Goal: Task Accomplishment & Management: Manage account settings

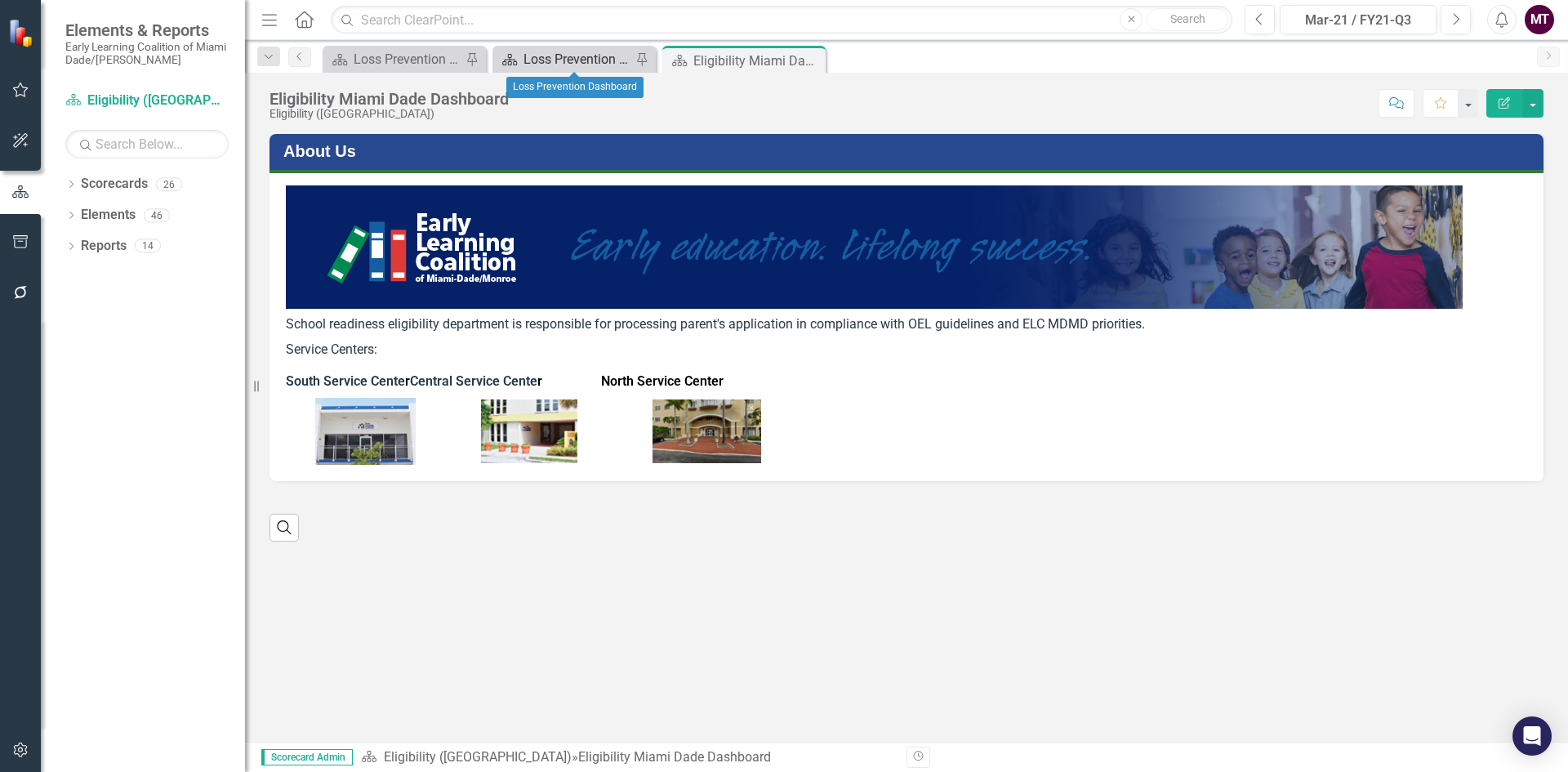
click at [564, 63] on div "Loss Prevention Dashboard" at bounding box center [577, 59] width 108 height 21
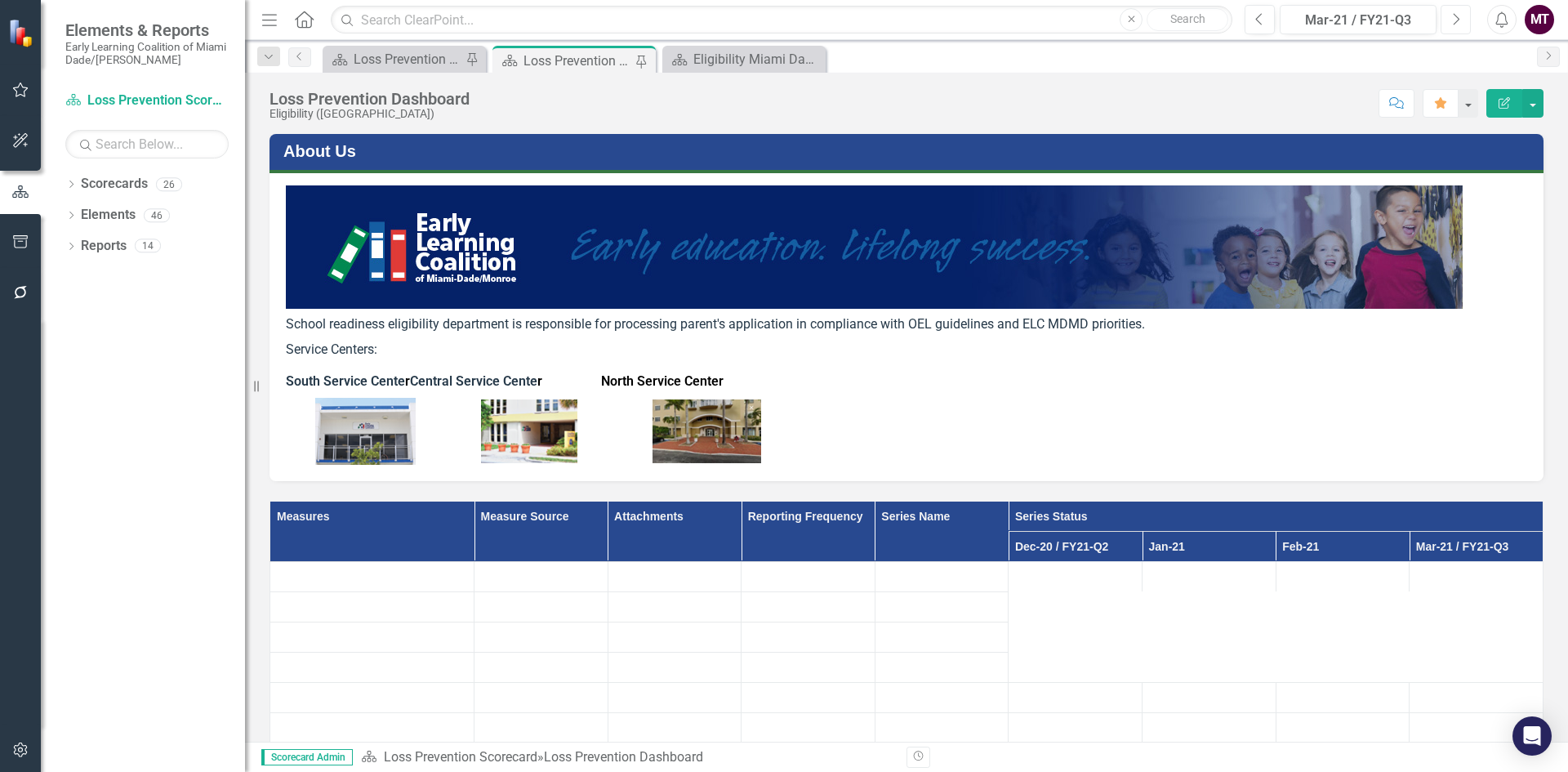
click at [1456, 19] on icon "Next" at bounding box center [1456, 19] width 9 height 15
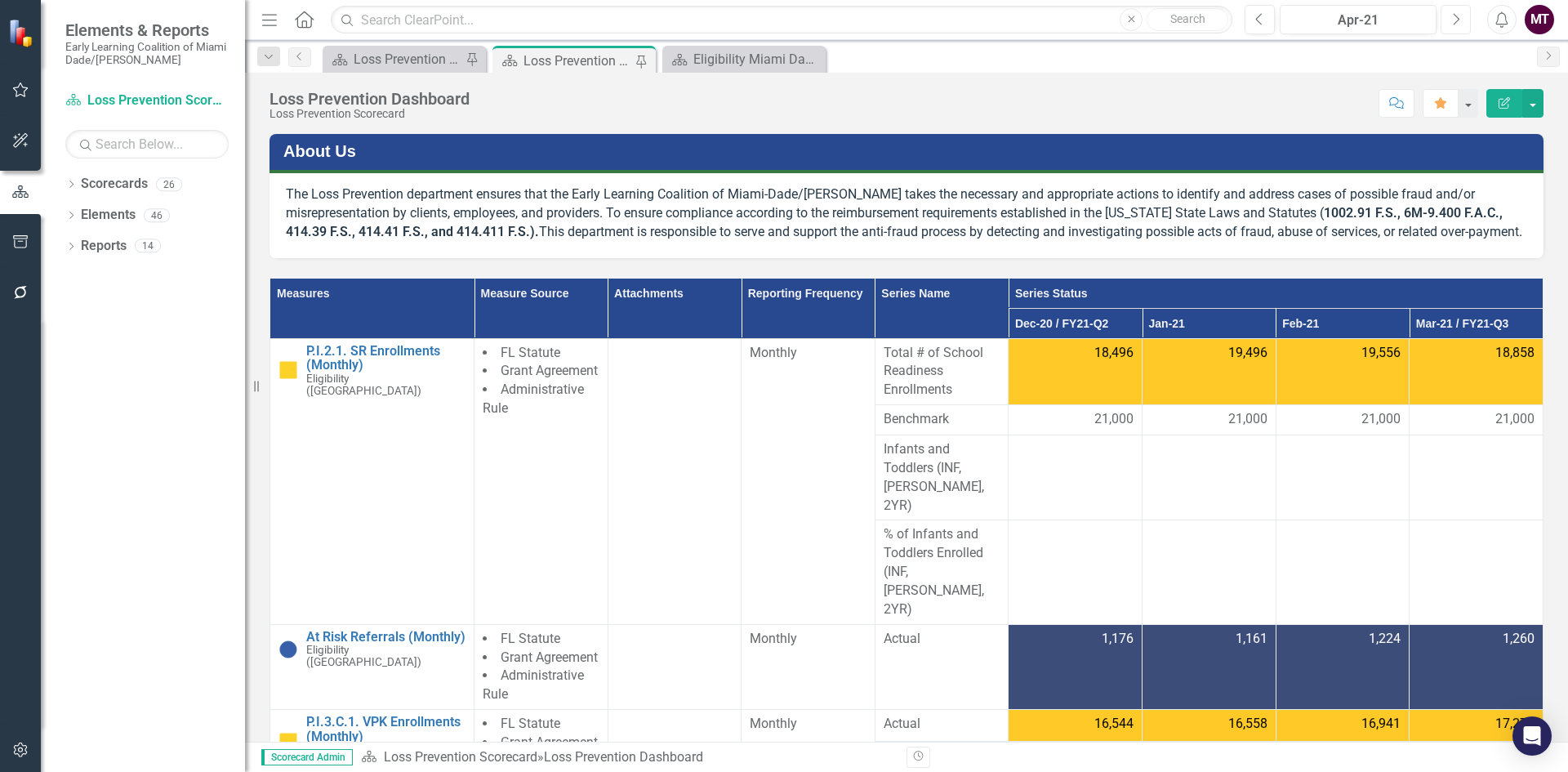
click at [1456, 19] on icon "Next" at bounding box center [1456, 19] width 9 height 15
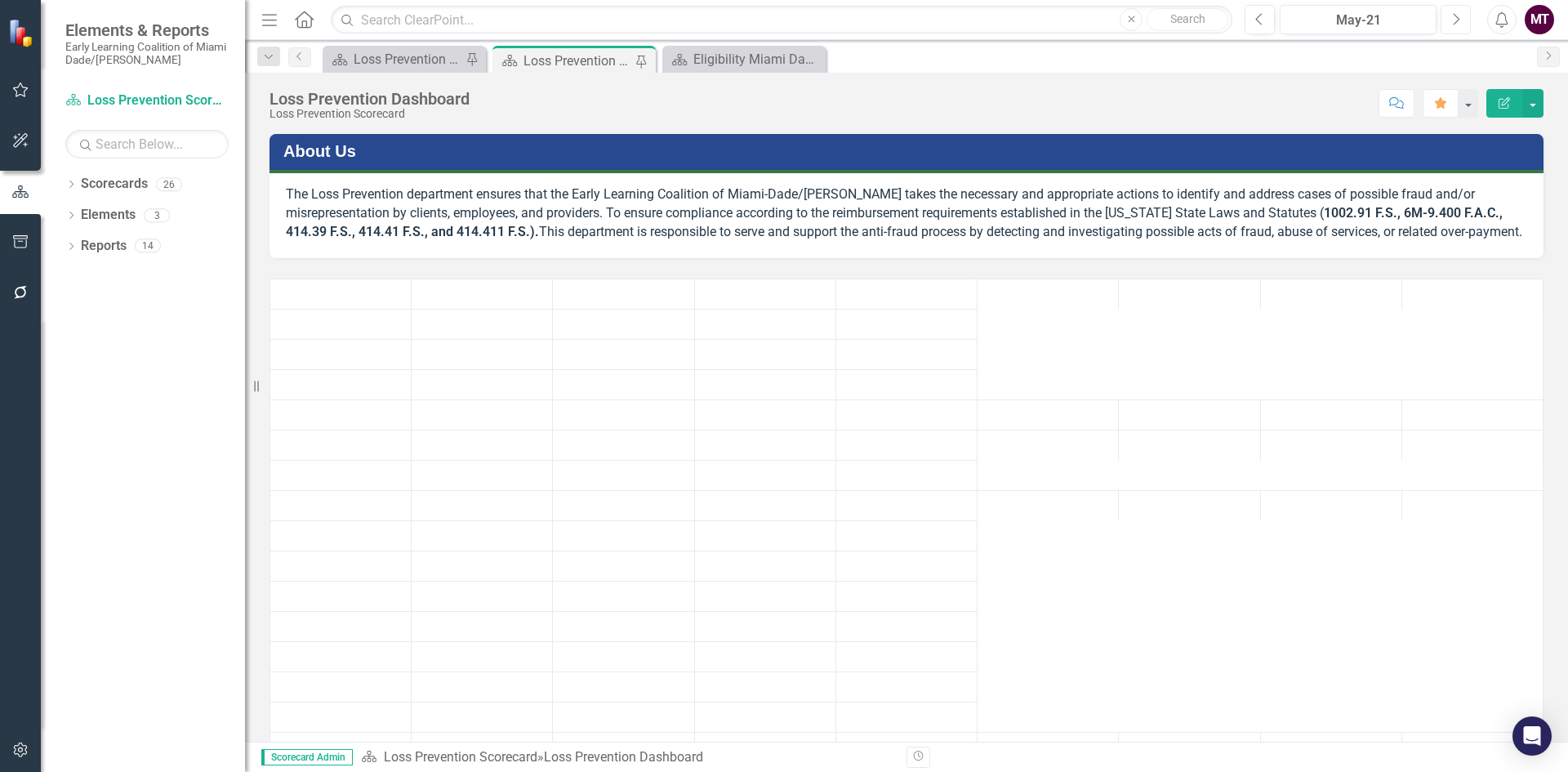
click at [1456, 19] on icon "Next" at bounding box center [1456, 19] width 9 height 15
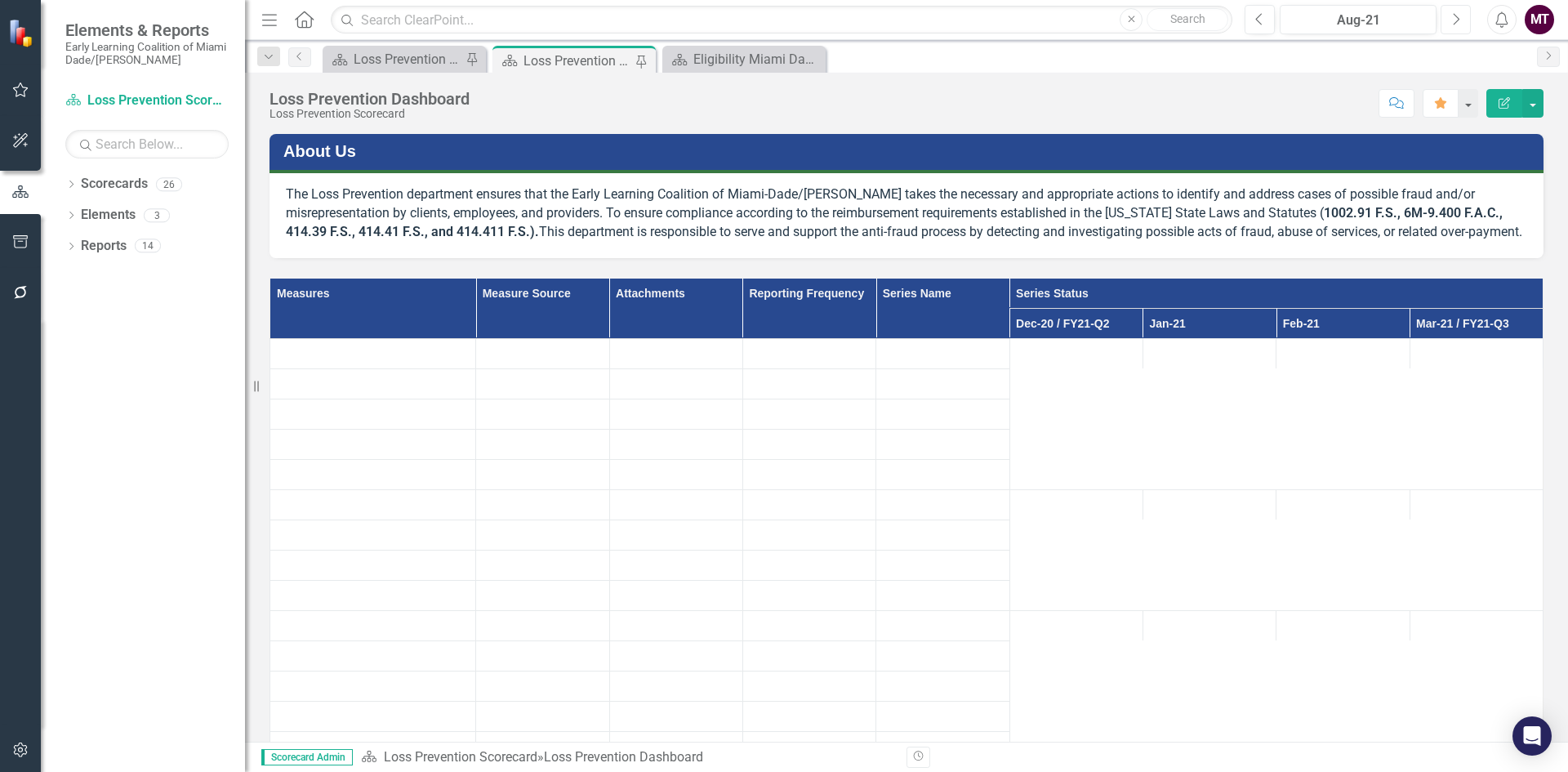
click at [1456, 19] on icon "Next" at bounding box center [1456, 19] width 9 height 15
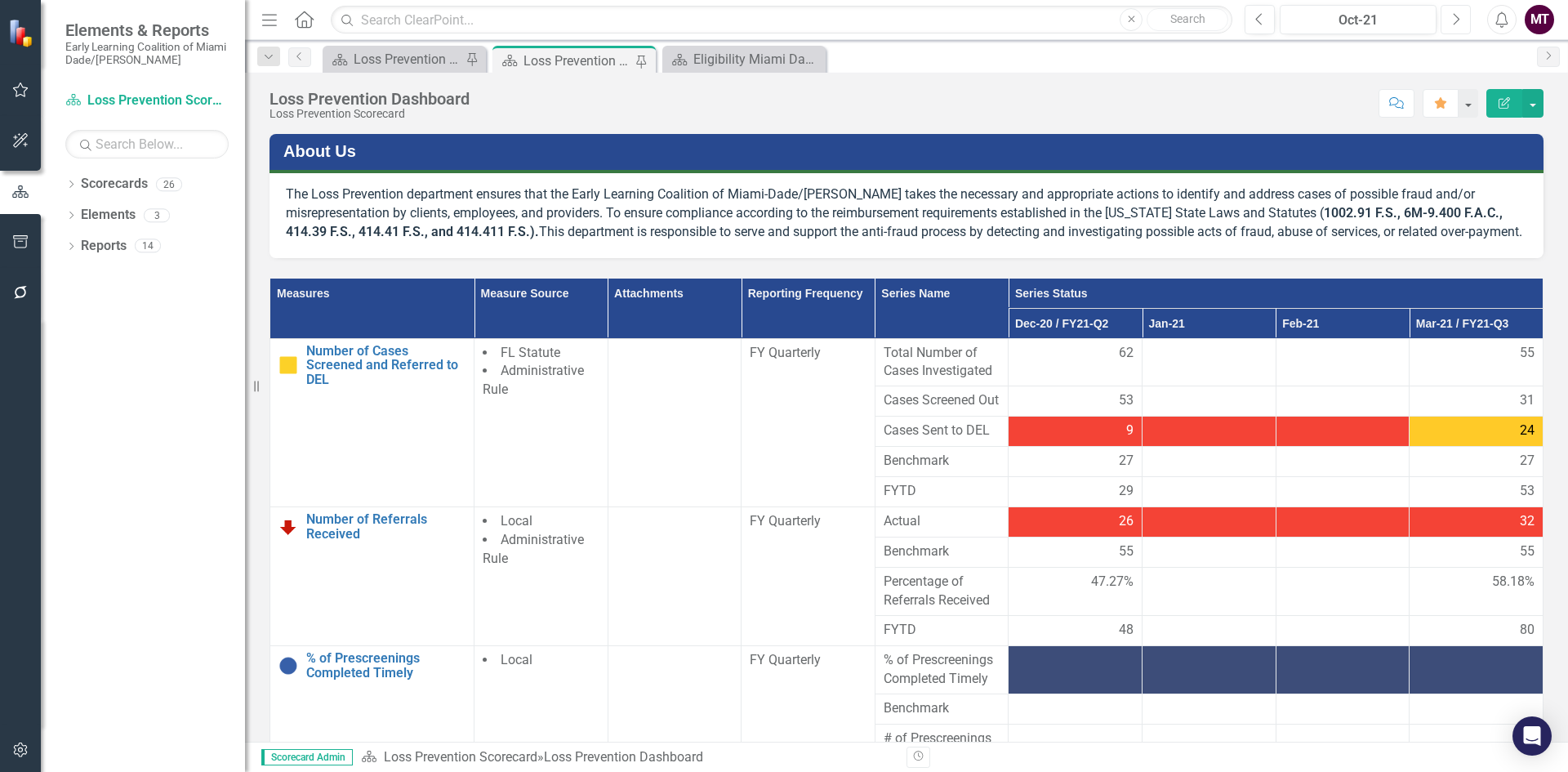
click at [1456, 19] on icon "Next" at bounding box center [1456, 19] width 9 height 15
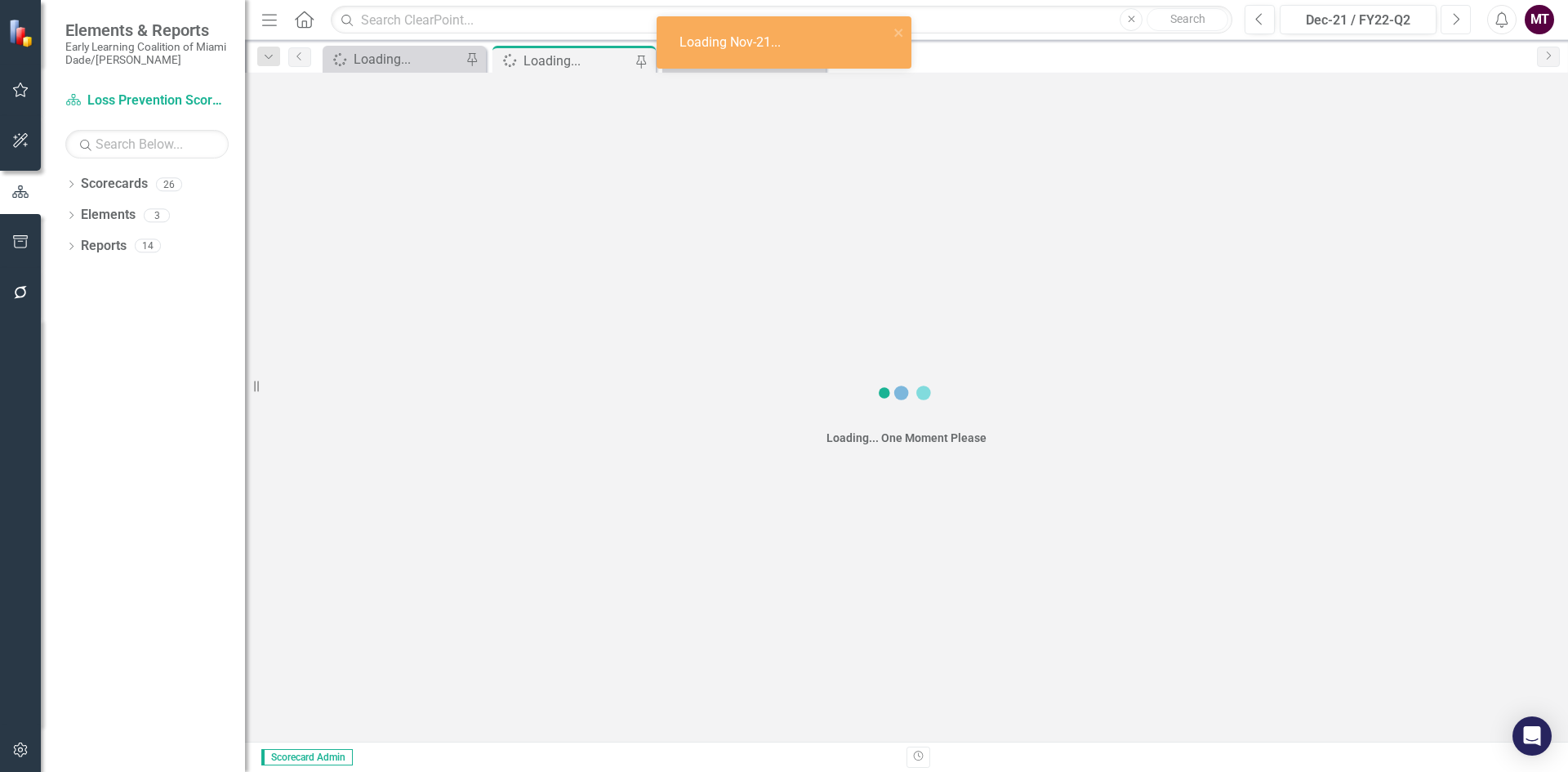
click at [1456, 19] on icon "Next" at bounding box center [1456, 19] width 9 height 15
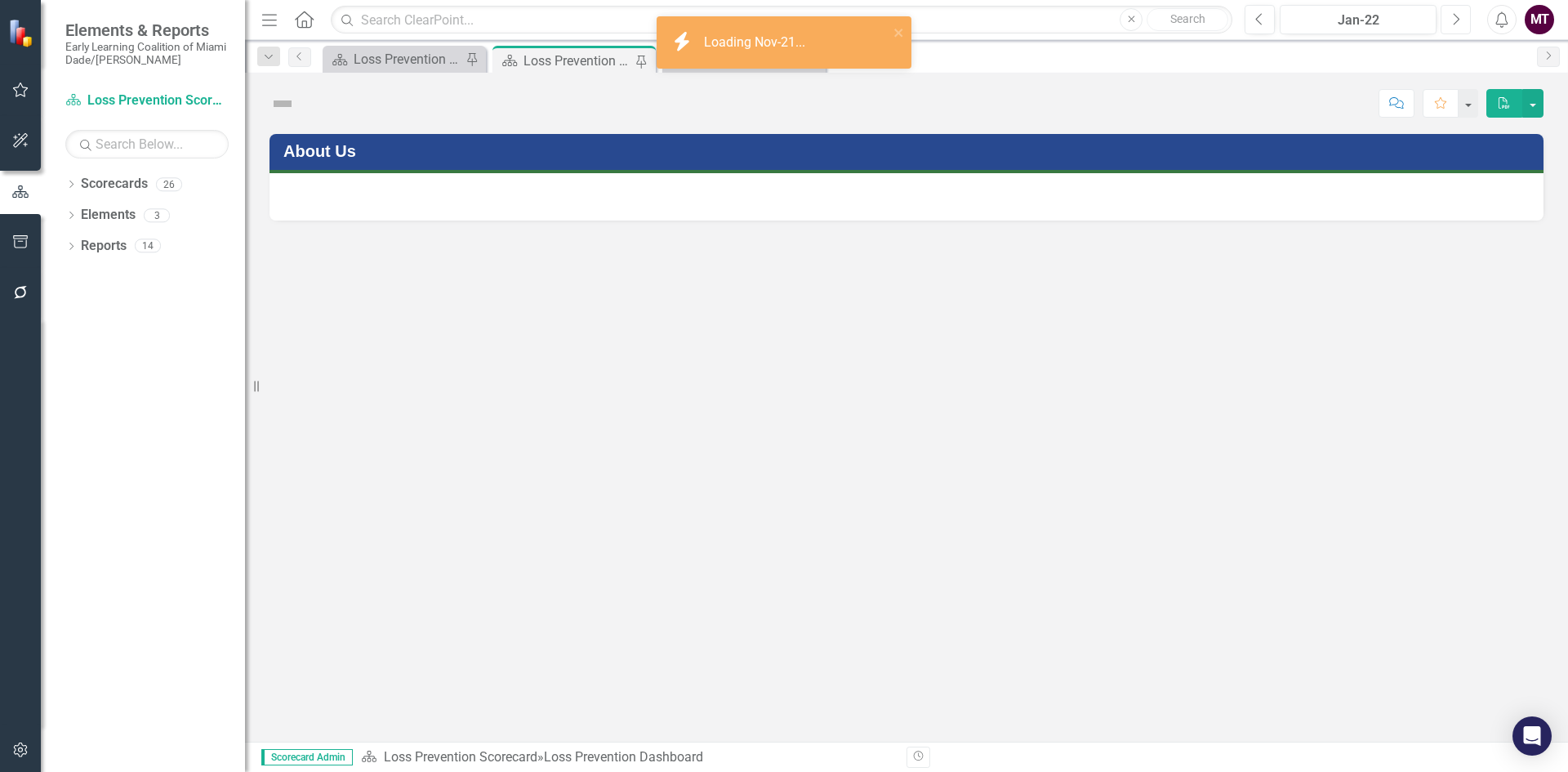
click at [1456, 19] on icon "Next" at bounding box center [1456, 19] width 9 height 15
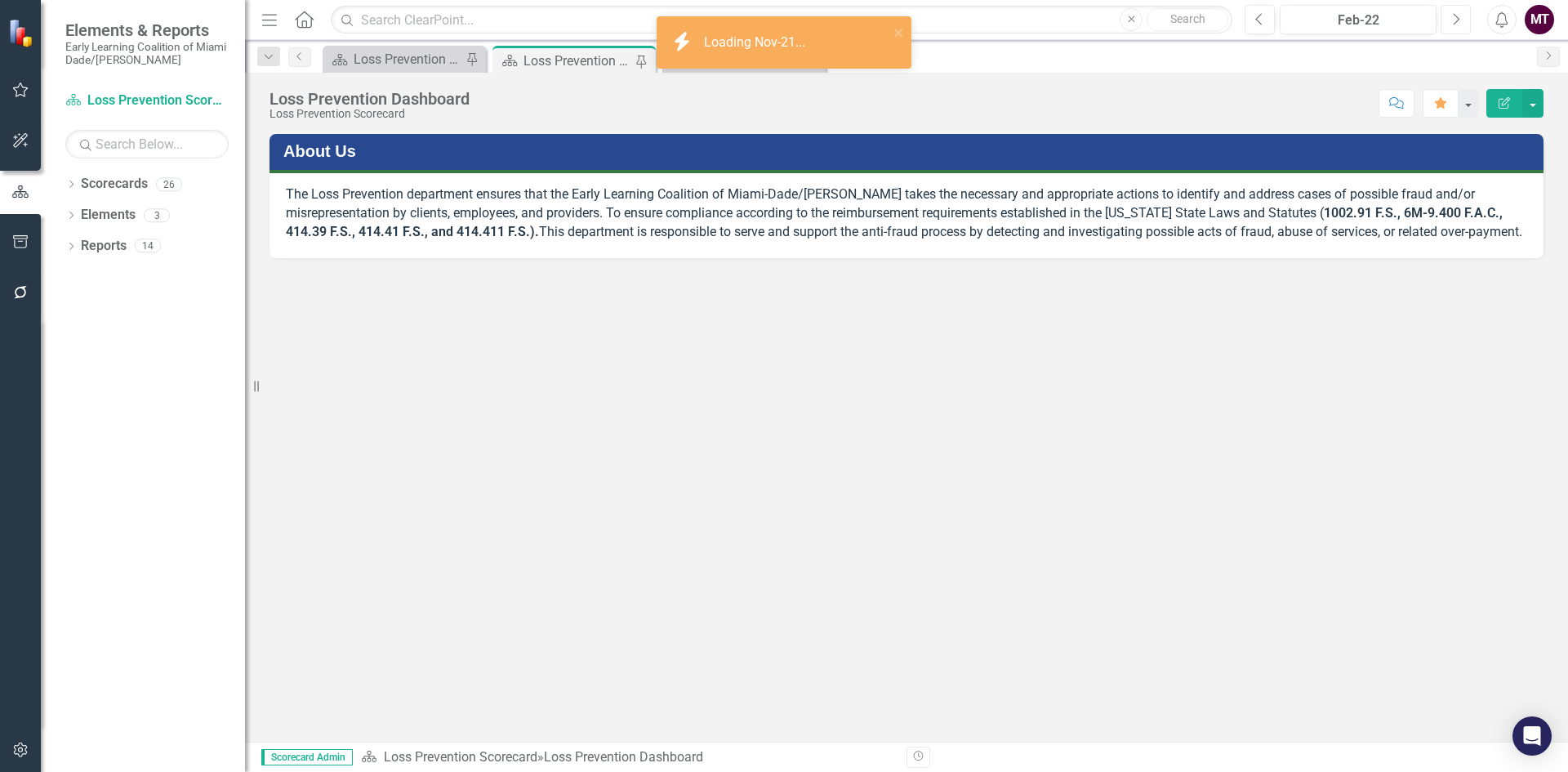
click at [1456, 19] on icon "Next" at bounding box center [1456, 19] width 9 height 15
click at [1458, 18] on icon "button" at bounding box center [1457, 19] width 7 height 12
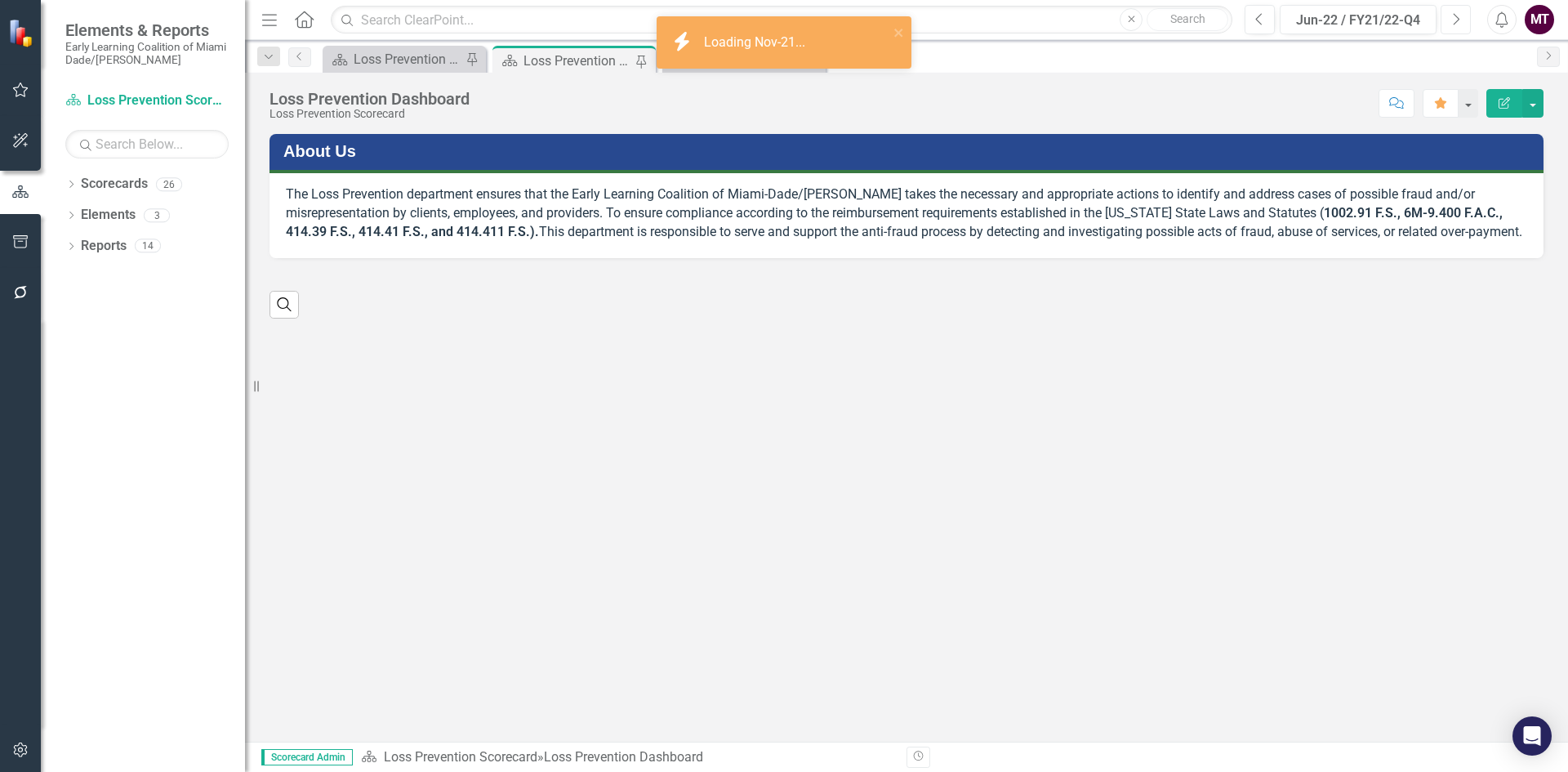
click at [1458, 18] on icon "button" at bounding box center [1457, 19] width 7 height 12
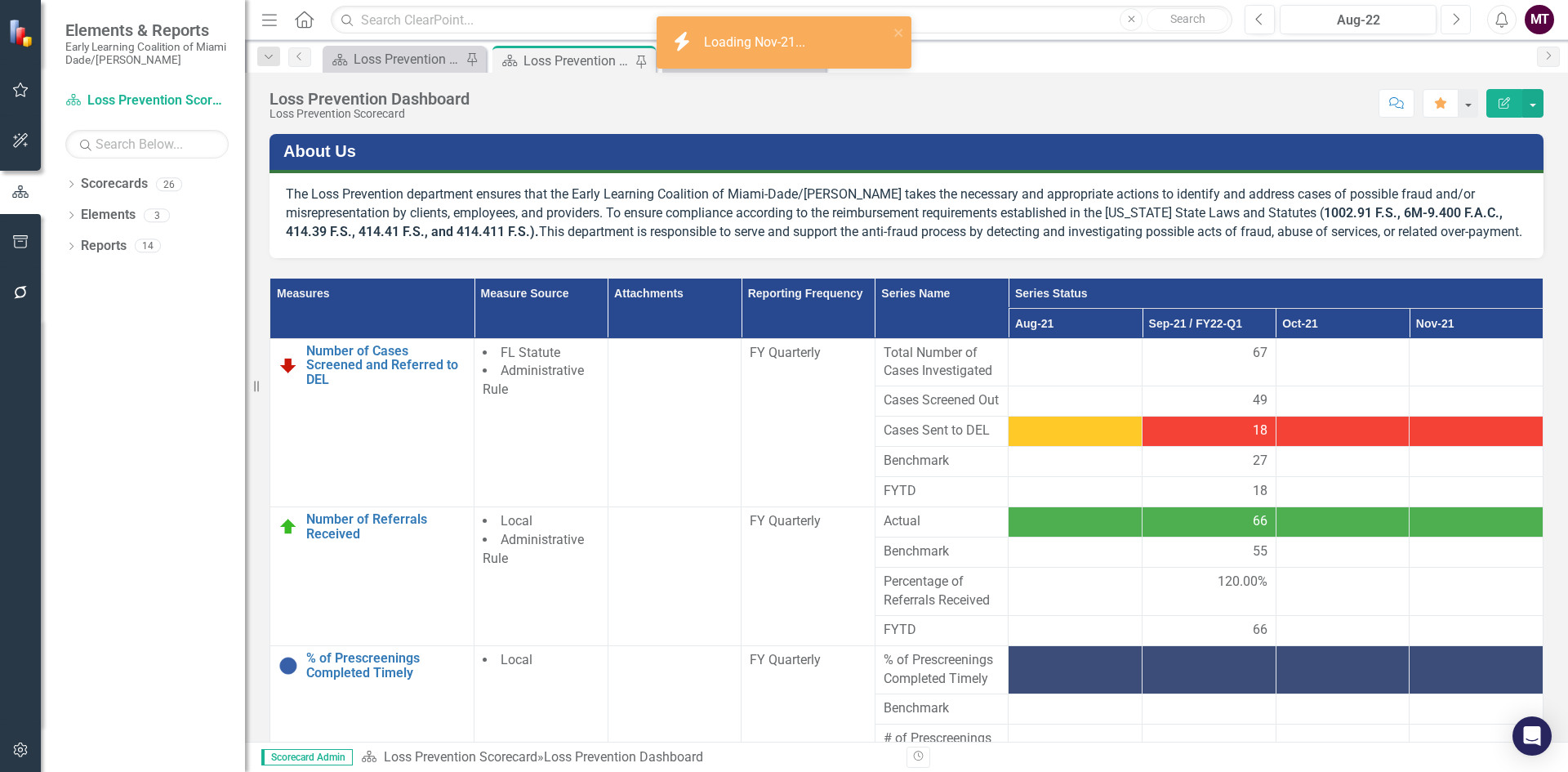
click at [1458, 18] on icon "button" at bounding box center [1457, 19] width 7 height 12
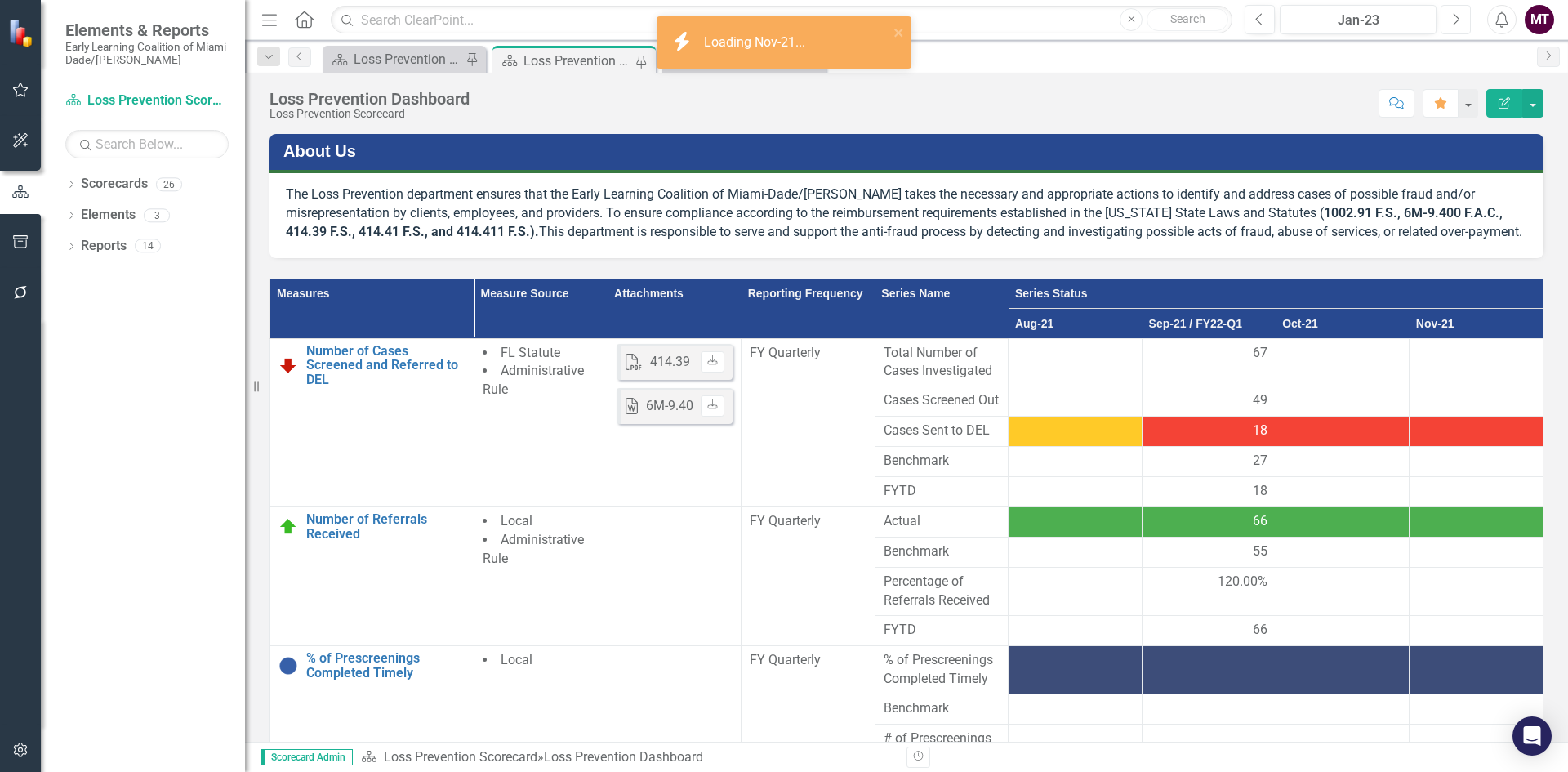
click at [1458, 18] on icon "button" at bounding box center [1457, 19] width 7 height 12
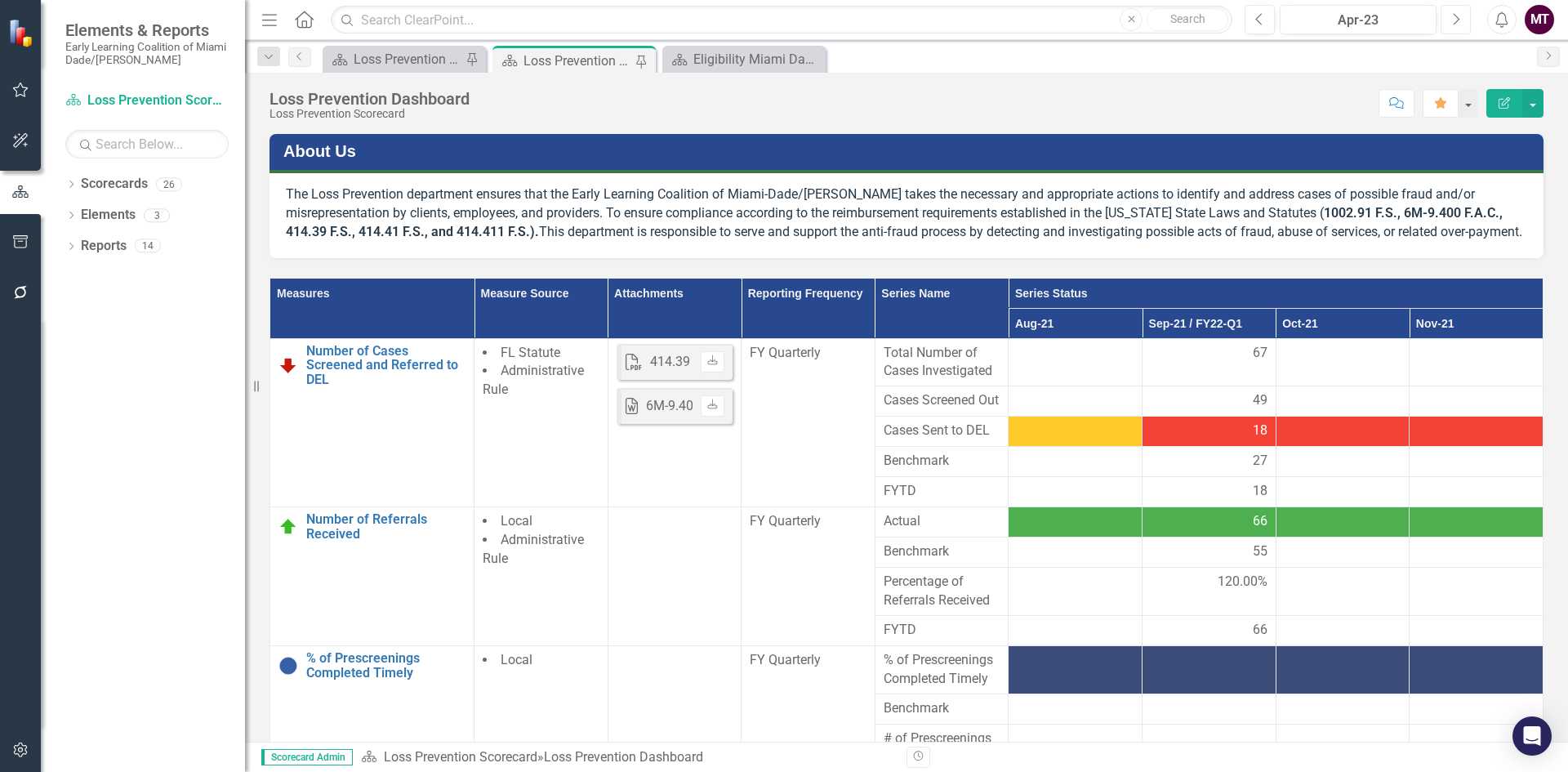
click at [1458, 18] on icon "button" at bounding box center [1457, 19] width 7 height 12
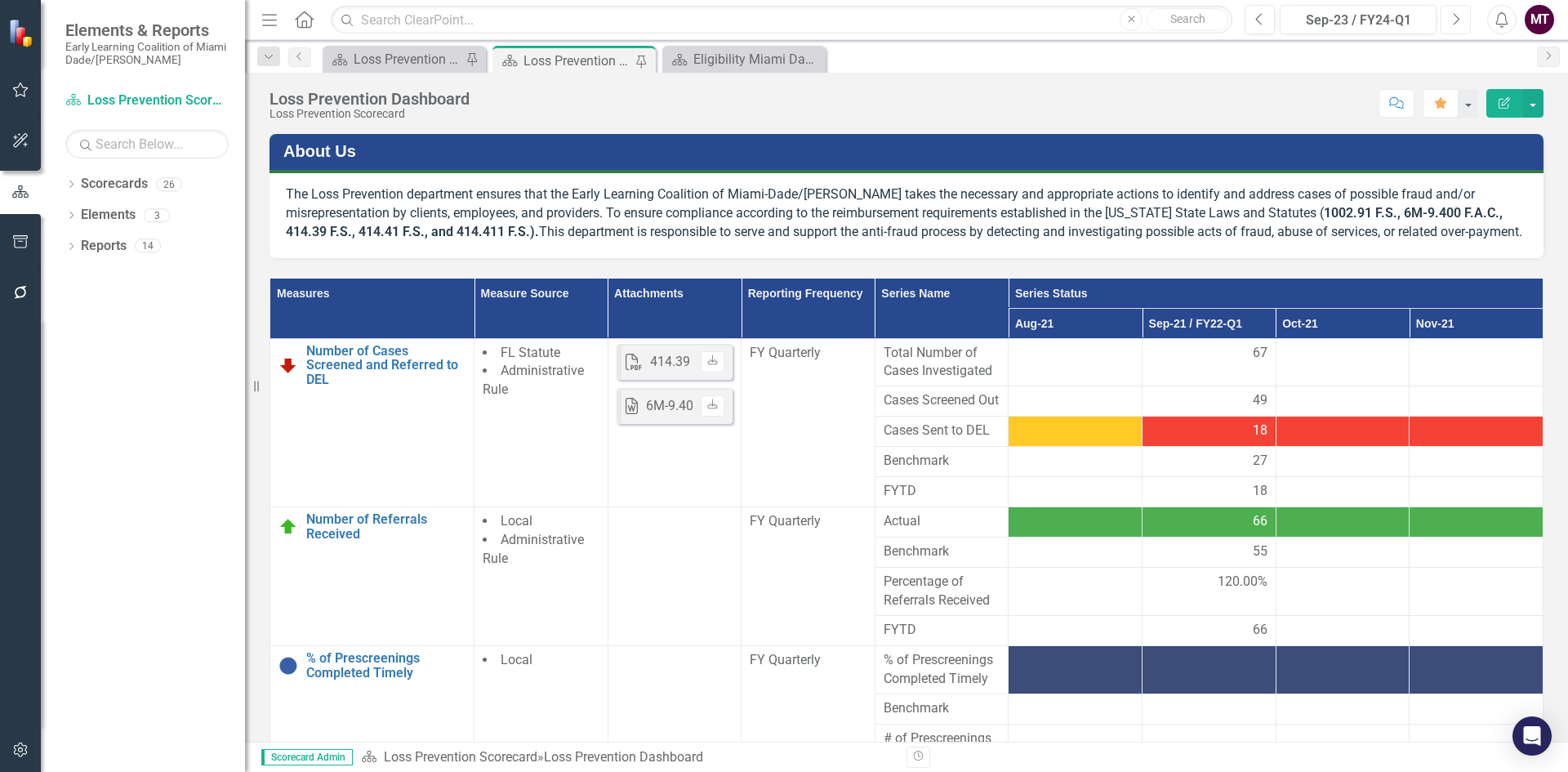
click at [1458, 18] on icon "button" at bounding box center [1457, 19] width 7 height 12
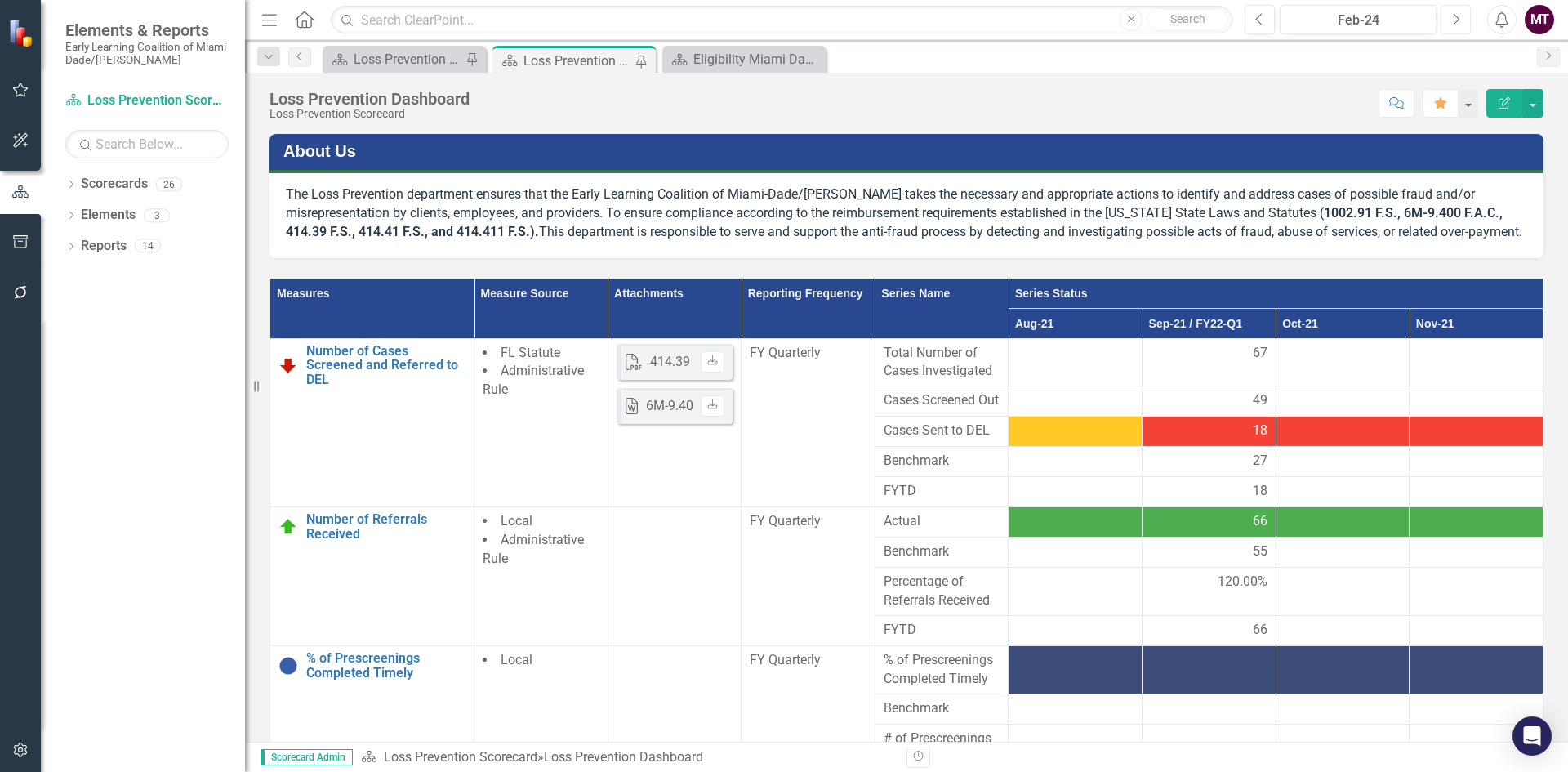
click at [1458, 18] on icon "button" at bounding box center [1457, 19] width 7 height 12
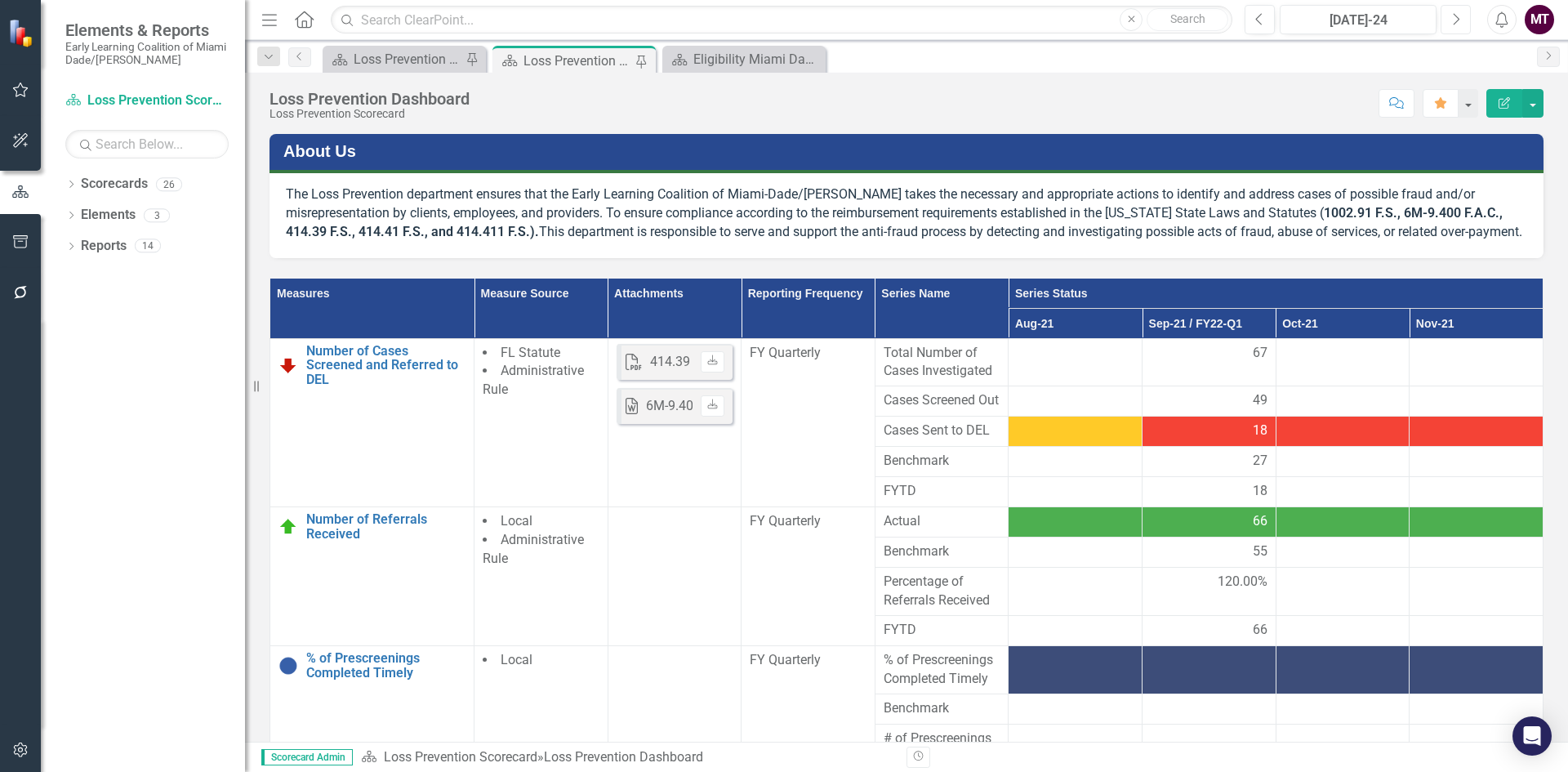
click at [1458, 18] on icon "button" at bounding box center [1457, 19] width 7 height 12
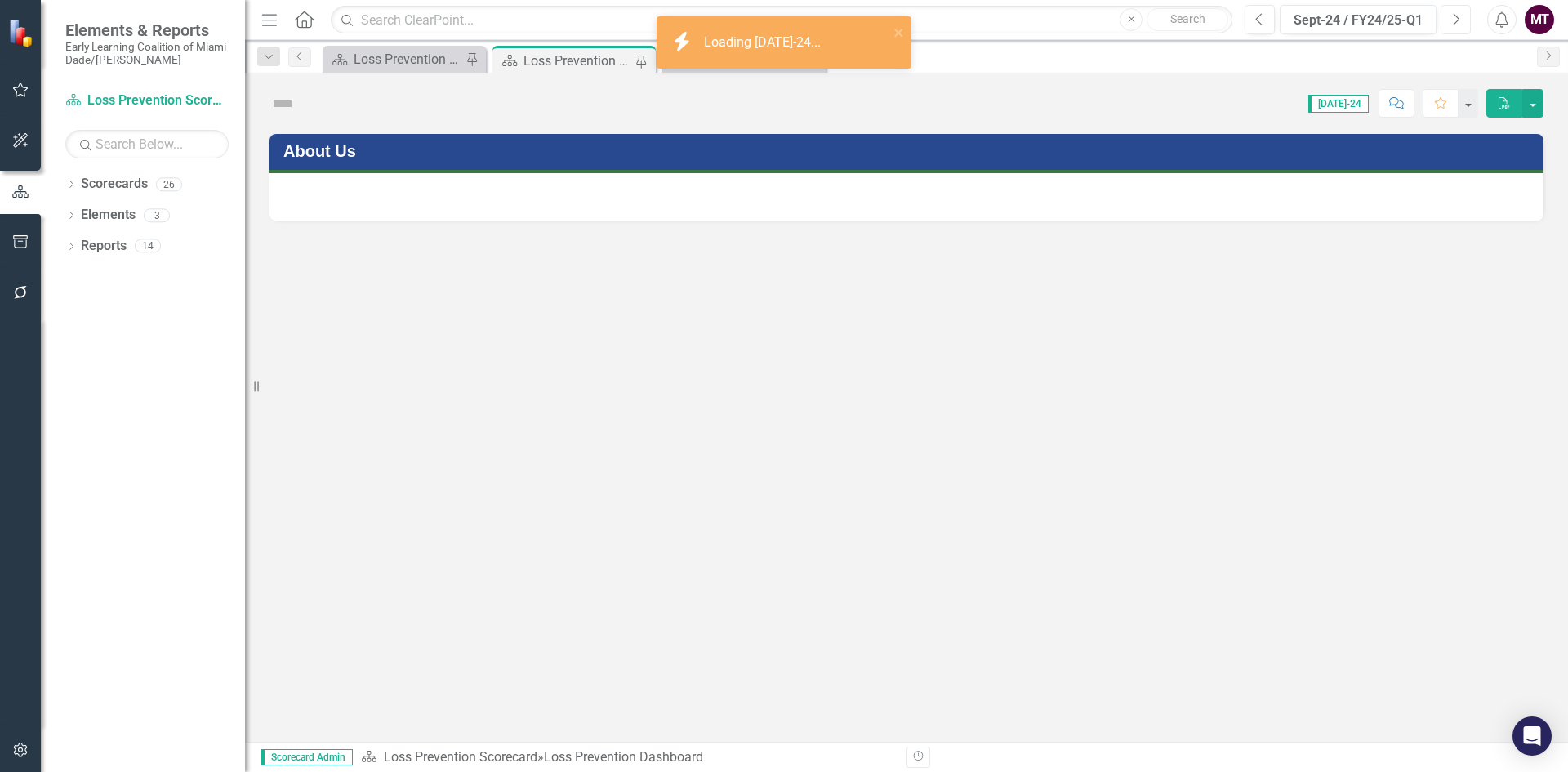
click at [1458, 18] on icon "button" at bounding box center [1457, 19] width 7 height 12
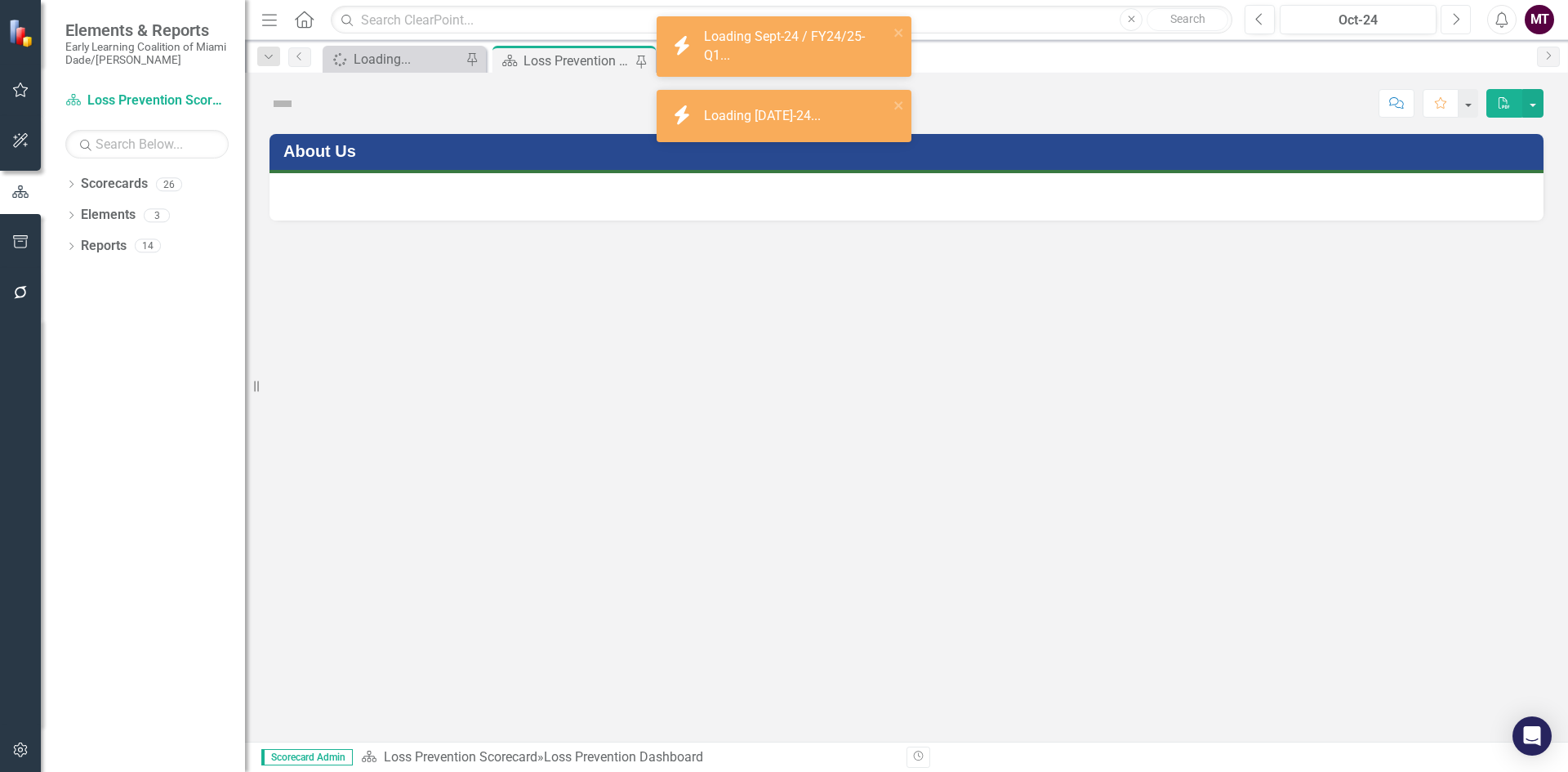
click at [1458, 18] on icon "button" at bounding box center [1457, 19] width 7 height 12
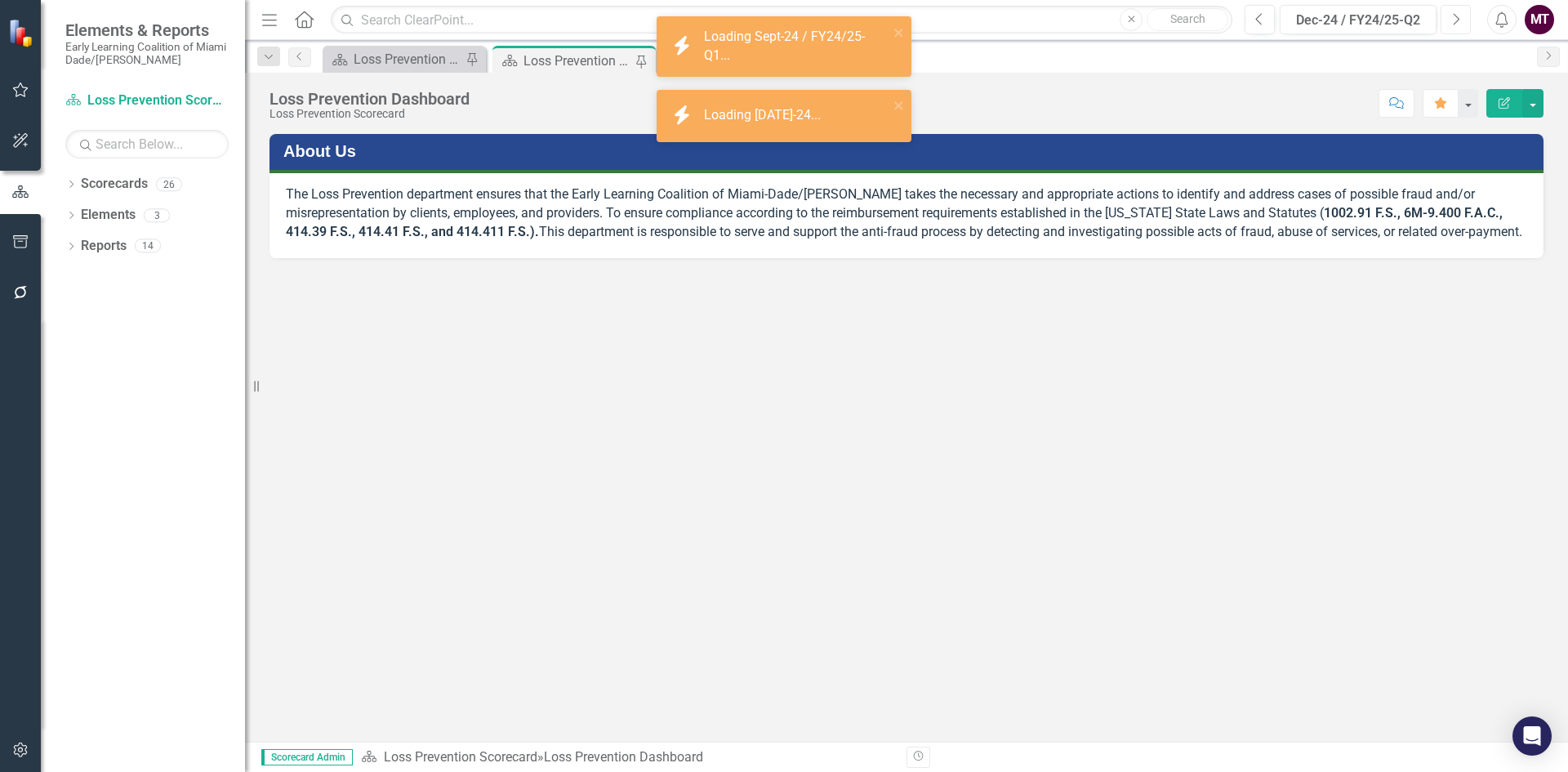
click at [1458, 18] on icon "button" at bounding box center [1457, 19] width 7 height 12
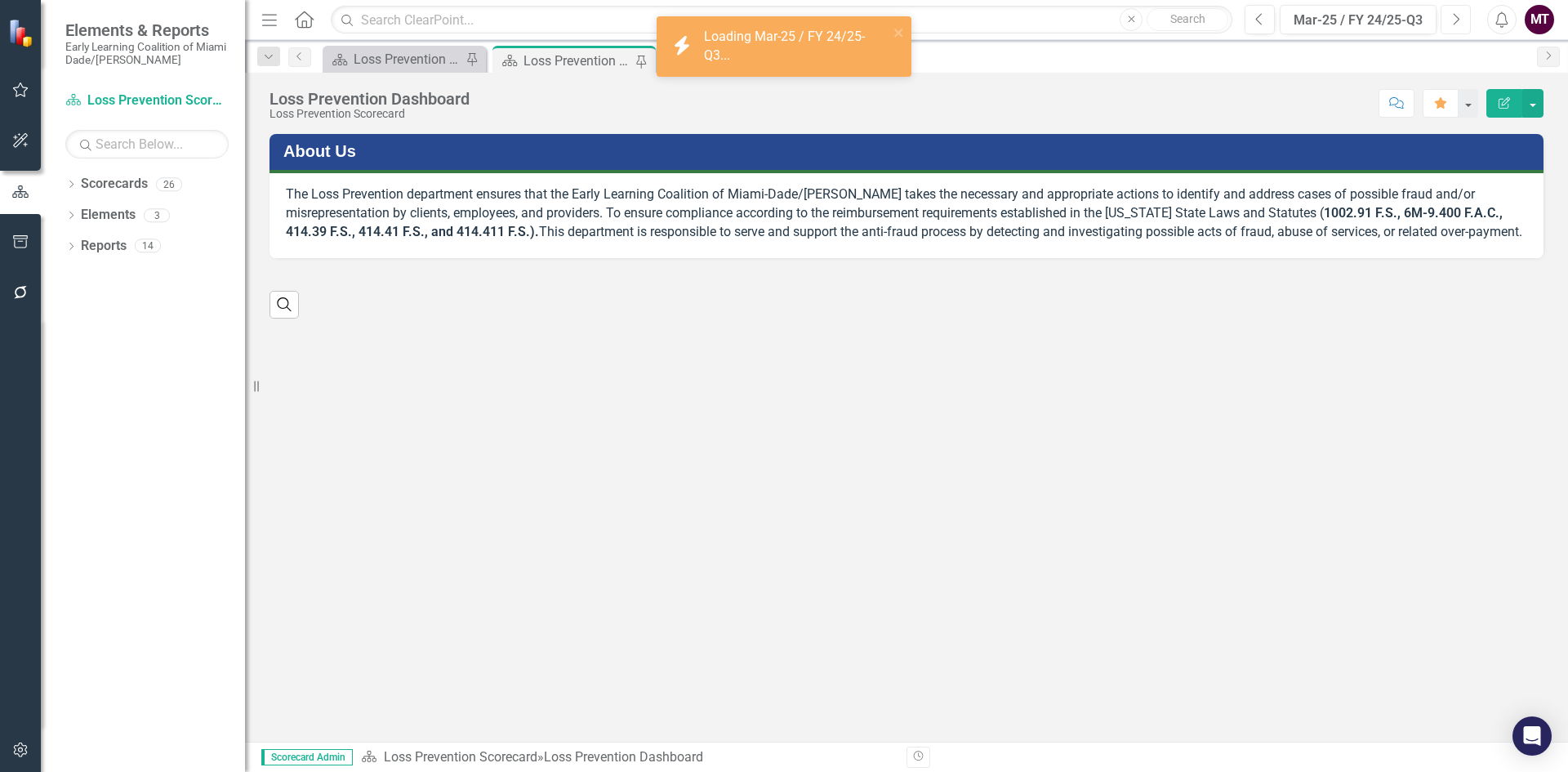
click at [1454, 20] on icon "Next" at bounding box center [1456, 19] width 9 height 15
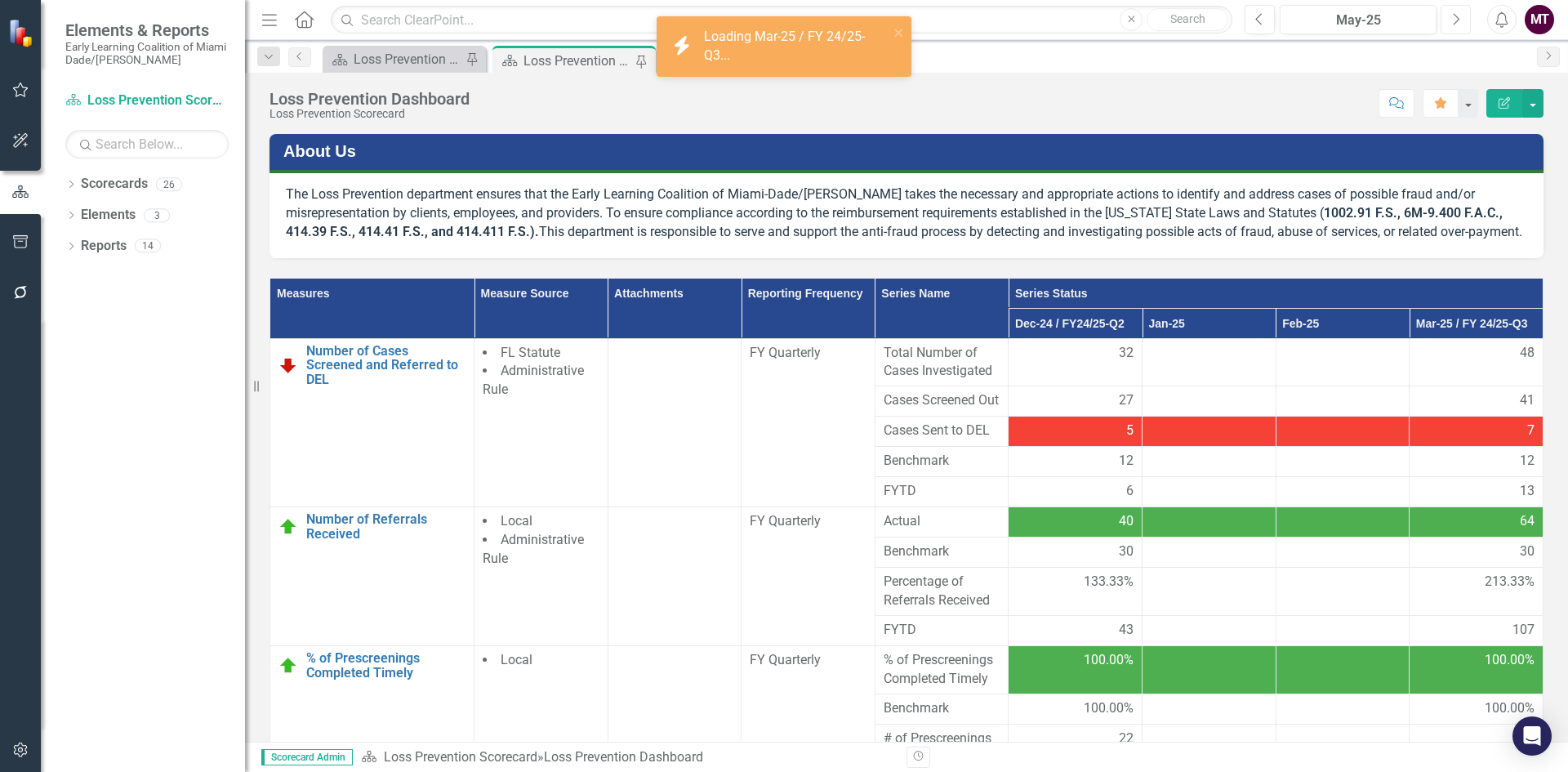
click at [1454, 20] on icon "Next" at bounding box center [1456, 19] width 9 height 15
drag, startPoint x: 1454, startPoint y: 20, endPoint x: 1466, endPoint y: 12, distance: 14.4
click at [1460, 16] on icon "Next" at bounding box center [1456, 19] width 9 height 15
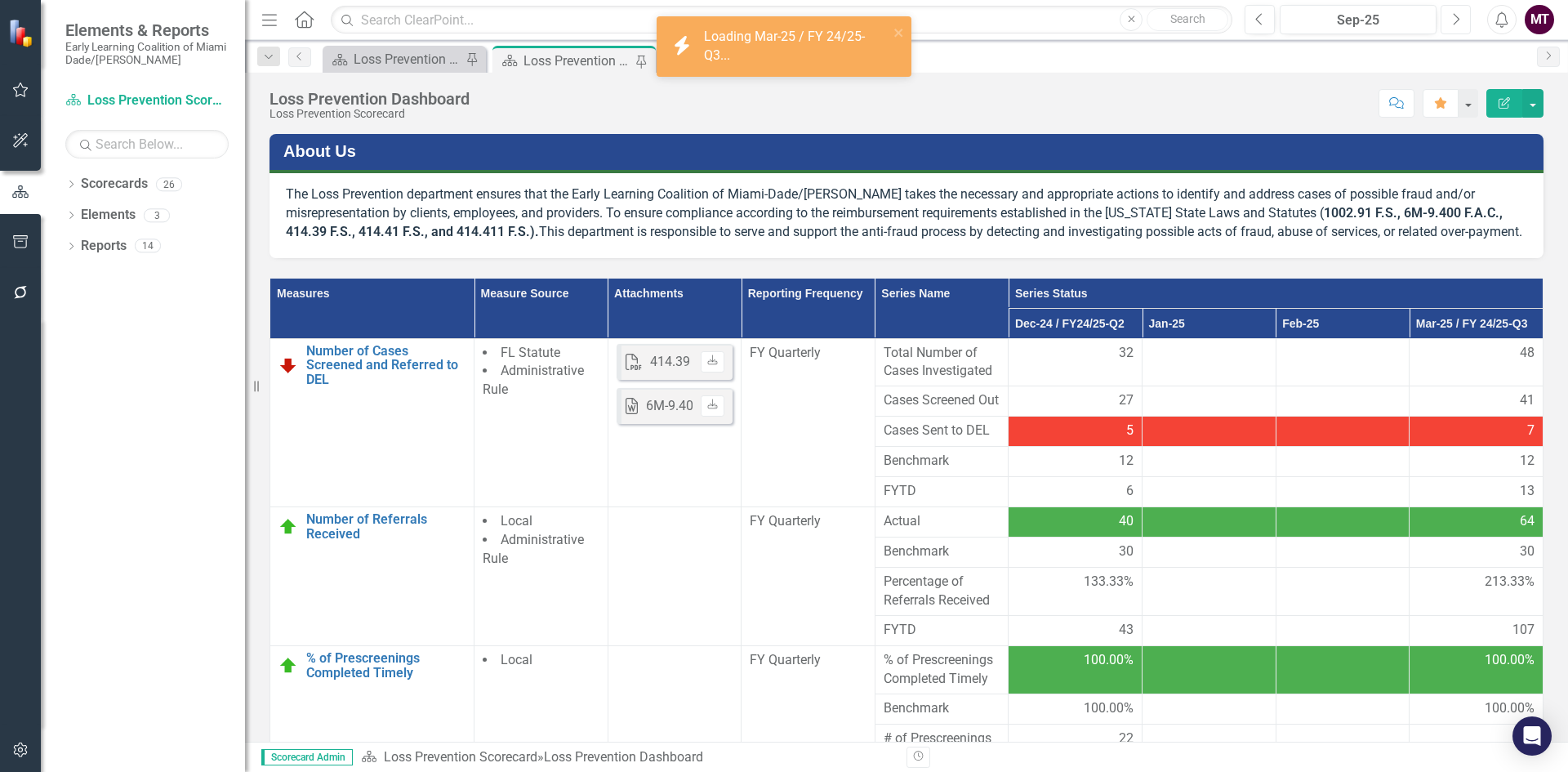
click at [1466, 12] on button "Next" at bounding box center [1456, 20] width 30 height 30
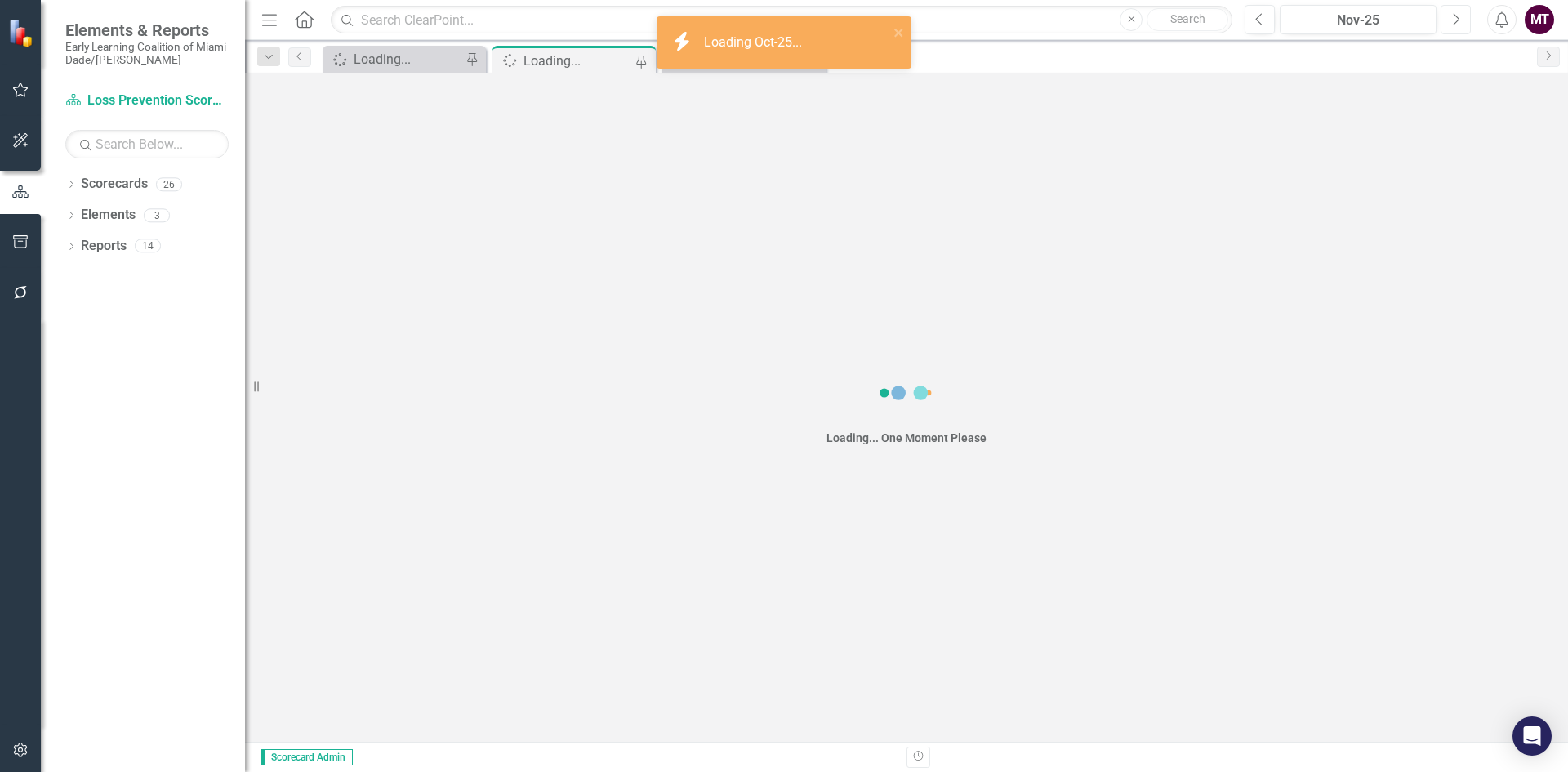
click at [1466, 12] on button "Next" at bounding box center [1456, 20] width 30 height 30
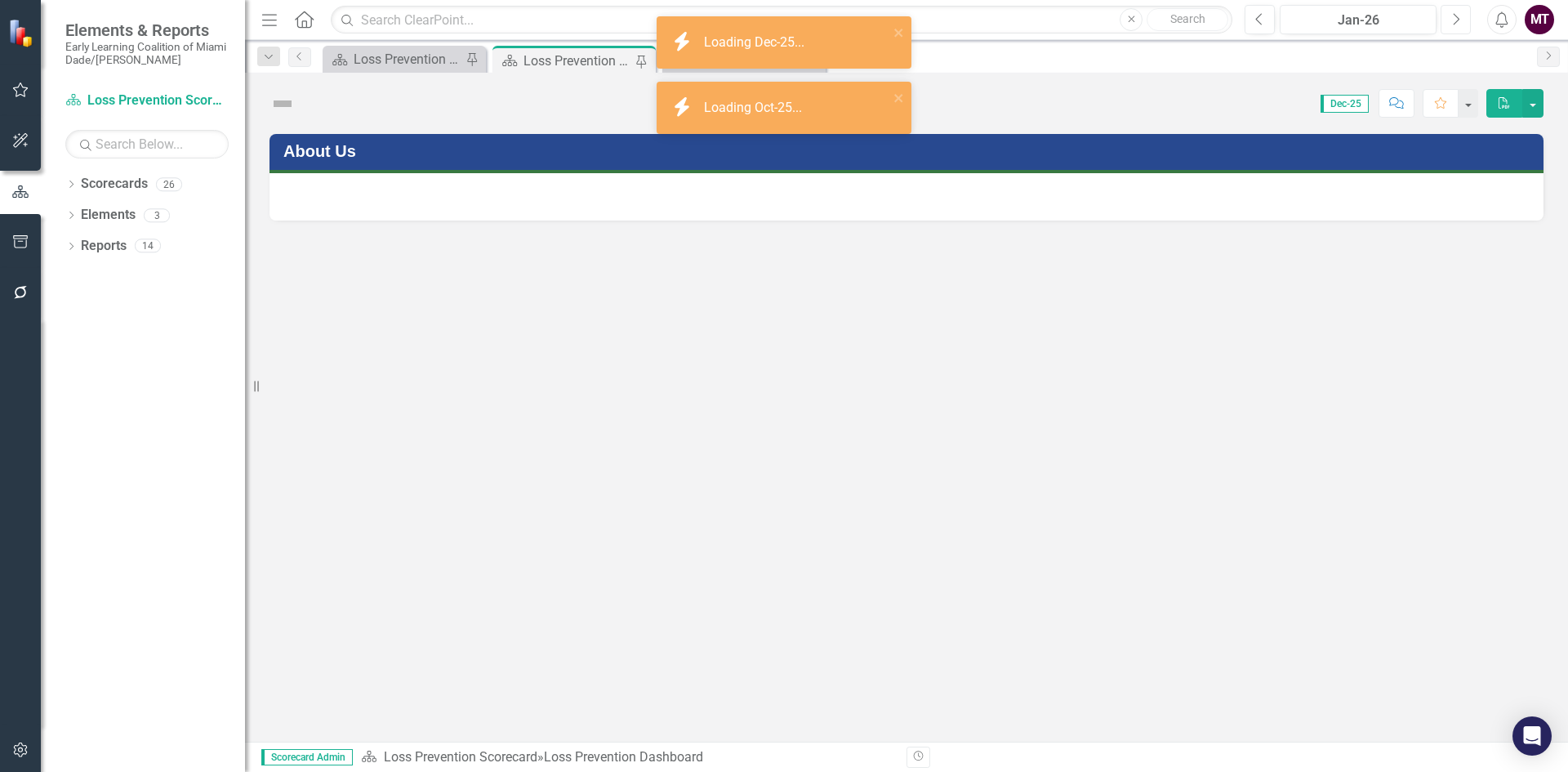
click at [1457, 19] on icon "Next" at bounding box center [1456, 19] width 9 height 15
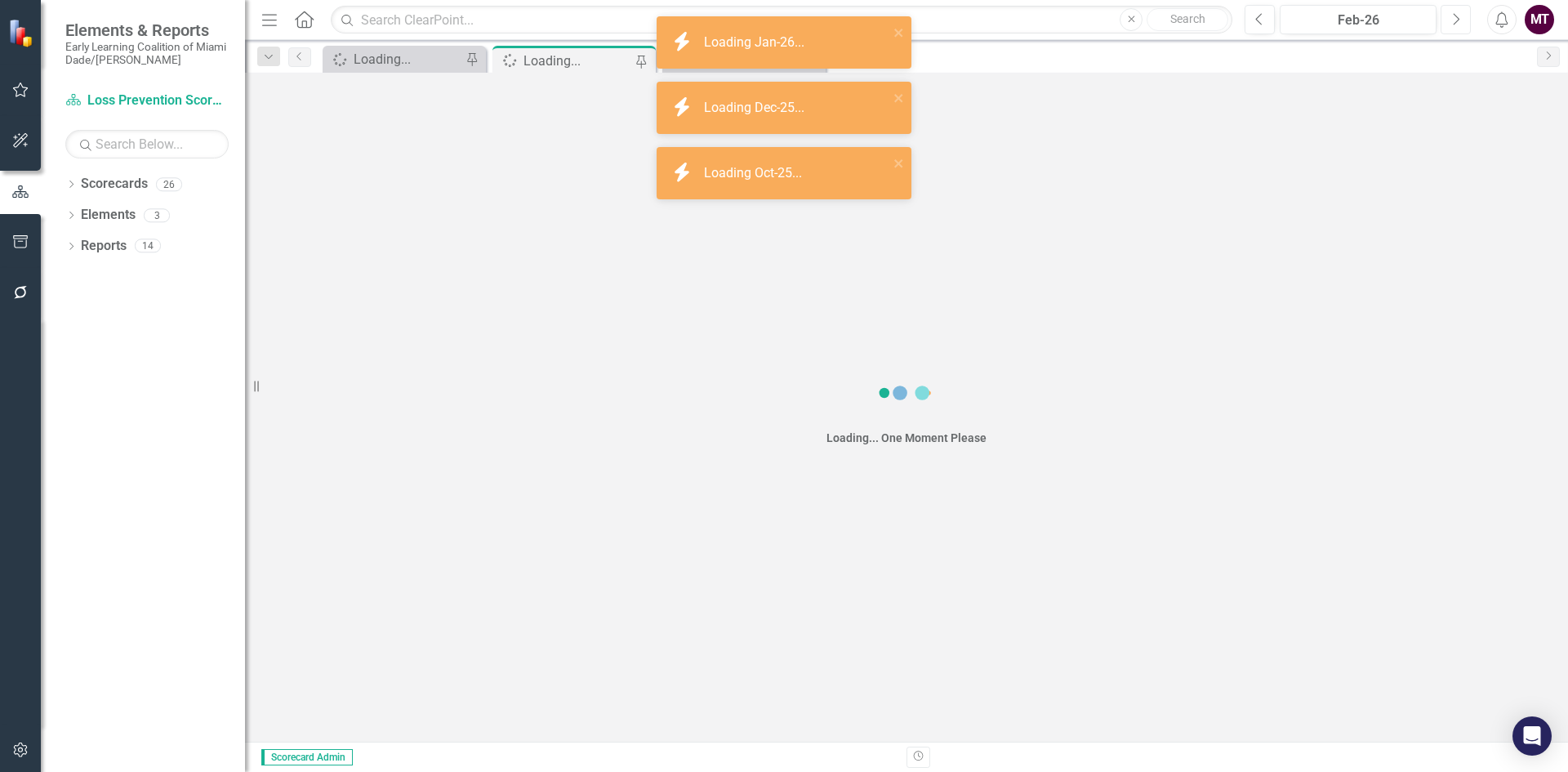
click at [1457, 19] on icon "Next" at bounding box center [1456, 19] width 9 height 15
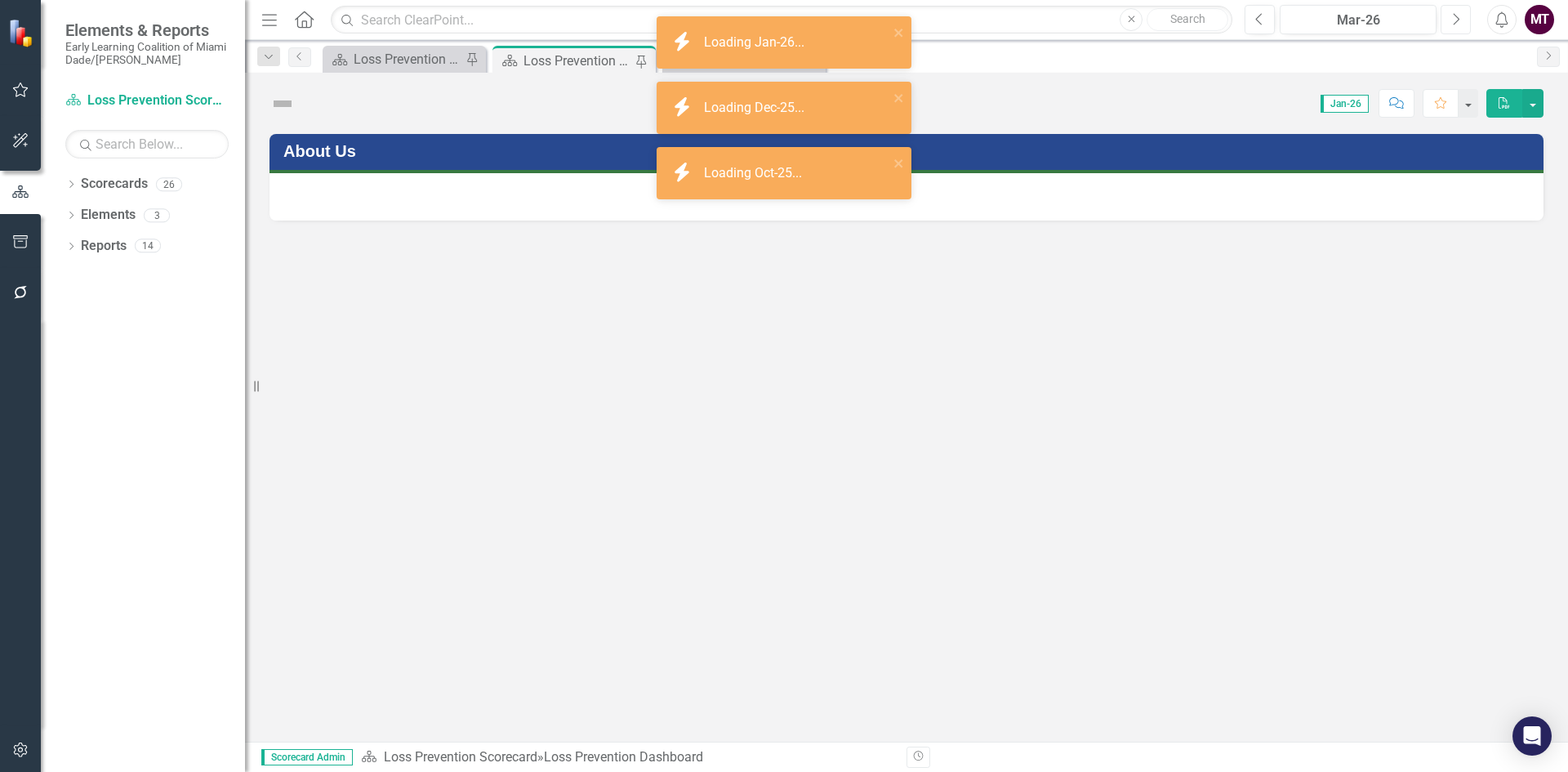
click at [1457, 19] on icon "Next" at bounding box center [1456, 19] width 9 height 15
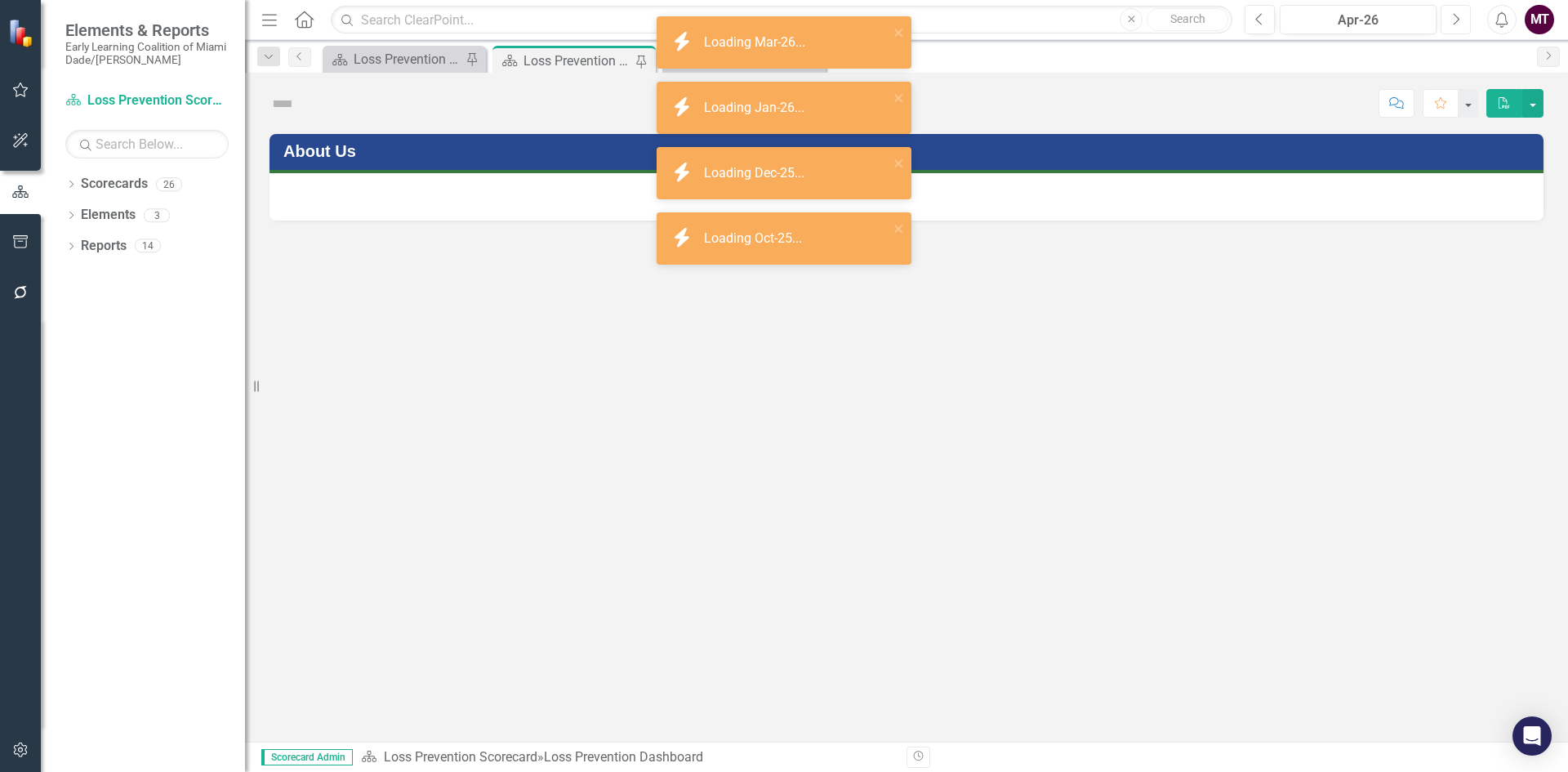
click at [1457, 19] on icon "Next" at bounding box center [1456, 19] width 9 height 15
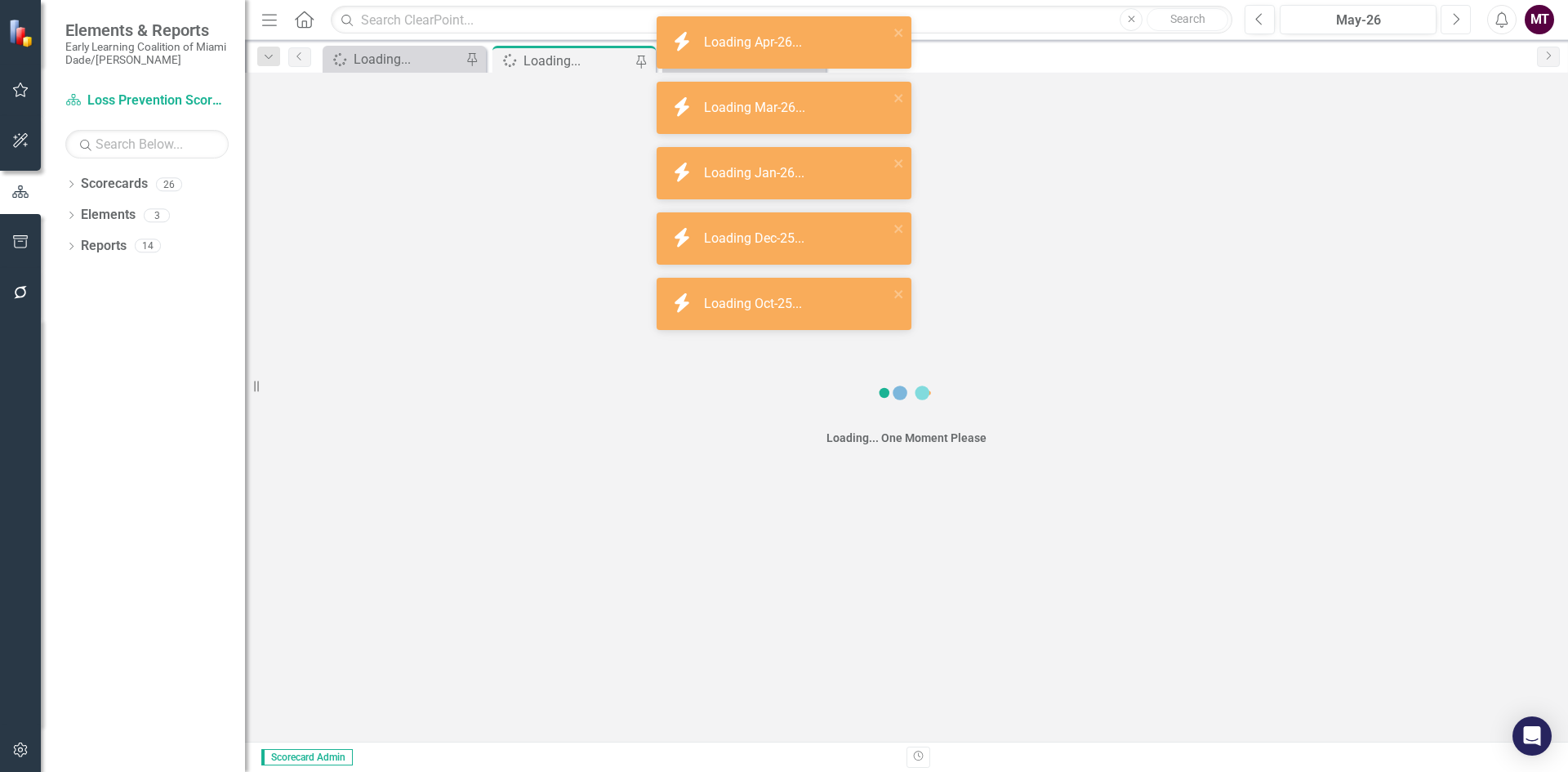
click at [1457, 19] on icon "Next" at bounding box center [1456, 19] width 9 height 15
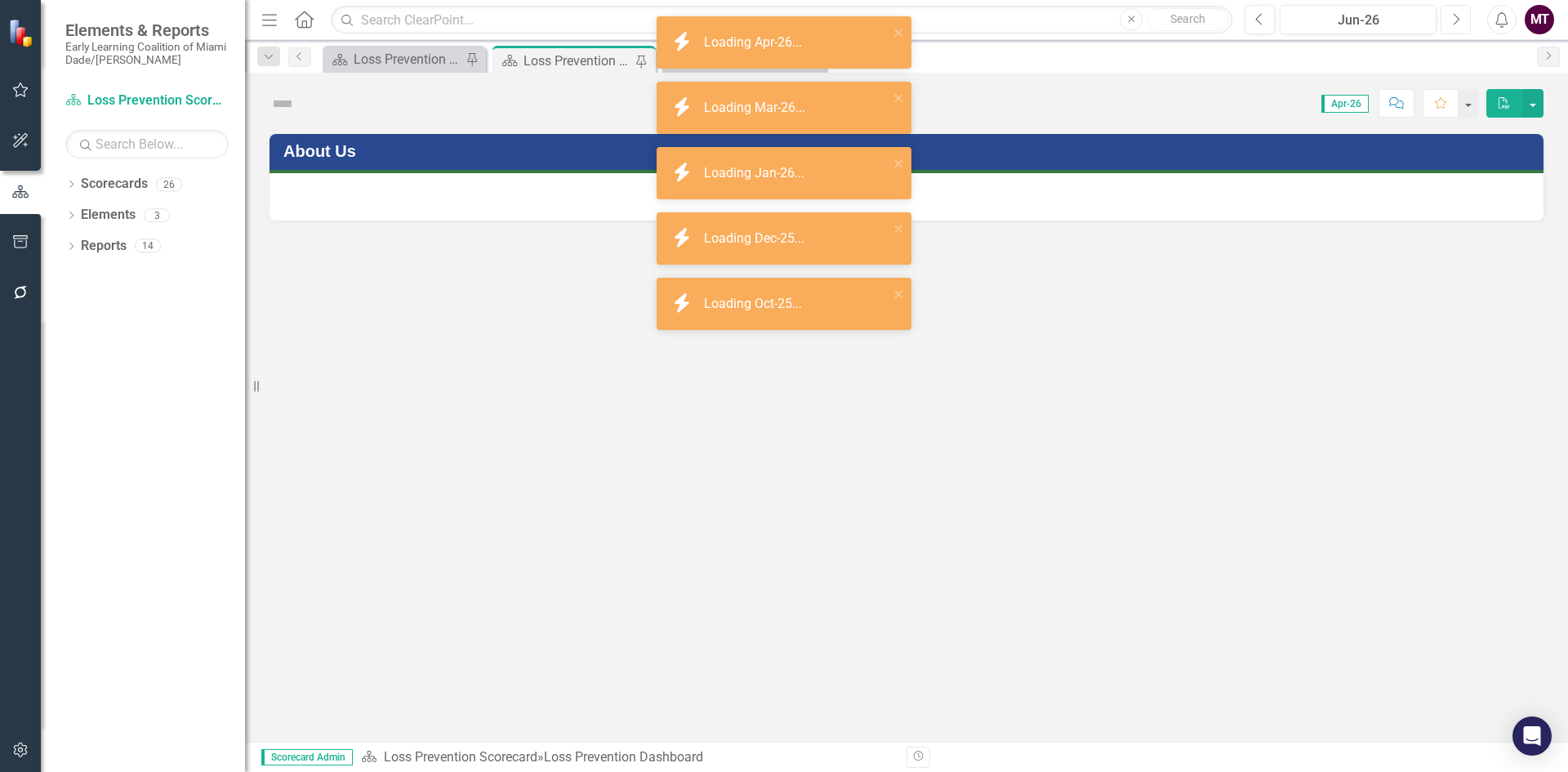
click at [1457, 17] on icon "Next" at bounding box center [1456, 19] width 9 height 15
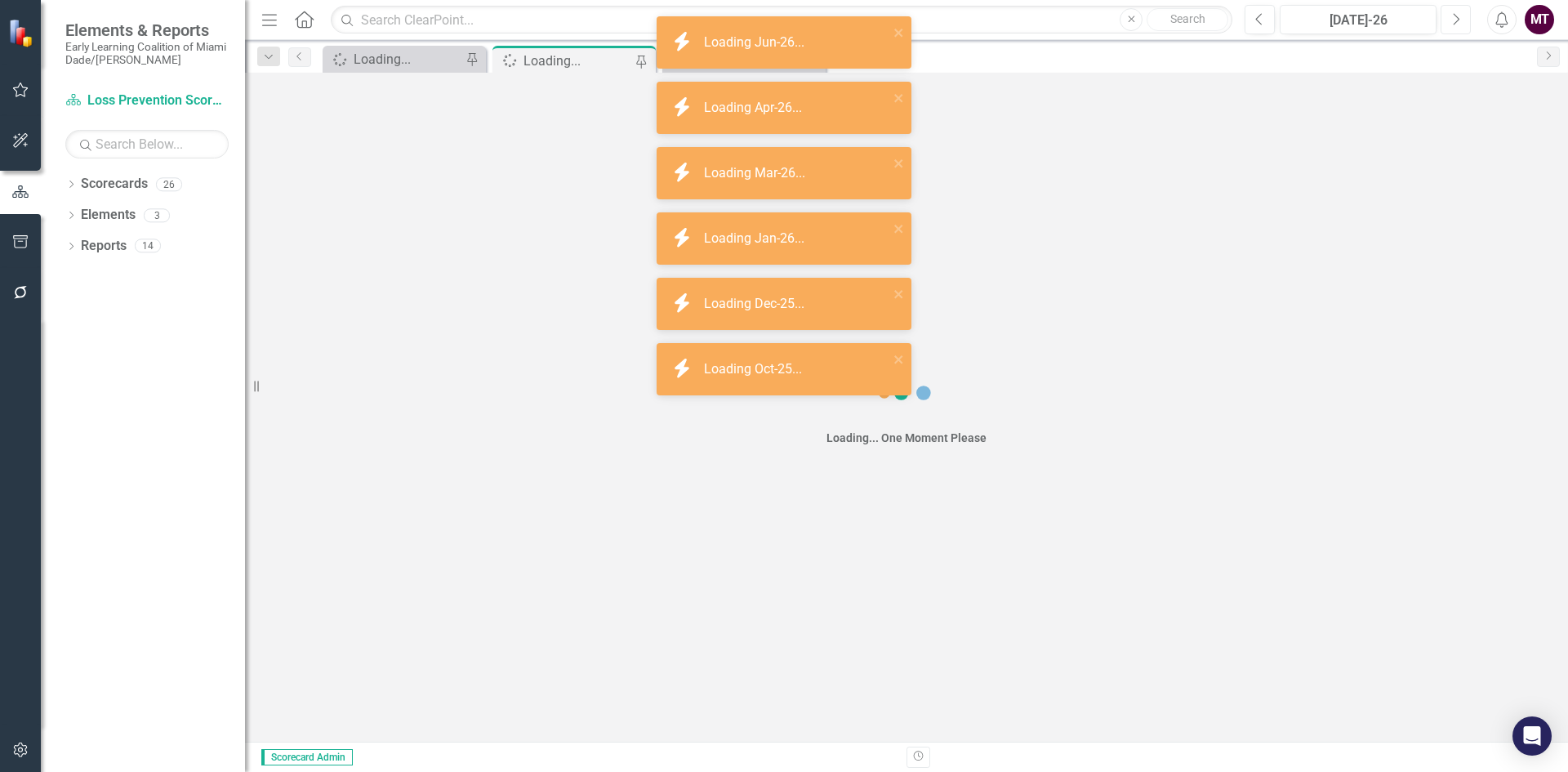
click at [1457, 17] on icon "Next" at bounding box center [1456, 19] width 9 height 15
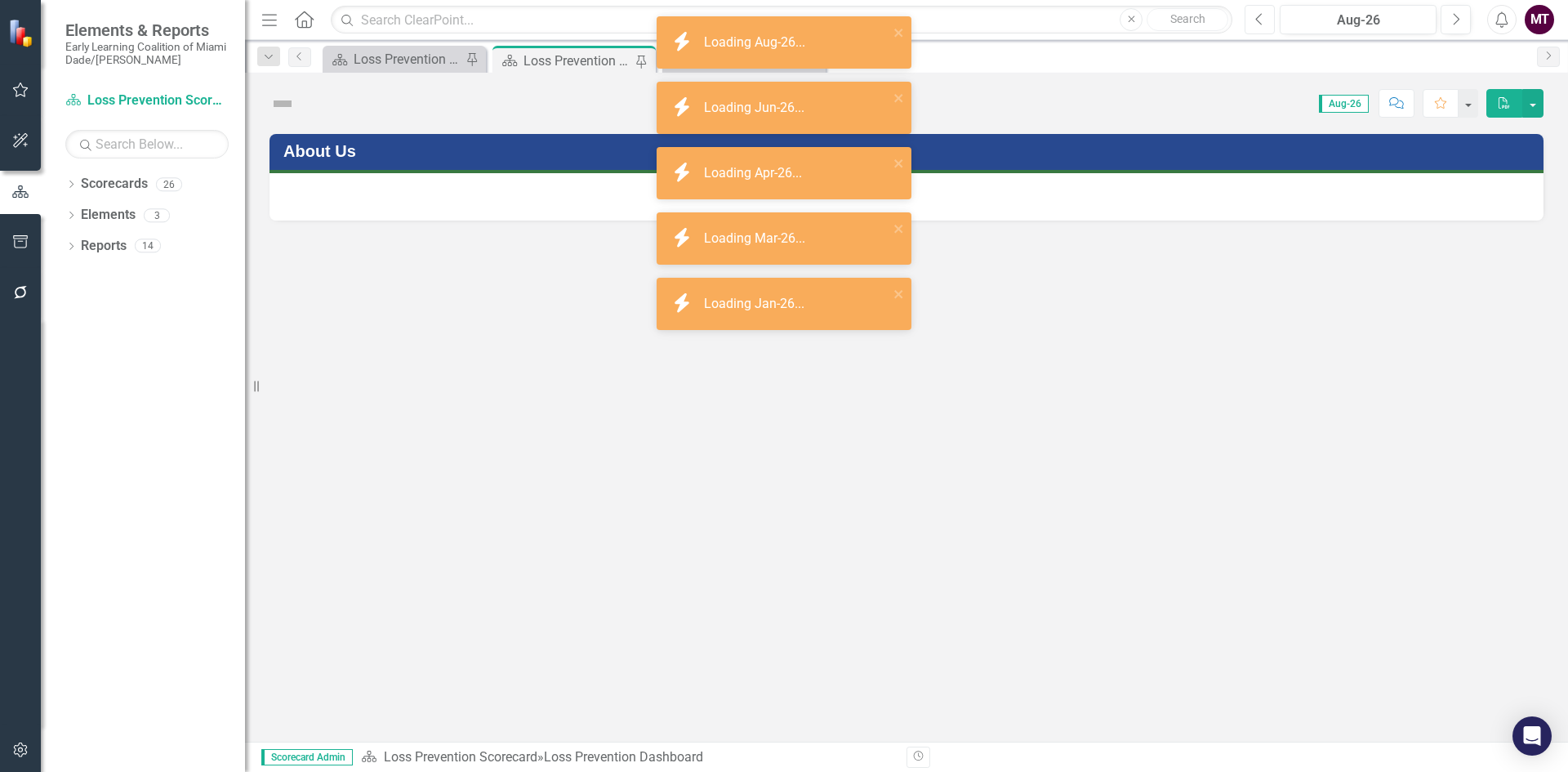
click at [1268, 20] on button "Previous" at bounding box center [1259, 20] width 30 height 30
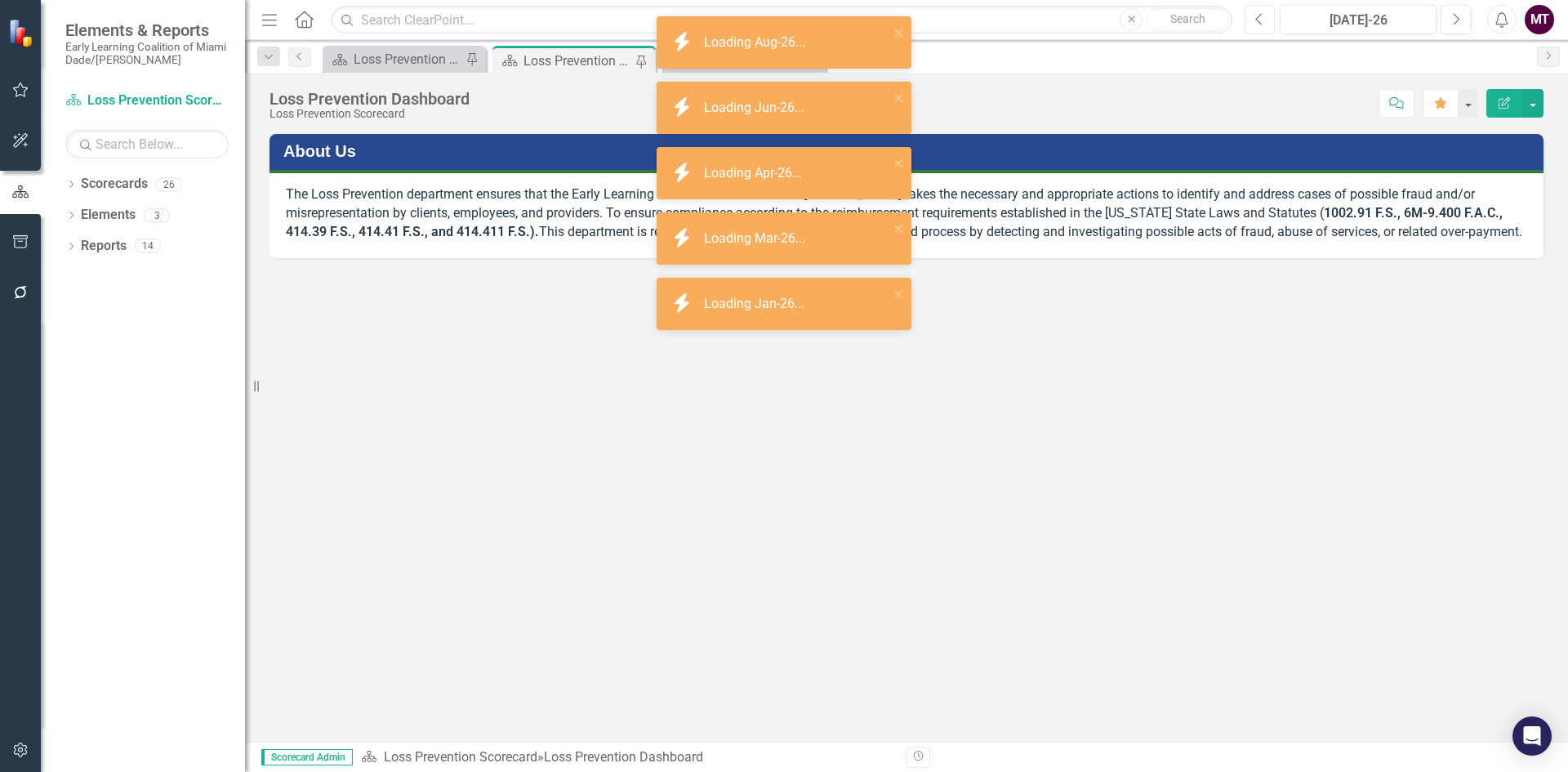
click at [1268, 20] on button "Previous" at bounding box center [1259, 20] width 30 height 30
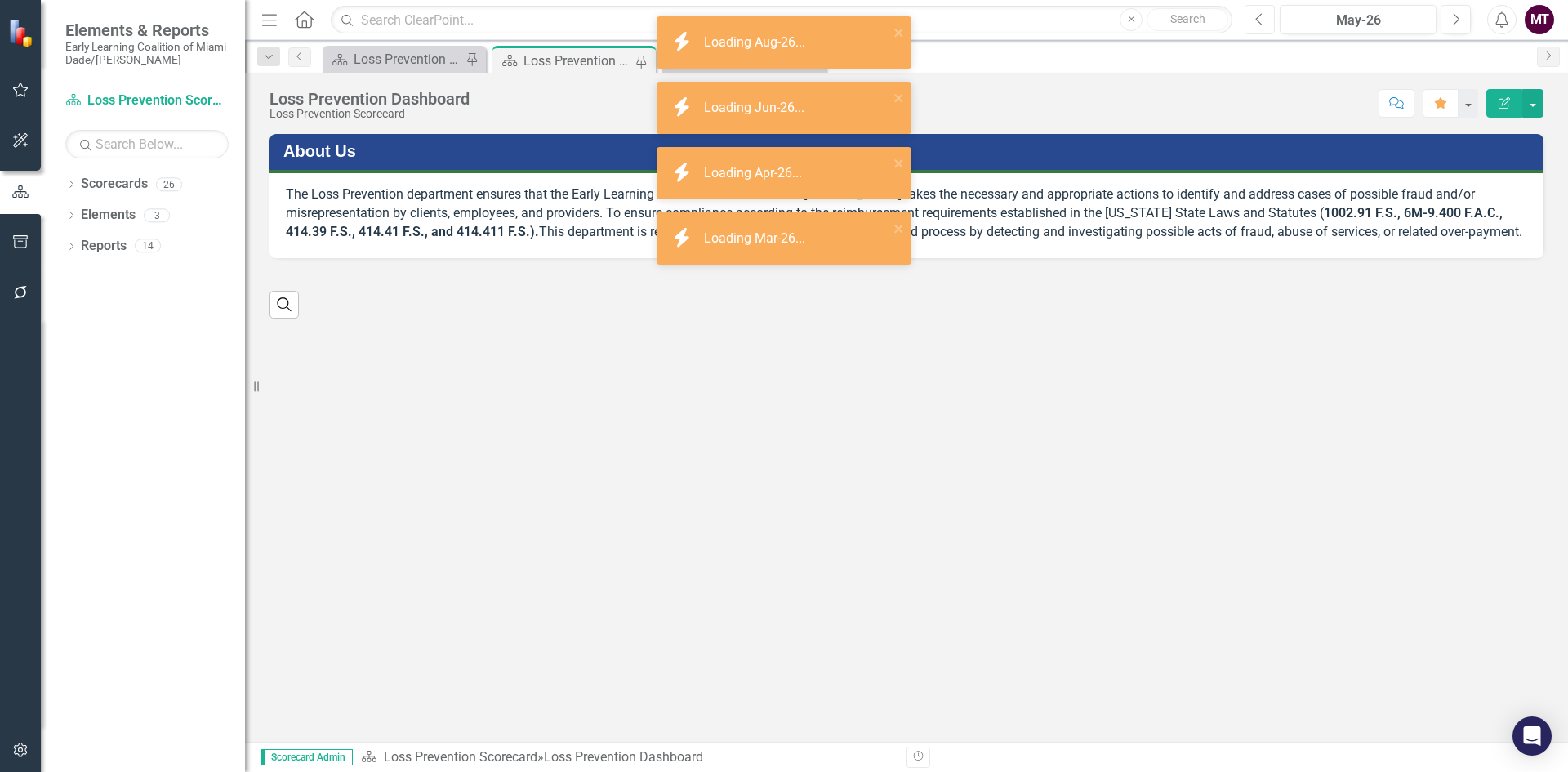
click at [1268, 20] on button "Previous" at bounding box center [1259, 20] width 30 height 30
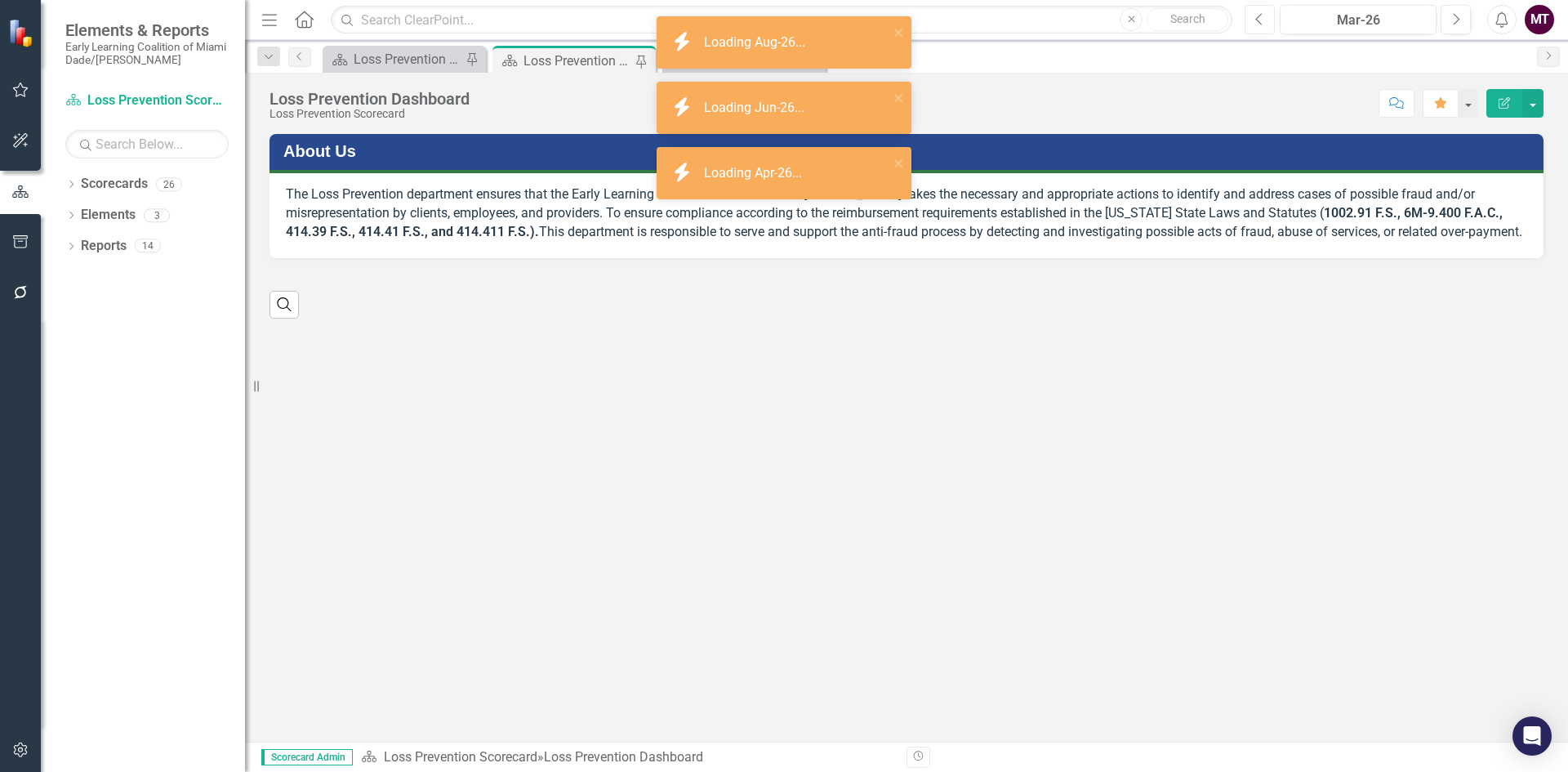
click at [1268, 20] on button "Previous" at bounding box center [1259, 20] width 30 height 30
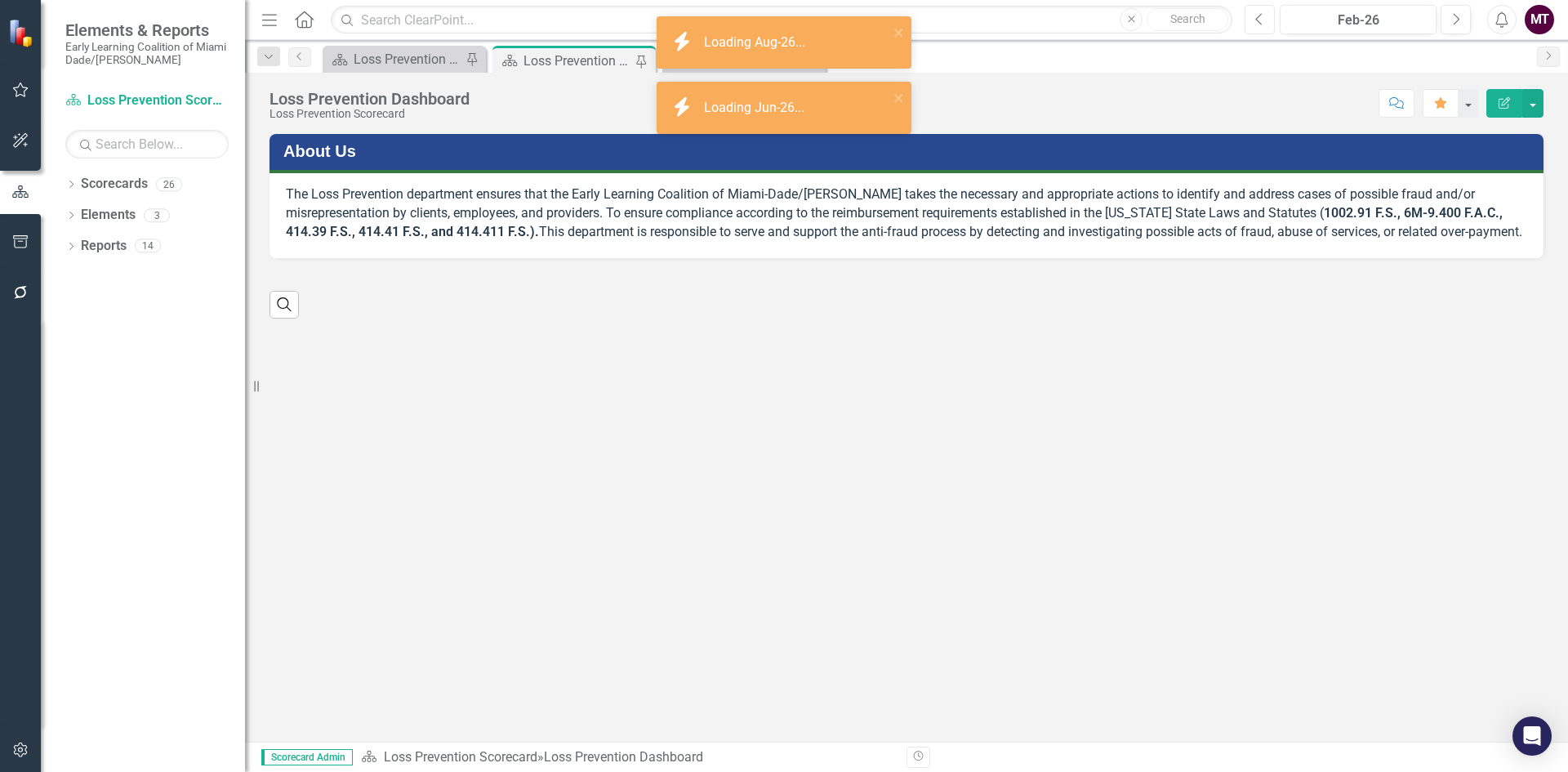
click at [1268, 20] on button "Previous" at bounding box center [1259, 20] width 30 height 30
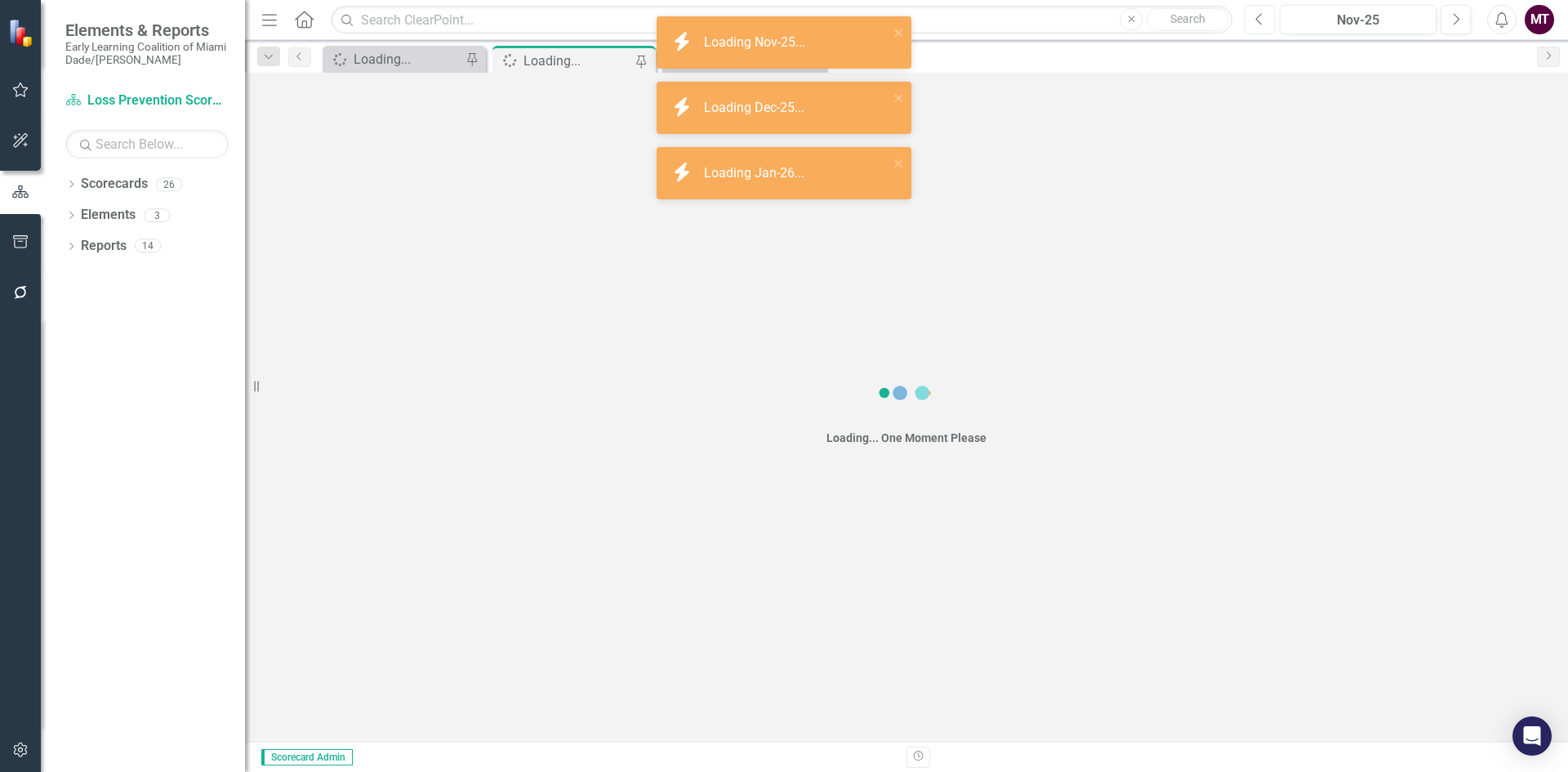
click at [1268, 20] on button "Previous" at bounding box center [1259, 20] width 30 height 30
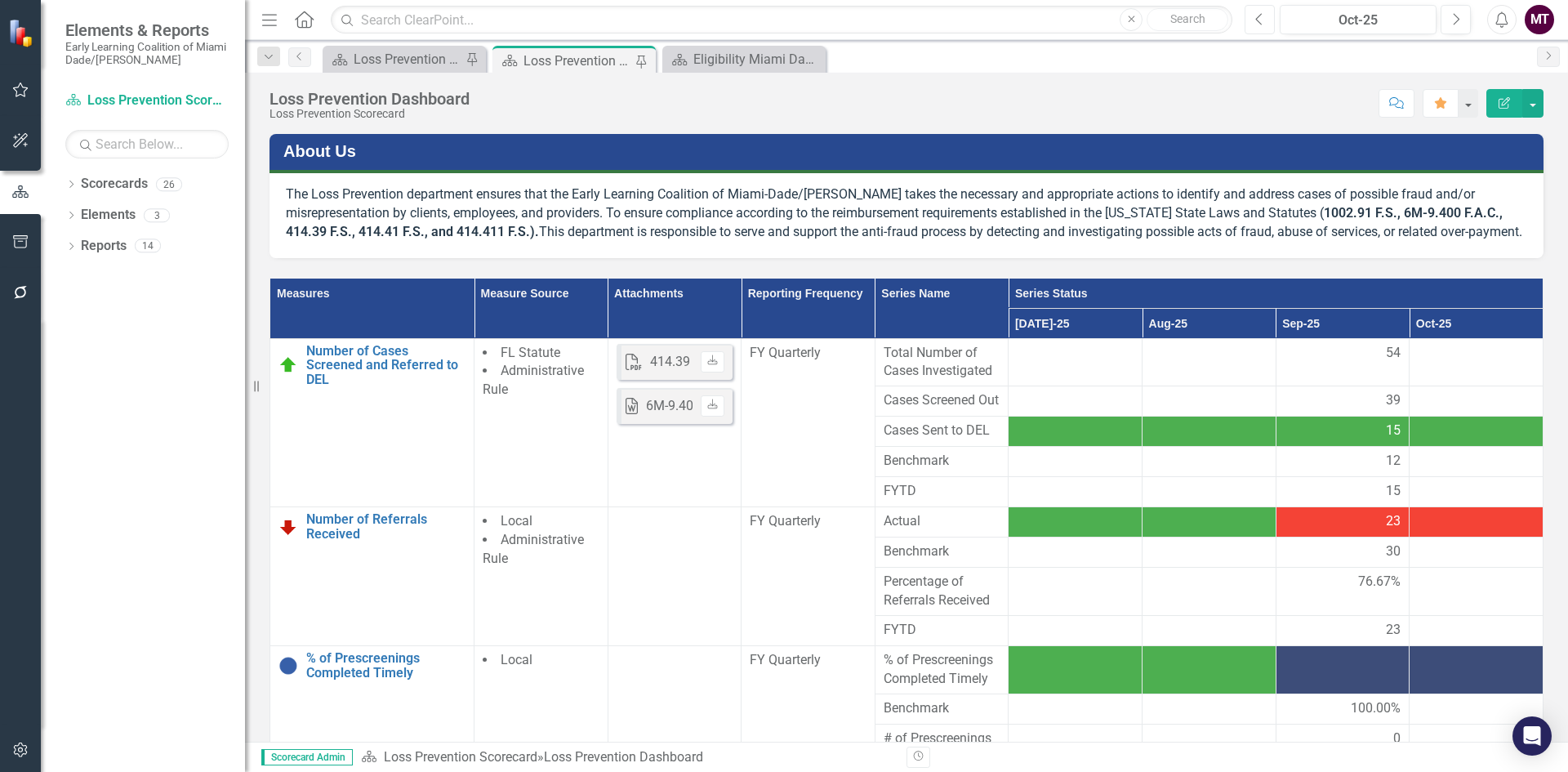
click at [1268, 26] on button "Previous" at bounding box center [1259, 20] width 30 height 30
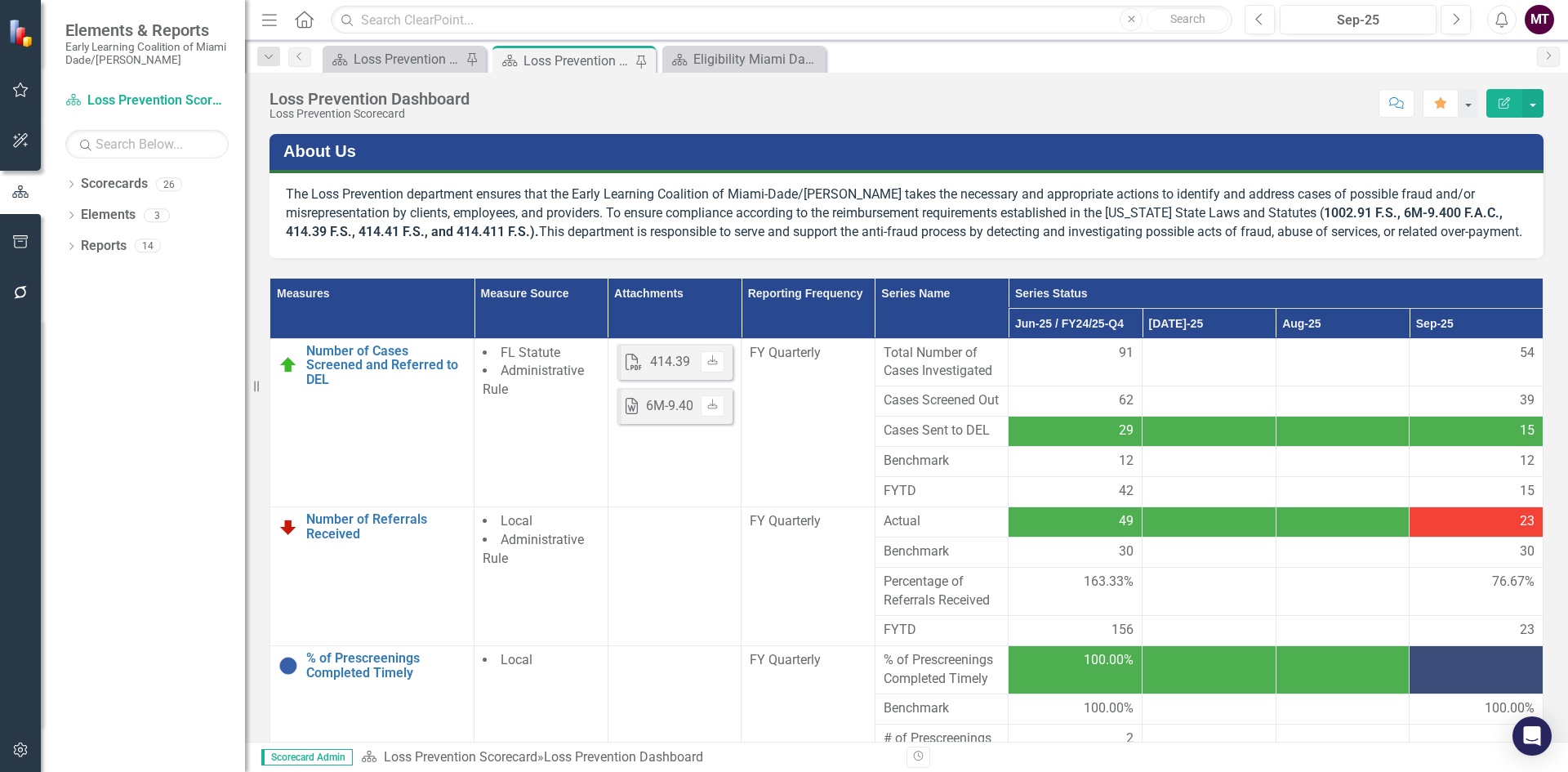
click at [1503, 93] on button "Edit Report" at bounding box center [1504, 103] width 36 height 29
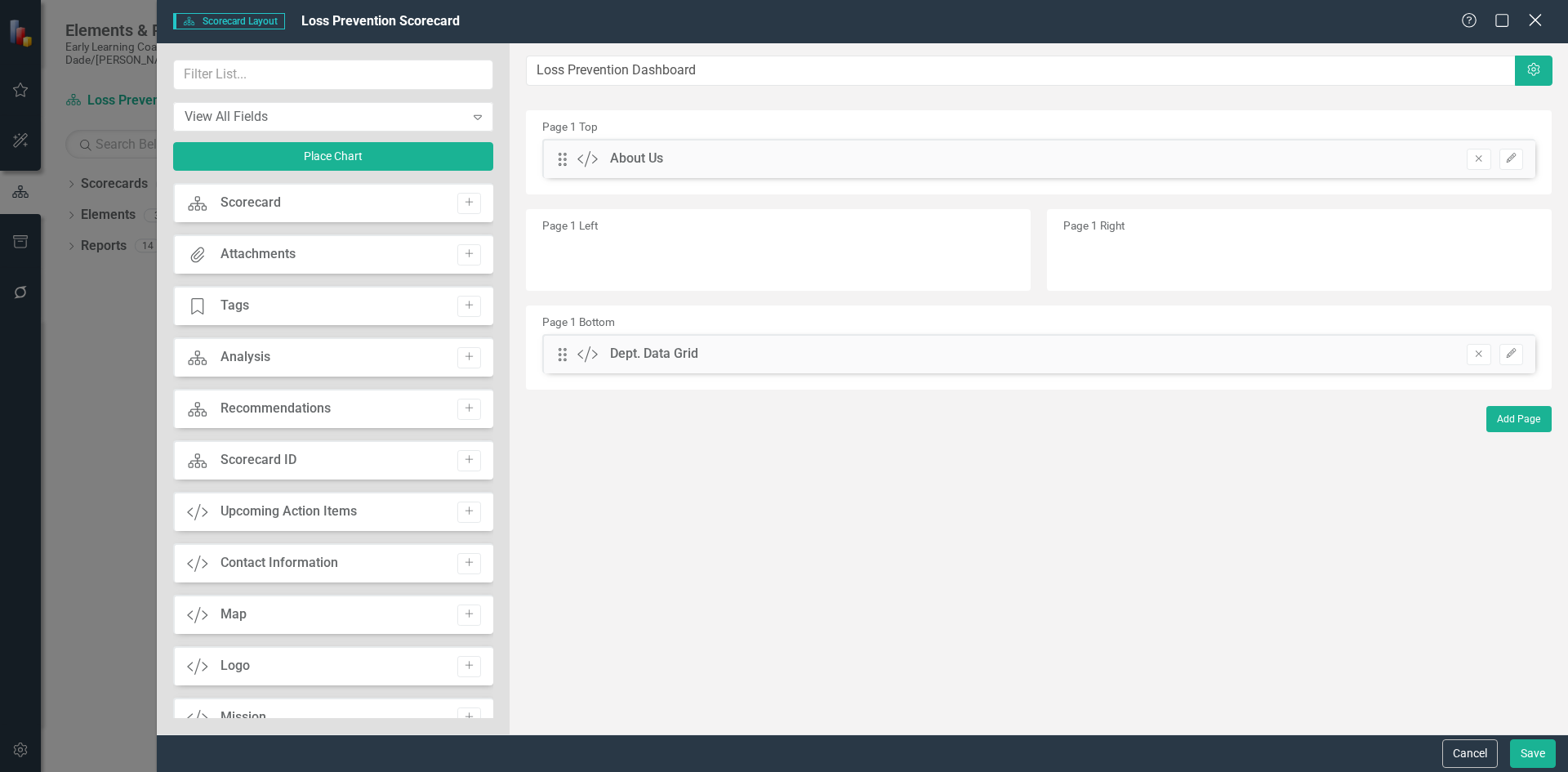
click at [1528, 14] on icon "Close" at bounding box center [1535, 20] width 21 height 16
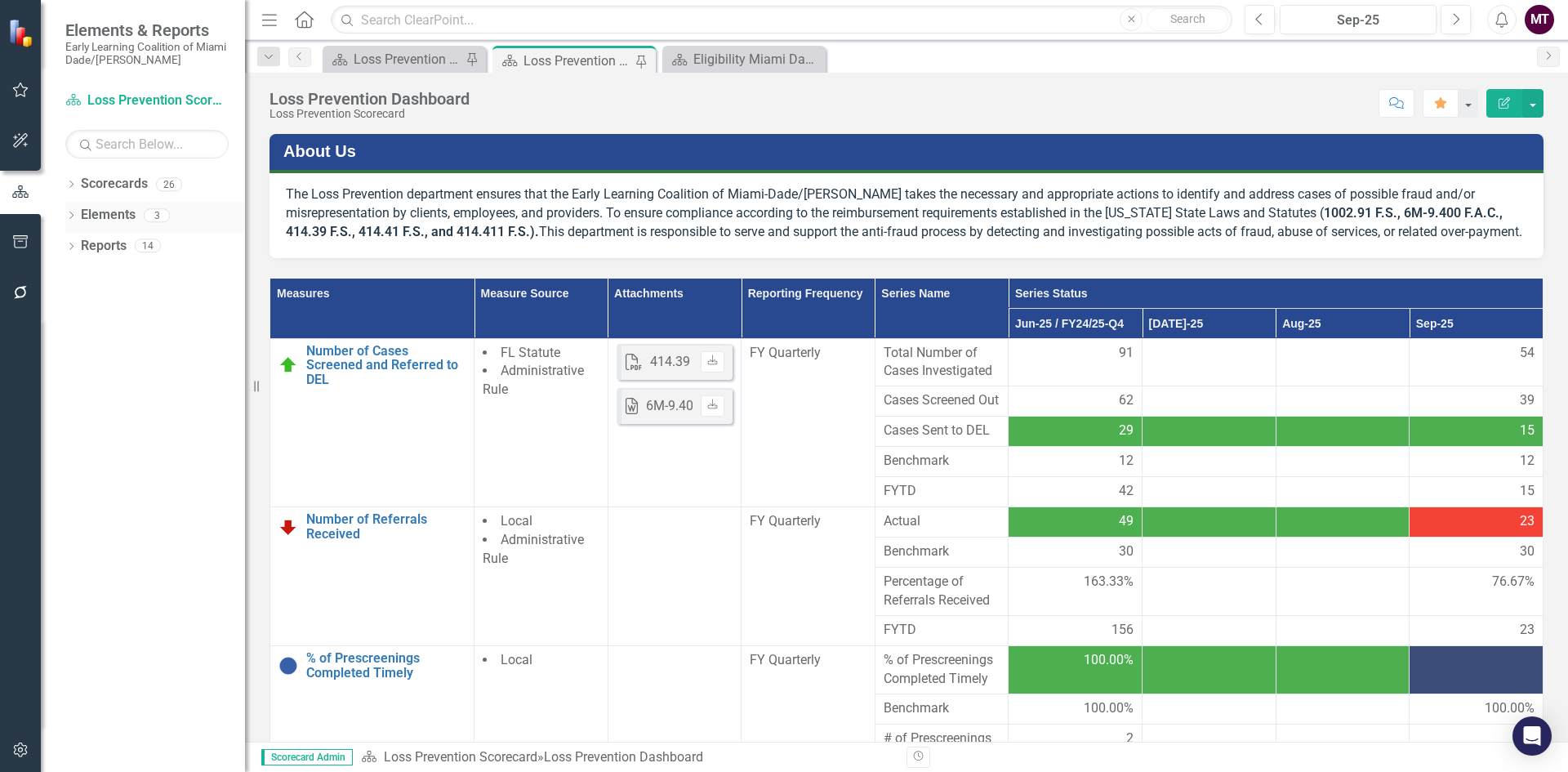
click at [75, 217] on icon "Dropdown" at bounding box center [71, 217] width 12 height 9
click at [130, 282] on link "Measure Measures" at bounding box center [129, 277] width 80 height 19
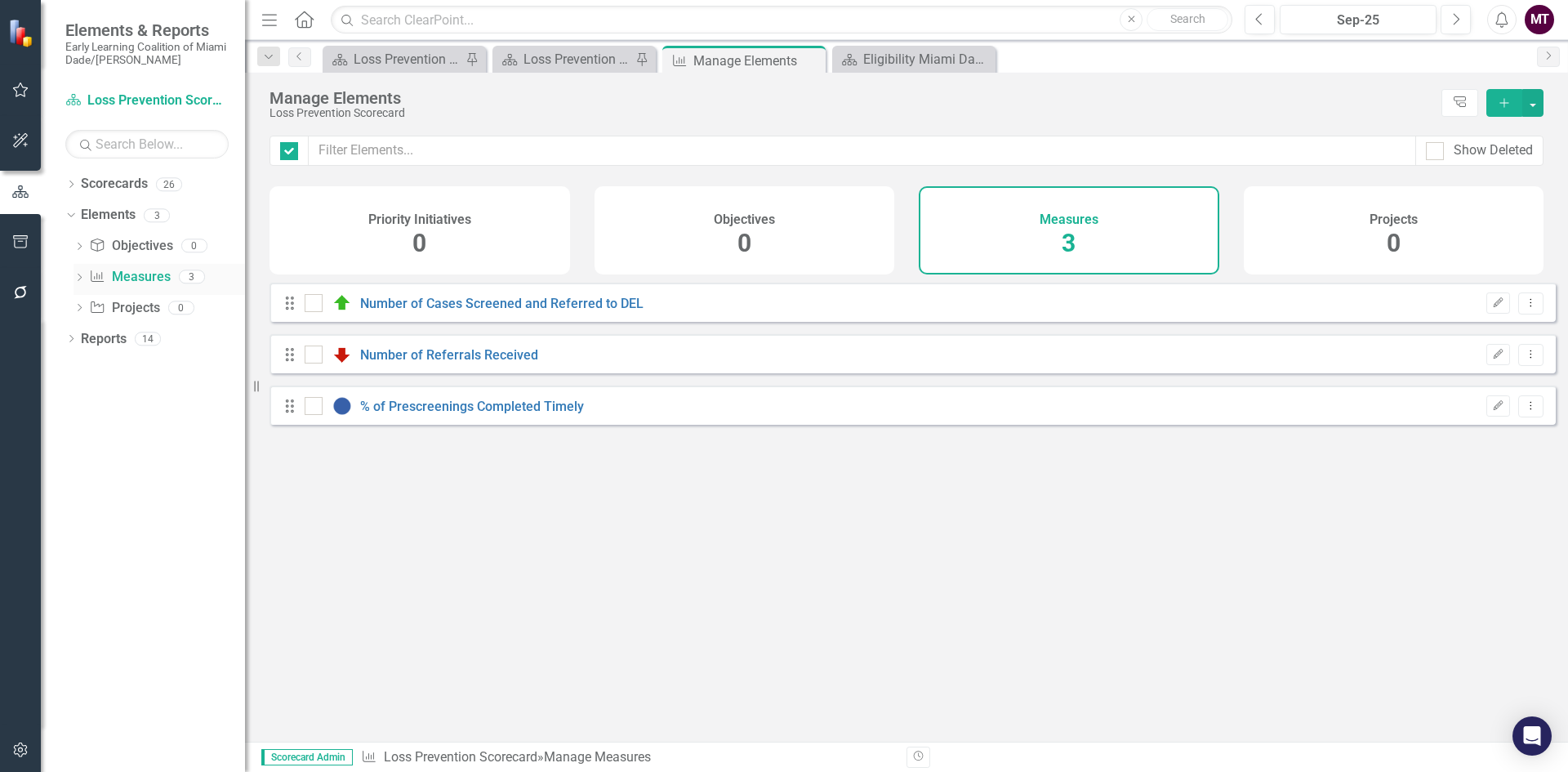
checkbox input "false"
click at [1524, 411] on icon "Dropdown Menu" at bounding box center [1531, 405] width 14 height 11
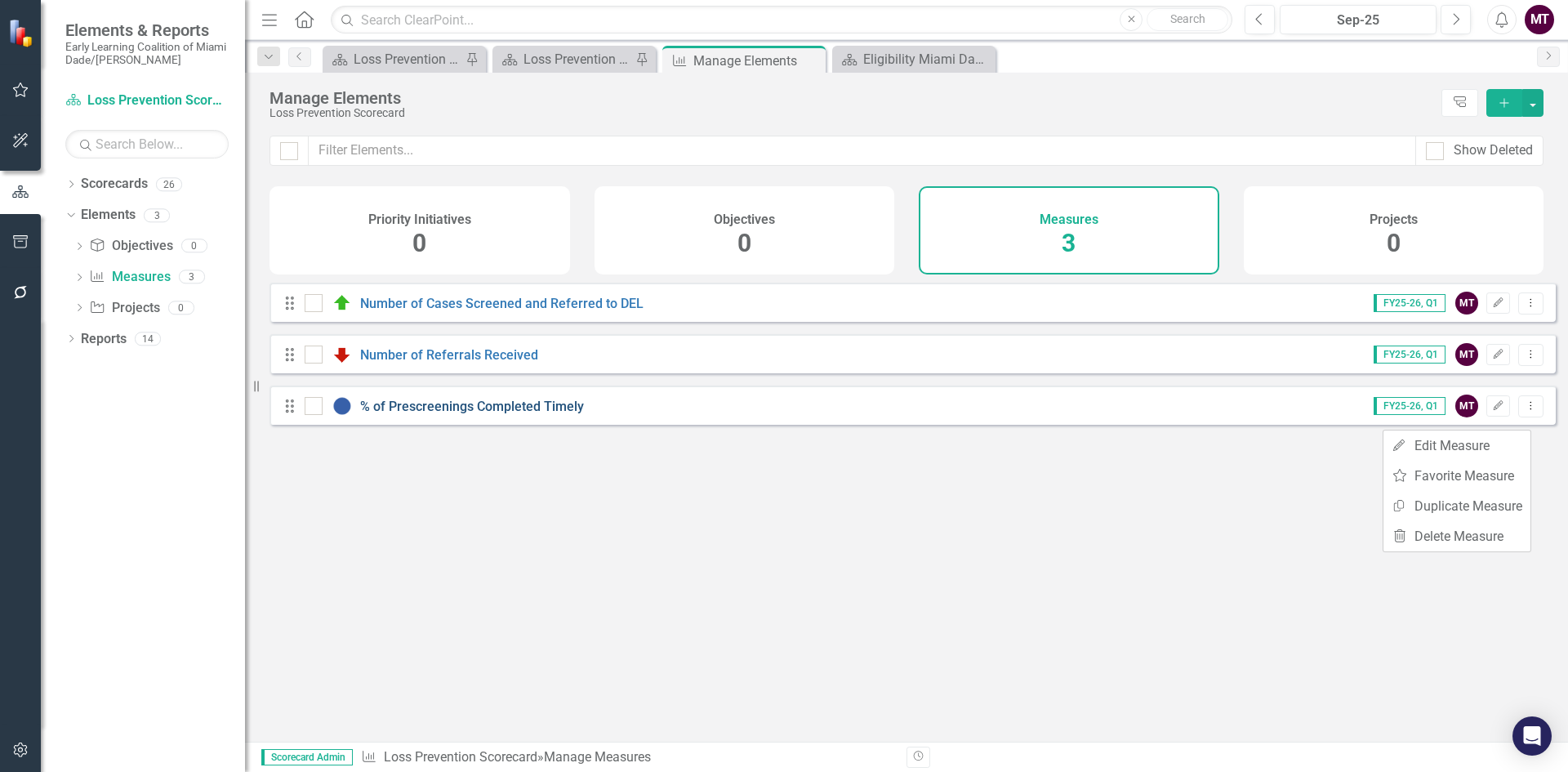
click at [521, 414] on link "% of Prescreenings Completed Timely" at bounding box center [472, 406] width 223 height 16
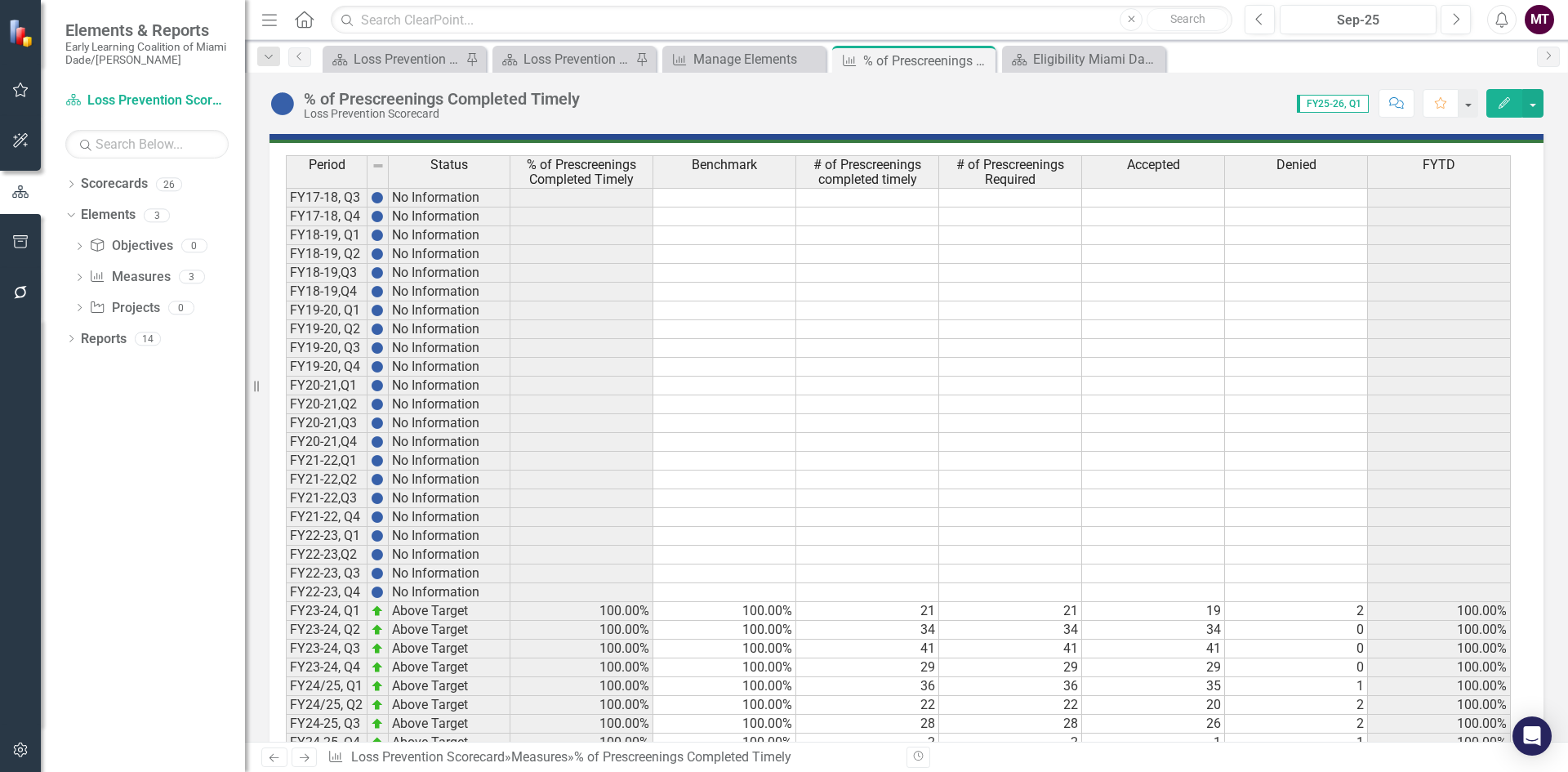
scroll to position [992, 0]
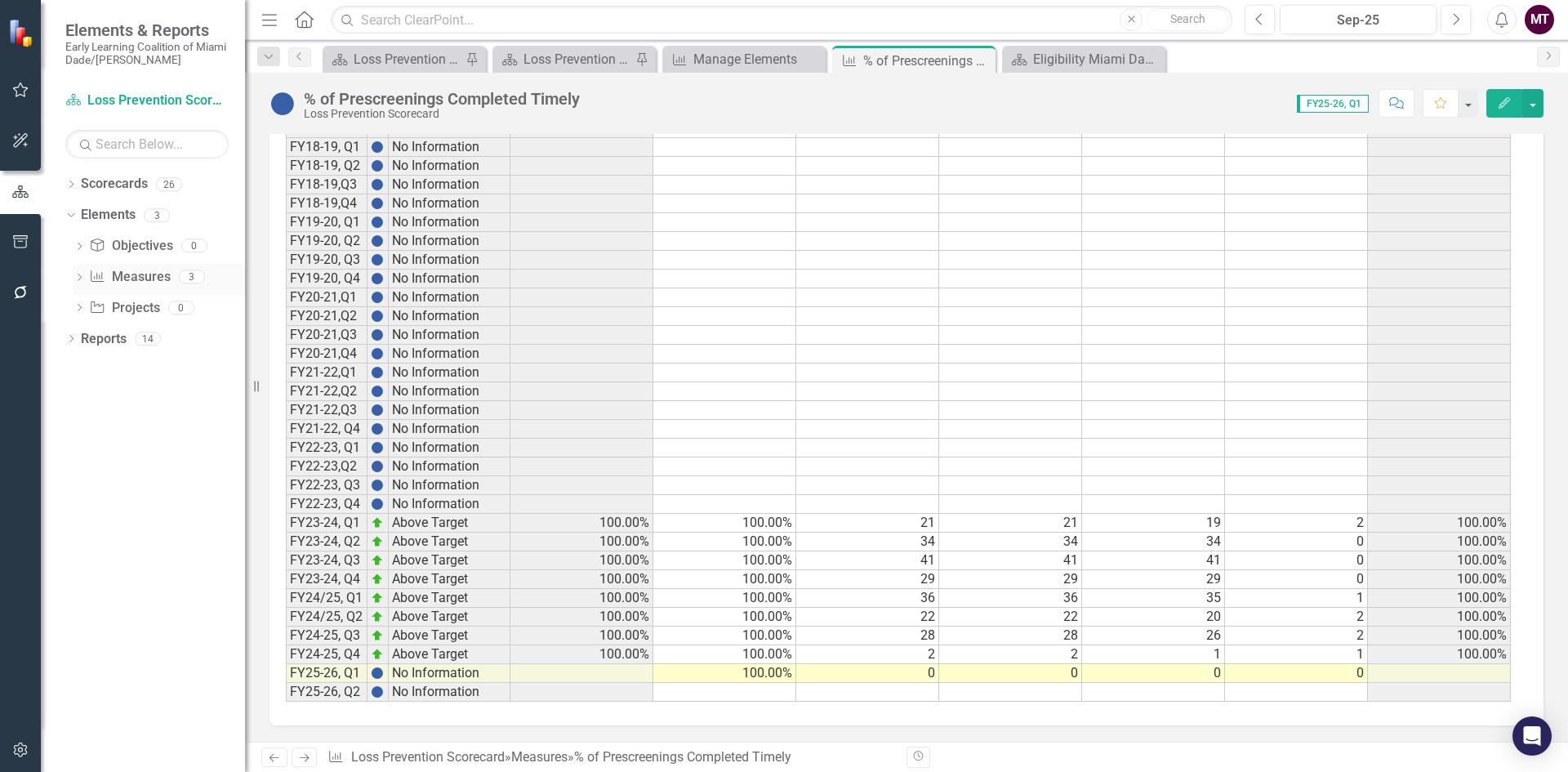
click at [118, 275] on link "Measure Measures" at bounding box center [129, 277] width 80 height 19
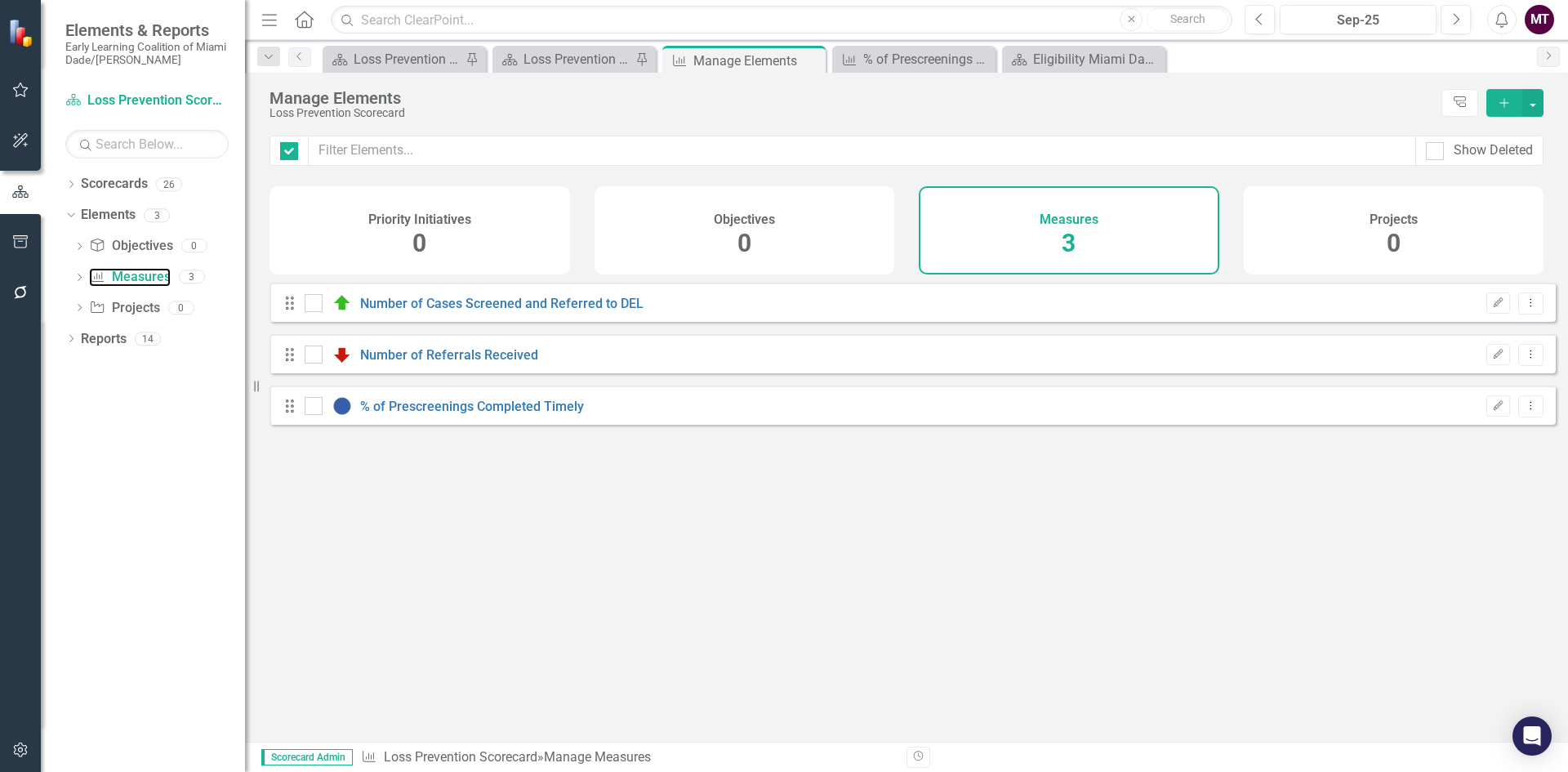
checkbox input "false"
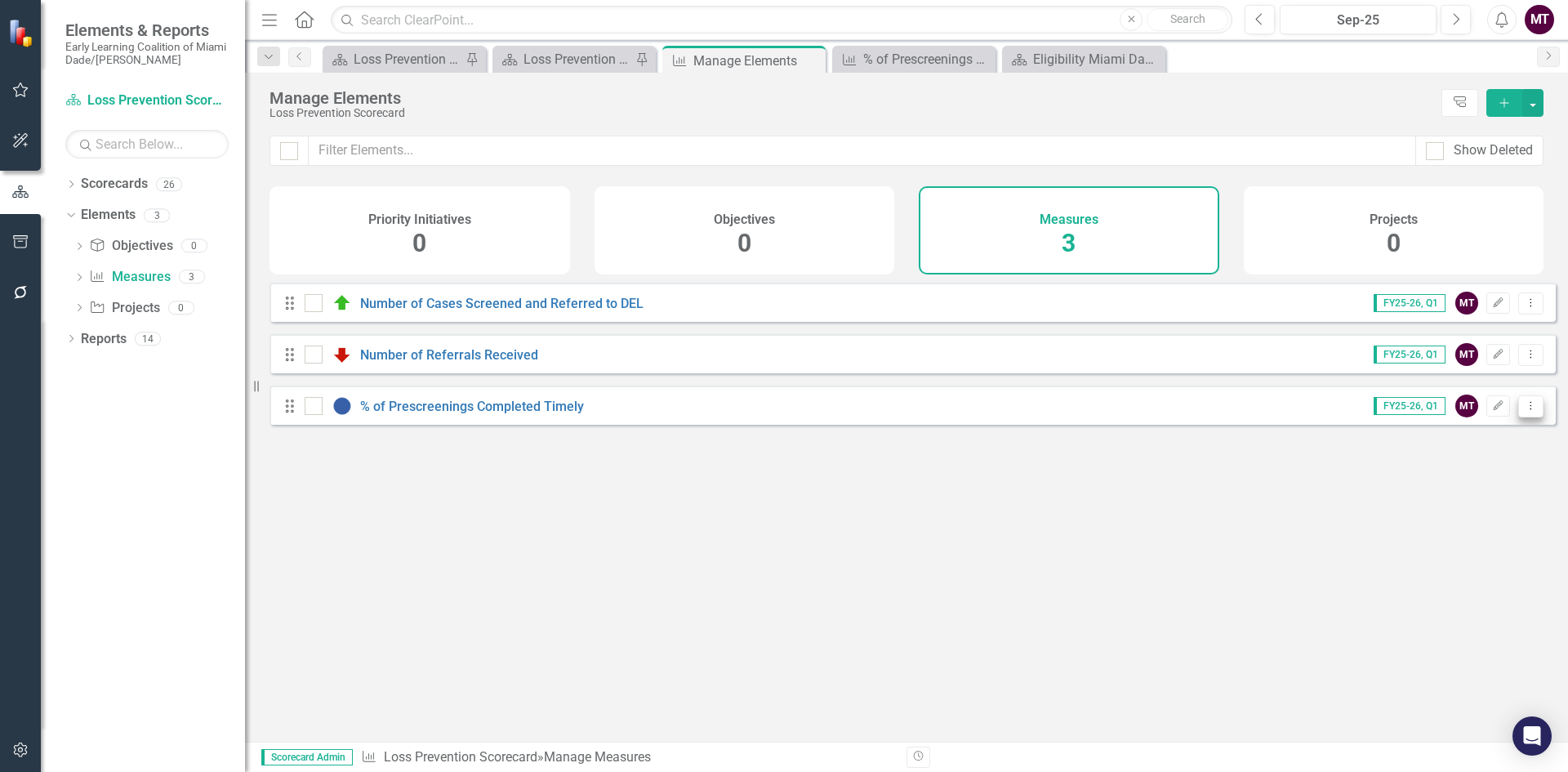
click at [1524, 411] on icon "Dropdown Menu" at bounding box center [1531, 405] width 14 height 11
click at [1489, 537] on link "Trash Delete Measure" at bounding box center [1457, 537] width 147 height 30
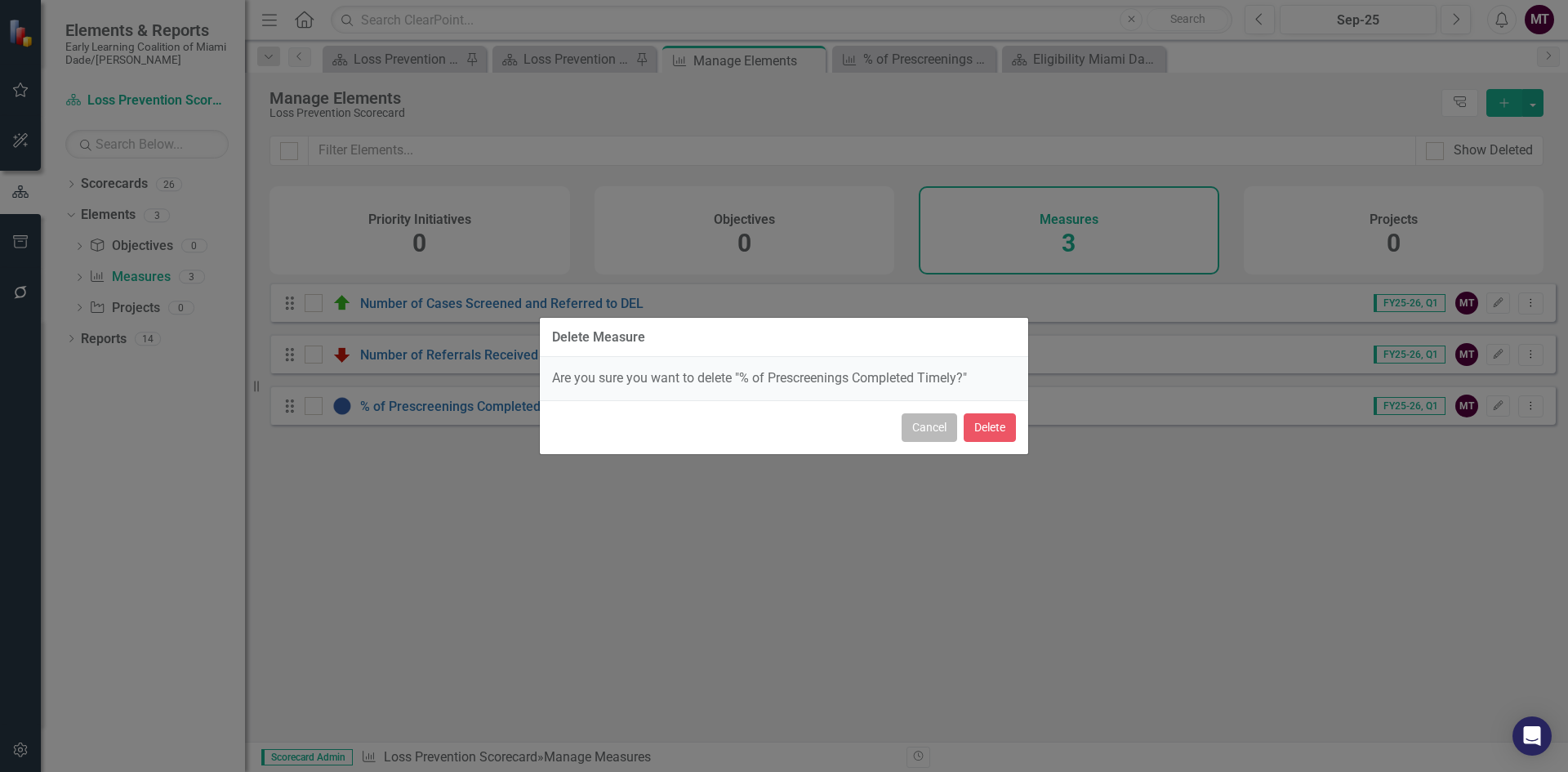
click at [927, 431] on button "Cancel" at bounding box center [929, 427] width 56 height 29
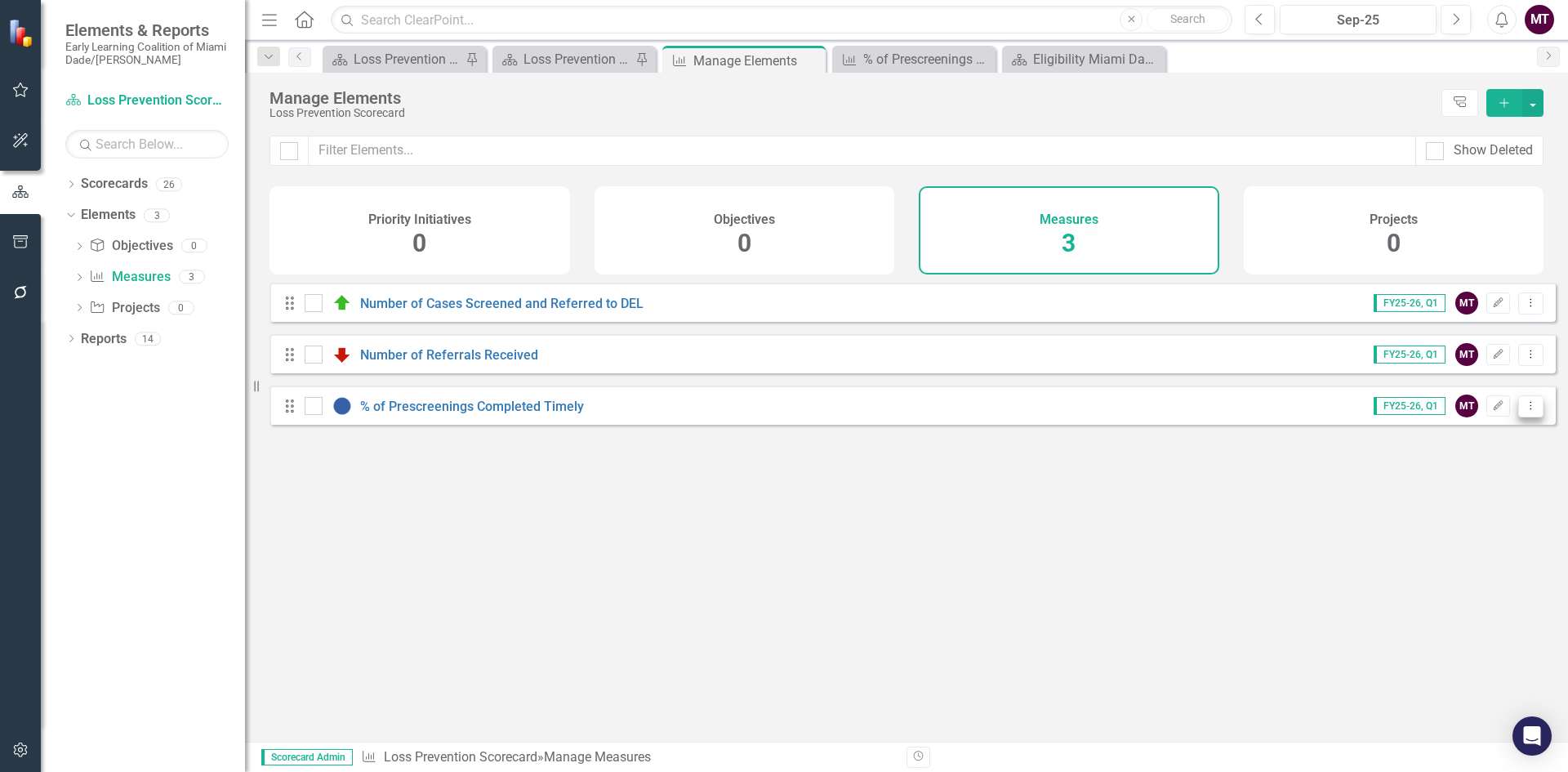
click at [1518, 417] on button "Dropdown Menu" at bounding box center [1530, 406] width 25 height 22
click at [1454, 540] on link "Trash Delete Measure" at bounding box center [1457, 537] width 147 height 30
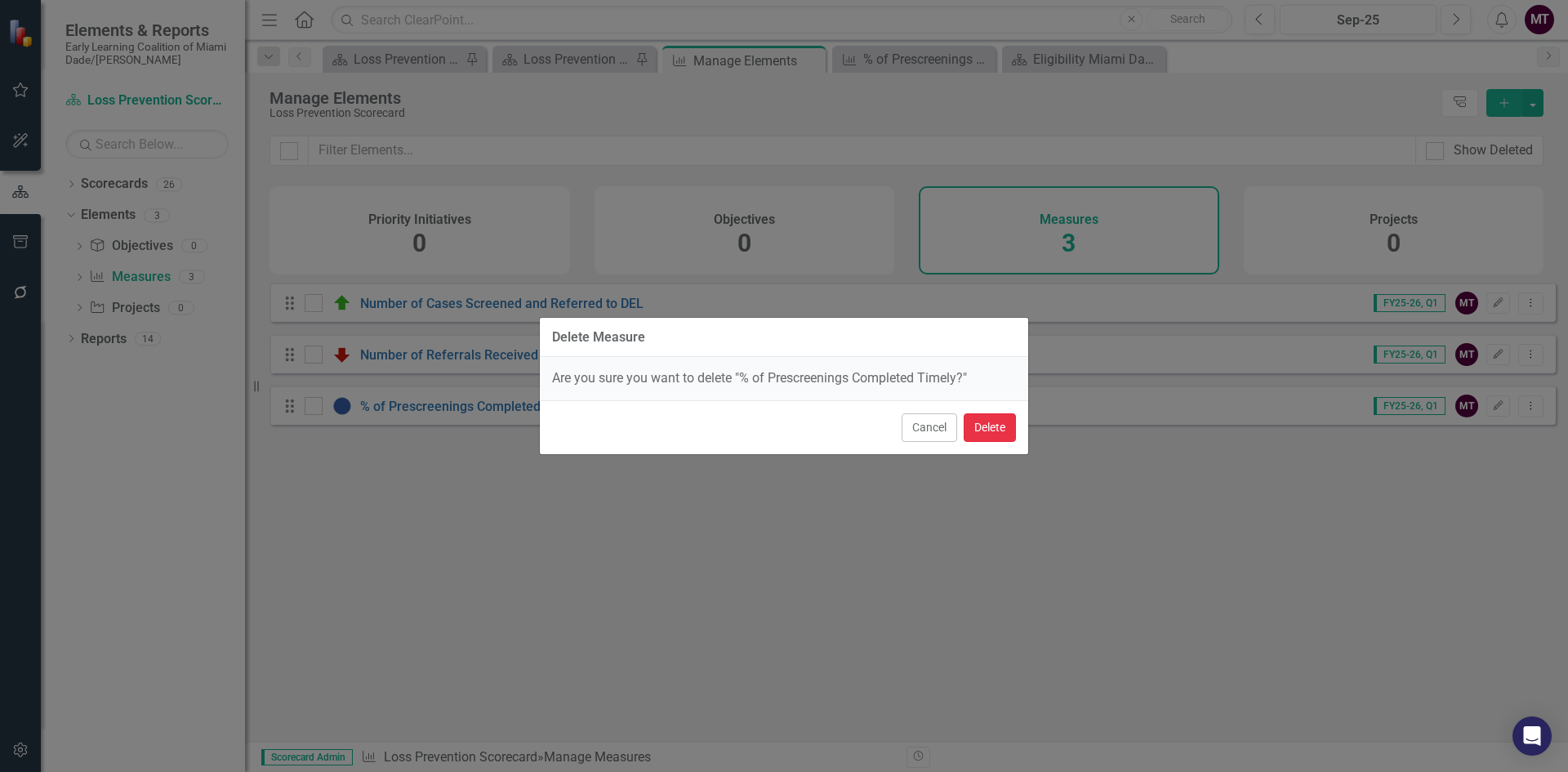
click at [992, 434] on button "Delete" at bounding box center [990, 427] width 53 height 29
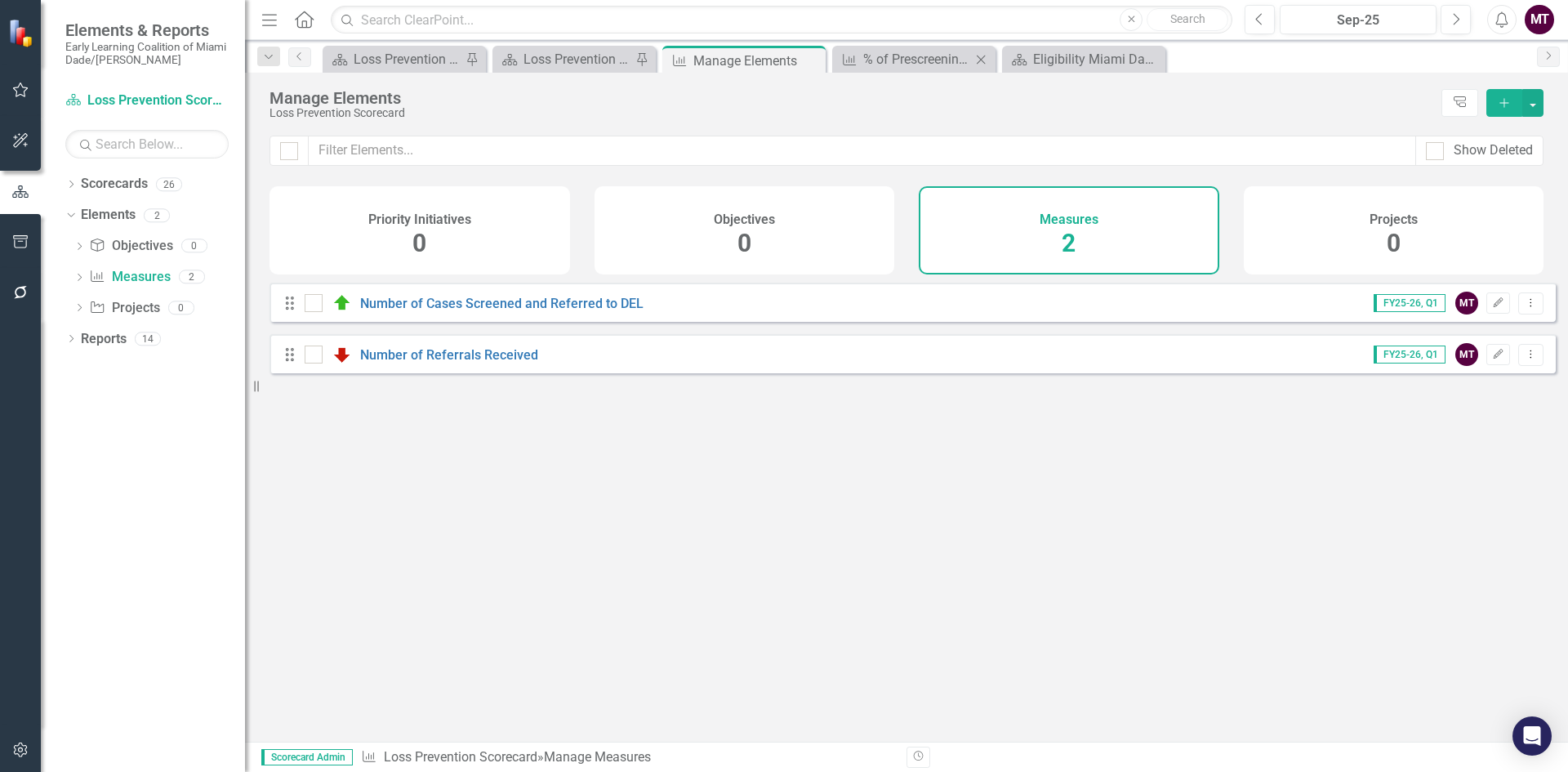
click at [902, 49] on div "Measure % of Prescreenings Completed Timely Close" at bounding box center [914, 59] width 164 height 27
click at [980, 61] on icon "Close" at bounding box center [981, 59] width 16 height 13
click at [984, 59] on icon "Close" at bounding box center [981, 59] width 16 height 13
click at [737, 58] on div "Manage Elements" at bounding box center [737, 61] width 87 height 21
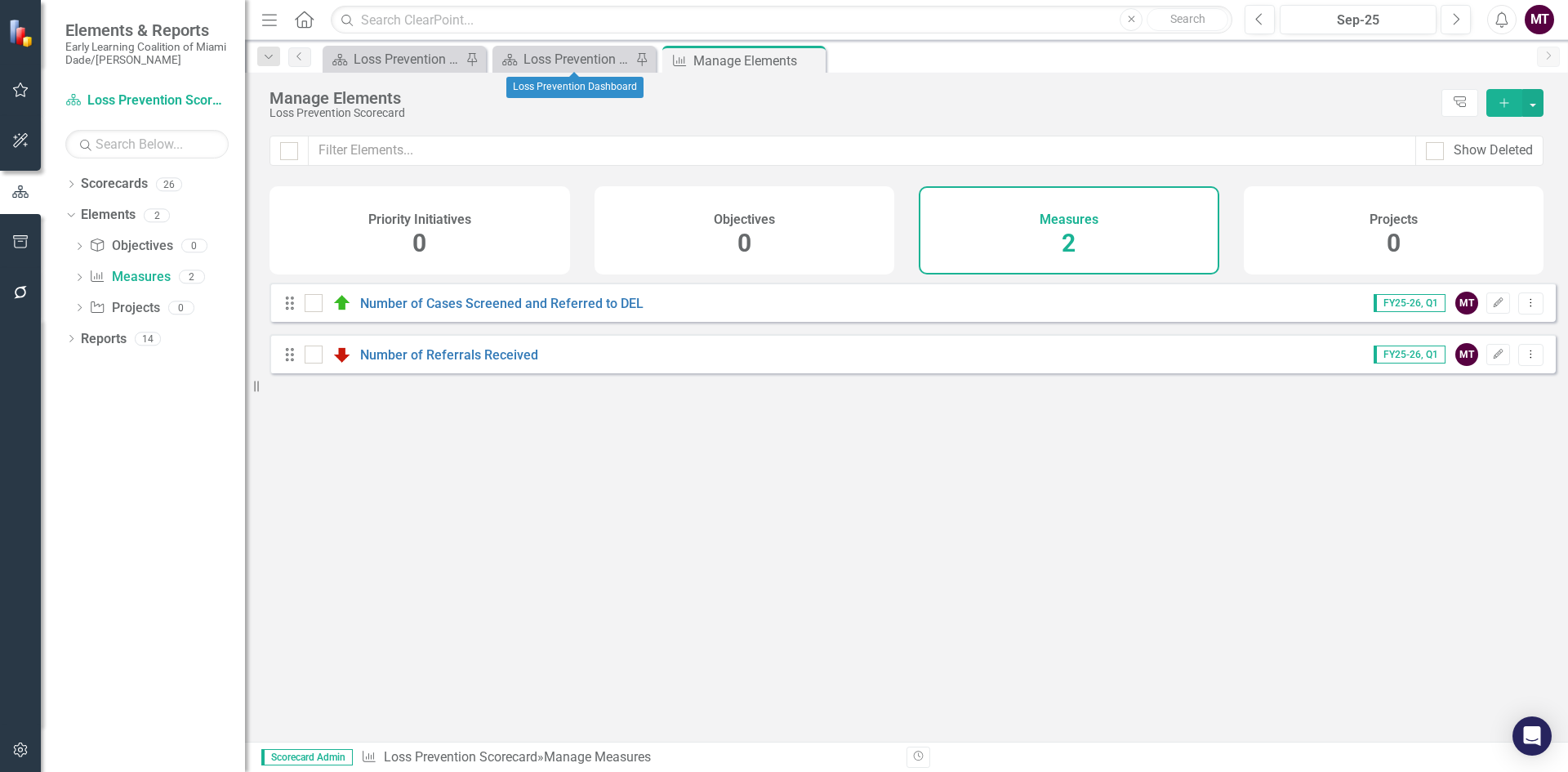
click at [557, 48] on div "Scorecard Loss Prevention Dashboard Pin" at bounding box center [574, 59] width 164 height 27
click at [559, 59] on div "Loss Prevention Dashboard" at bounding box center [577, 59] width 108 height 21
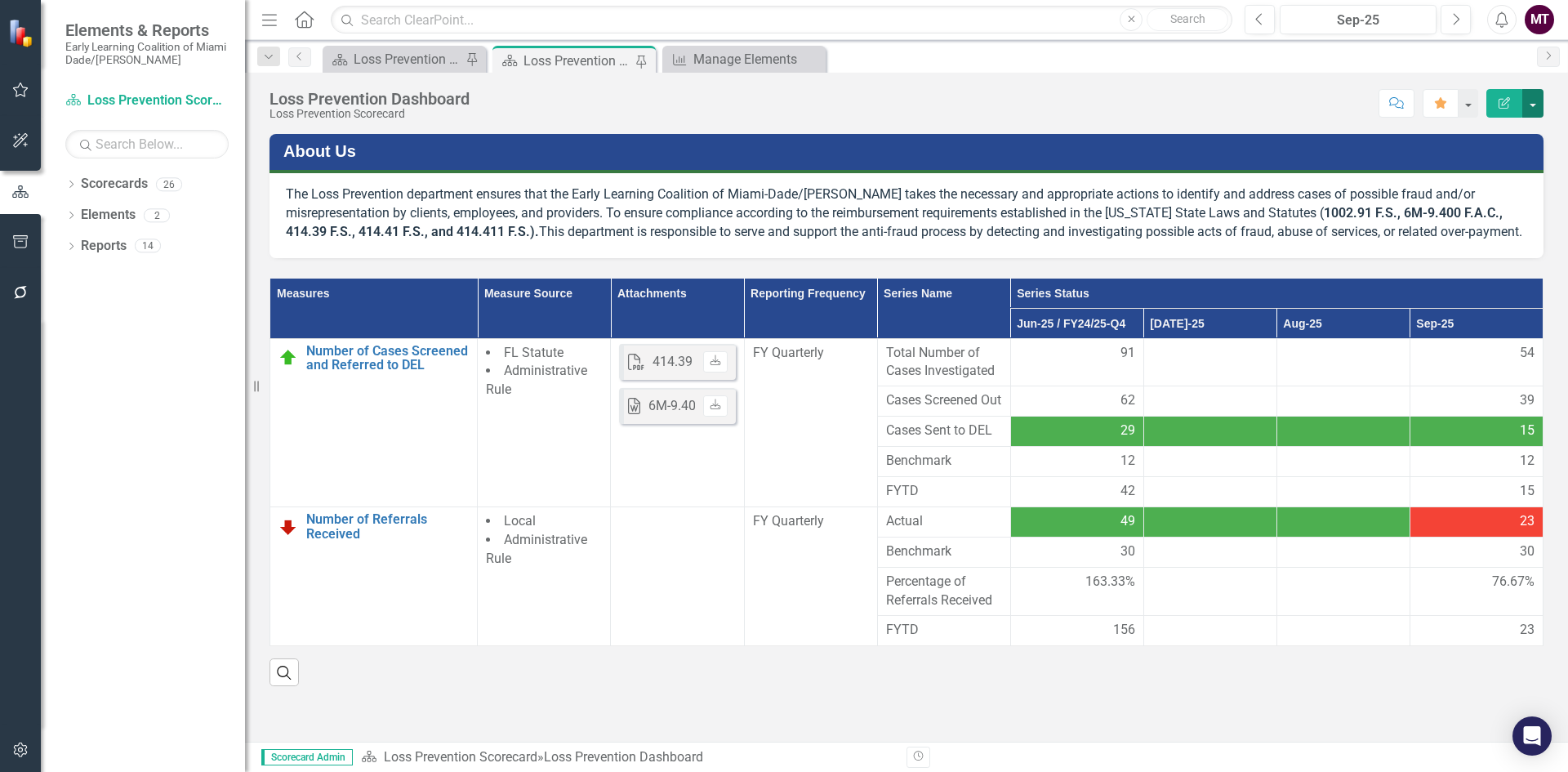
click at [1538, 101] on button "button" at bounding box center [1532, 103] width 21 height 29
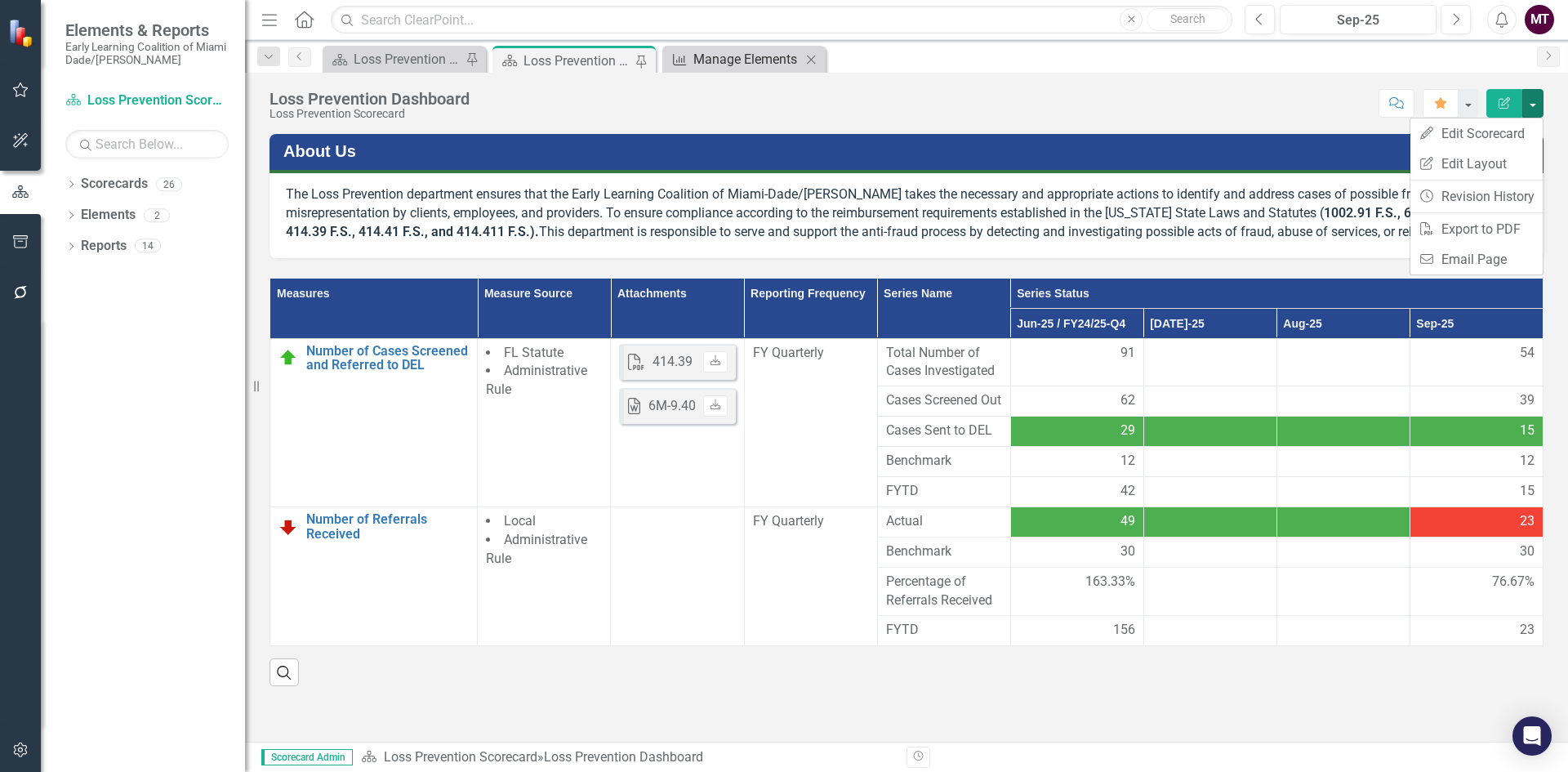
click at [730, 53] on div "Manage Elements" at bounding box center [747, 59] width 108 height 21
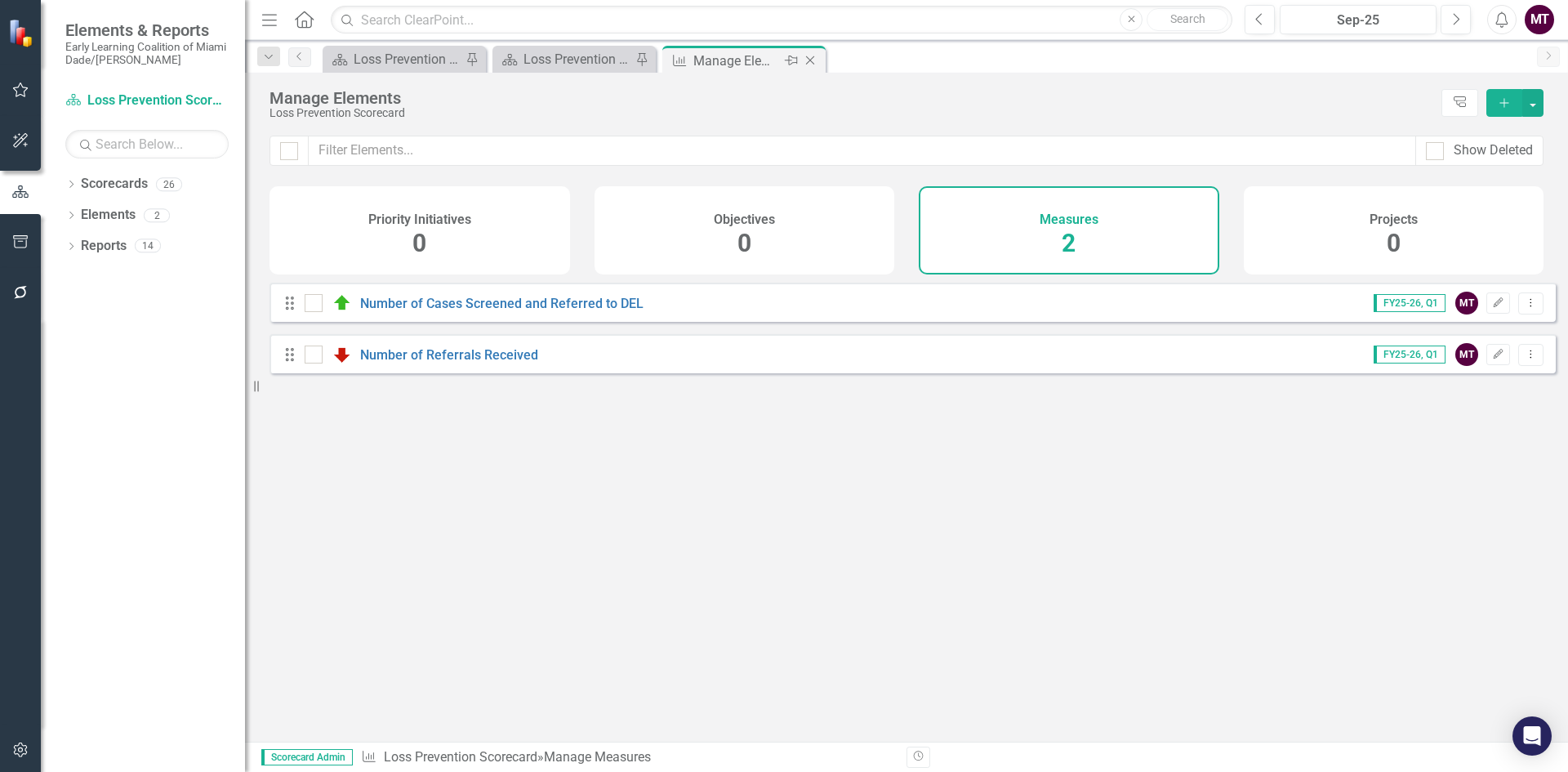
click at [815, 63] on icon "Close" at bounding box center [810, 60] width 16 height 13
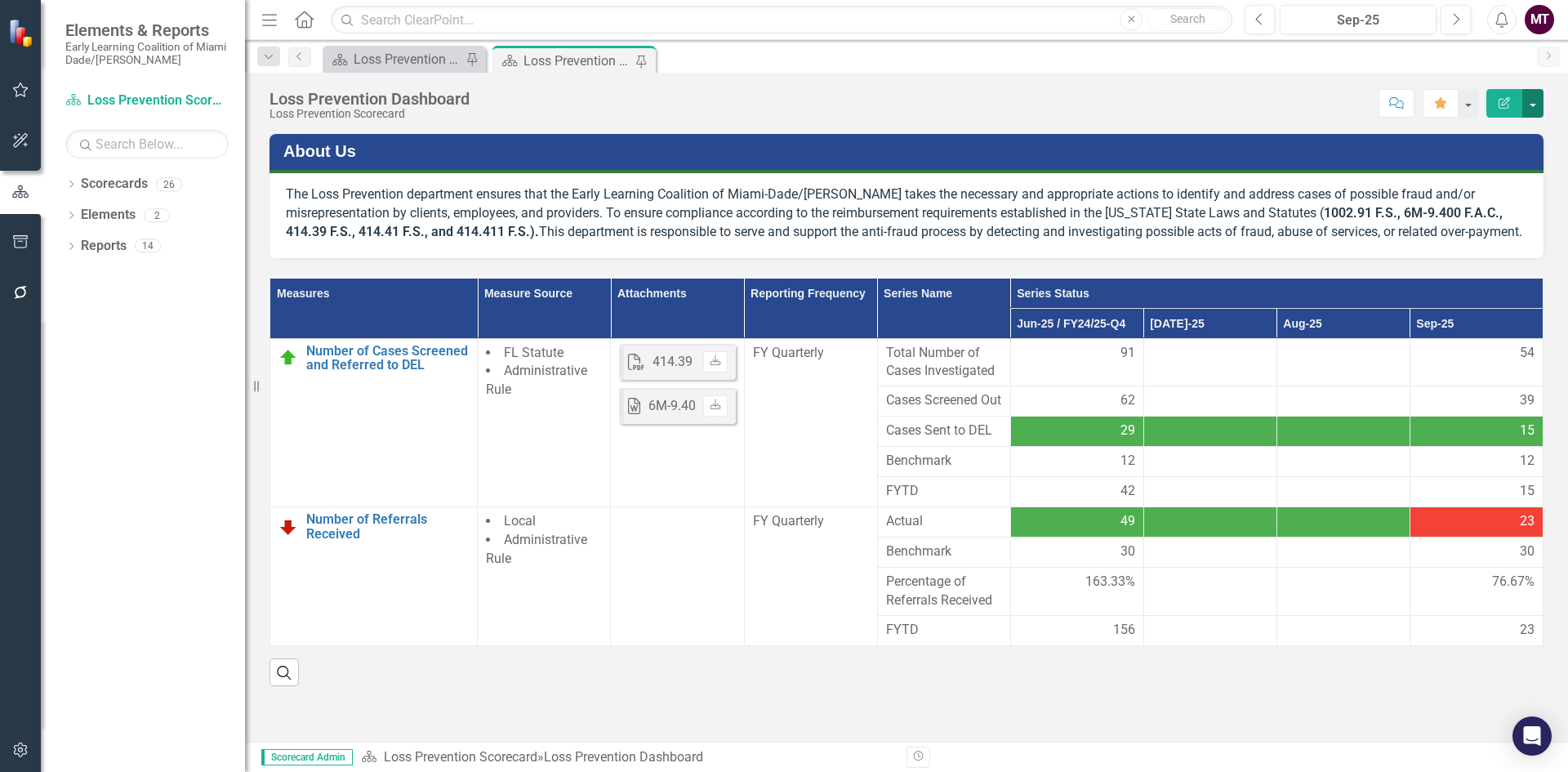
click at [1532, 95] on button "button" at bounding box center [1532, 103] width 21 height 29
click at [1471, 234] on link "PDF Export to PDF" at bounding box center [1476, 229] width 132 height 30
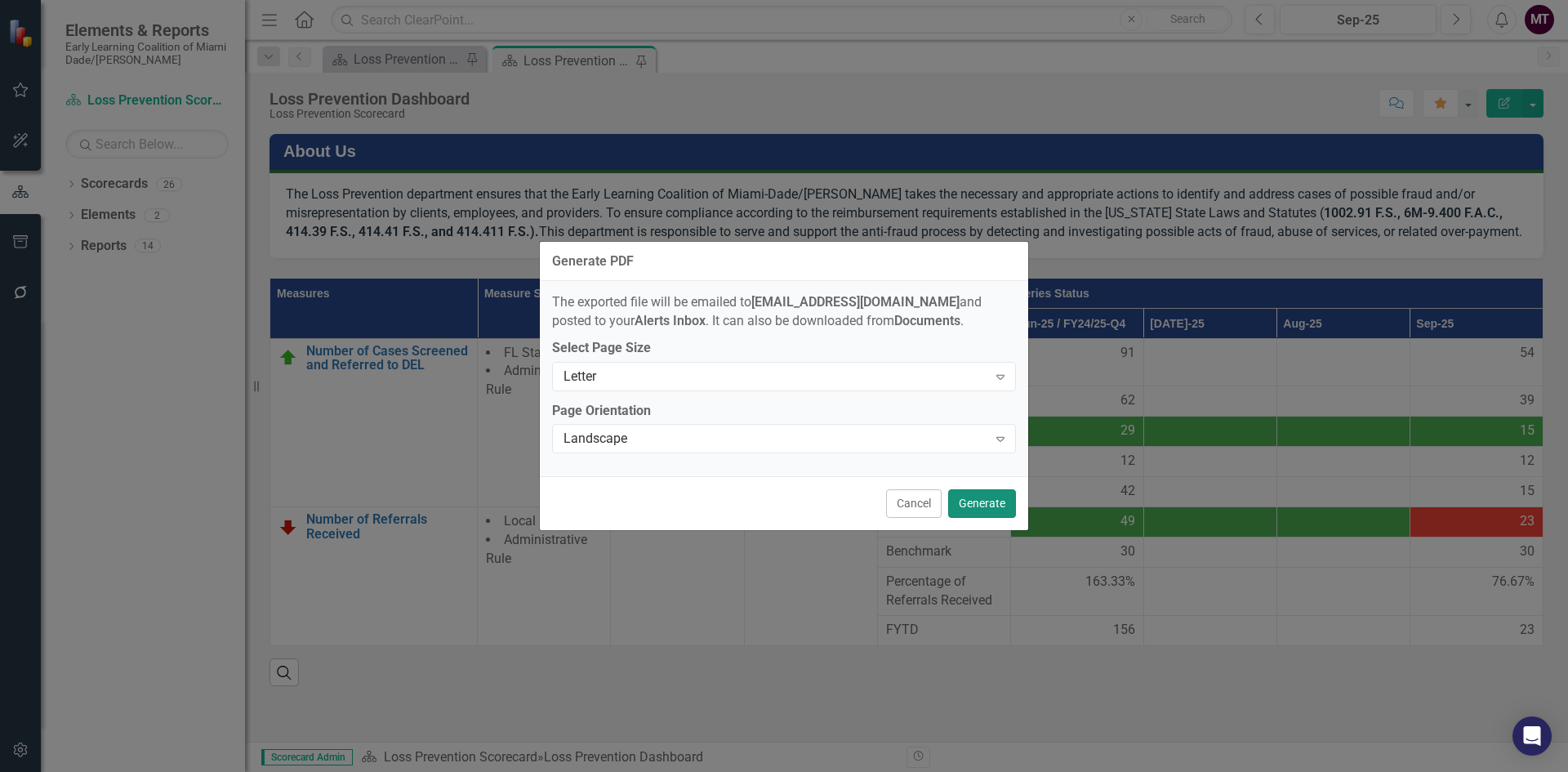
click at [989, 510] on button "Generate" at bounding box center [982, 504] width 68 height 29
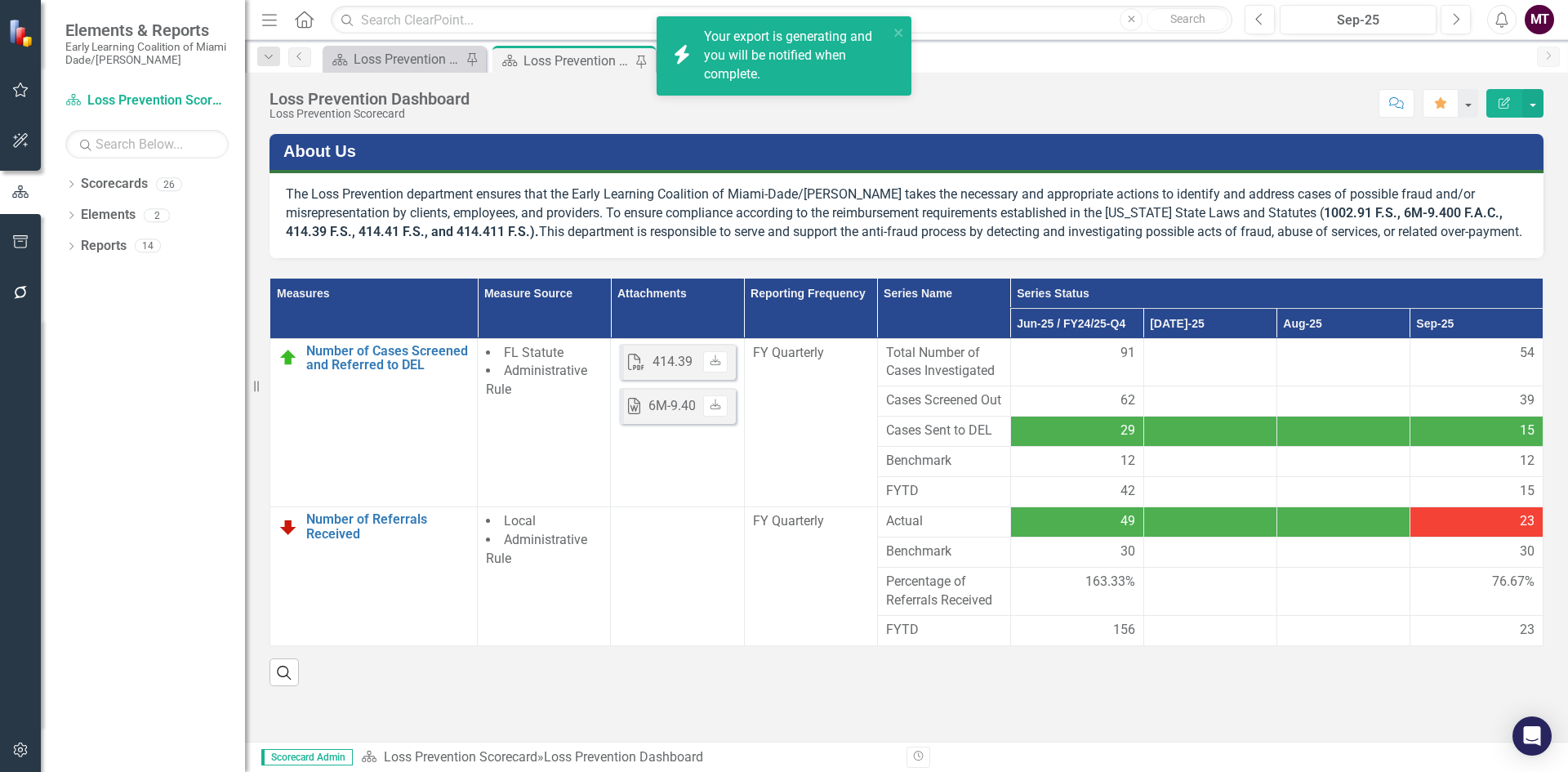
click at [725, 74] on div "Your export is generating and you will be notified when complete." at bounding box center [796, 56] width 185 height 57
click at [793, 71] on link "Click here to download." at bounding box center [773, 75] width 137 height 16
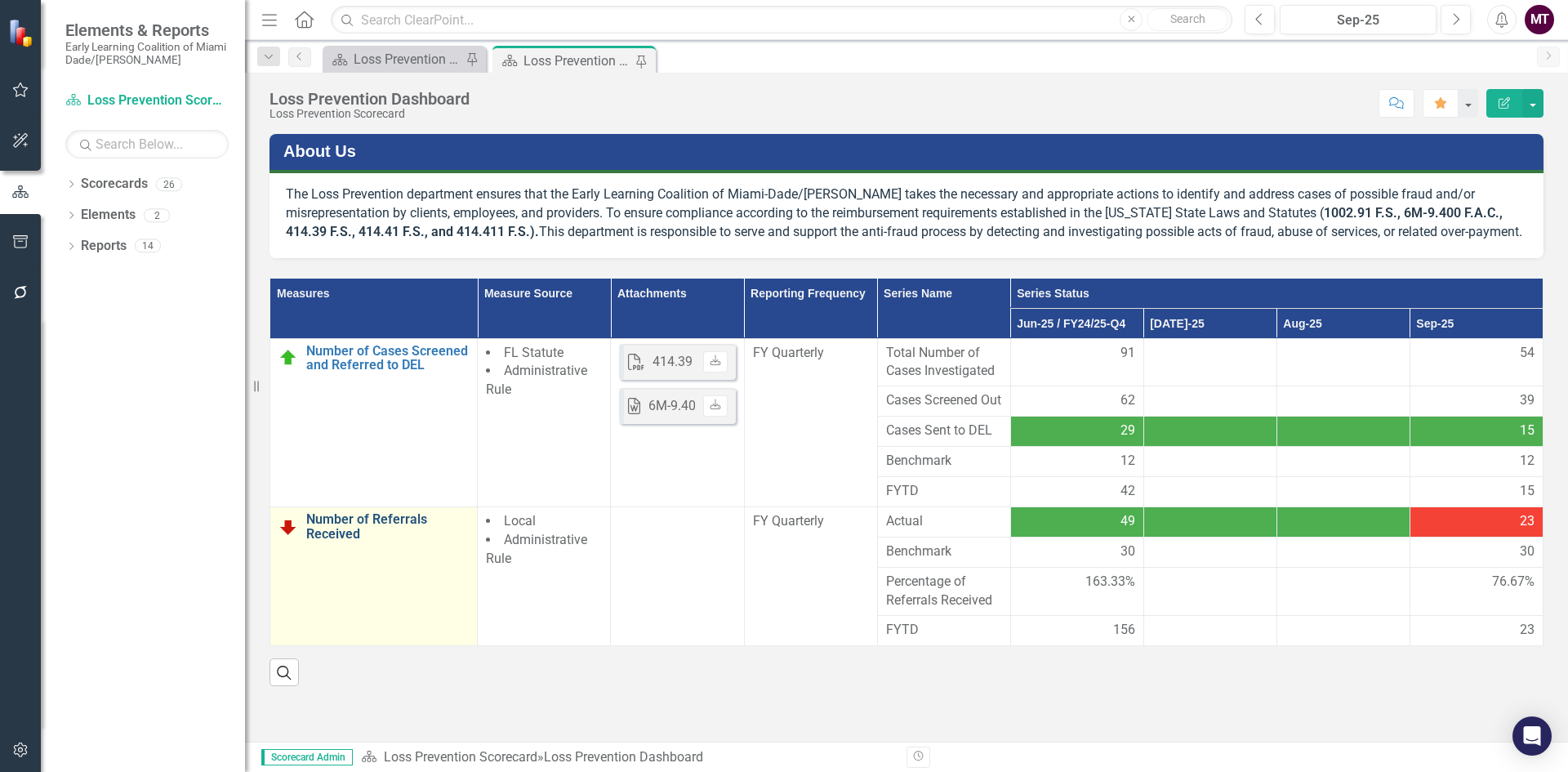
click at [347, 540] on link "Number of Referrals Received" at bounding box center [387, 527] width 163 height 29
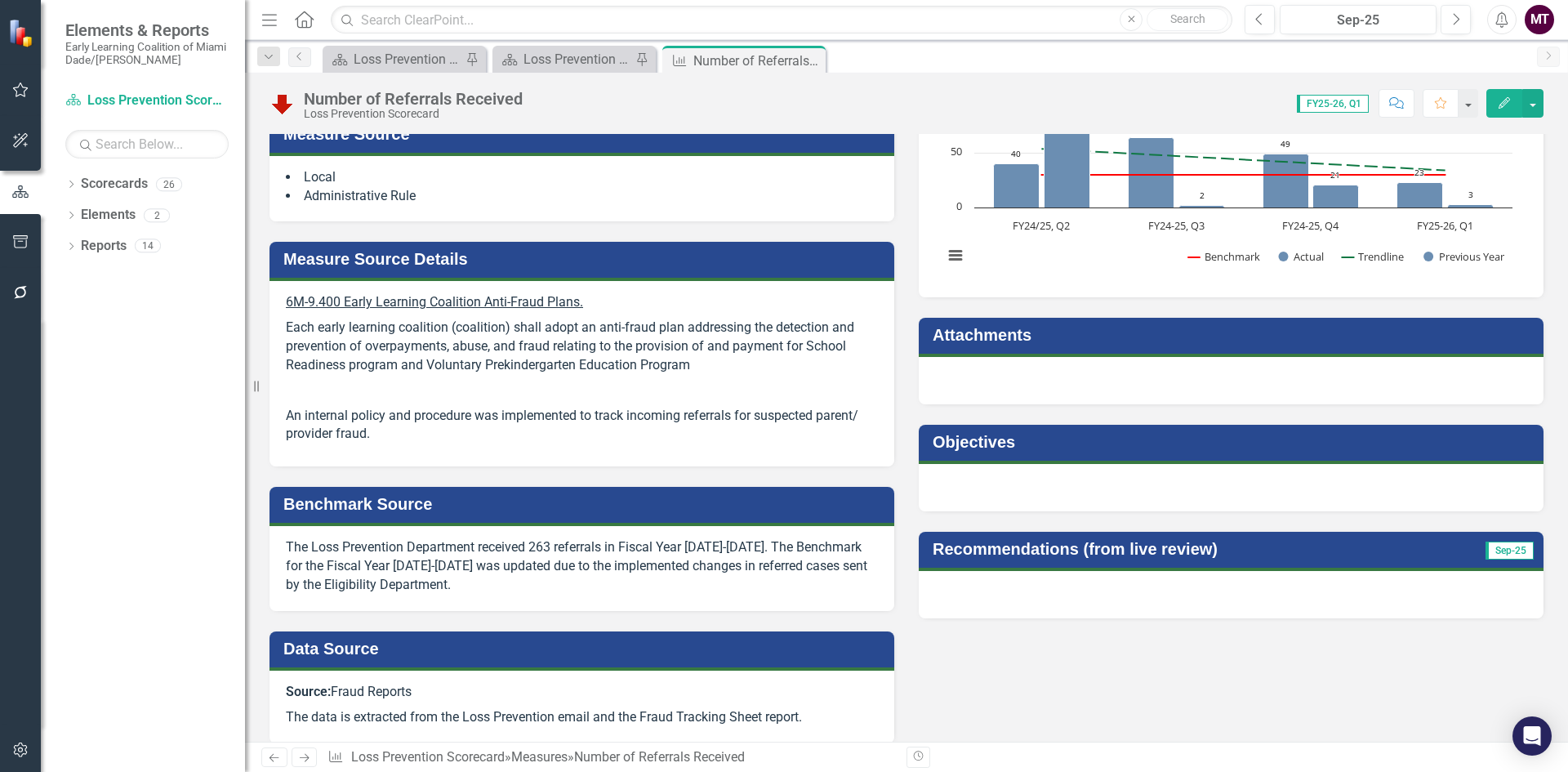
scroll to position [41, 0]
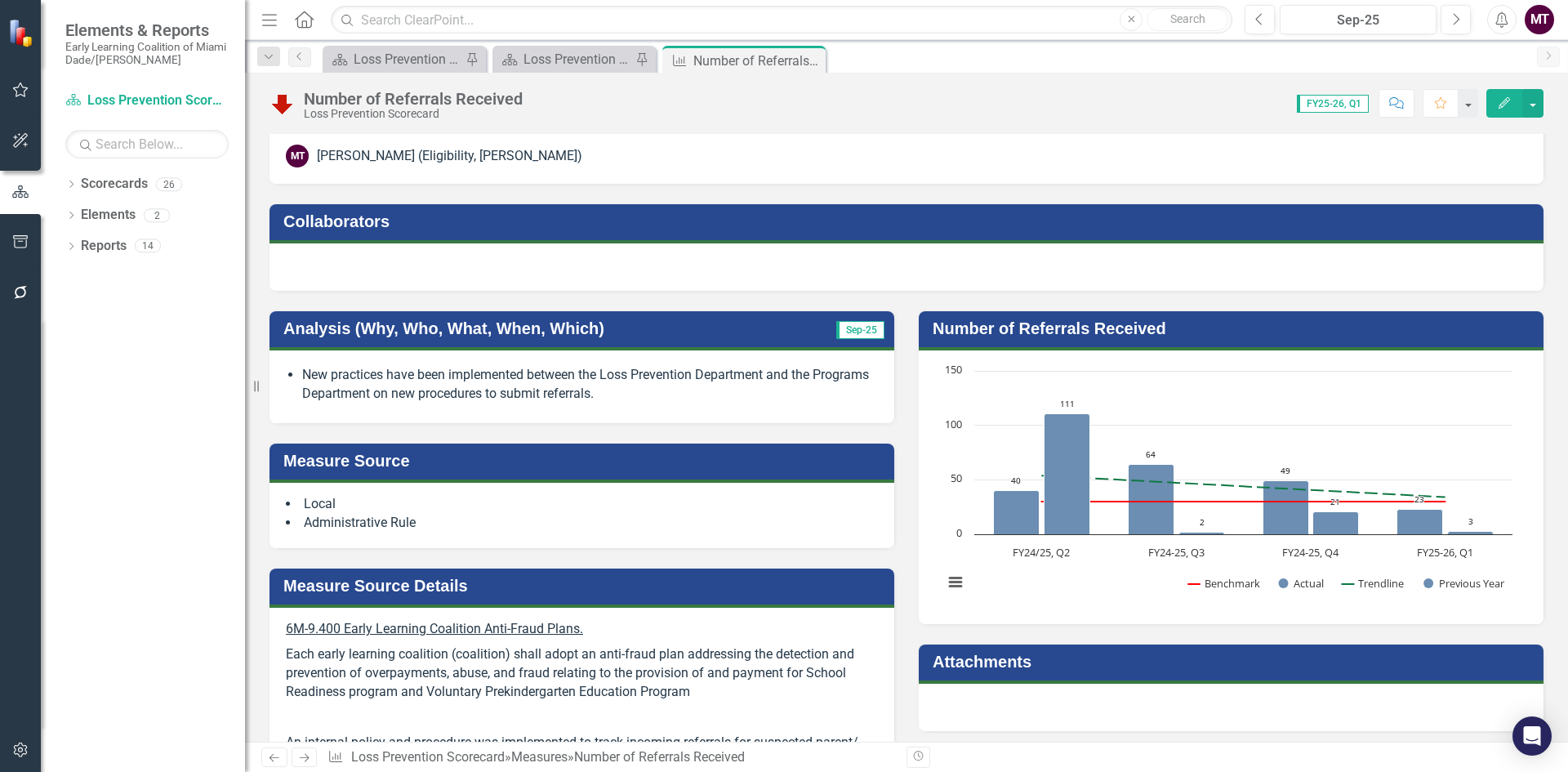
click at [716, 380] on li "New practices have been implemented between the Loss Prevention Department and …" at bounding box center [590, 385] width 576 height 38
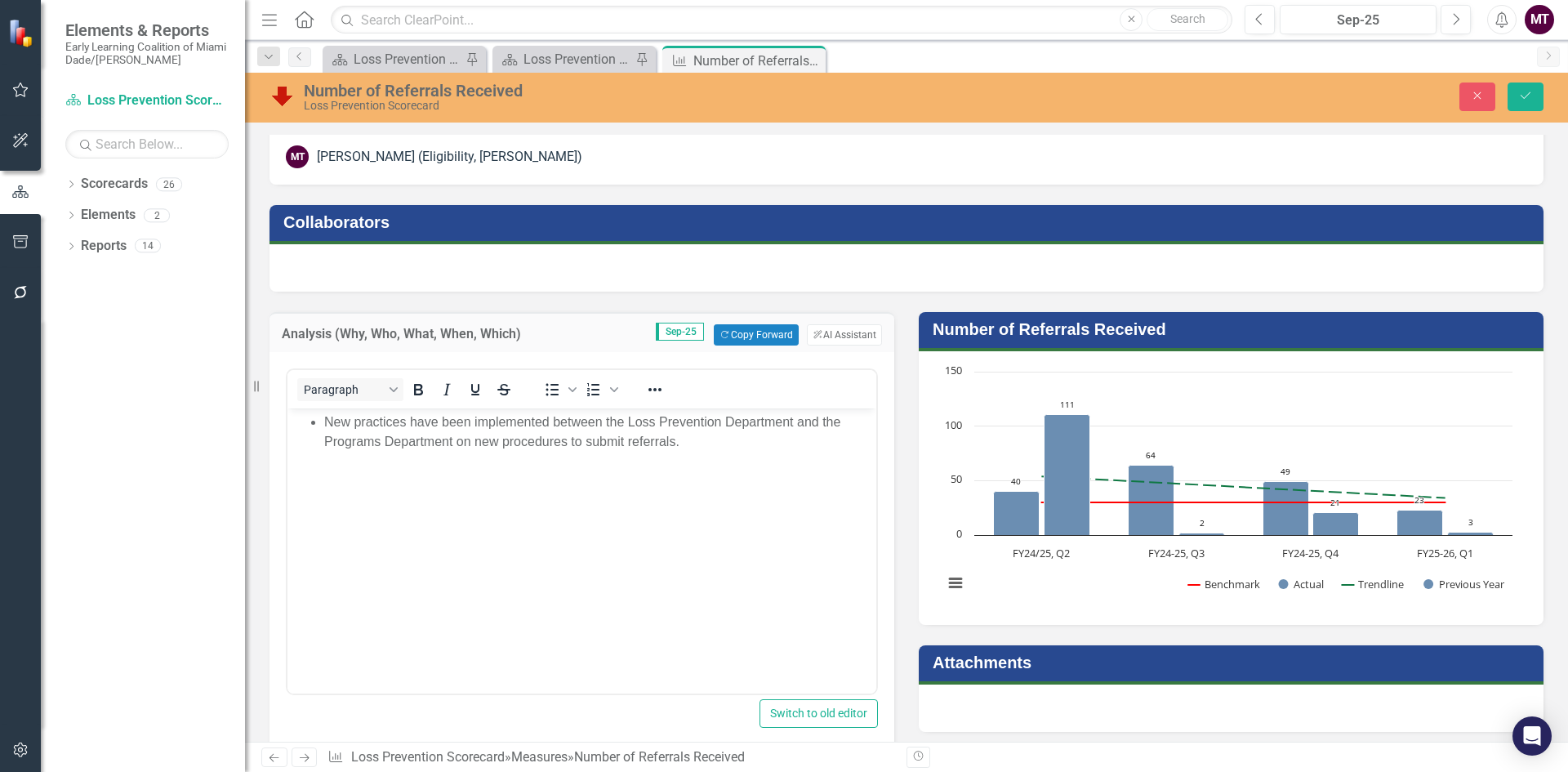
scroll to position [0, 0]
click at [719, 465] on body "New practices have been implemented between the Loss Prevention Department and …" at bounding box center [582, 531] width 589 height 245
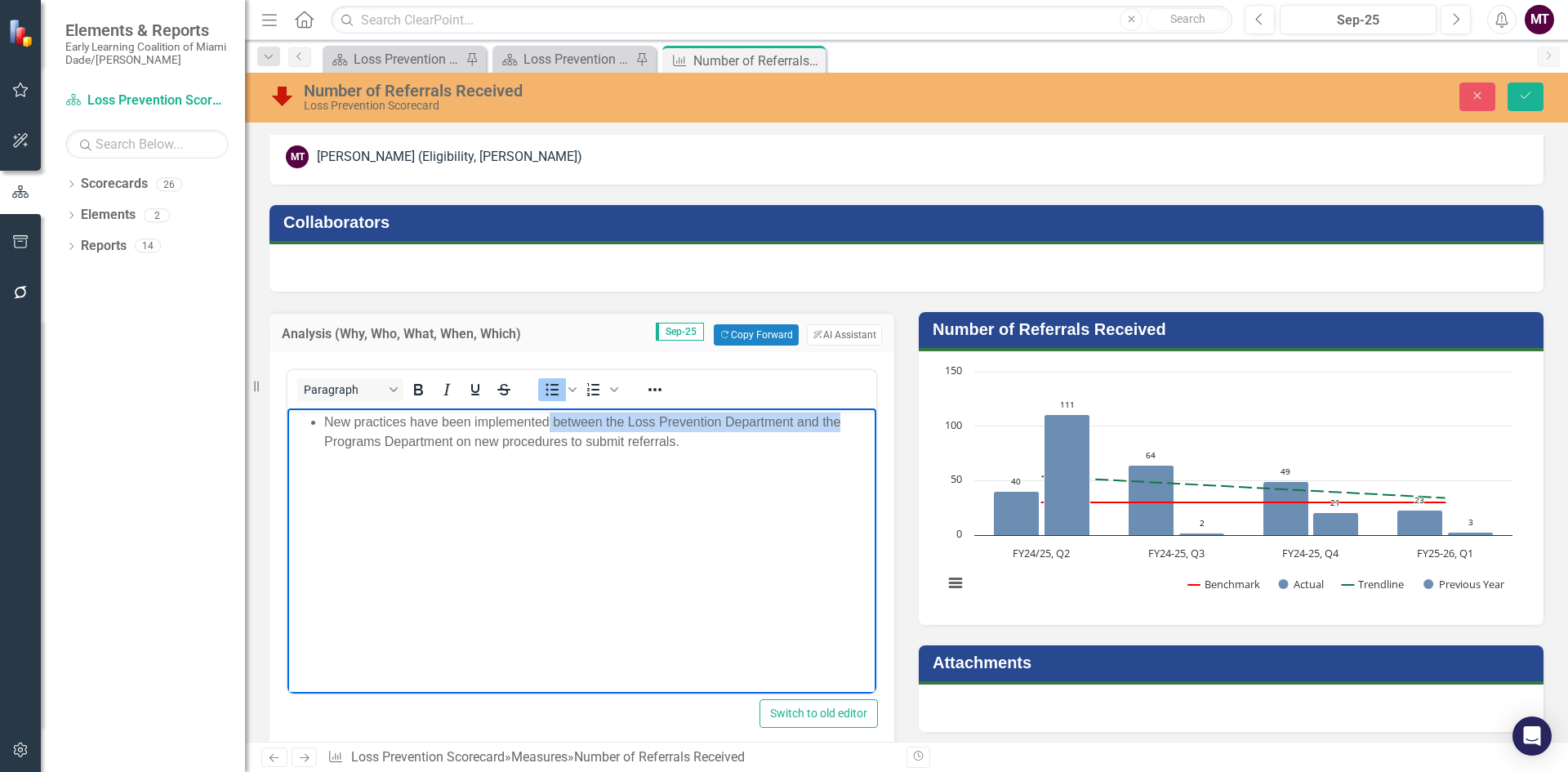
drag, startPoint x: 550, startPoint y: 420, endPoint x: 844, endPoint y: 412, distance: 294.1
click at [844, 412] on li "New practices have been implemented between the Loss Prevention Department and …" at bounding box center [599, 431] width 548 height 39
click at [559, 464] on body "New practices have been implementedby Programs Department on new procedures to …" at bounding box center [582, 531] width 589 height 245
click at [604, 455] on body "New practices have been implemented by the Programs Department on new procedure…" at bounding box center [582, 531] width 589 height 245
click at [571, 423] on li "New practices have been implemented by the Programs Department on new procedure…" at bounding box center [599, 431] width 548 height 39
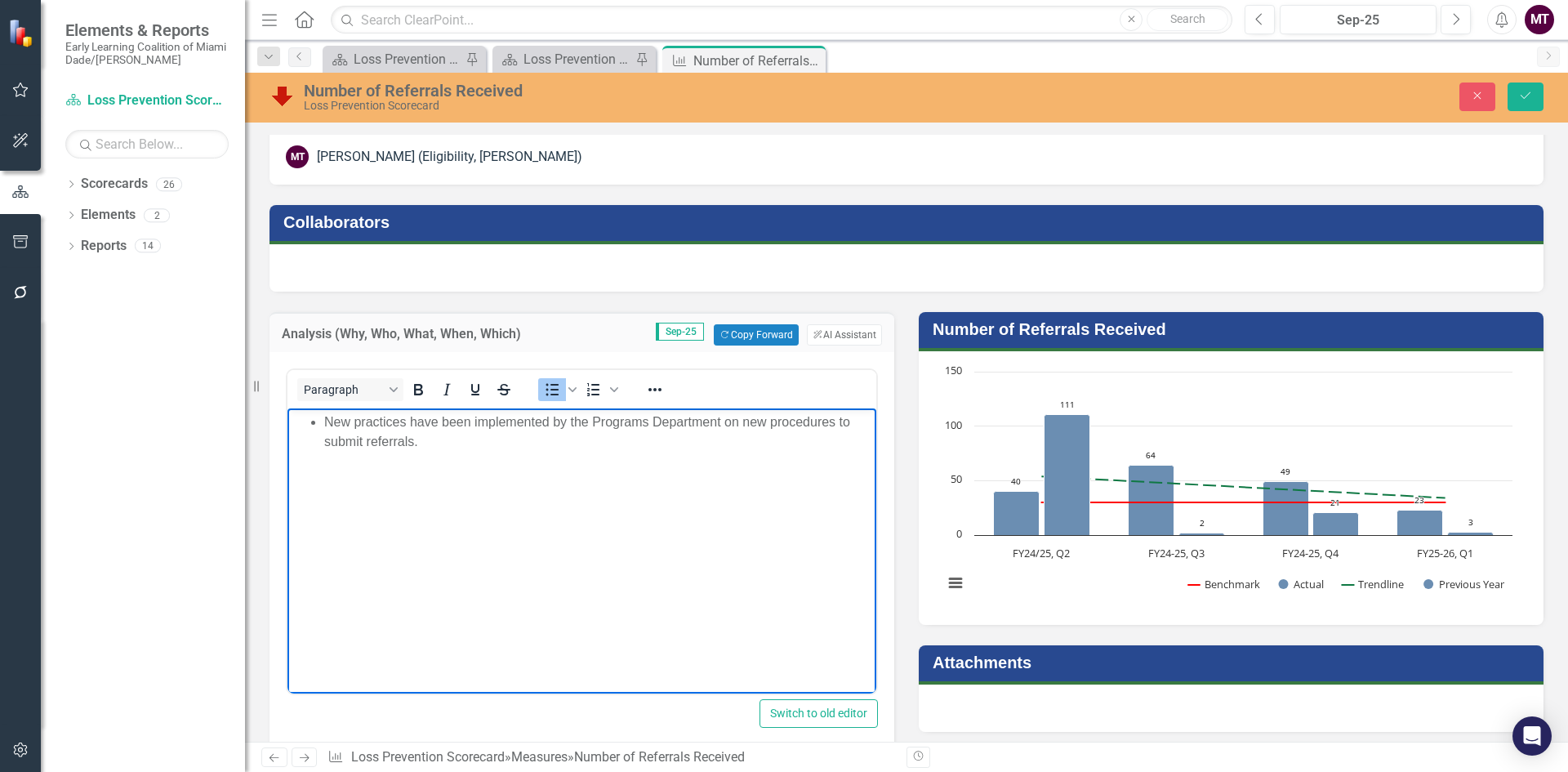
click at [601, 472] on body "New practices have been implemented by the Programs Department on new procedure…" at bounding box center [582, 531] width 589 height 245
click at [435, 424] on li "New practices have been implemented by the Programs Department on new procedure…" at bounding box center [599, 431] width 548 height 39
click at [467, 420] on li "New practices have been implemented by the Programs Department on new procedure…" at bounding box center [599, 431] width 548 height 39
drag, startPoint x: 469, startPoint y: 420, endPoint x: 406, endPoint y: 418, distance: 63.0
click at [406, 418] on li "New practices have been implemented by the Programs Department on new procedure…" at bounding box center [599, 431] width 548 height 39
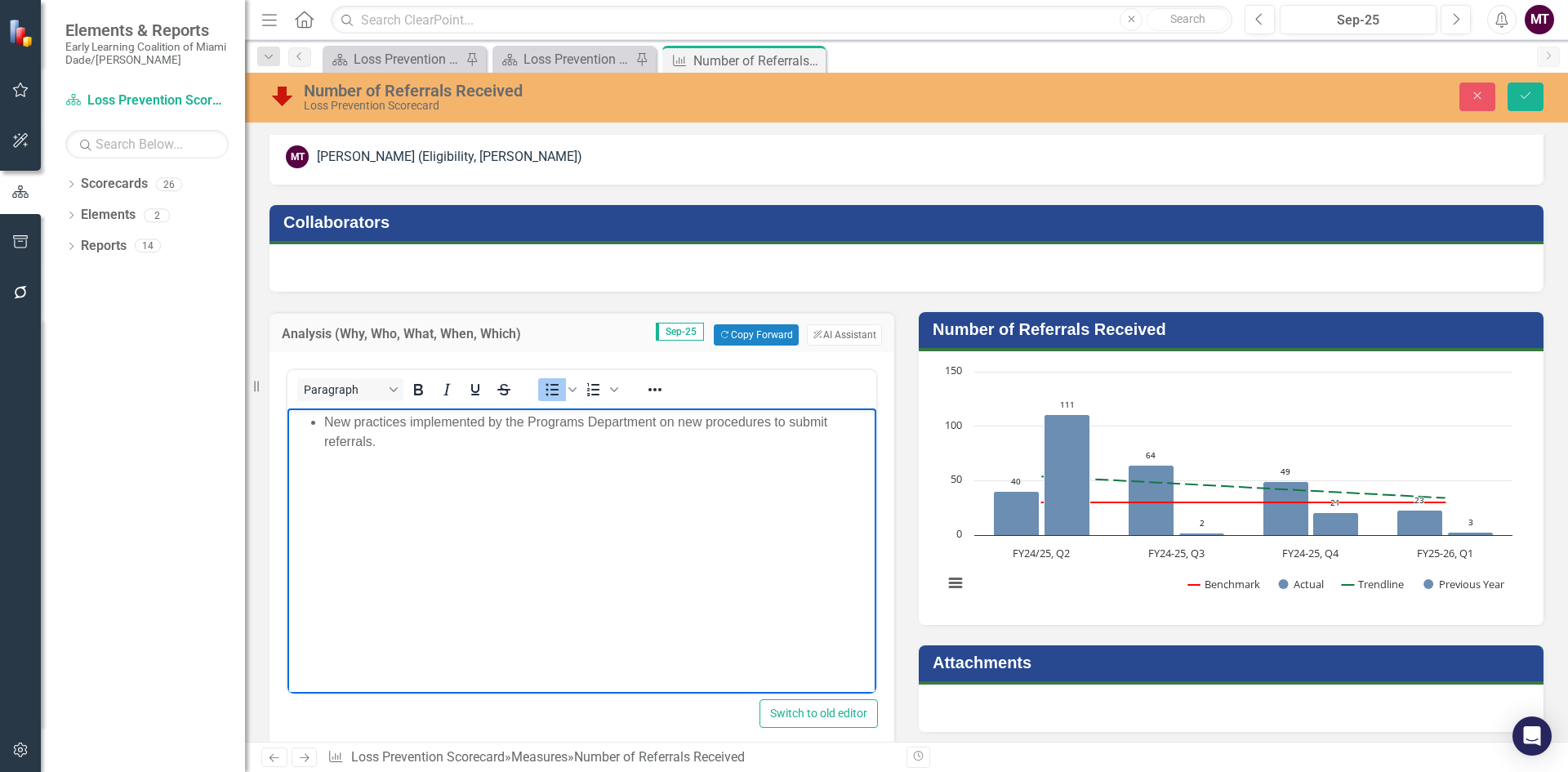
click at [513, 468] on body "New practices implemented by the Programs Department on new procedures to submi…" at bounding box center [582, 531] width 589 height 245
click at [1520, 94] on icon "Save" at bounding box center [1525, 95] width 15 height 12
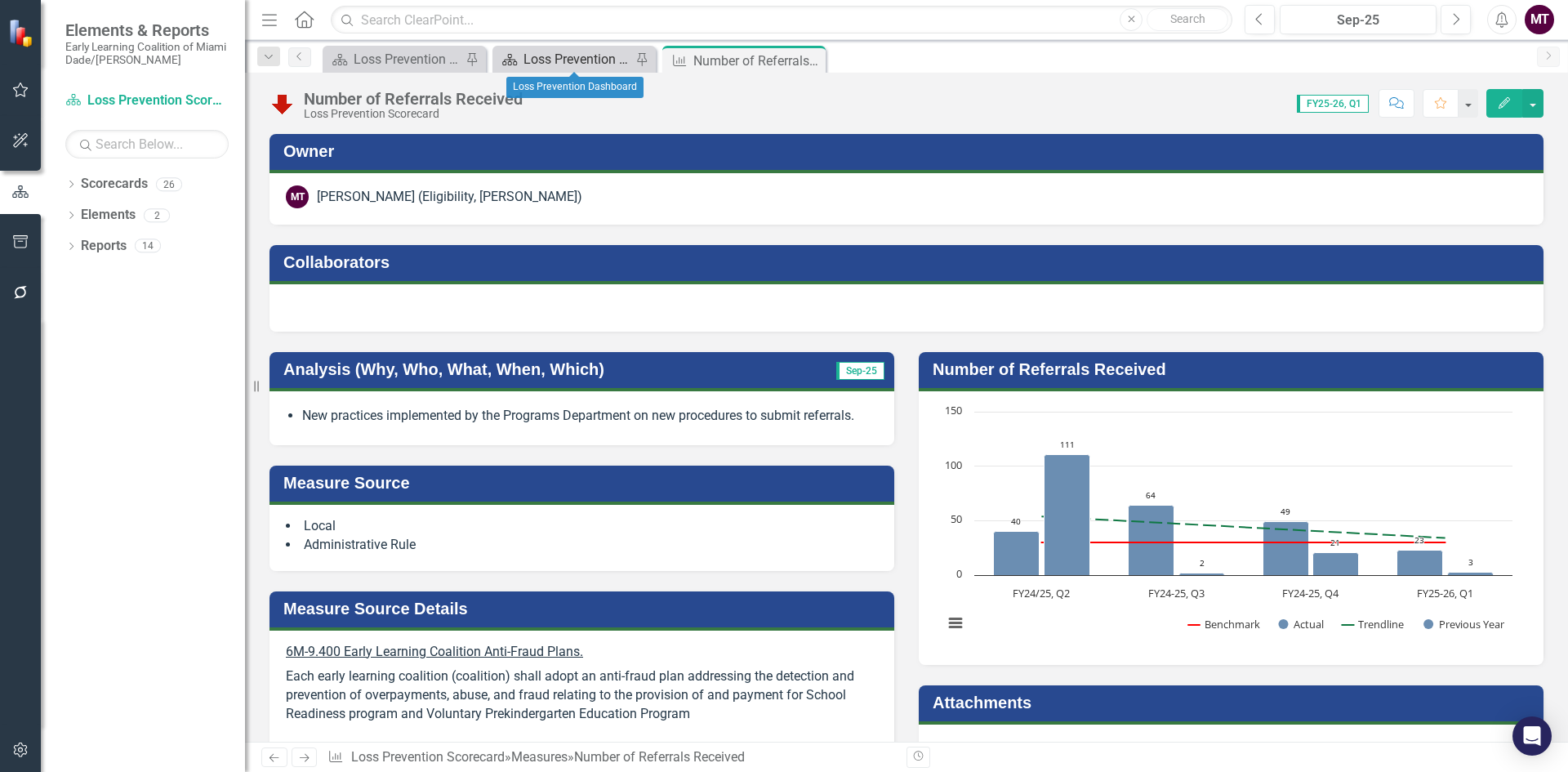
click at [583, 56] on div "Loss Prevention Dashboard" at bounding box center [577, 59] width 108 height 21
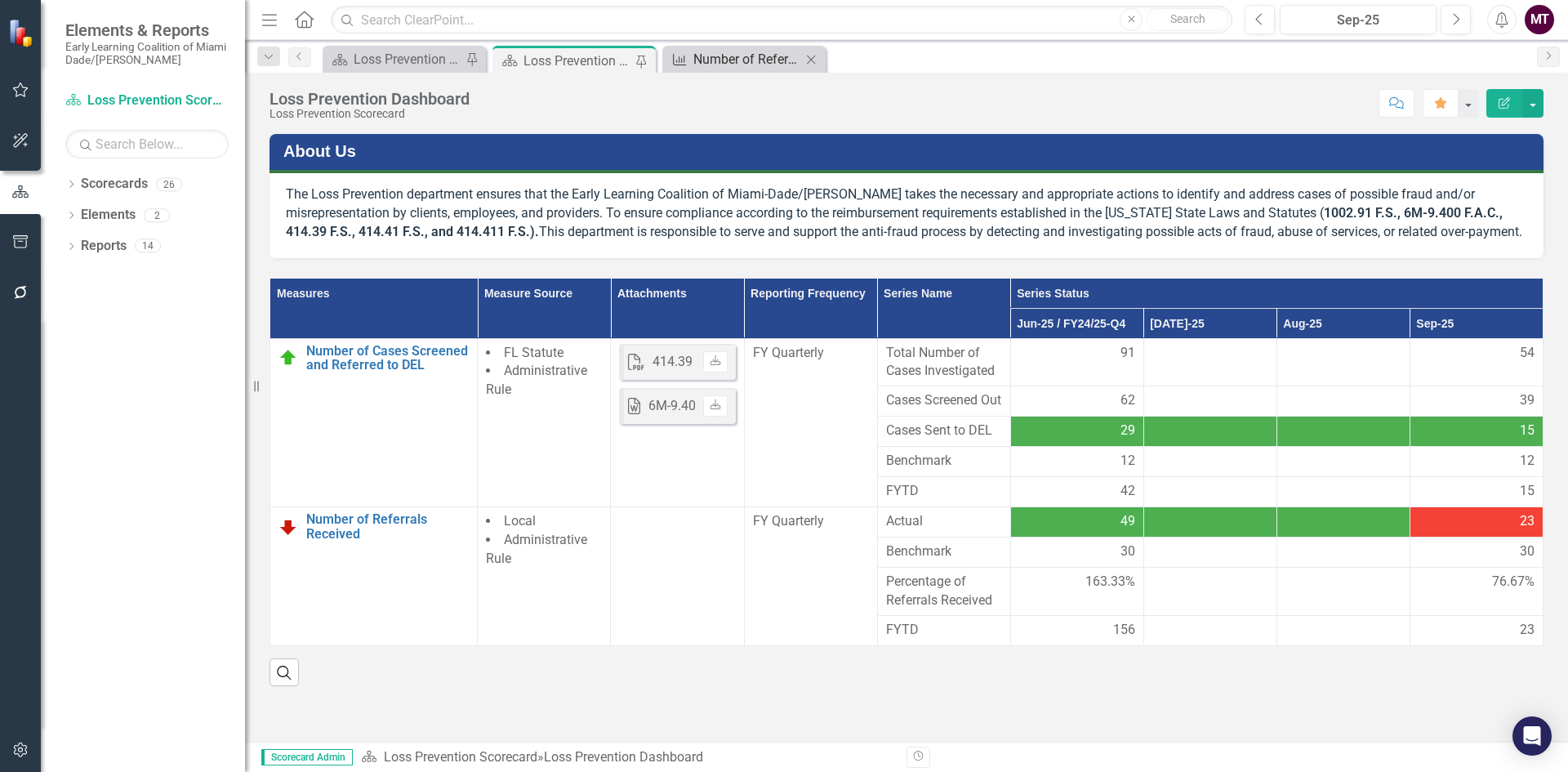
click at [701, 58] on div "Number of Referrals Received" at bounding box center [747, 59] width 108 height 21
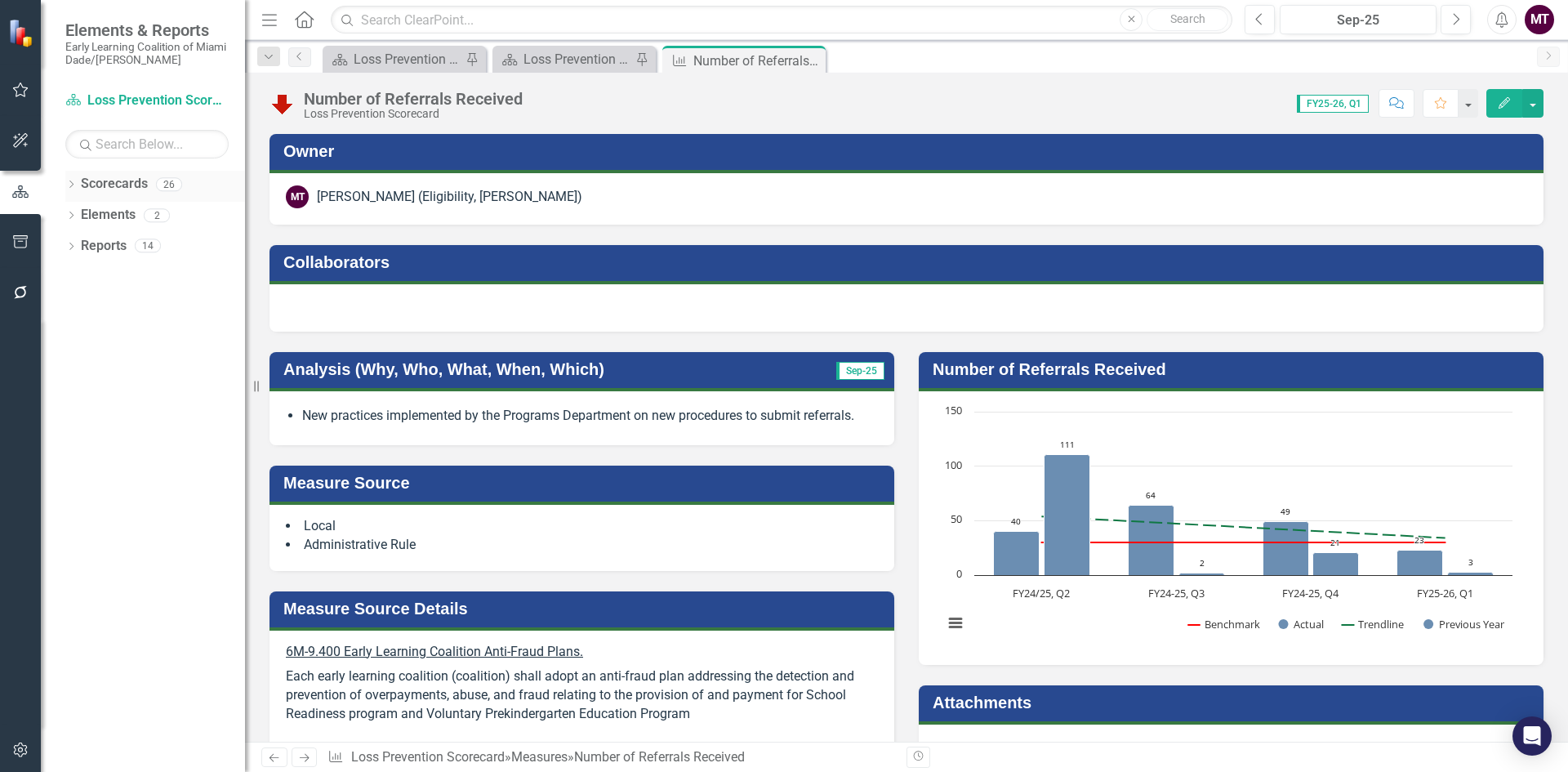
click at [71, 188] on icon "Dropdown" at bounding box center [71, 186] width 12 height 9
click at [82, 213] on icon "Dropdown" at bounding box center [79, 215] width 12 height 10
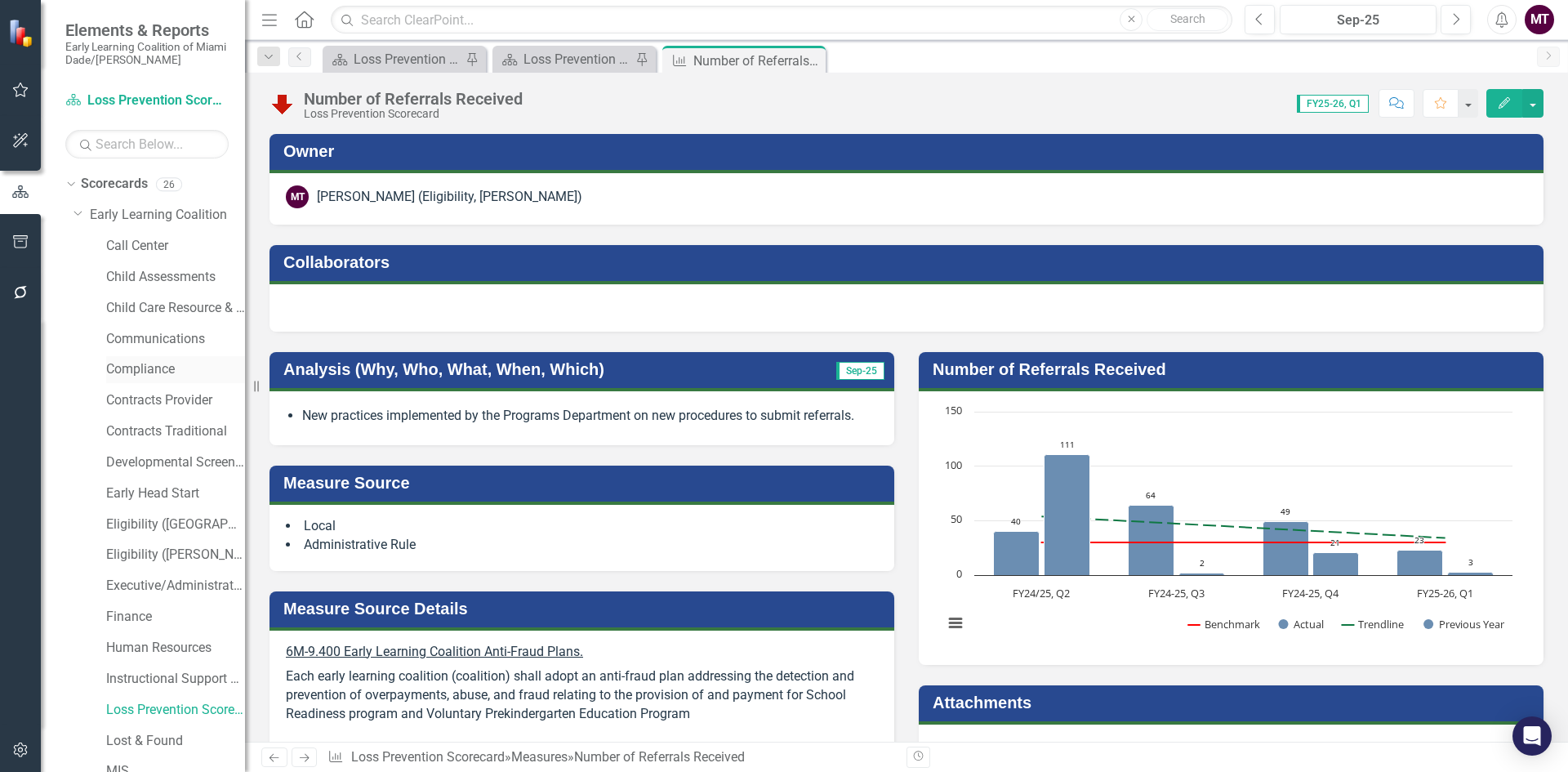
click at [154, 369] on link "Compliance" at bounding box center [176, 370] width 139 height 19
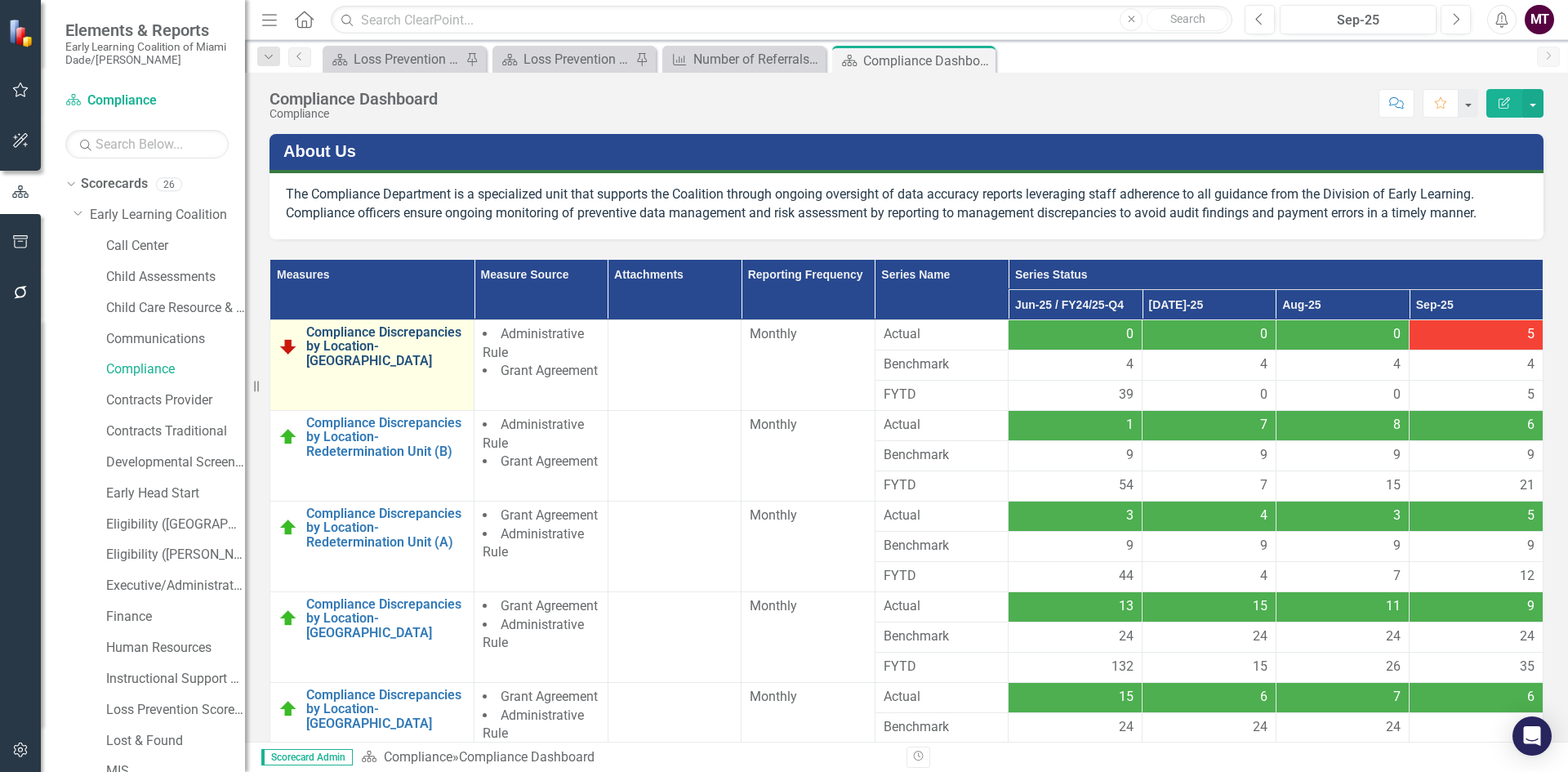
click at [358, 355] on link "Compliance Discrepancies by Location- Monroe" at bounding box center [385, 347] width 159 height 44
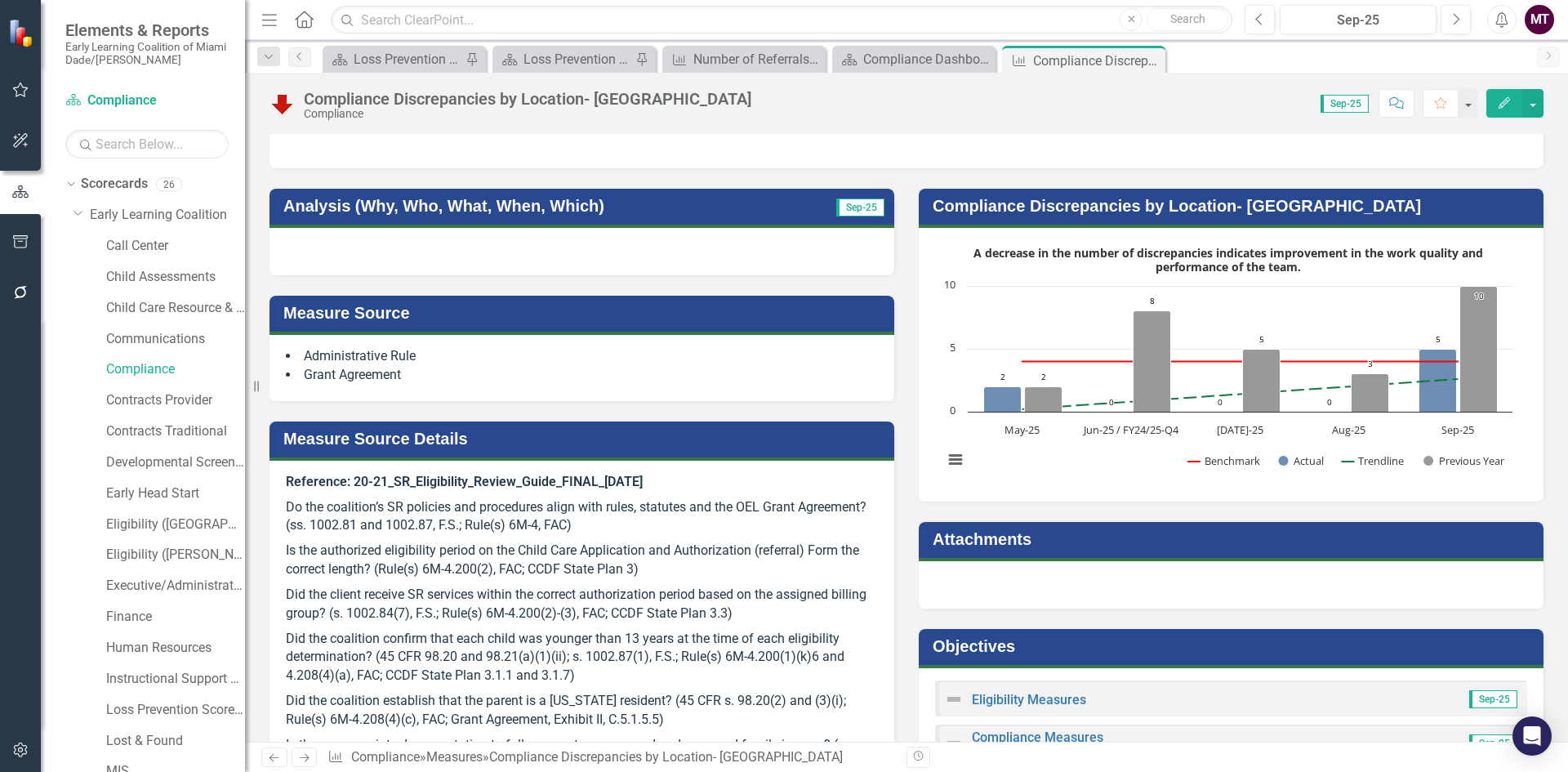
scroll to position [164, 0]
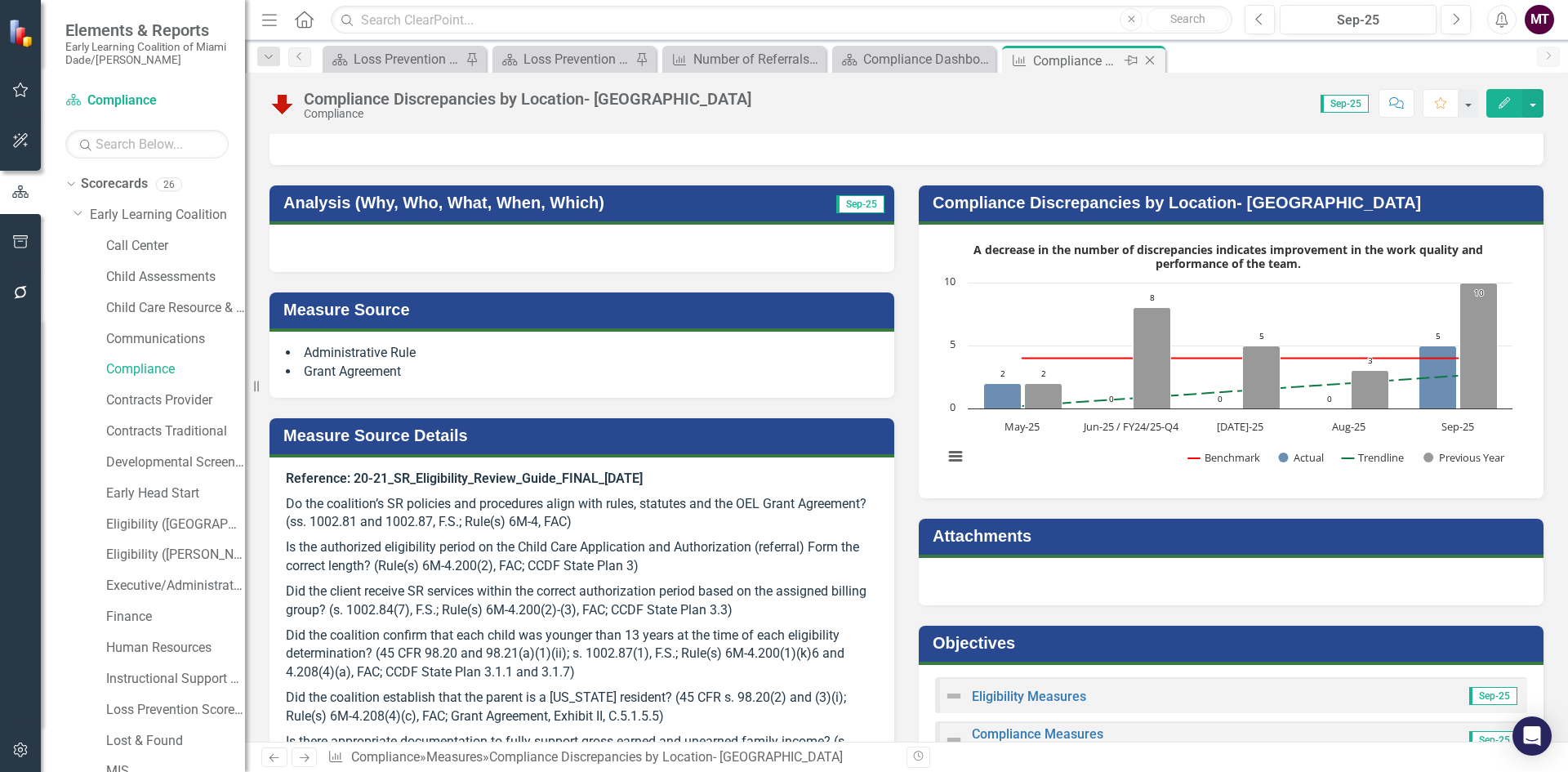
click at [1148, 62] on icon "Close" at bounding box center [1150, 60] width 16 height 13
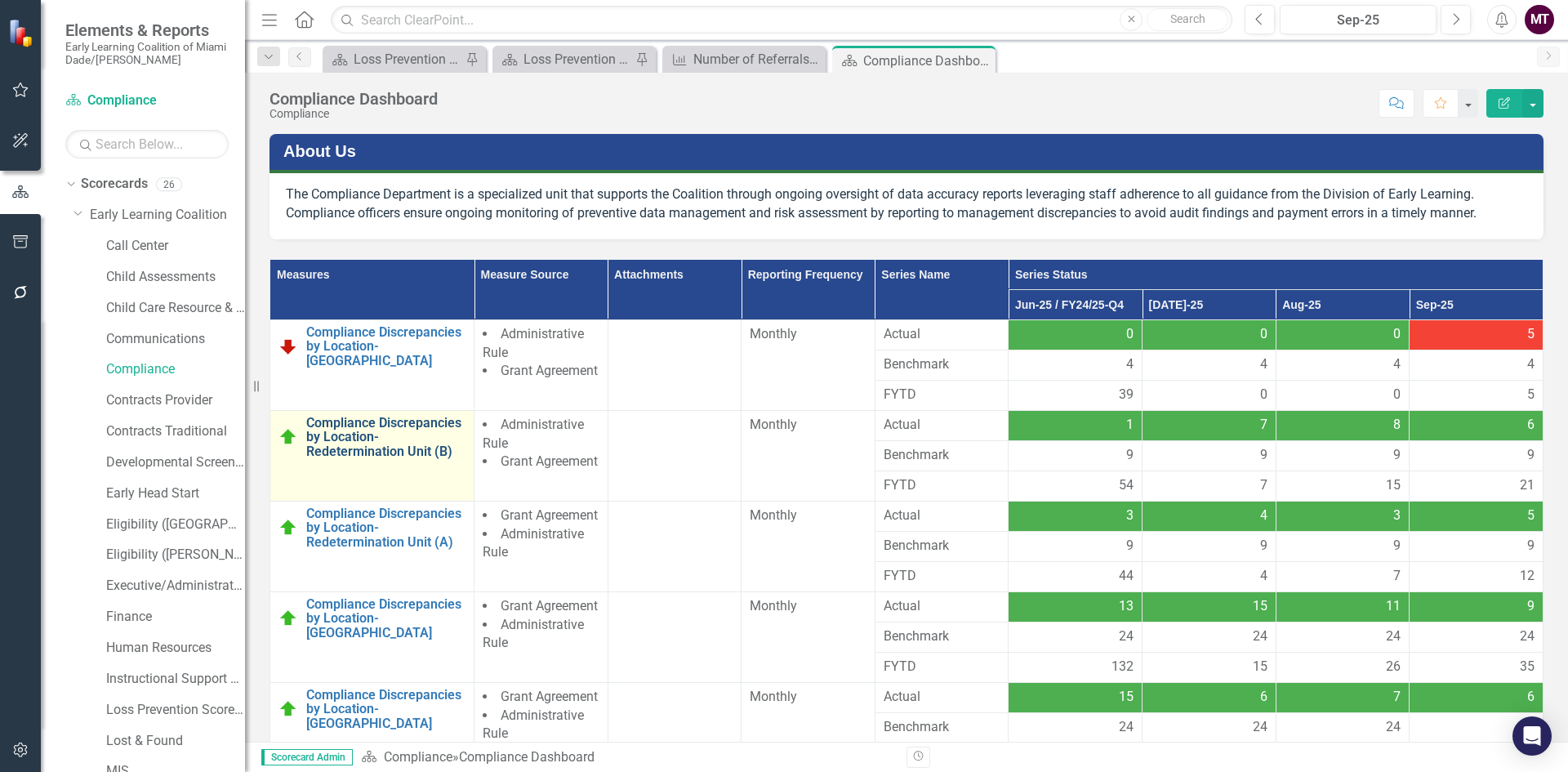
click at [348, 451] on link "Compliance Discrepancies by Location- Redetermination Unit (B)" at bounding box center [385, 438] width 159 height 44
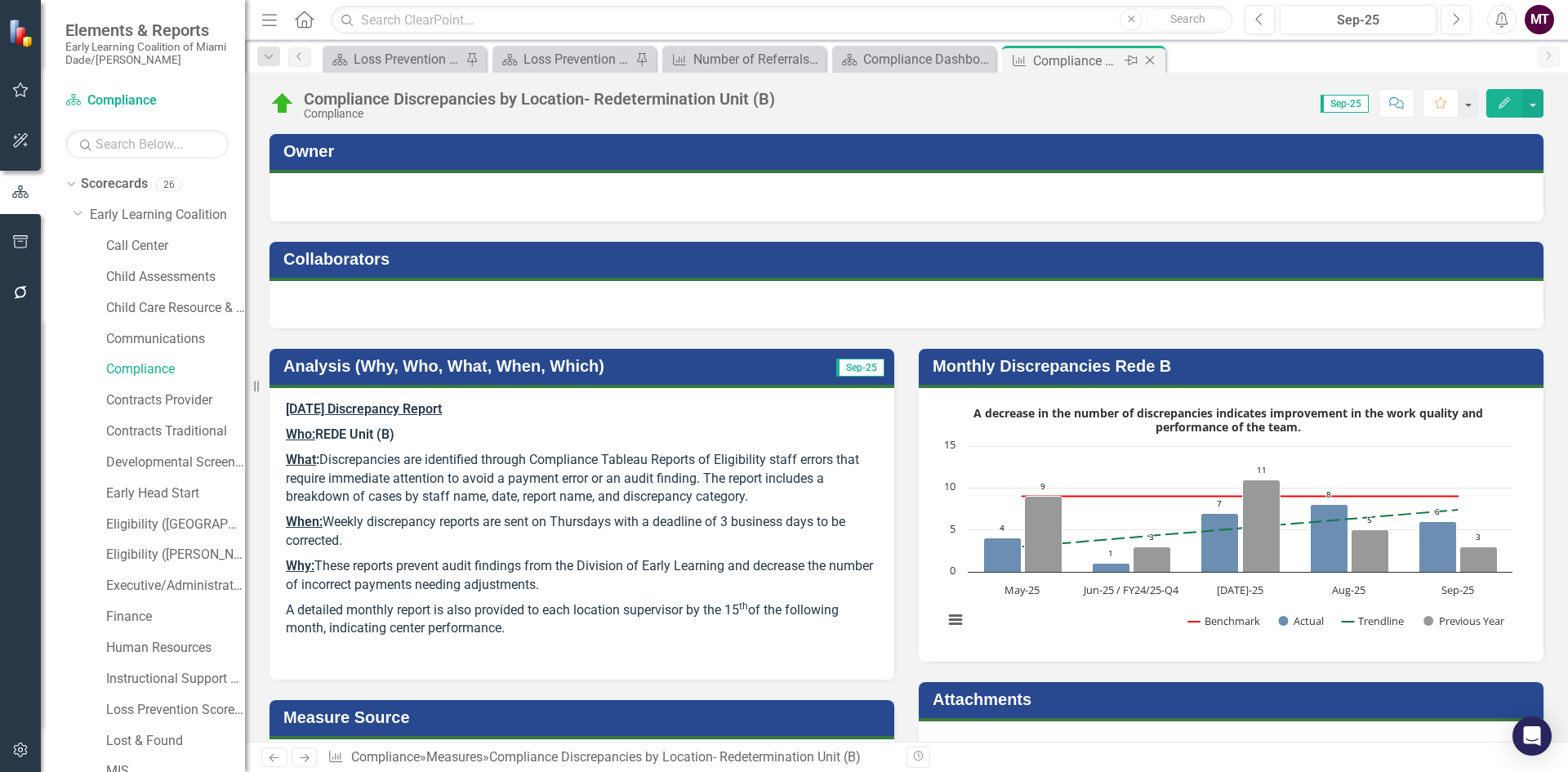
click at [1153, 63] on icon at bounding box center [1150, 61] width 9 height 9
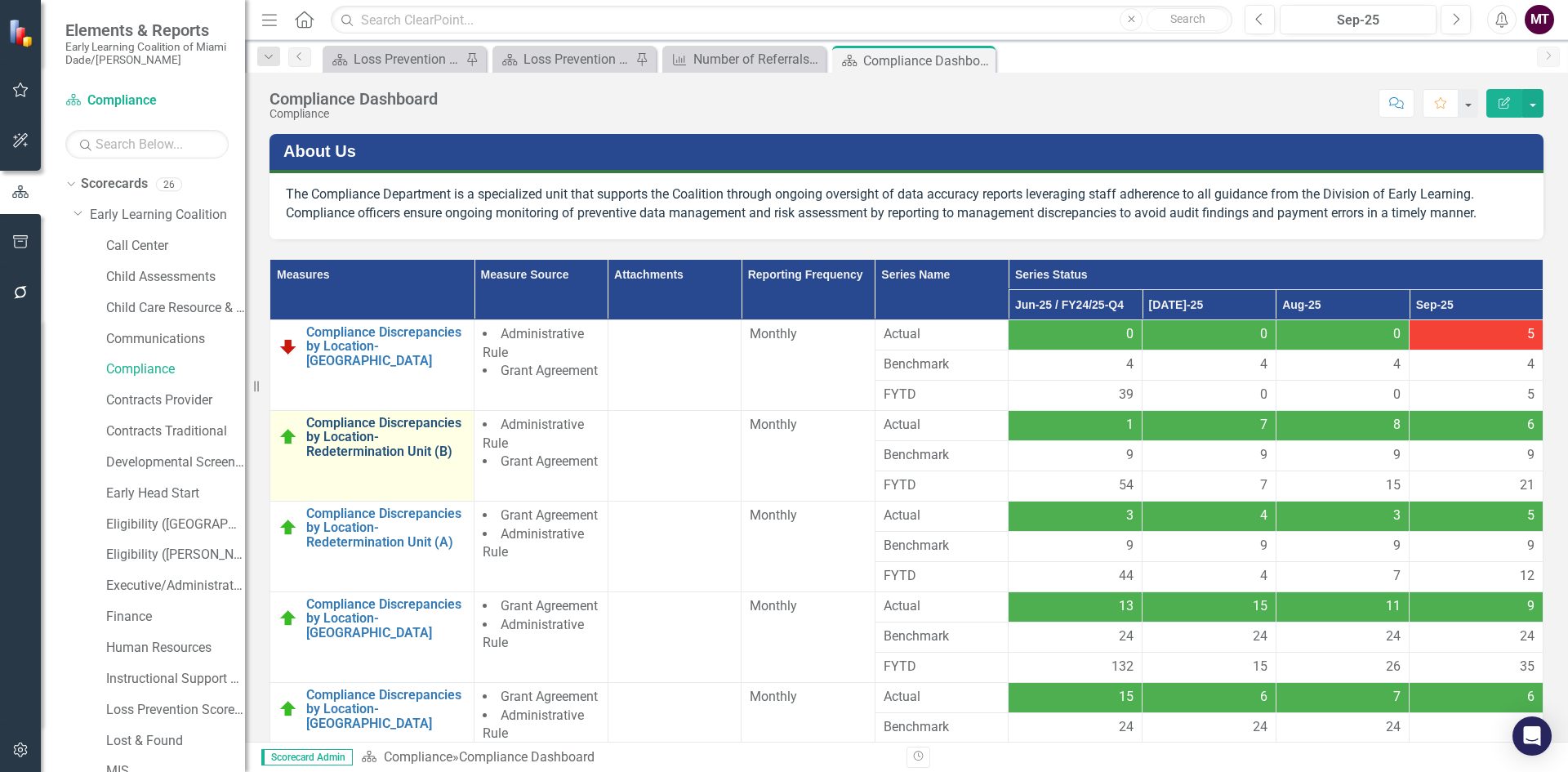
click at [368, 446] on link "Compliance Discrepancies by Location- Redetermination Unit (B)" at bounding box center [385, 438] width 159 height 44
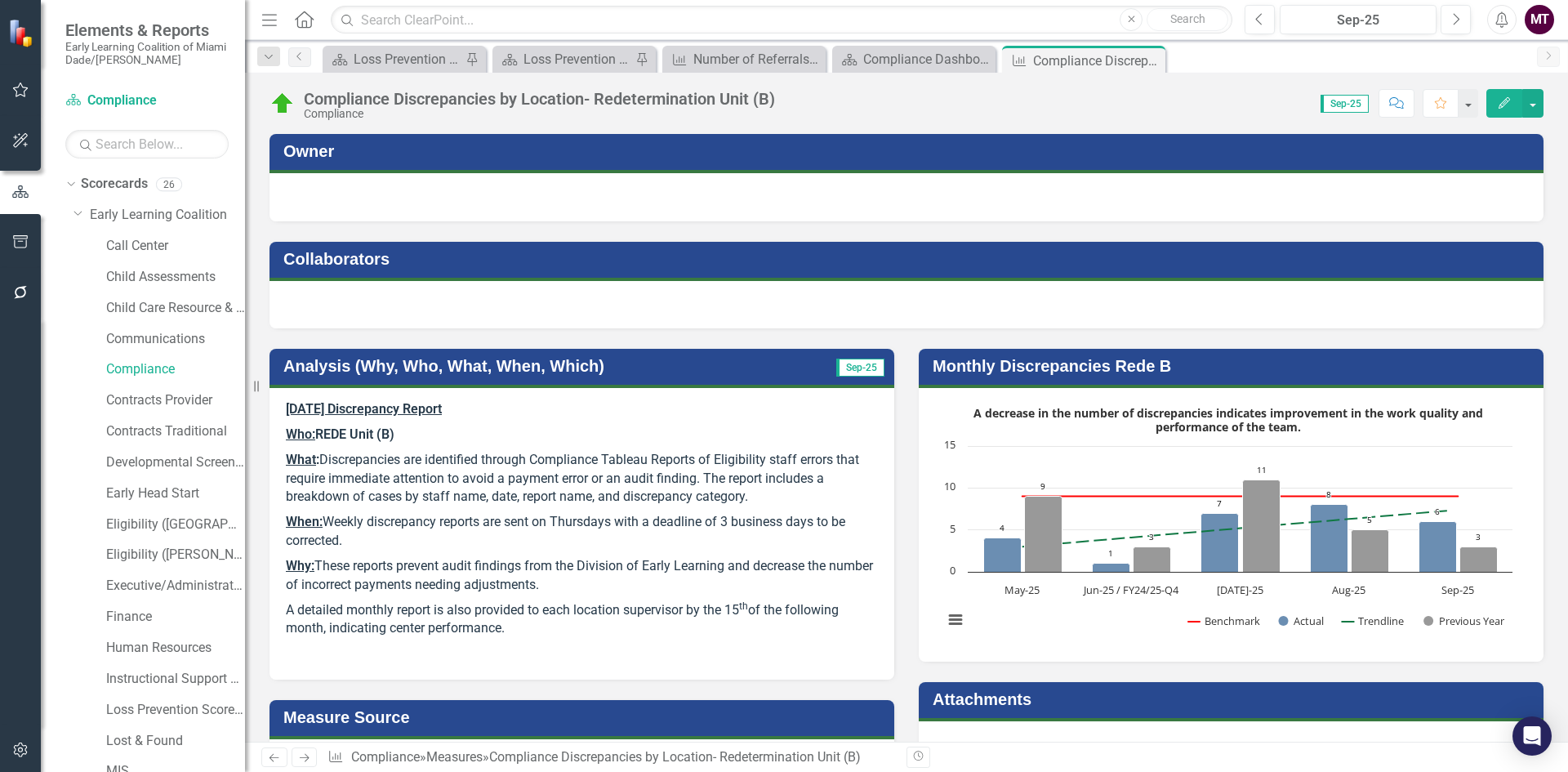
scroll to position [81, 0]
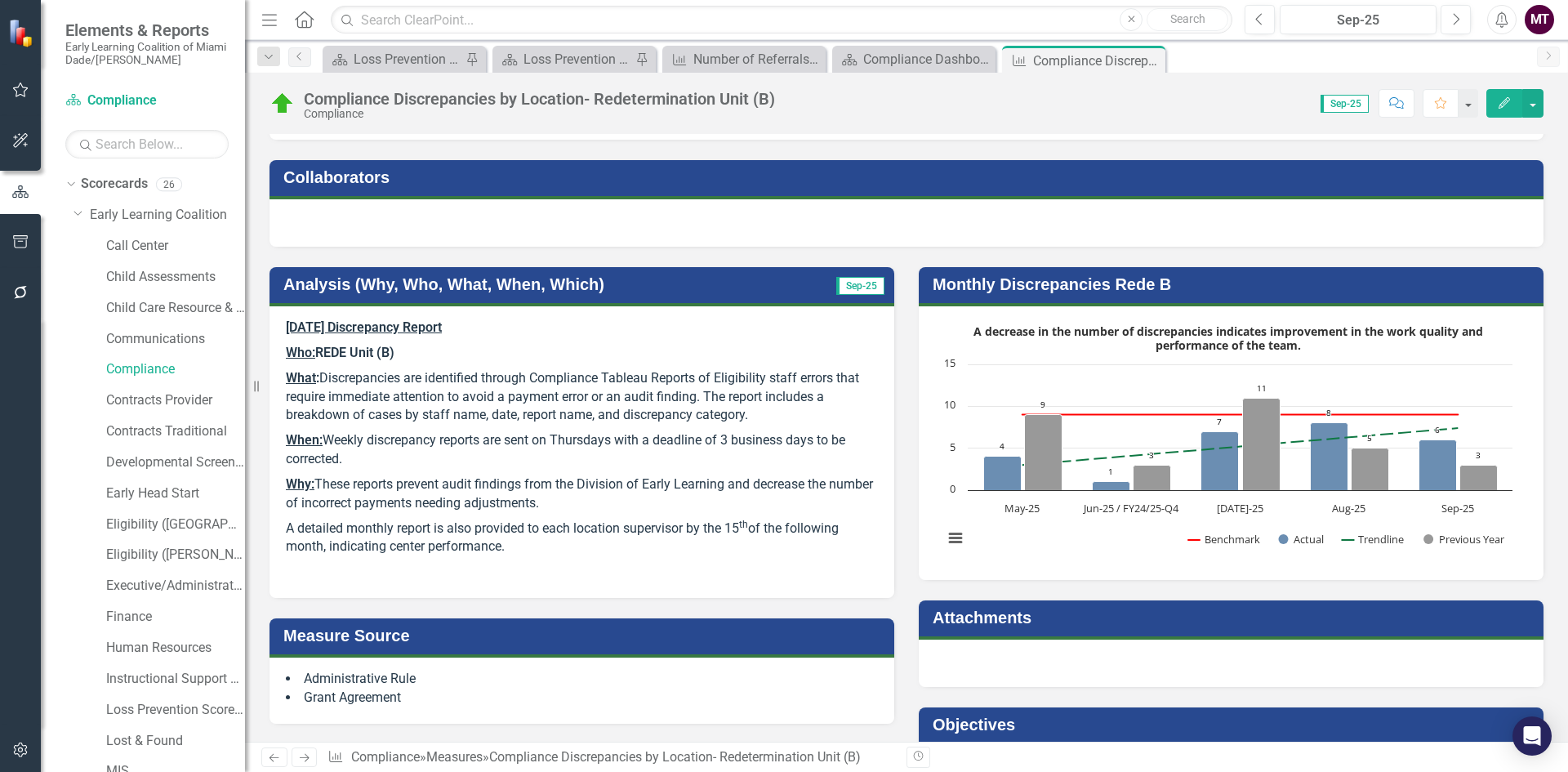
click at [514, 543] on p "A detailed monthly report is also provided to each location supervisor by the 1…" at bounding box center [582, 539] width 592 height 44
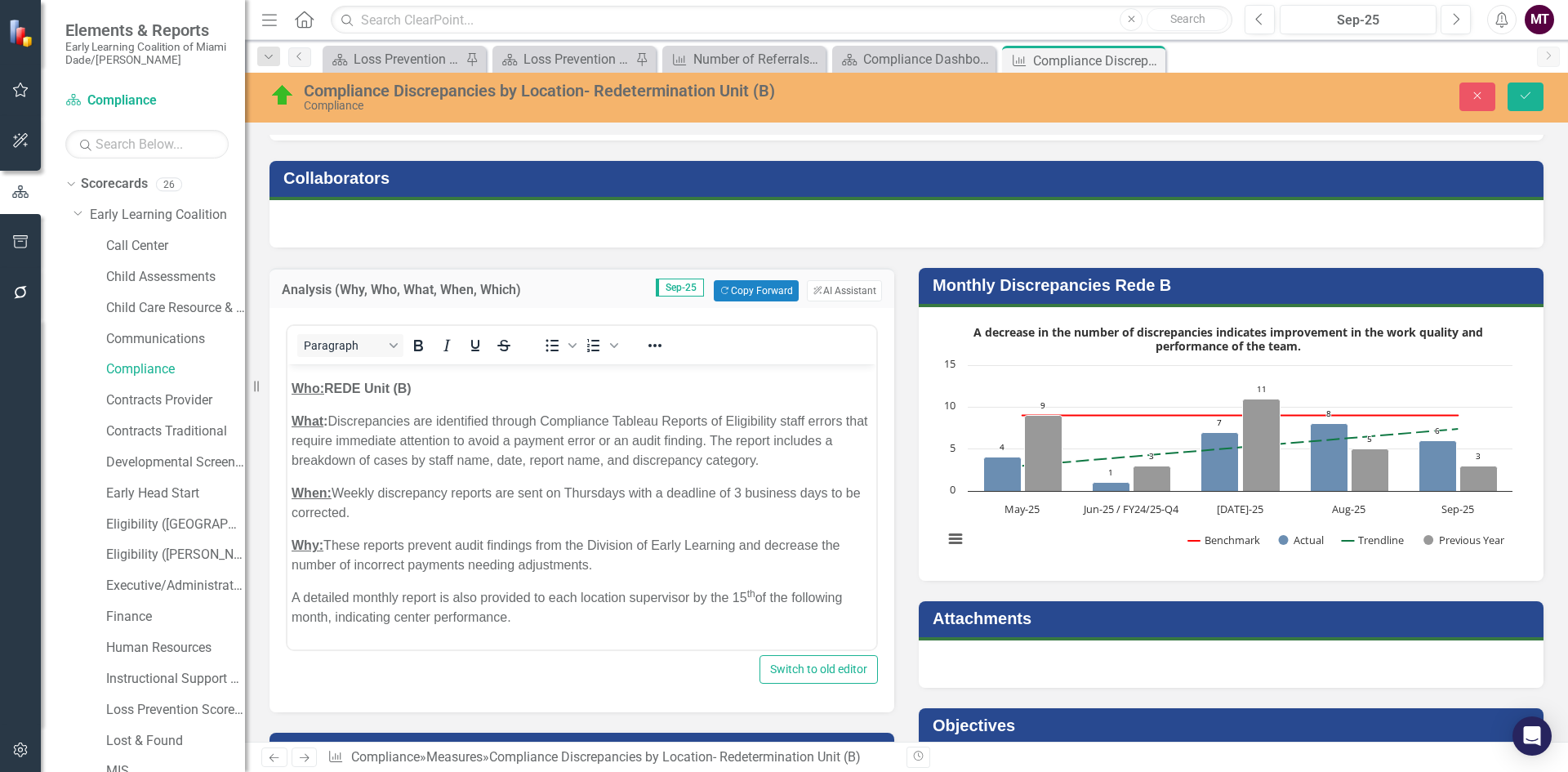
scroll to position [0, 0]
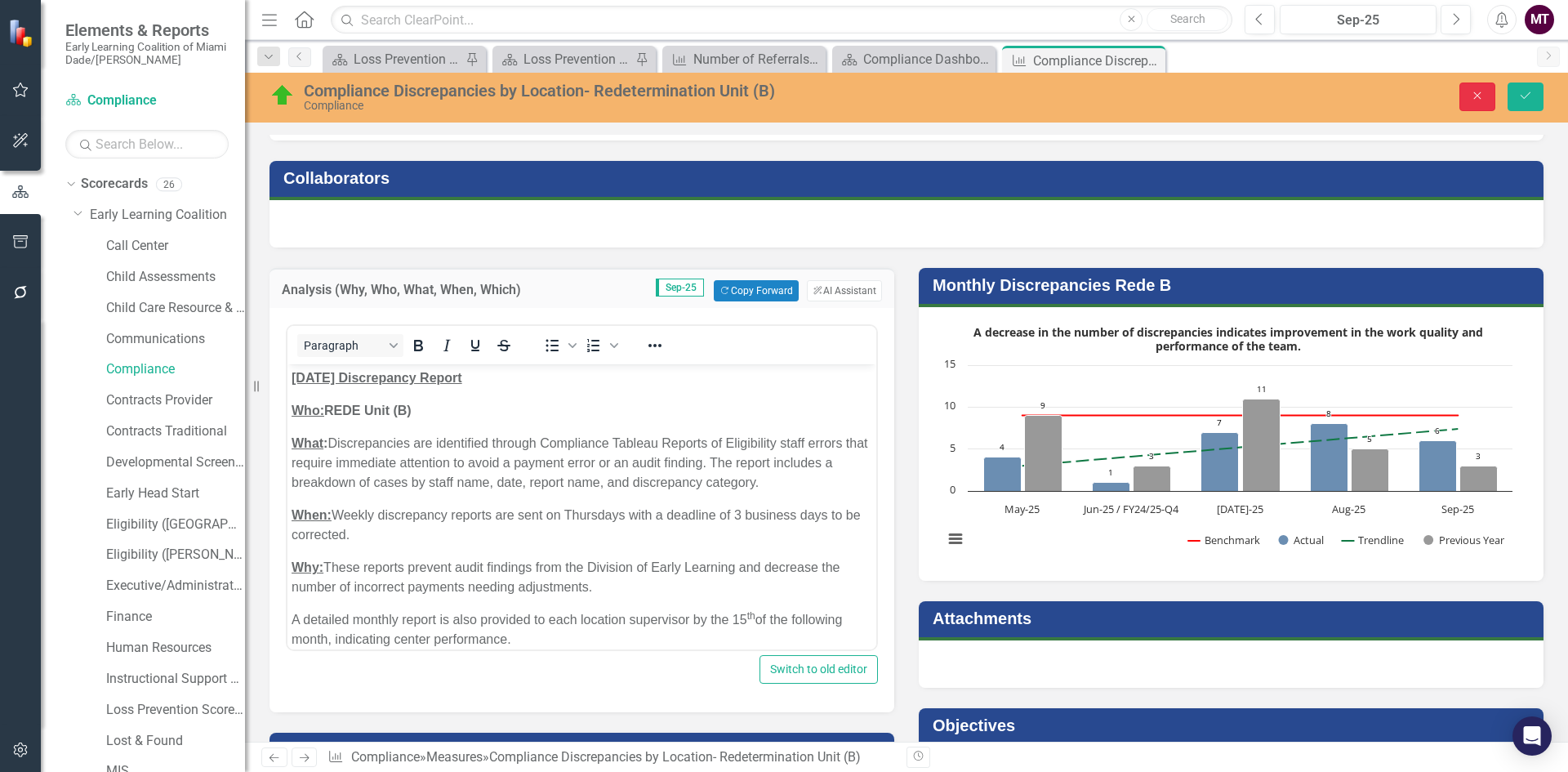
click at [1479, 92] on icon "Close" at bounding box center [1478, 95] width 15 height 12
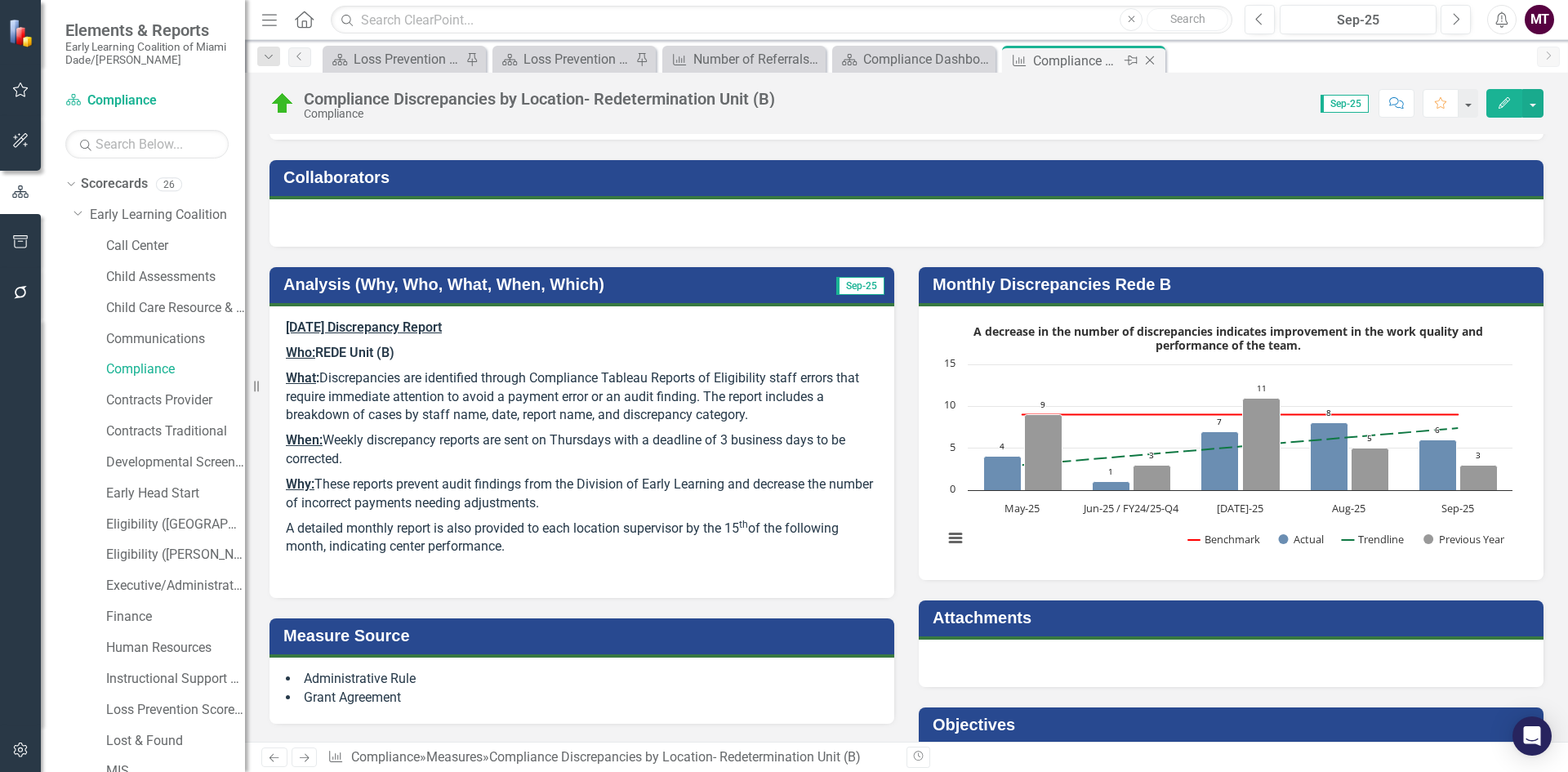
click at [1151, 65] on icon "Close" at bounding box center [1150, 60] width 16 height 13
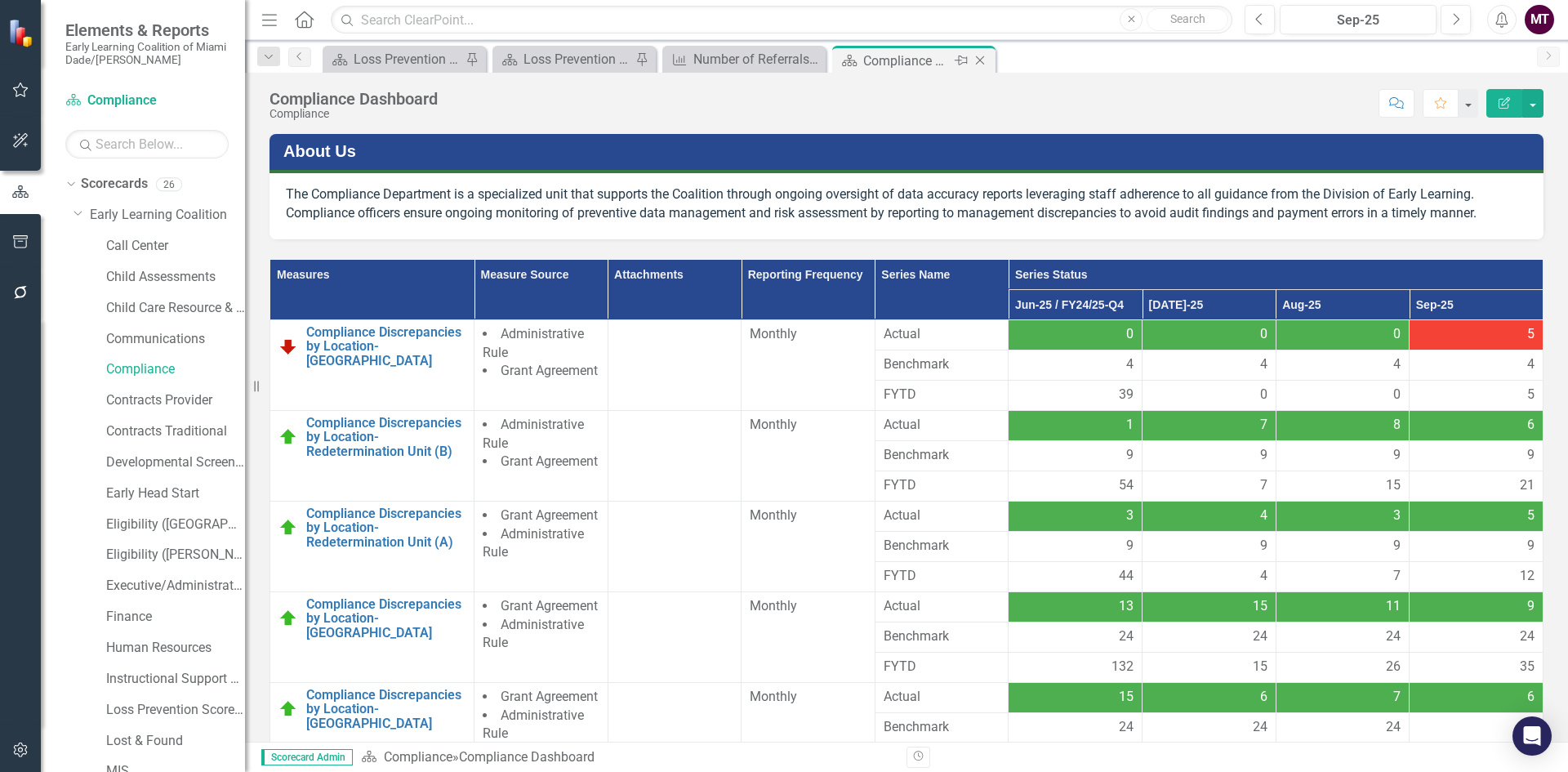
click at [981, 65] on icon "Close" at bounding box center [980, 60] width 16 height 13
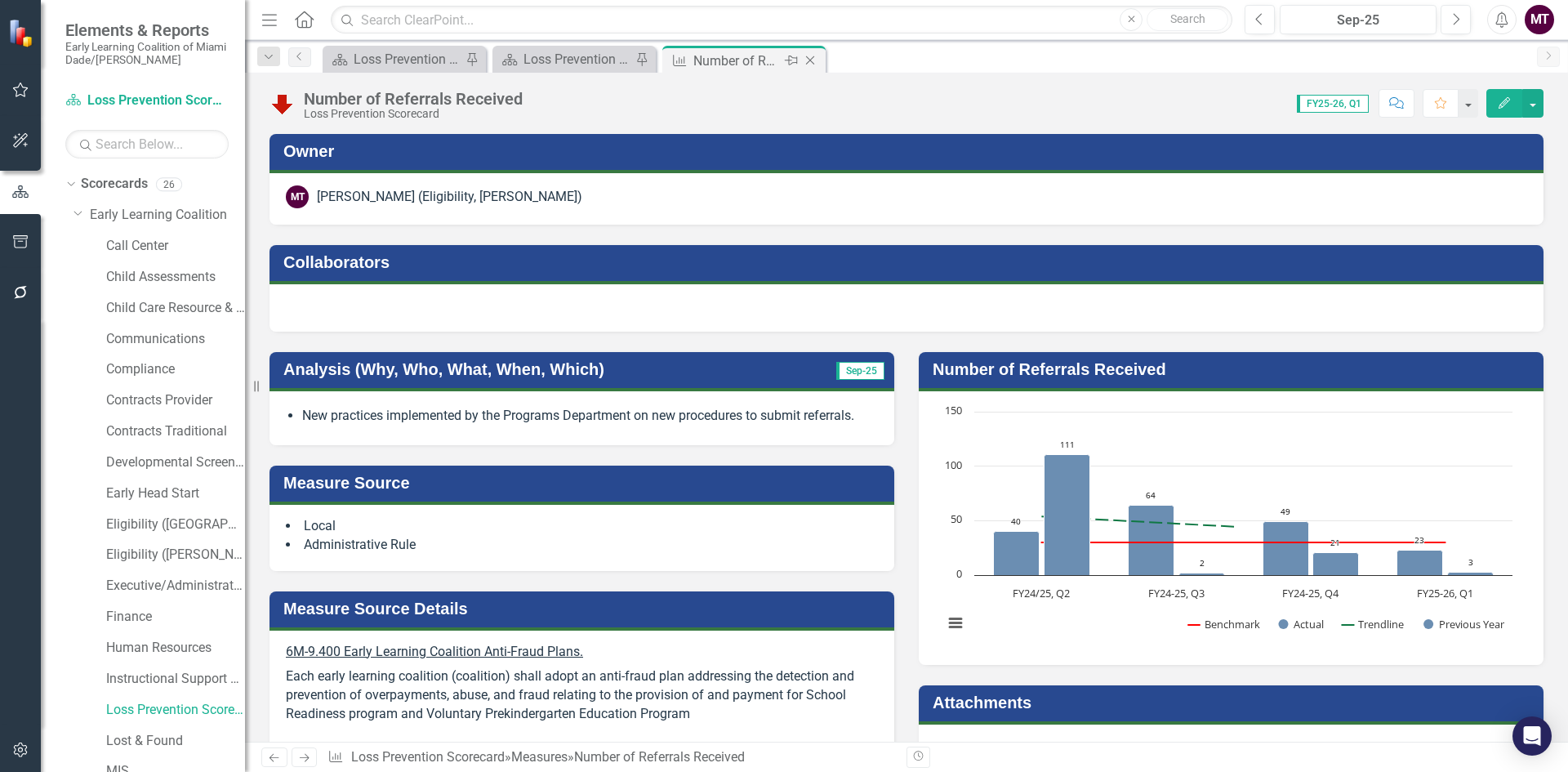
click at [710, 57] on div "Number of Referrals Received" at bounding box center [737, 61] width 87 height 21
click at [450, 394] on div "New practices implemented by the Programs Department on new procedures to submi…" at bounding box center [581, 418] width 625 height 54
click at [453, 413] on li "New practices implemented by the Programs Department on new procedures to submi…" at bounding box center [590, 416] width 576 height 19
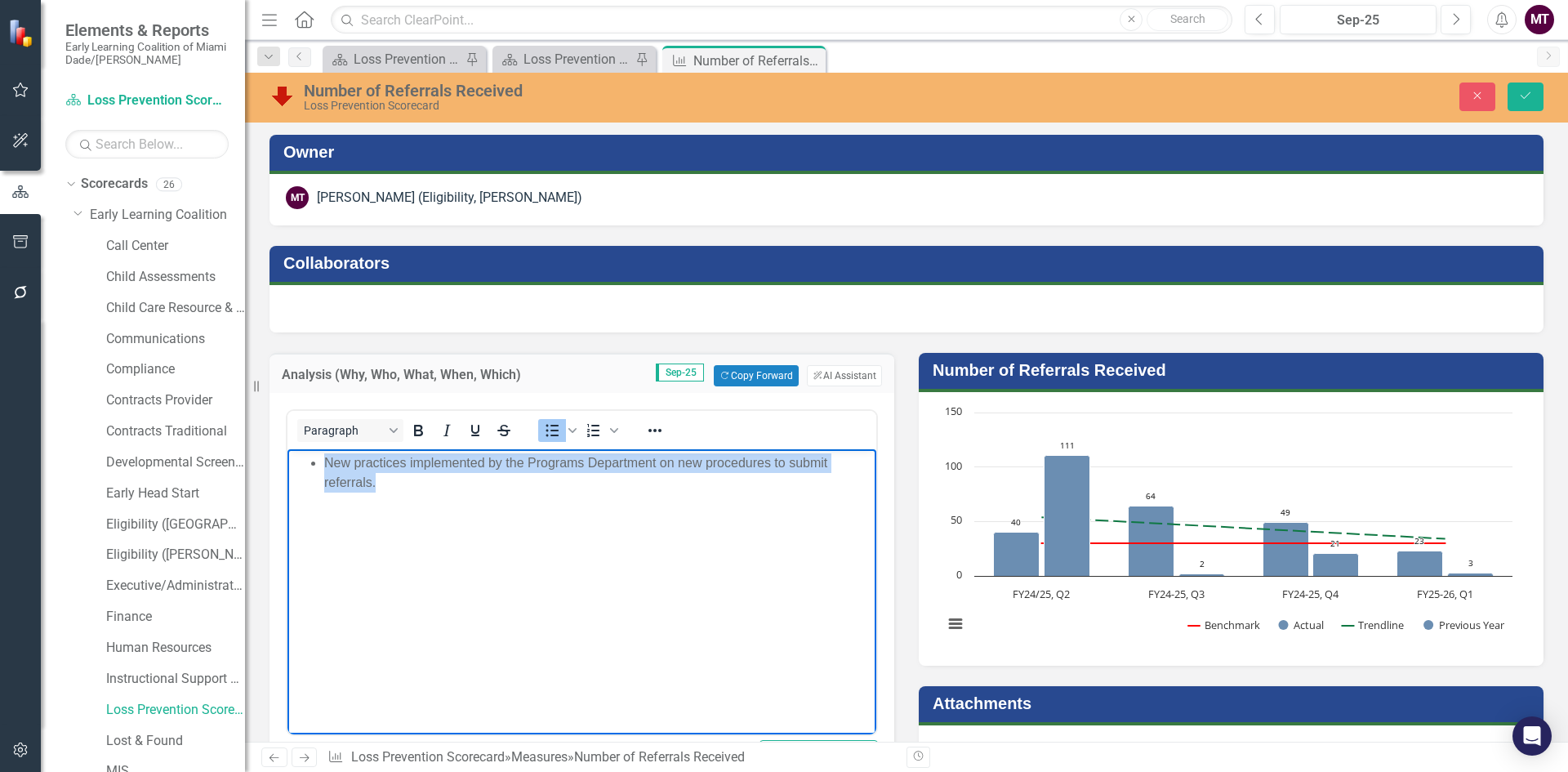
drag, startPoint x: 538, startPoint y: 490, endPoint x: 315, endPoint y: 464, distance: 224.5
click at [325, 464] on li "New practices implemented by the Programs Department on new procedures to submi…" at bounding box center [599, 472] width 548 height 39
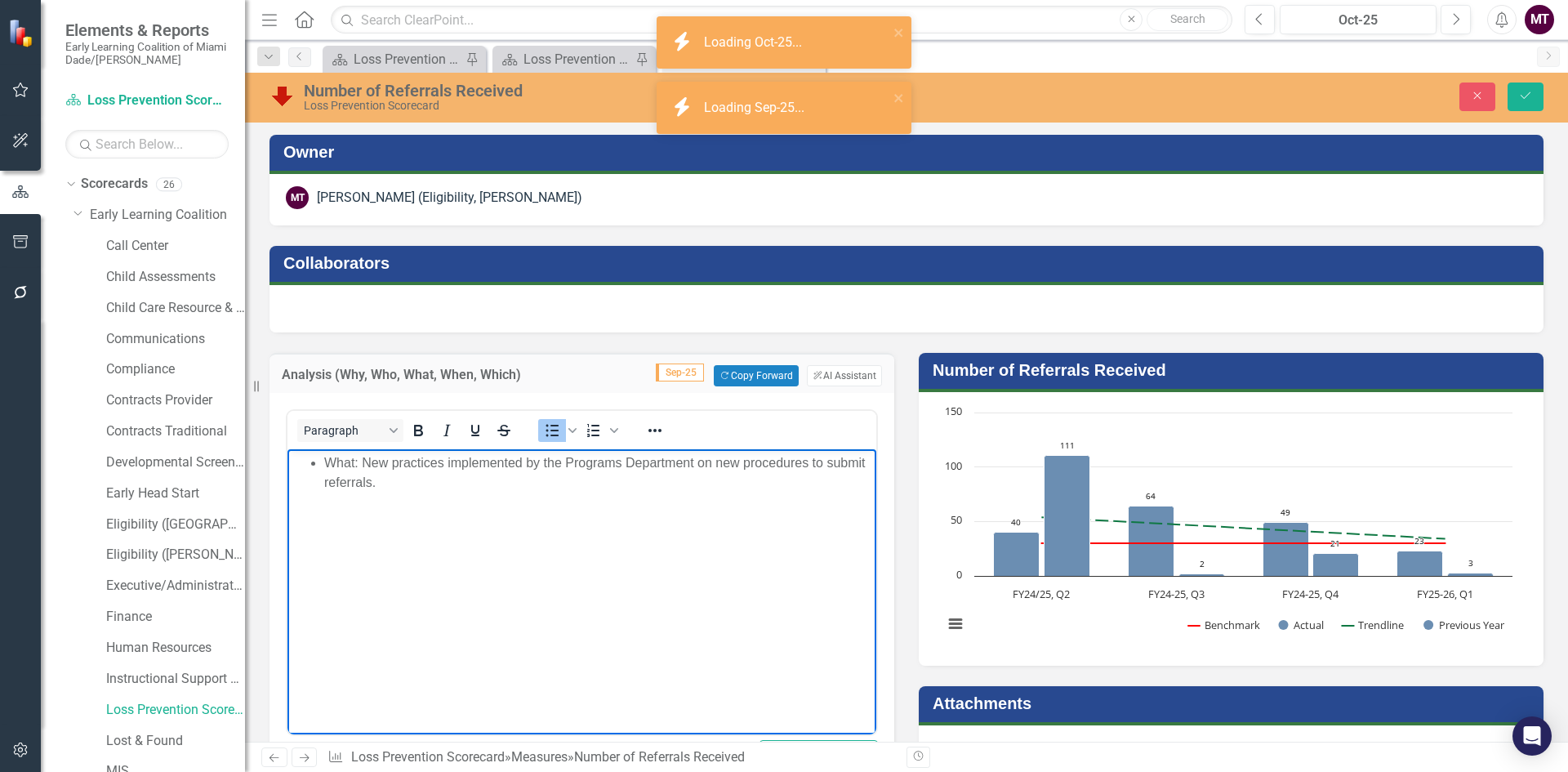
click at [508, 493] on body "What: New practices implemented by the Programs Department on new procedures to…" at bounding box center [582, 571] width 589 height 245
drag, startPoint x: 353, startPoint y: 463, endPoint x: 320, endPoint y: 460, distance: 33.1
click at [320, 460] on ul "What: New practices implemented by the Programs Department on new procedures to…" at bounding box center [582, 482] width 581 height 59
click at [425, 429] on icon "Bold" at bounding box center [418, 431] width 20 height 20
click at [348, 463] on li "Wha t: New practices implemented by the Programs Department on new procedures t…" at bounding box center [599, 472] width 548 height 39
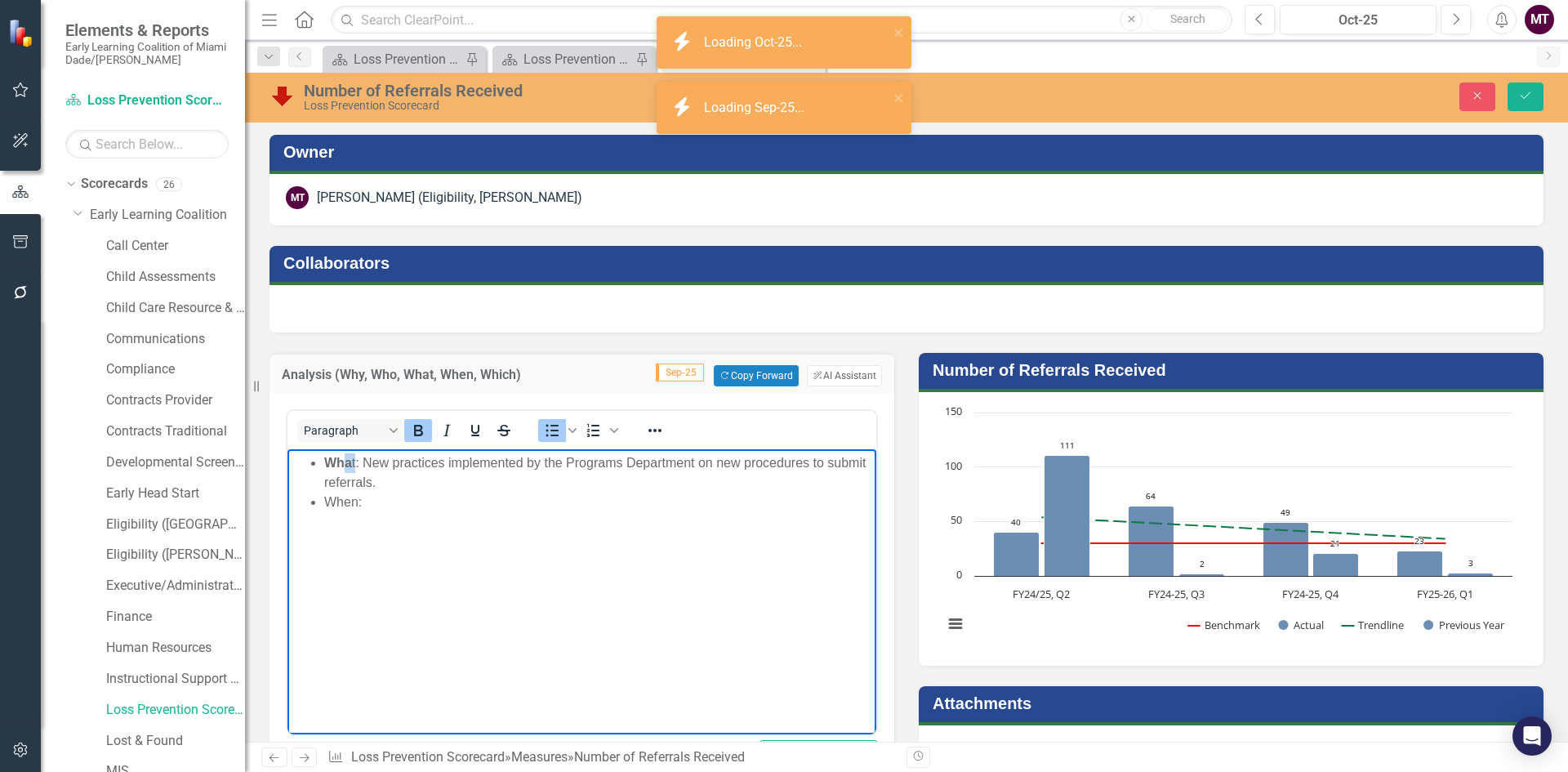
click at [418, 427] on icon "Bold" at bounding box center [418, 431] width 20 height 20
click at [420, 426] on icon "Bold" at bounding box center [418, 431] width 9 height 12
drag, startPoint x: 367, startPoint y: 499, endPoint x: 323, endPoint y: 500, distance: 44.0
click at [323, 500] on ul "Wha t : New practices implemented by the Programs Department on new procedures …" at bounding box center [582, 482] width 581 height 59
click at [416, 429] on icon "Bold" at bounding box center [418, 431] width 9 height 12
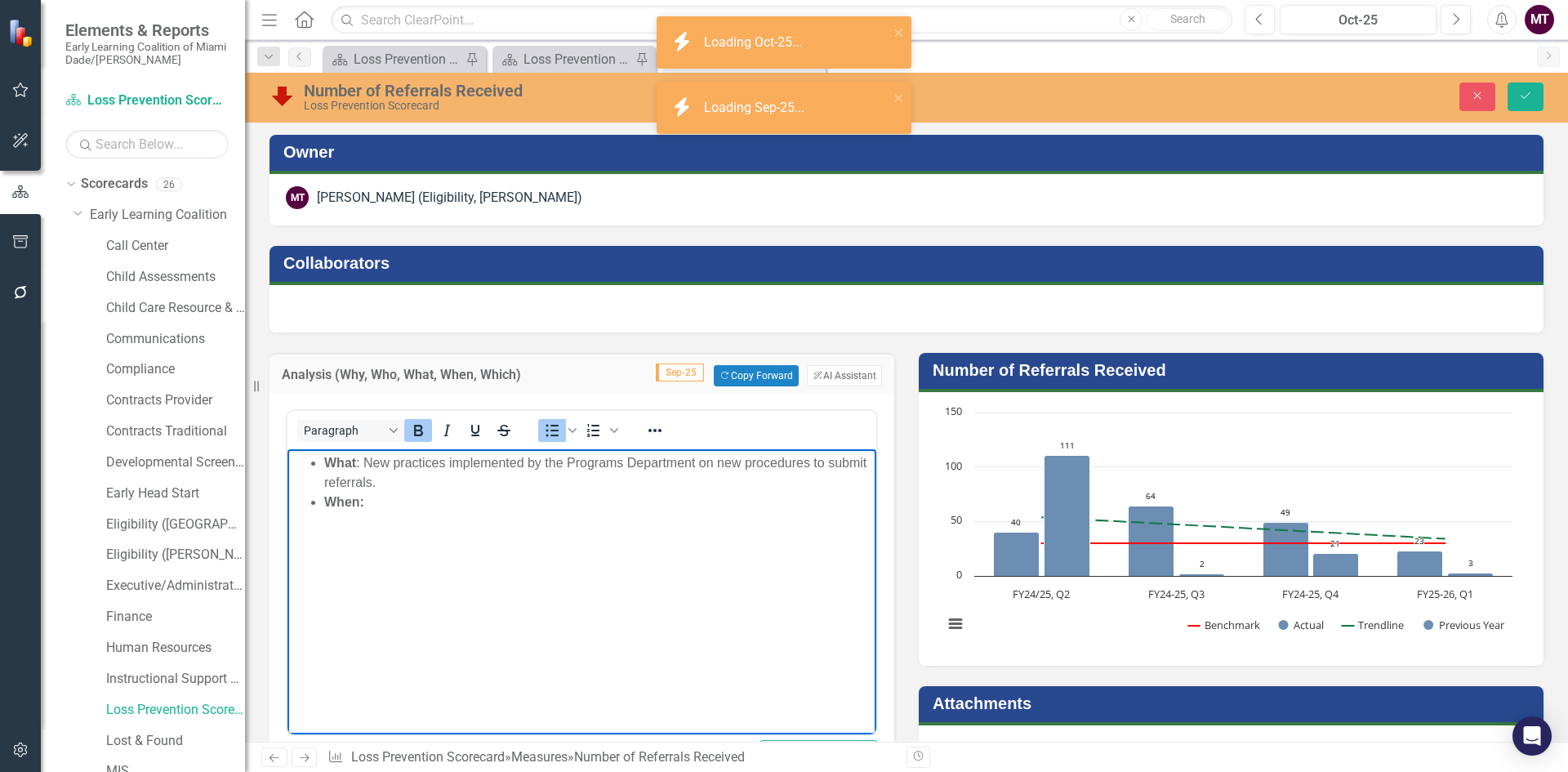
click at [402, 500] on li "When:" at bounding box center [599, 503] width 548 height 20
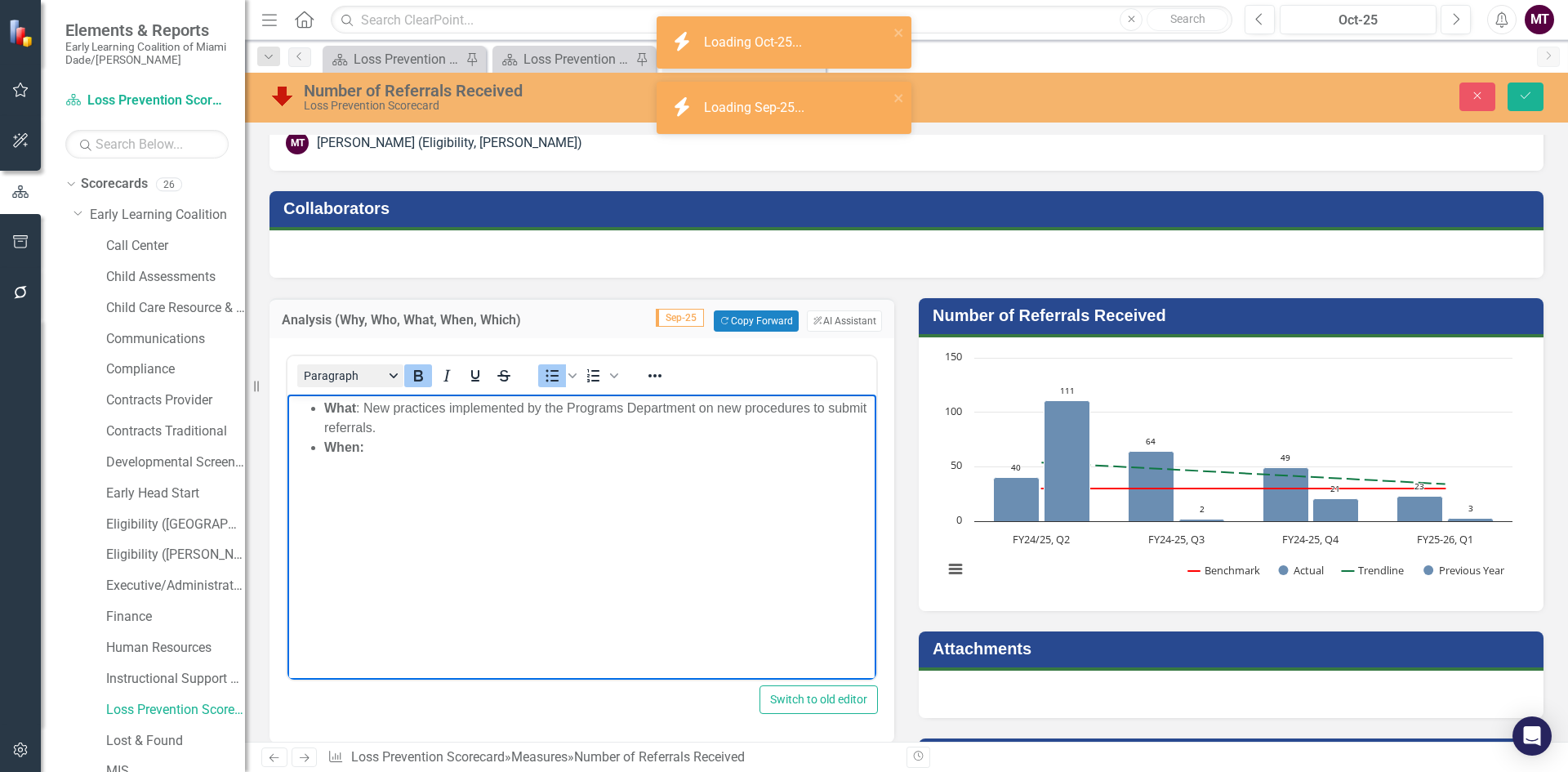
scroll to position [48, 0]
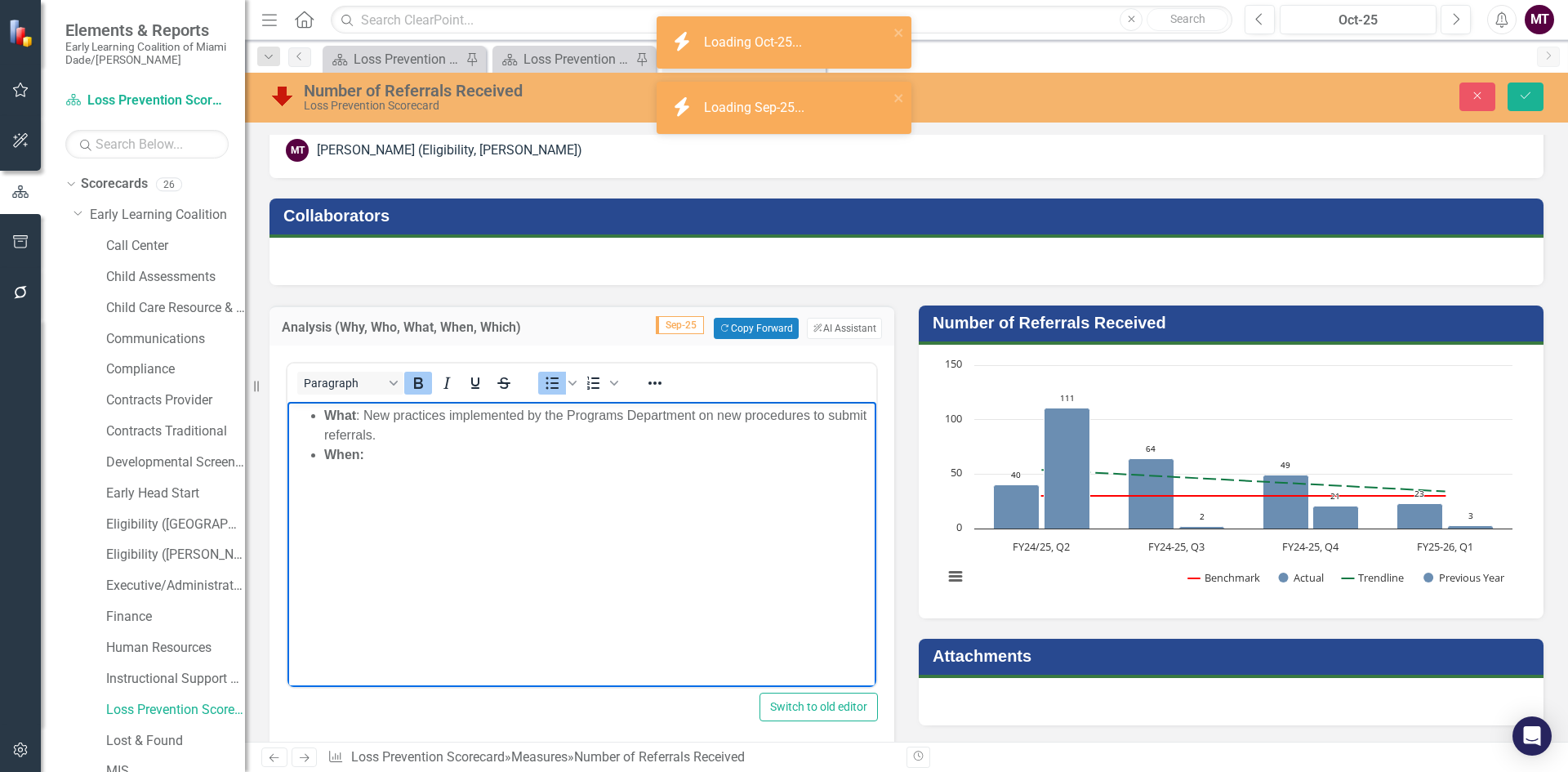
click at [403, 485] on body "Wha t : New practices implemented by the Programs Department on new procedures …" at bounding box center [582, 525] width 589 height 245
click at [398, 453] on li "When:" at bounding box center [599, 455] width 548 height 20
drag, startPoint x: 428, startPoint y: 449, endPoint x: 370, endPoint y: 450, distance: 58.0
click at [370, 450] on li "When: FY 23-24" at bounding box center [599, 455] width 548 height 20
drag, startPoint x: 430, startPoint y: 381, endPoint x: 136, endPoint y: 67, distance: 430.2
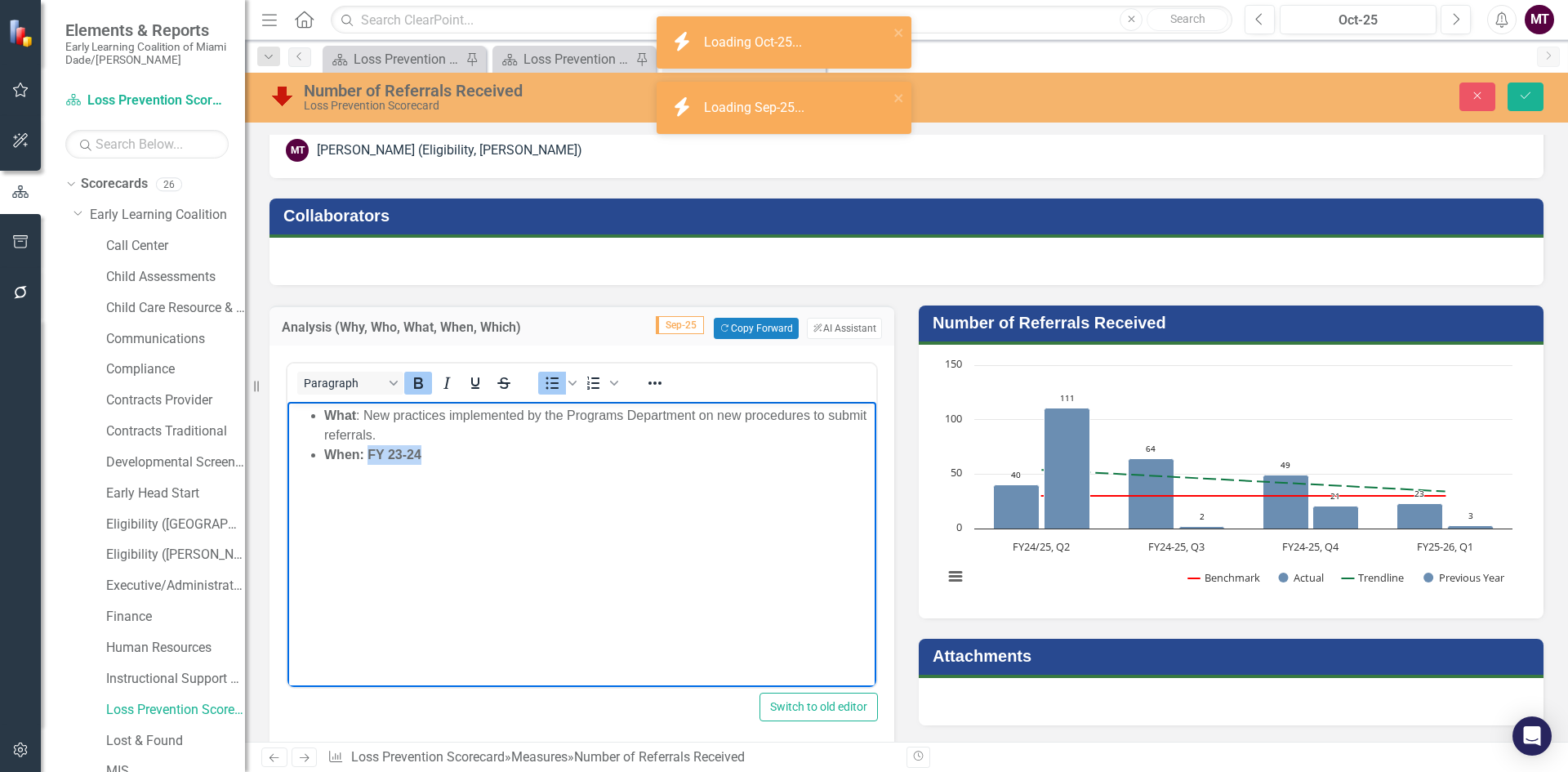
click at [430, 381] on button "Bold" at bounding box center [418, 383] width 28 height 23
click at [423, 467] on body "Wha t : New practices implemented by the Programs Department on new procedures …" at bounding box center [582, 525] width 589 height 245
click at [431, 458] on li "When: FY 23-24" at bounding box center [599, 455] width 548 height 20
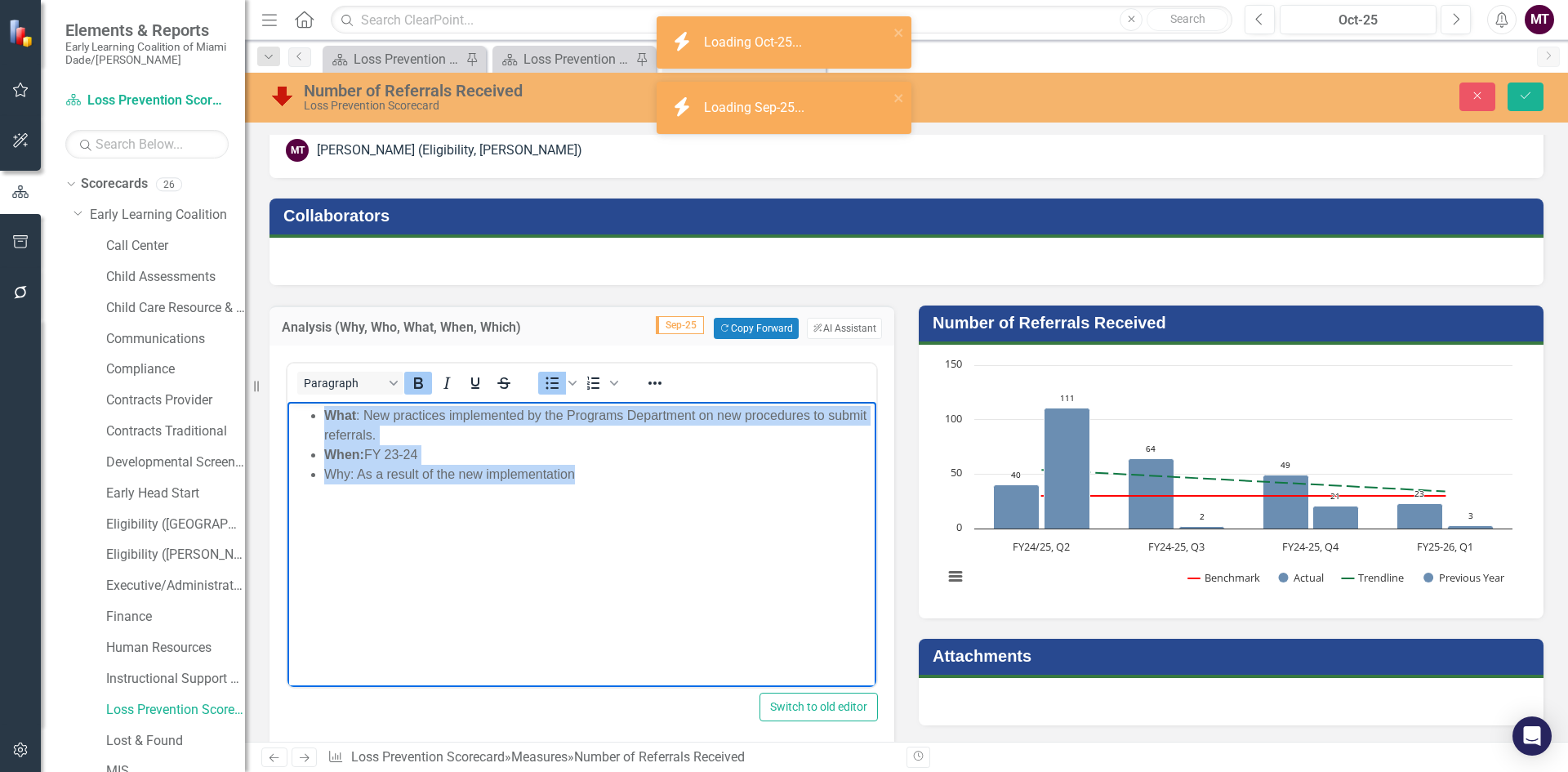
drag, startPoint x: 619, startPoint y: 492, endPoint x: 290, endPoint y: 421, distance: 336.6
click at [290, 421] on body "Wha t : New practices implemented by the Programs Department on new procedures …" at bounding box center [582, 525] width 589 height 245
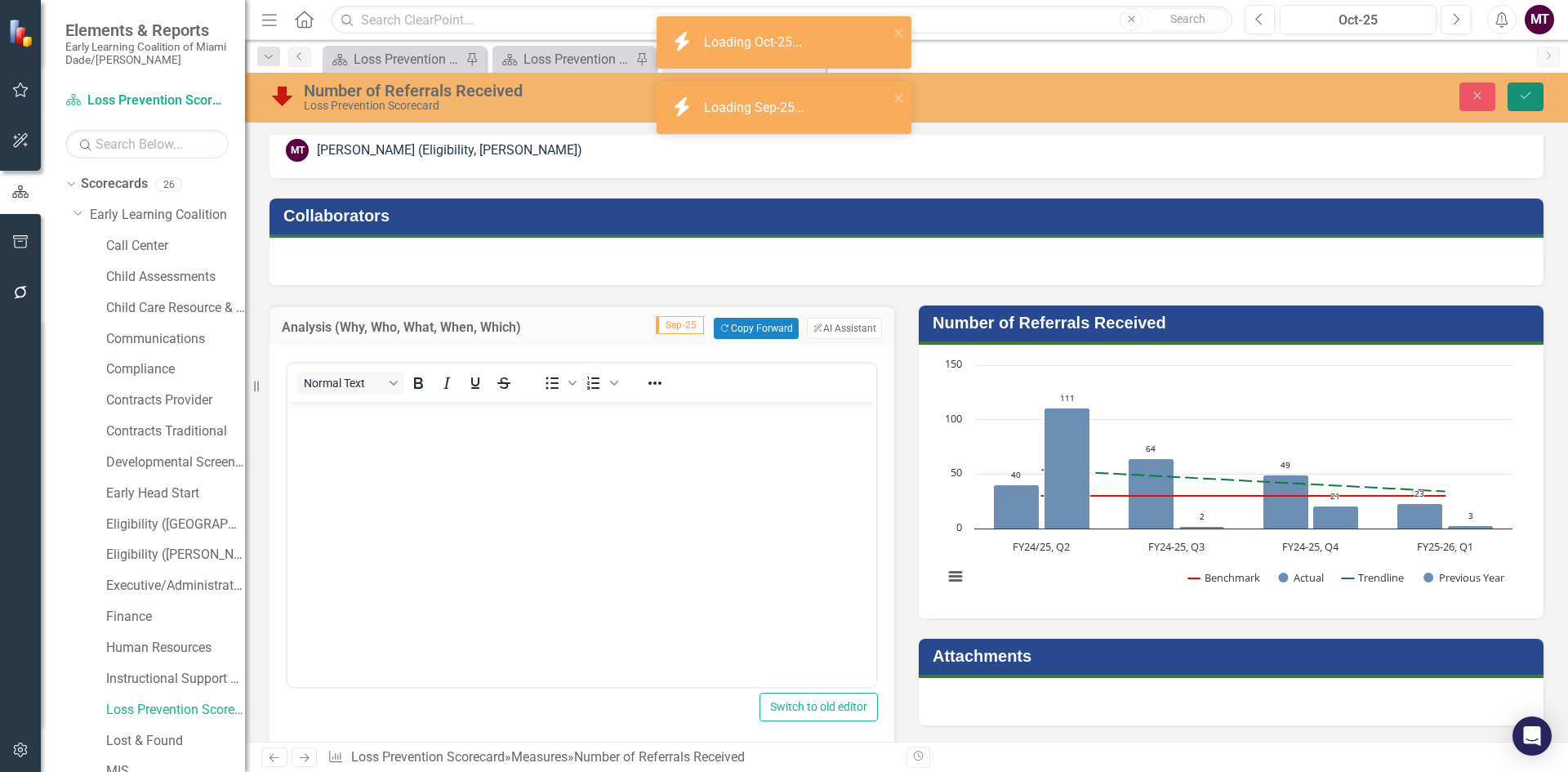
click at [1529, 106] on button "Save" at bounding box center [1525, 96] width 36 height 29
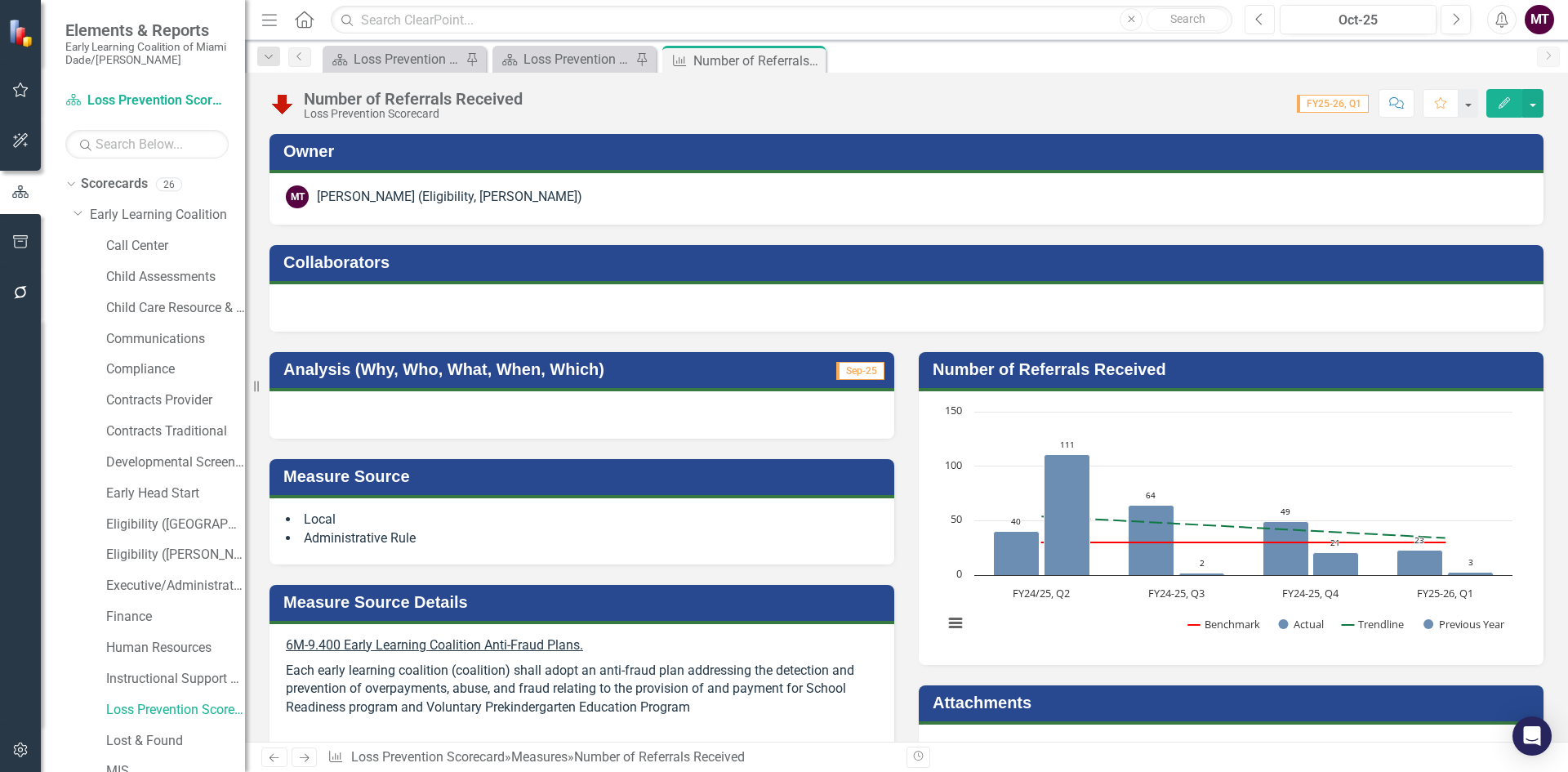
click at [1255, 25] on icon "Previous" at bounding box center [1259, 19] width 9 height 15
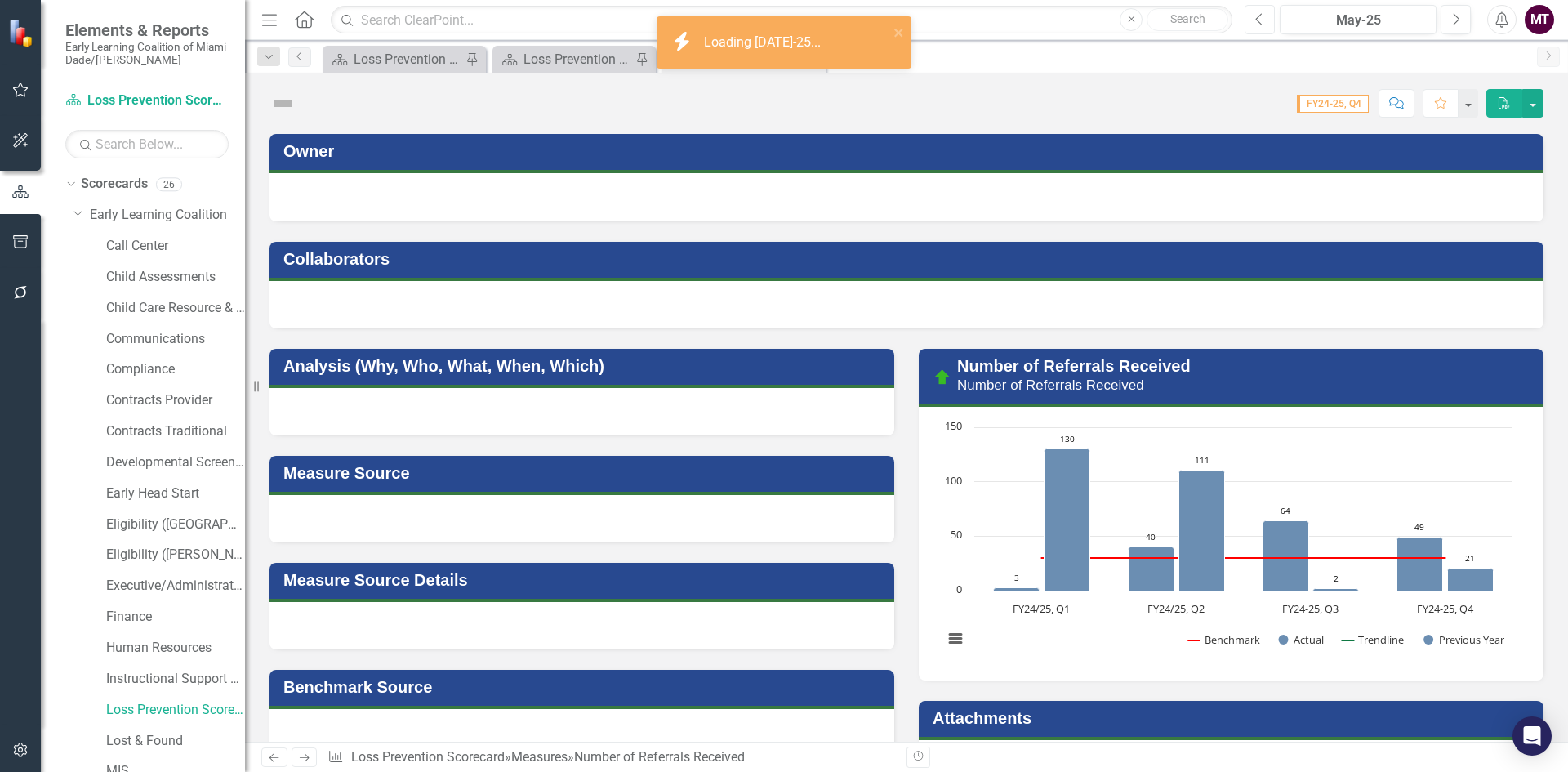
click at [1255, 25] on icon "Previous" at bounding box center [1259, 19] width 9 height 15
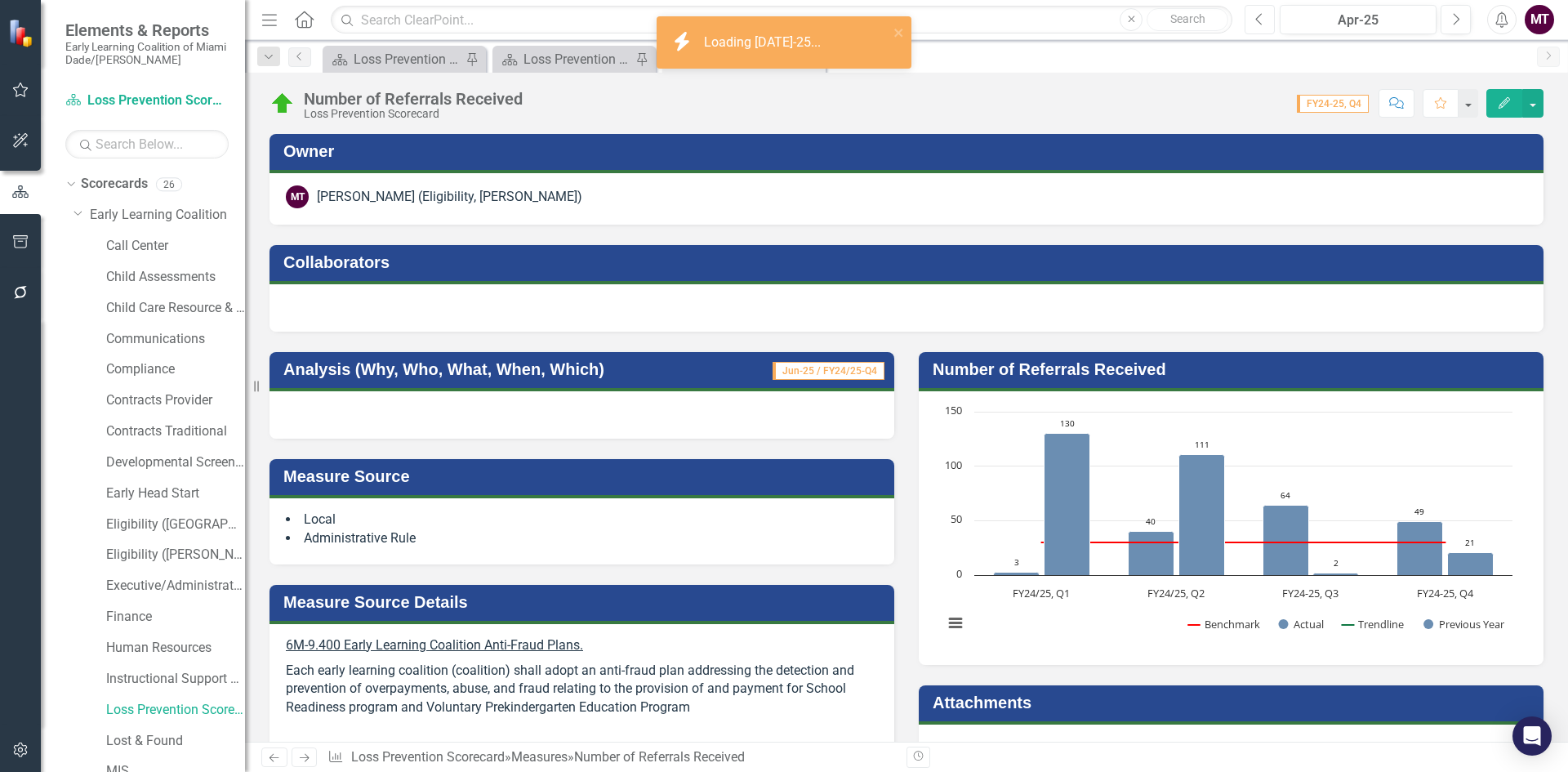
click at [1255, 25] on icon "Previous" at bounding box center [1259, 19] width 9 height 15
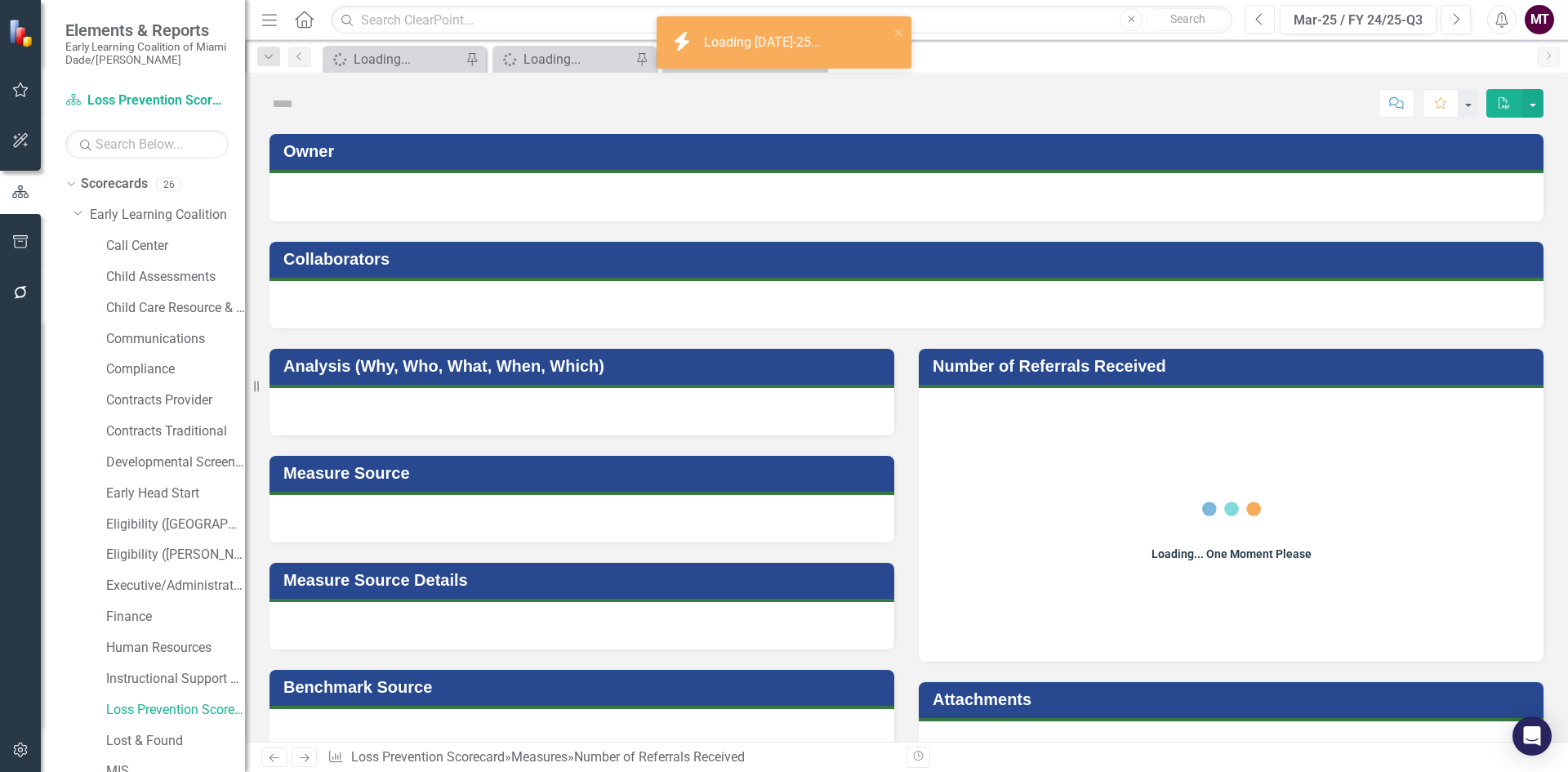
click at [1255, 25] on icon "Previous" at bounding box center [1259, 19] width 9 height 15
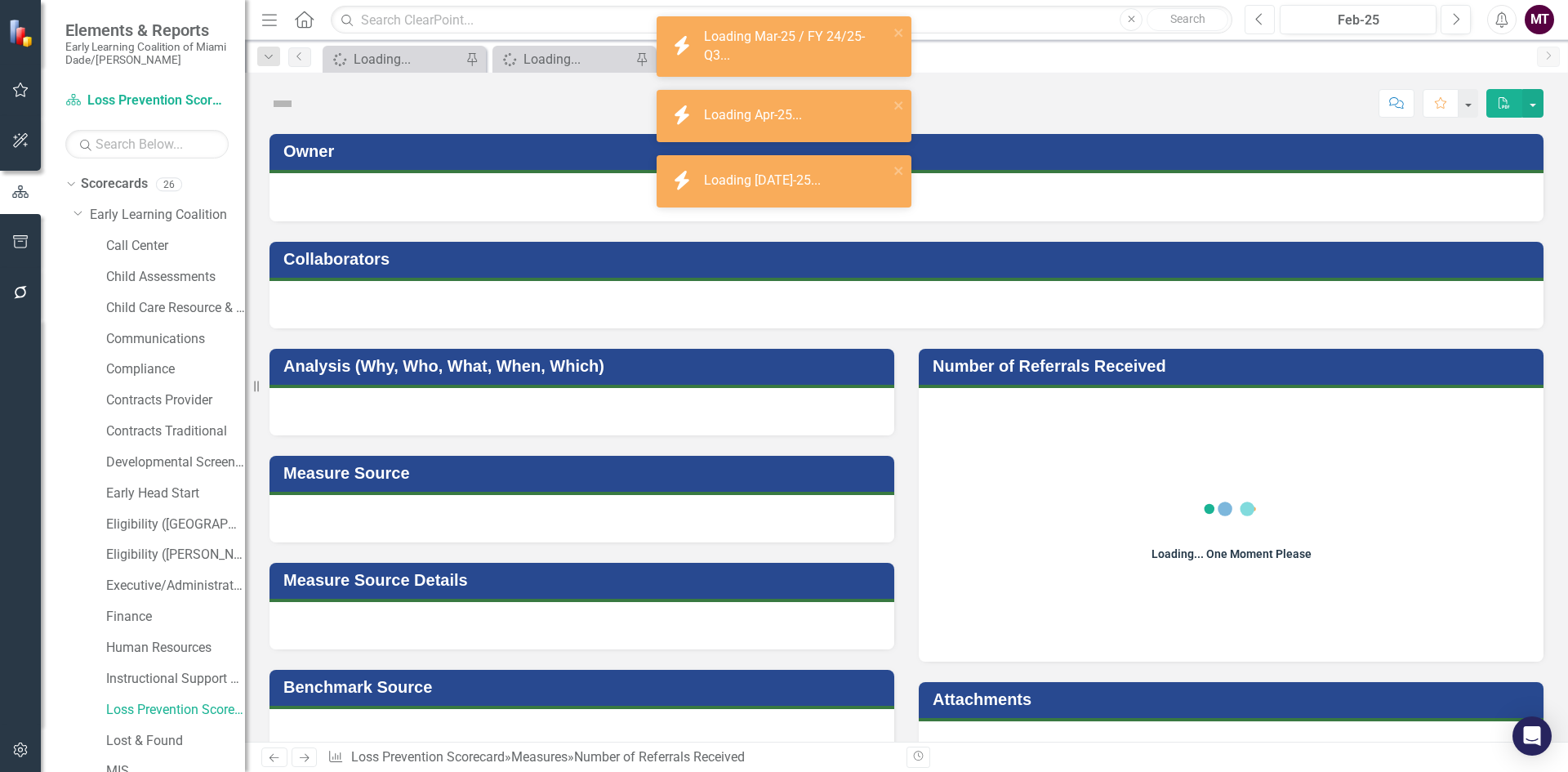
click at [1255, 25] on icon "Previous" at bounding box center [1259, 19] width 9 height 15
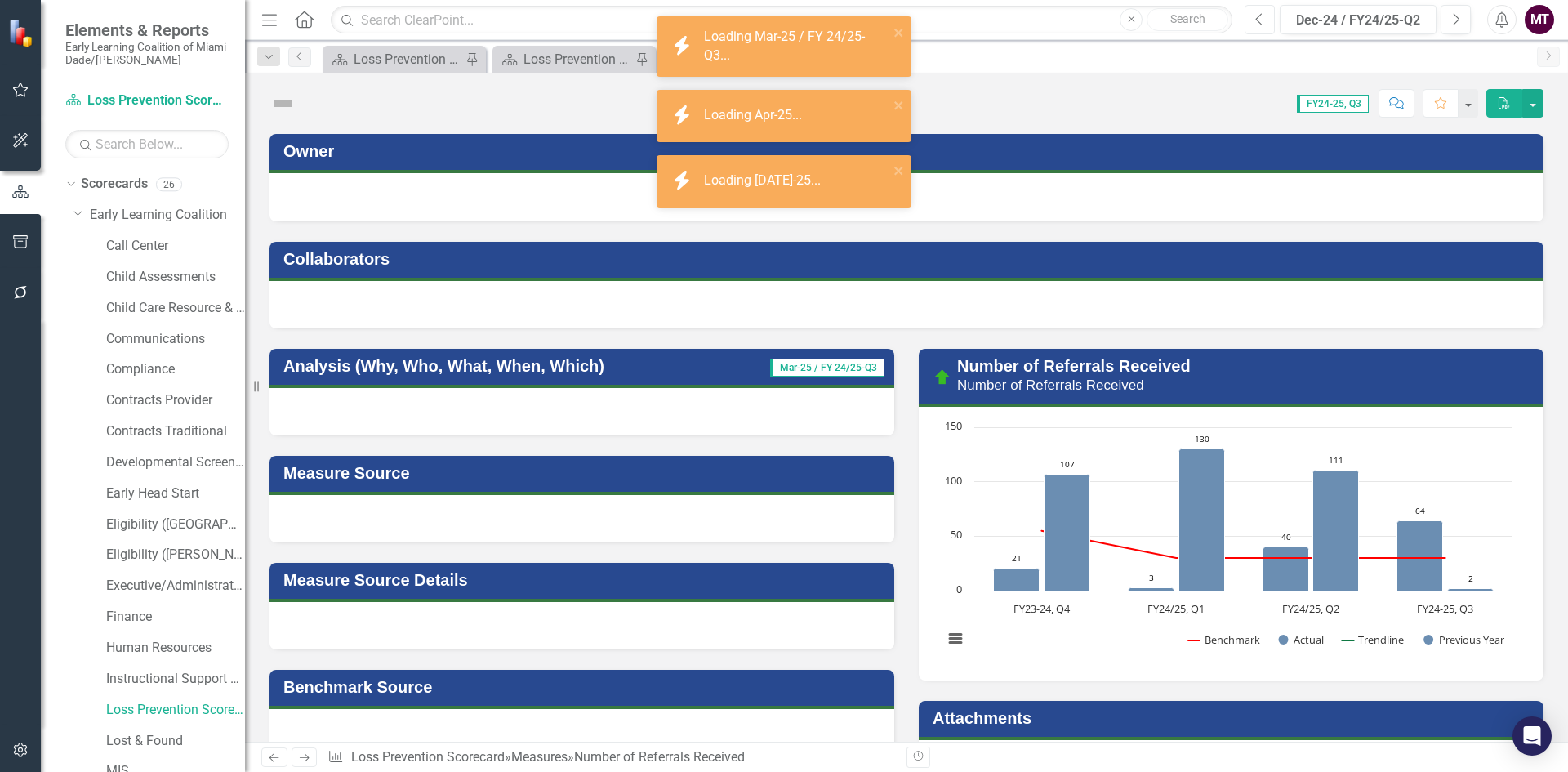
click at [1255, 25] on icon "Previous" at bounding box center [1259, 19] width 9 height 15
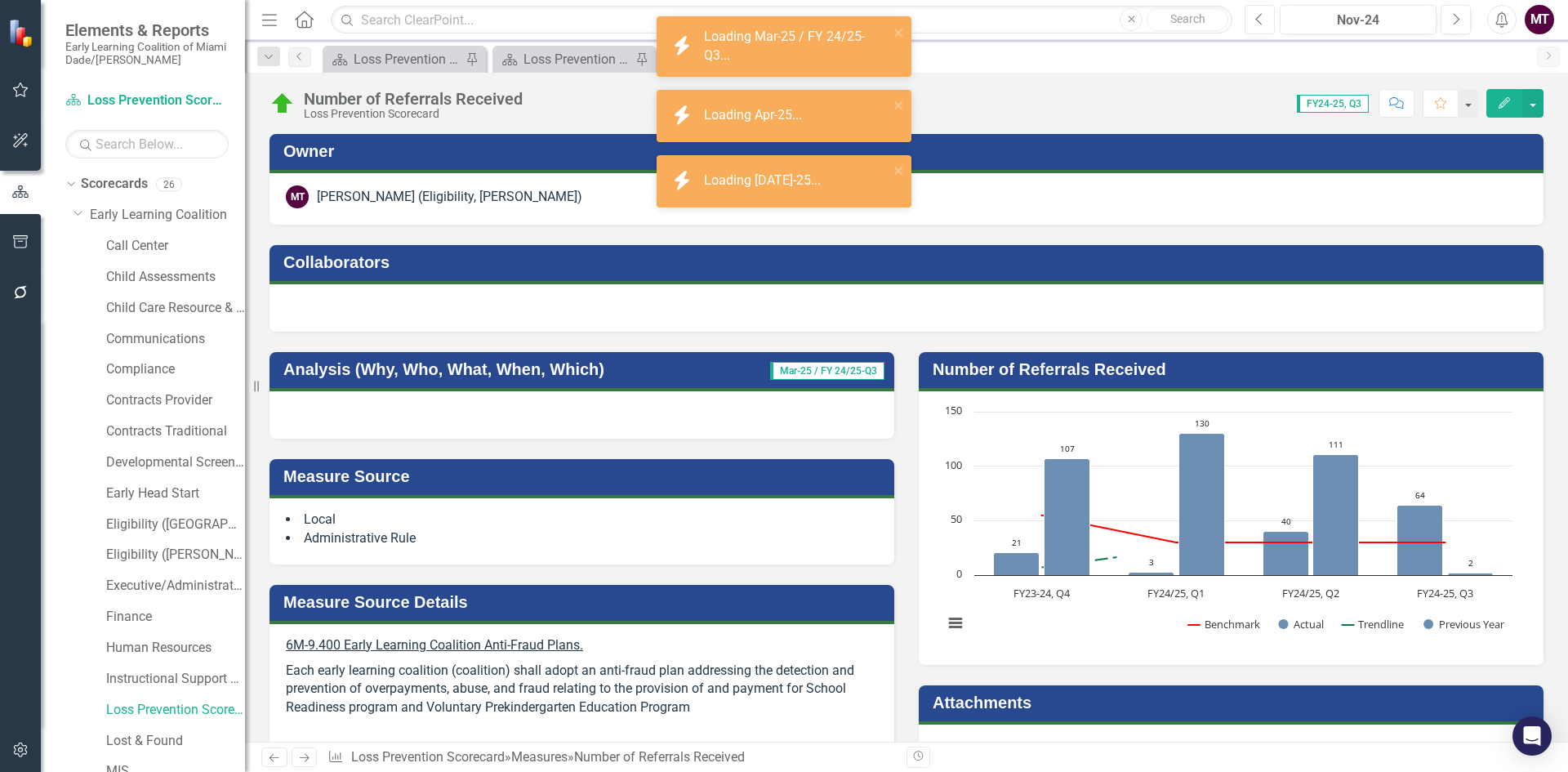
click at [1255, 25] on icon "Previous" at bounding box center [1259, 19] width 9 height 15
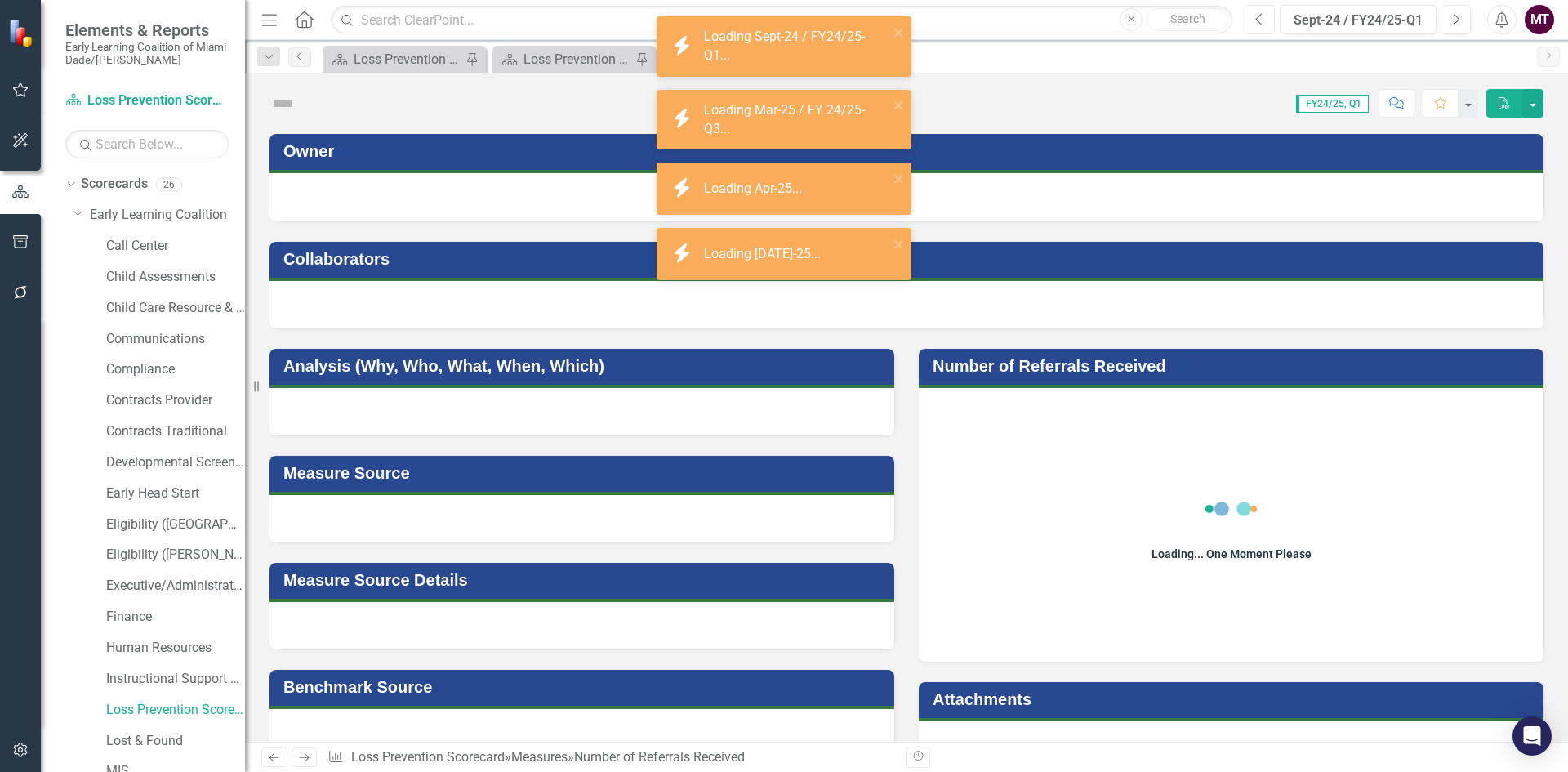
click at [1255, 25] on icon "Previous" at bounding box center [1259, 19] width 9 height 15
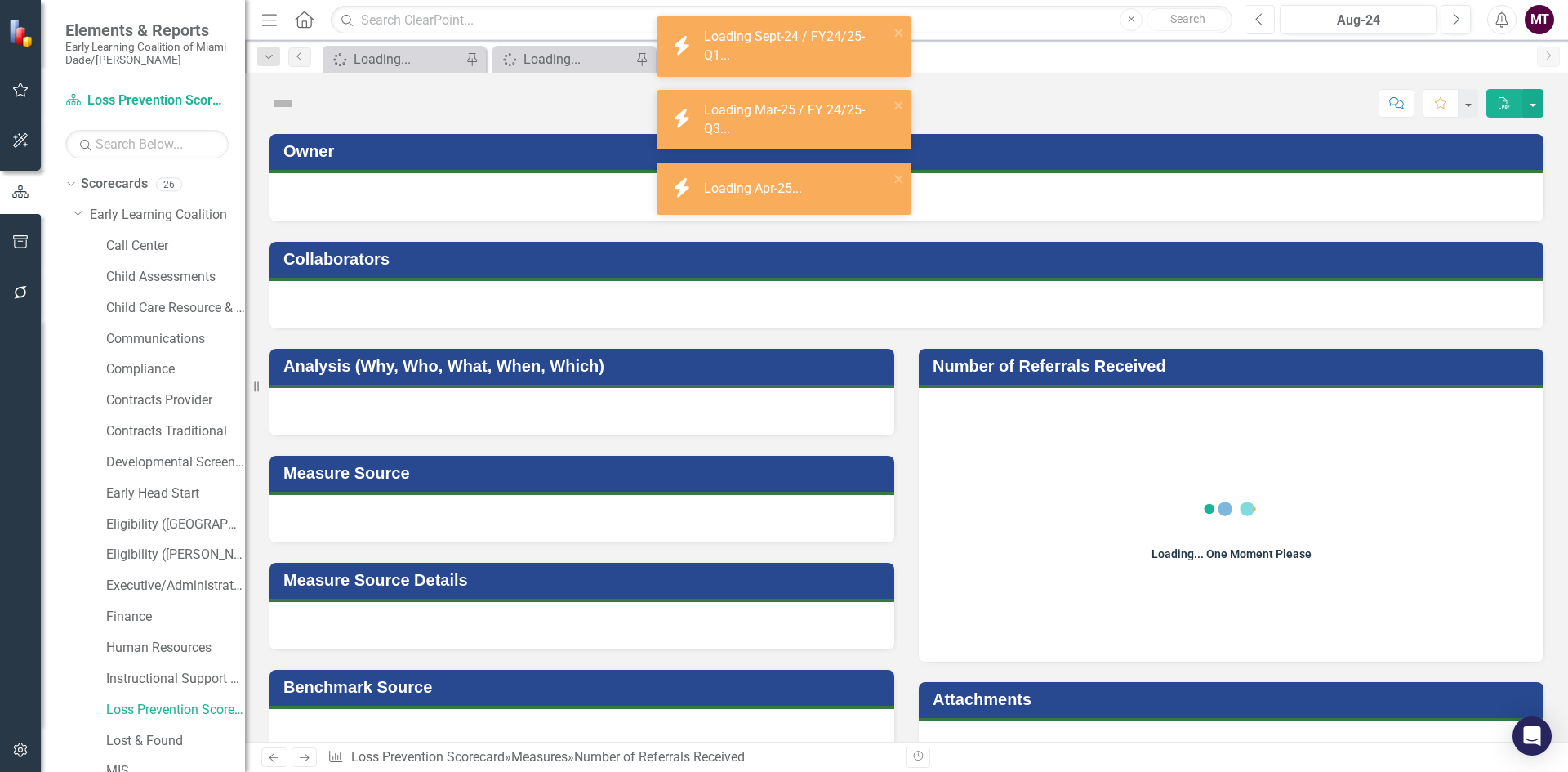
click at [1255, 25] on icon "Previous" at bounding box center [1259, 19] width 9 height 15
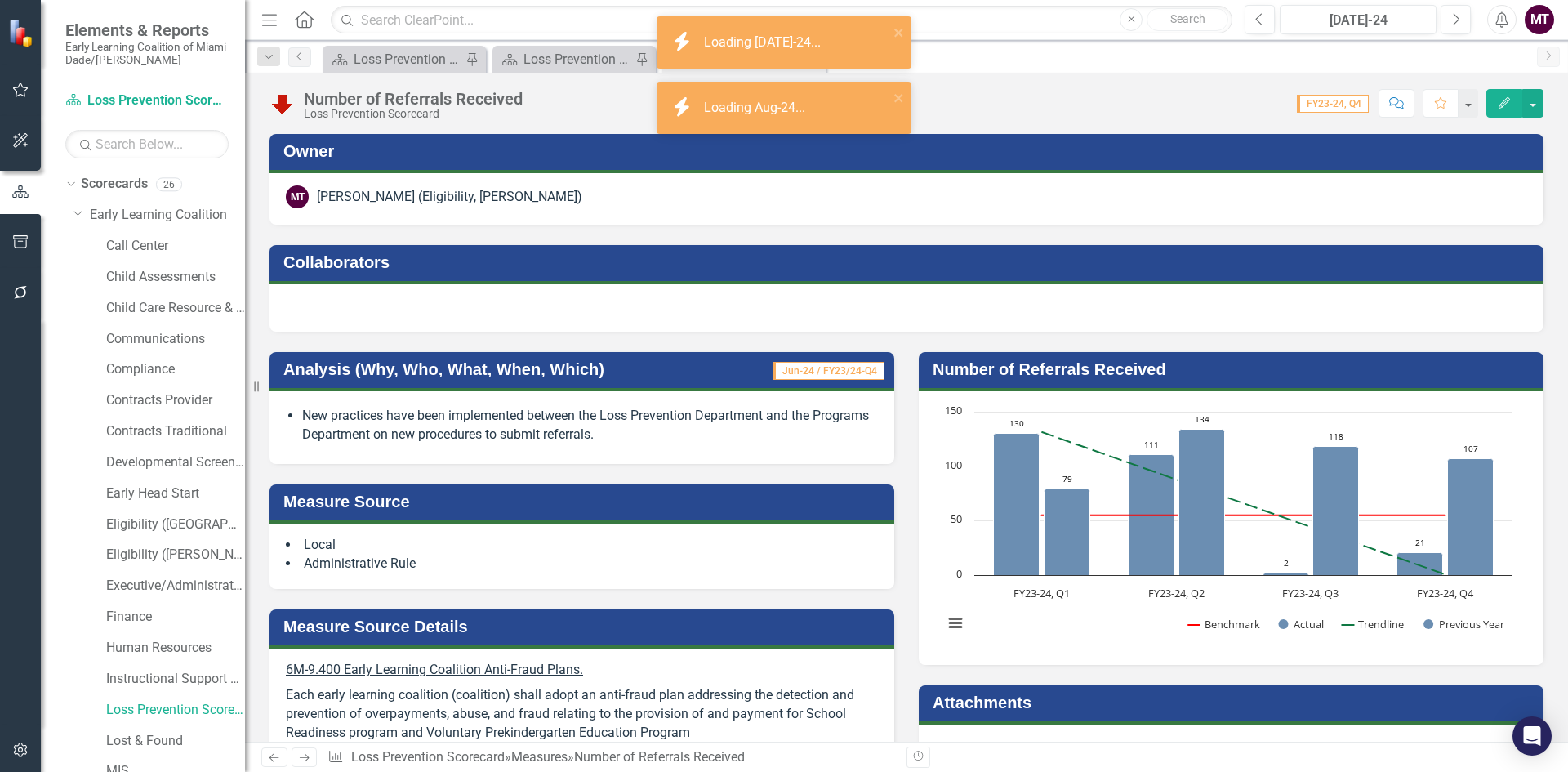
click at [582, 426] on li "New practices have been implemented between the Loss Prevention Department and …" at bounding box center [590, 426] width 576 height 38
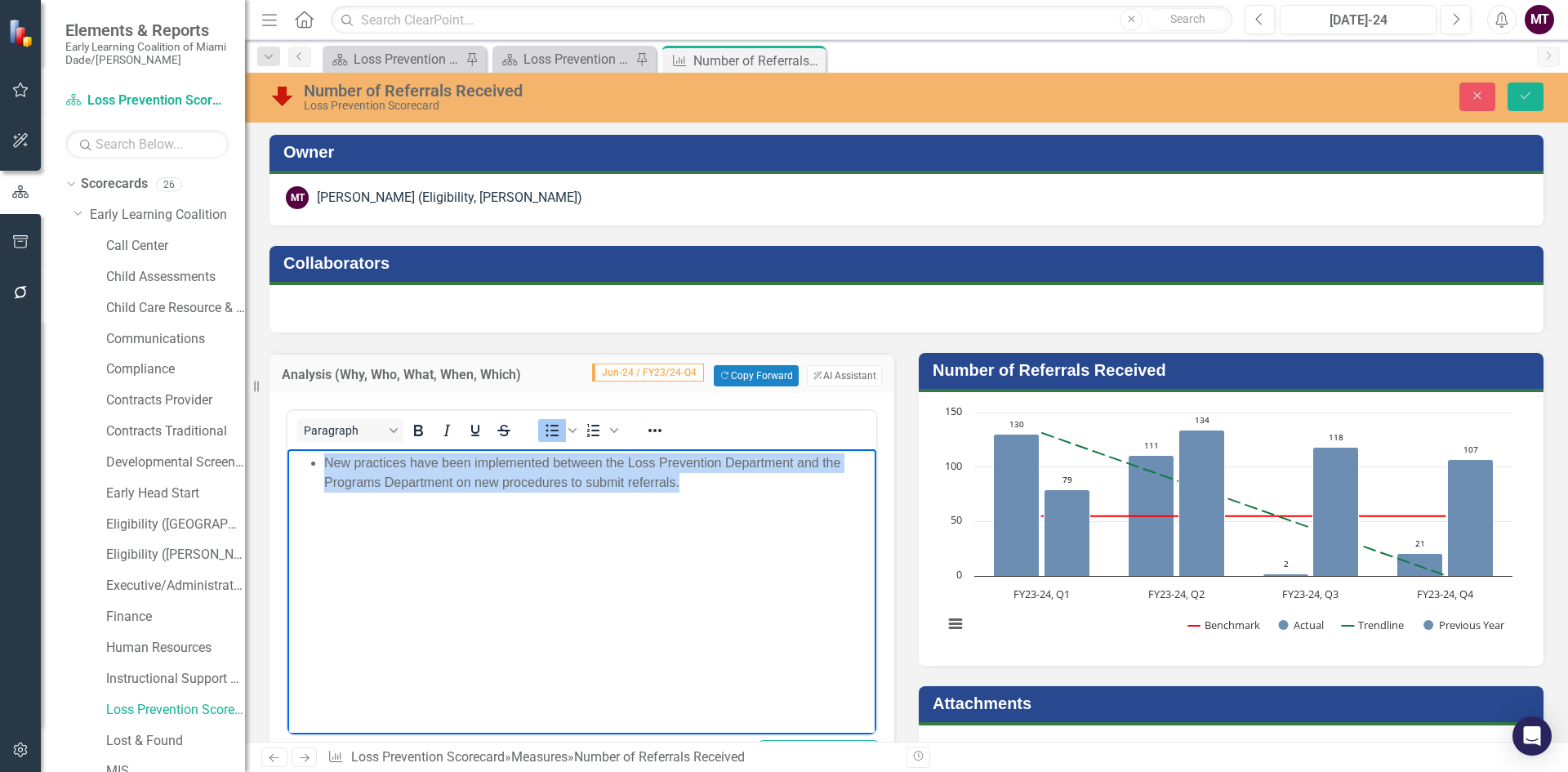
drag, startPoint x: 678, startPoint y: 484, endPoint x: 300, endPoint y: 454, distance: 379.2
click at [300, 454] on ul "New practices have been implemented between the Loss Prevention Department and …" at bounding box center [582, 472] width 581 height 39
copy li "New practices have been implemented between the Loss Prevention Department and …"
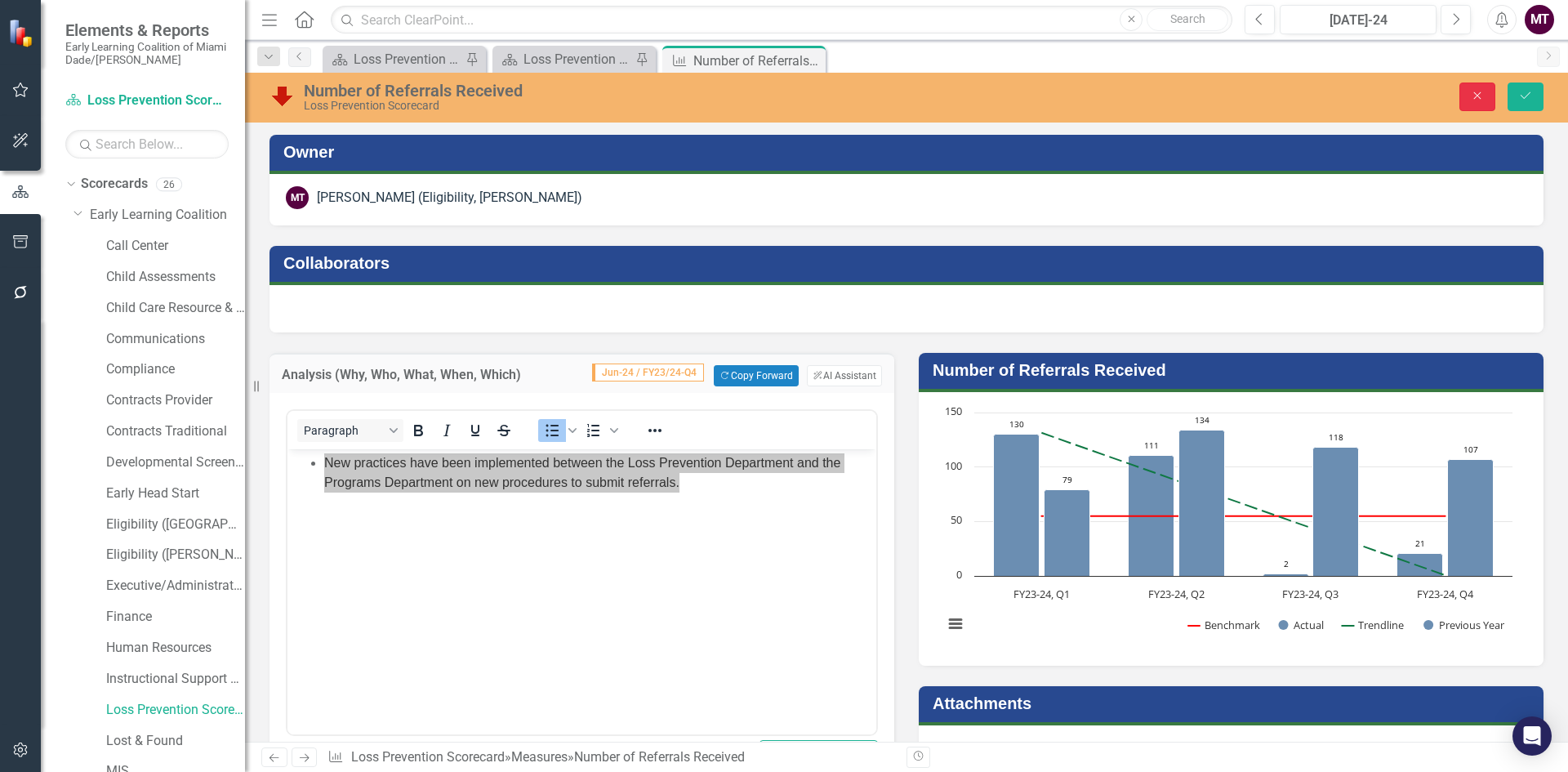
click at [1489, 90] on button "Close" at bounding box center [1478, 96] width 36 height 29
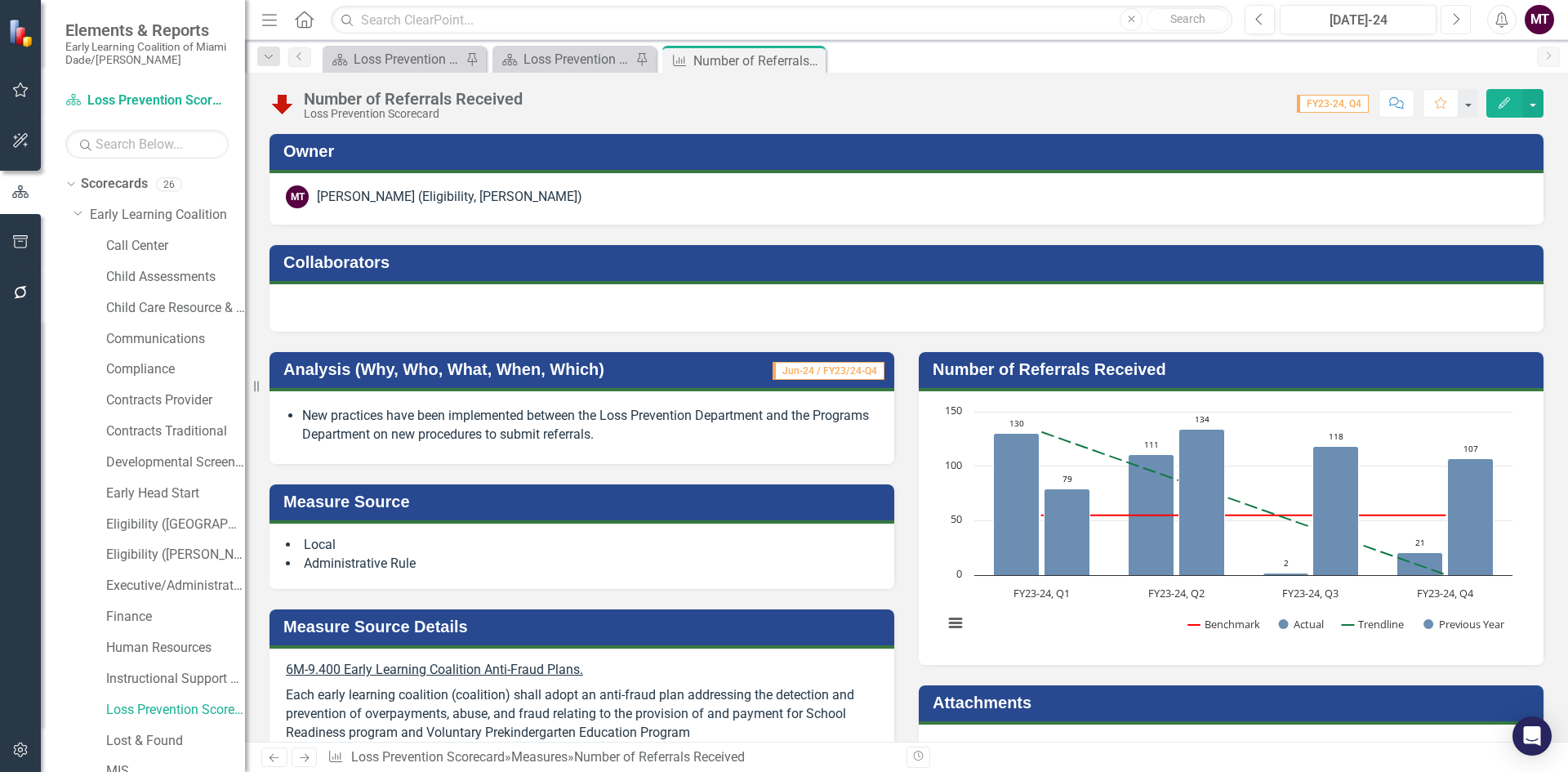
click at [1458, 21] on icon "button" at bounding box center [1457, 19] width 7 height 12
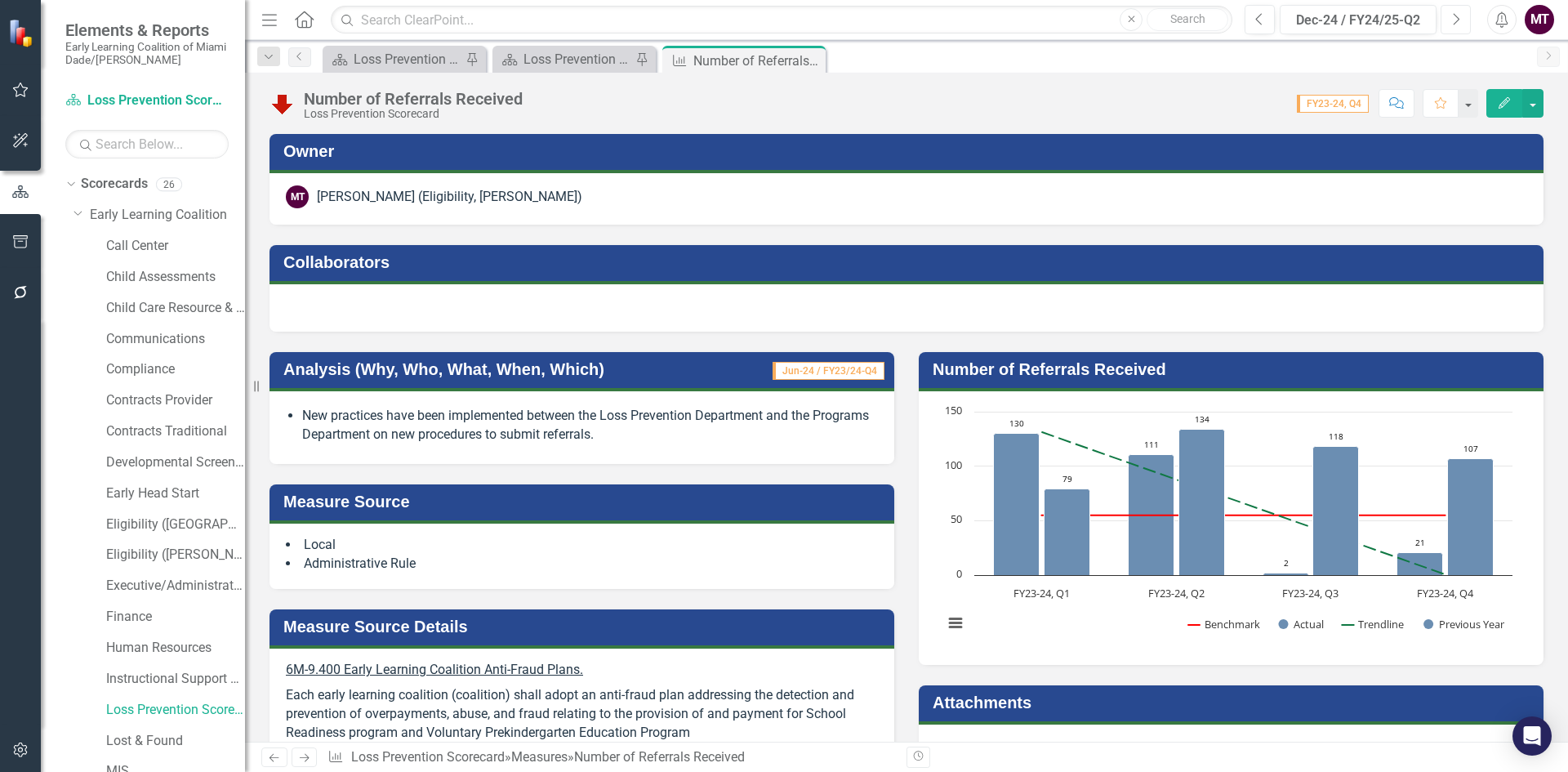
click at [1458, 21] on icon "button" at bounding box center [1457, 19] width 7 height 12
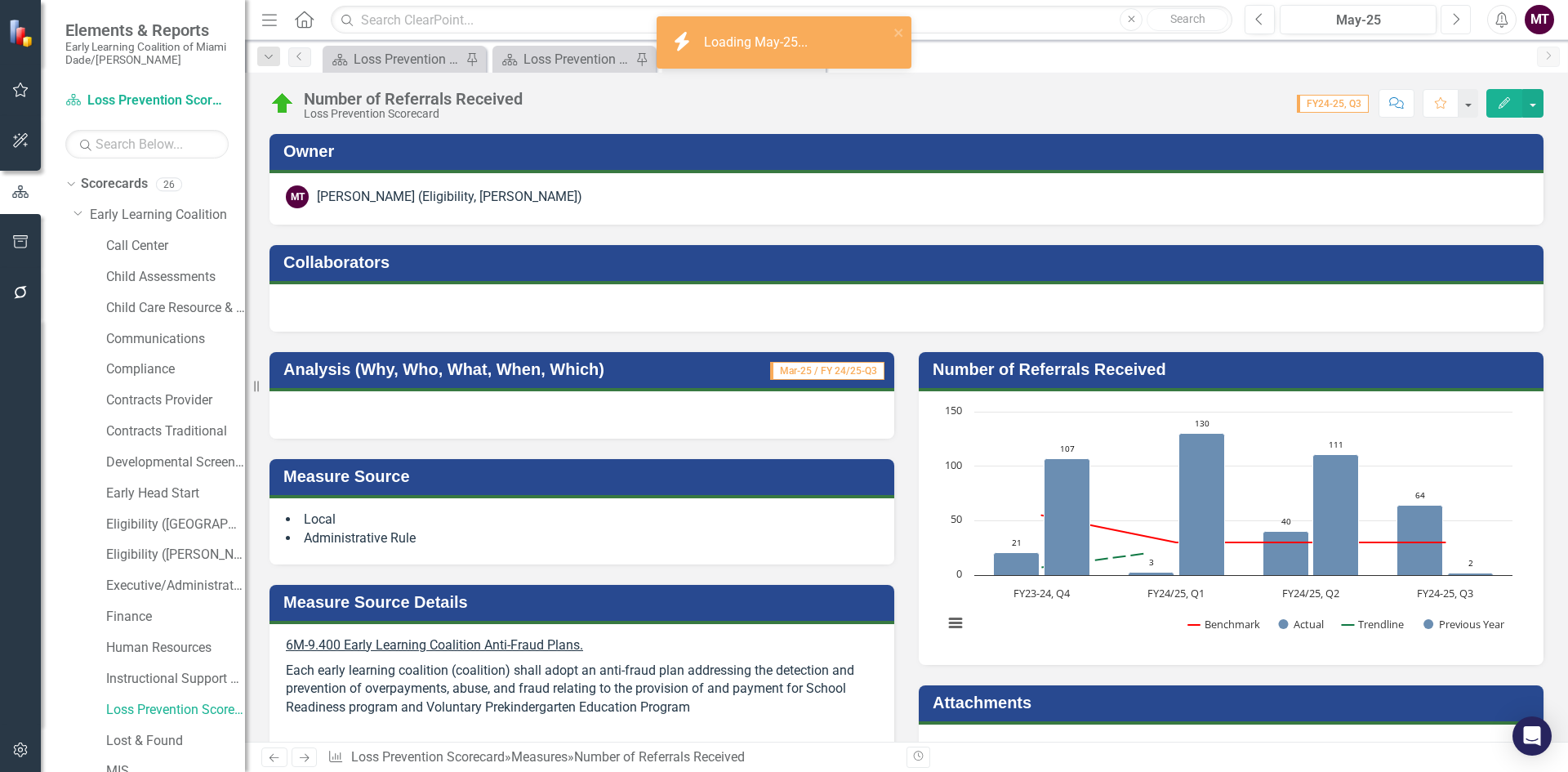
click at [1458, 21] on icon "button" at bounding box center [1457, 19] width 7 height 12
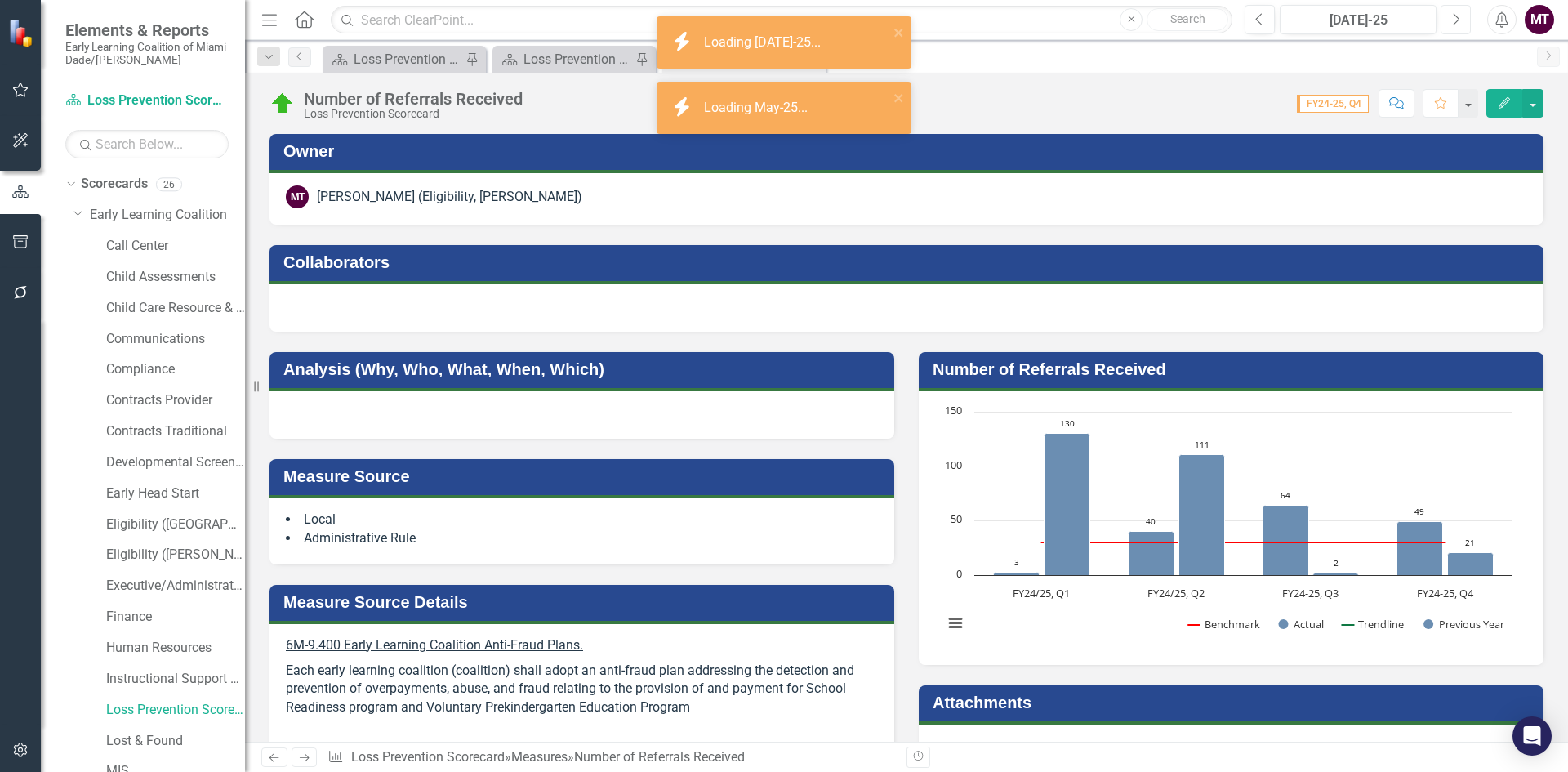
click at [1453, 18] on icon "Next" at bounding box center [1456, 19] width 9 height 15
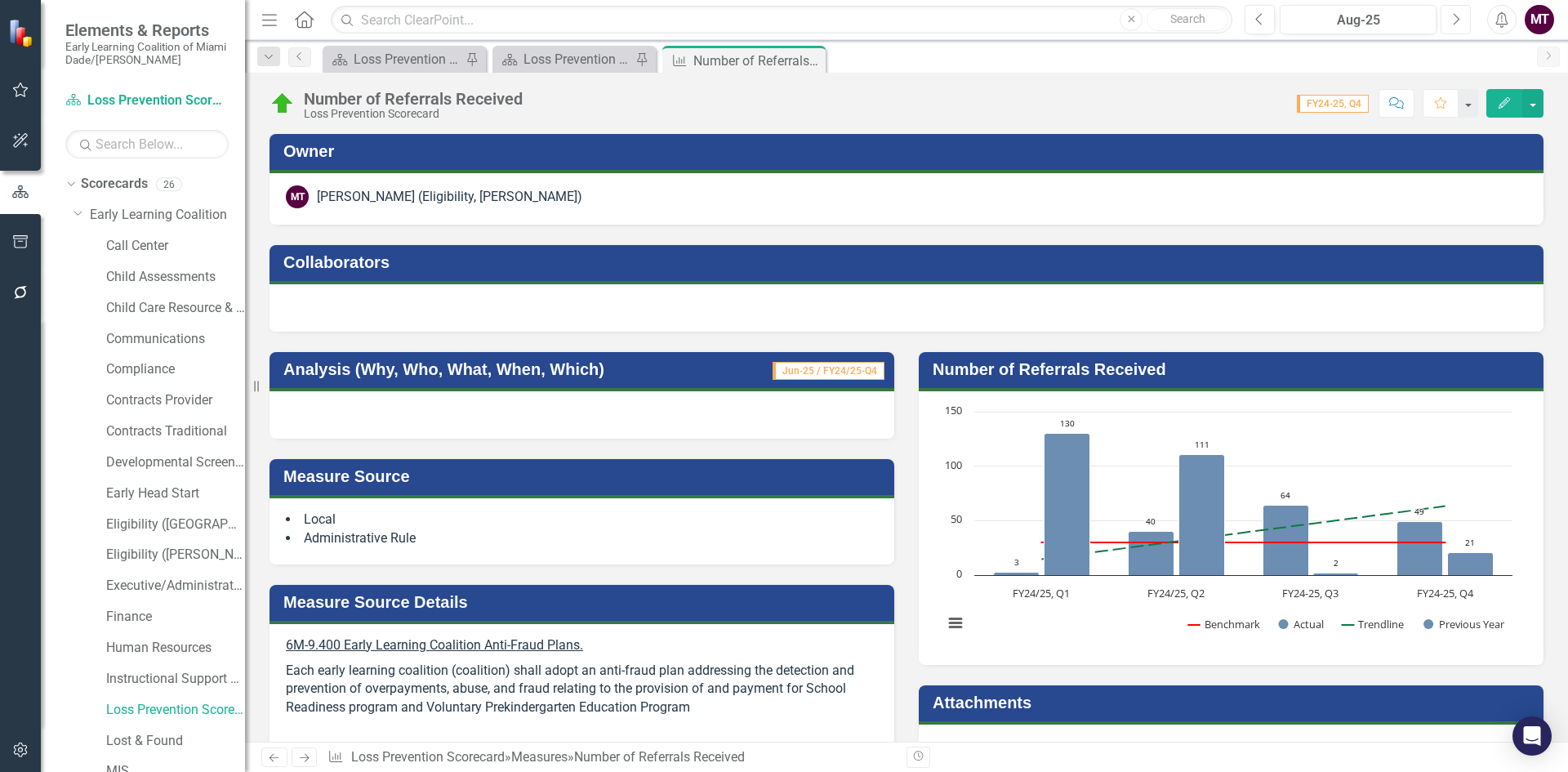
click at [1452, 18] on icon "Next" at bounding box center [1456, 19] width 9 height 15
click at [1457, 16] on icon "button" at bounding box center [1457, 19] width 7 height 12
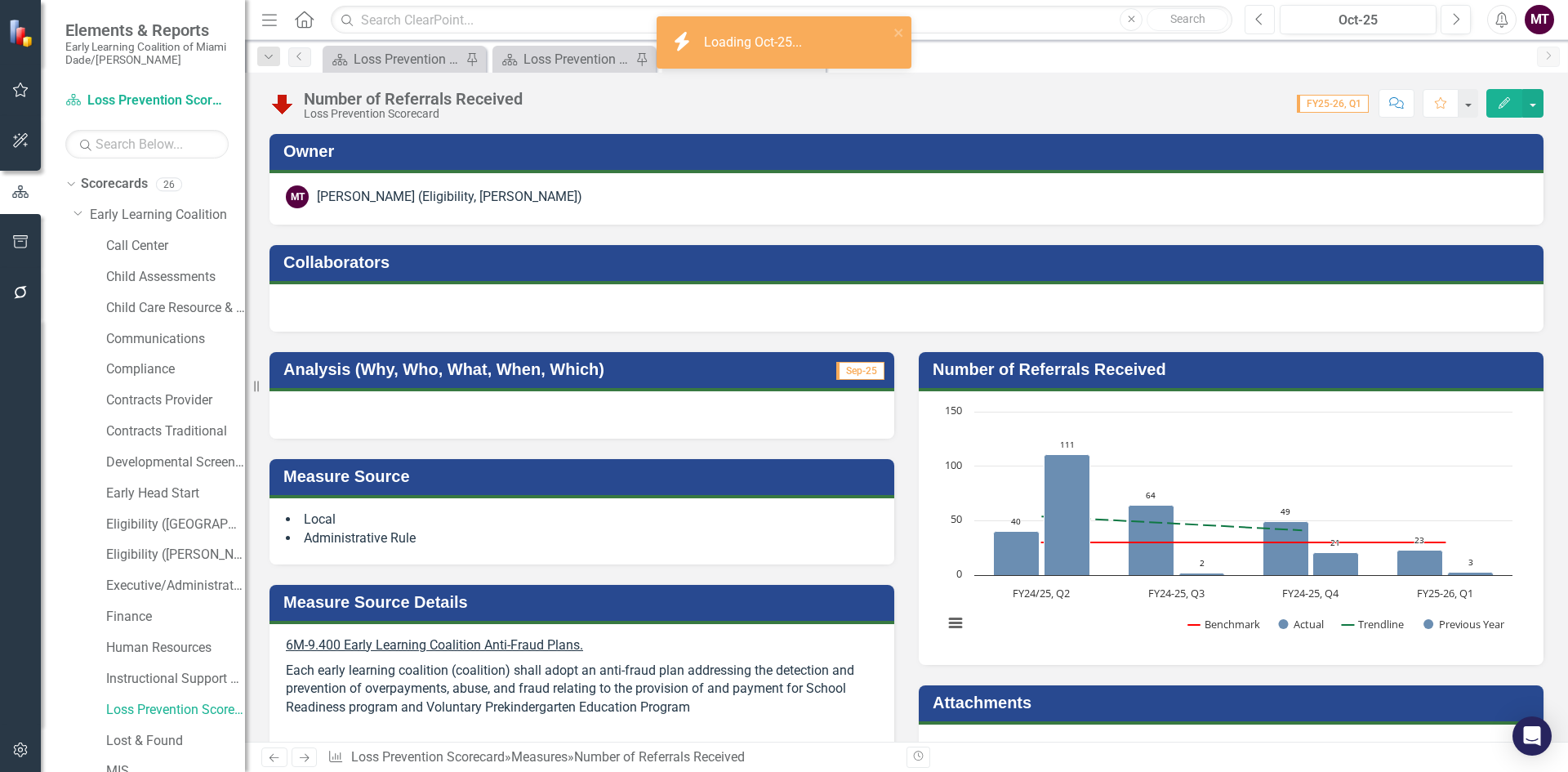
click at [1252, 27] on button "Previous" at bounding box center [1259, 20] width 30 height 30
click at [596, 418] on div at bounding box center [581, 415] width 625 height 48
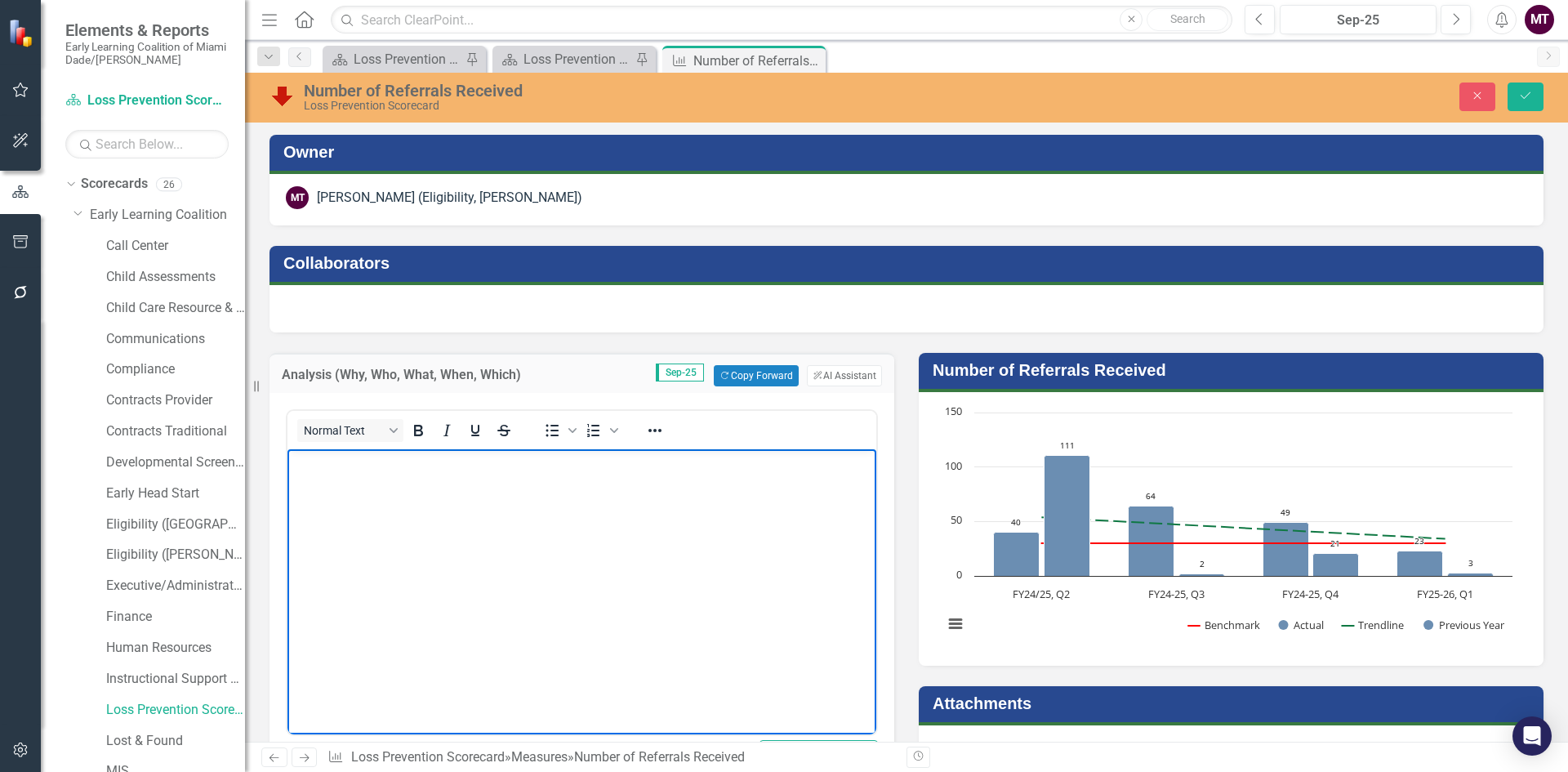
click at [398, 510] on body "Rich Text Area. Press ALT-0 for help." at bounding box center [582, 571] width 589 height 245
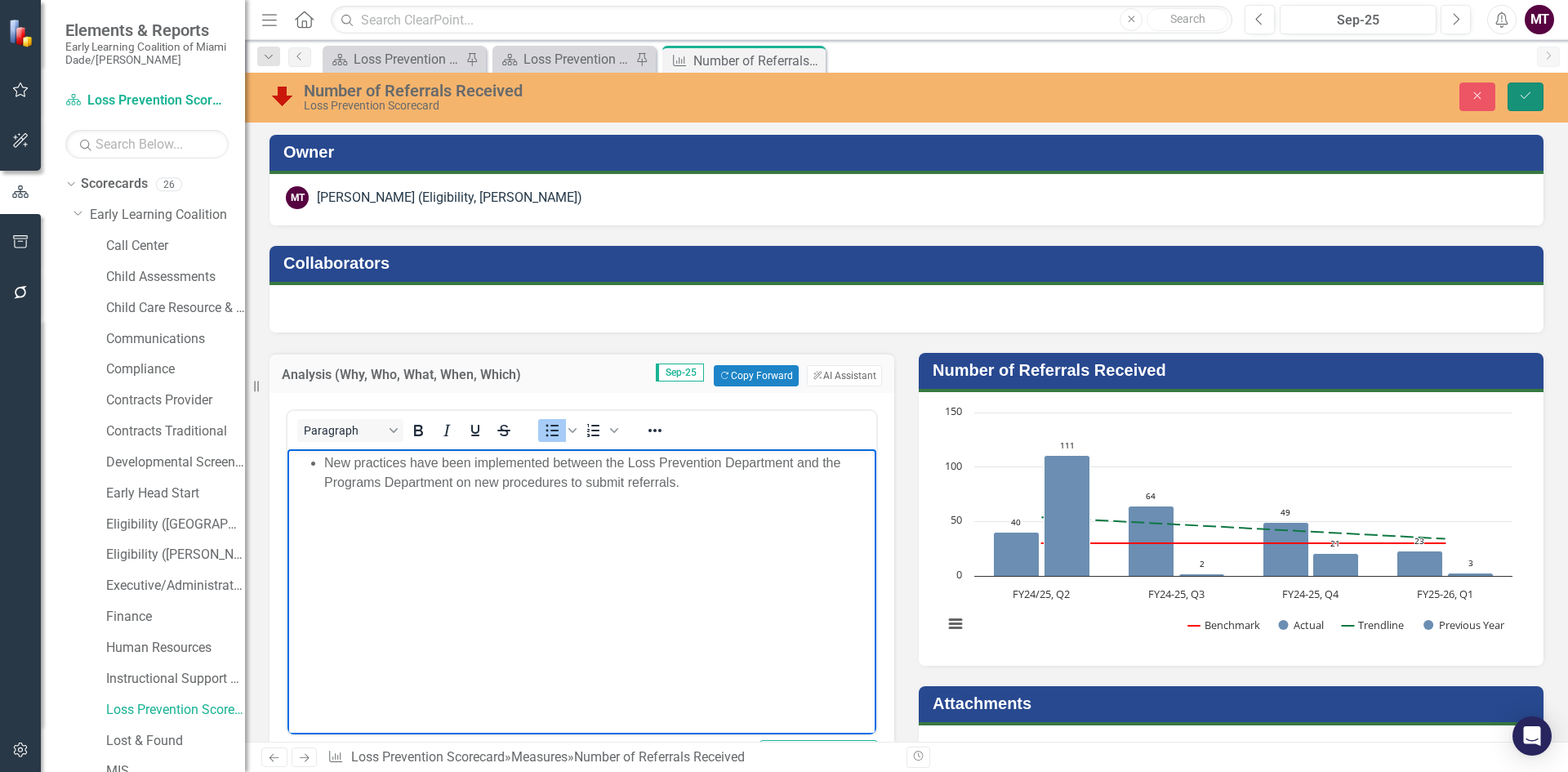
click at [1527, 97] on icon "Save" at bounding box center [1525, 95] width 15 height 12
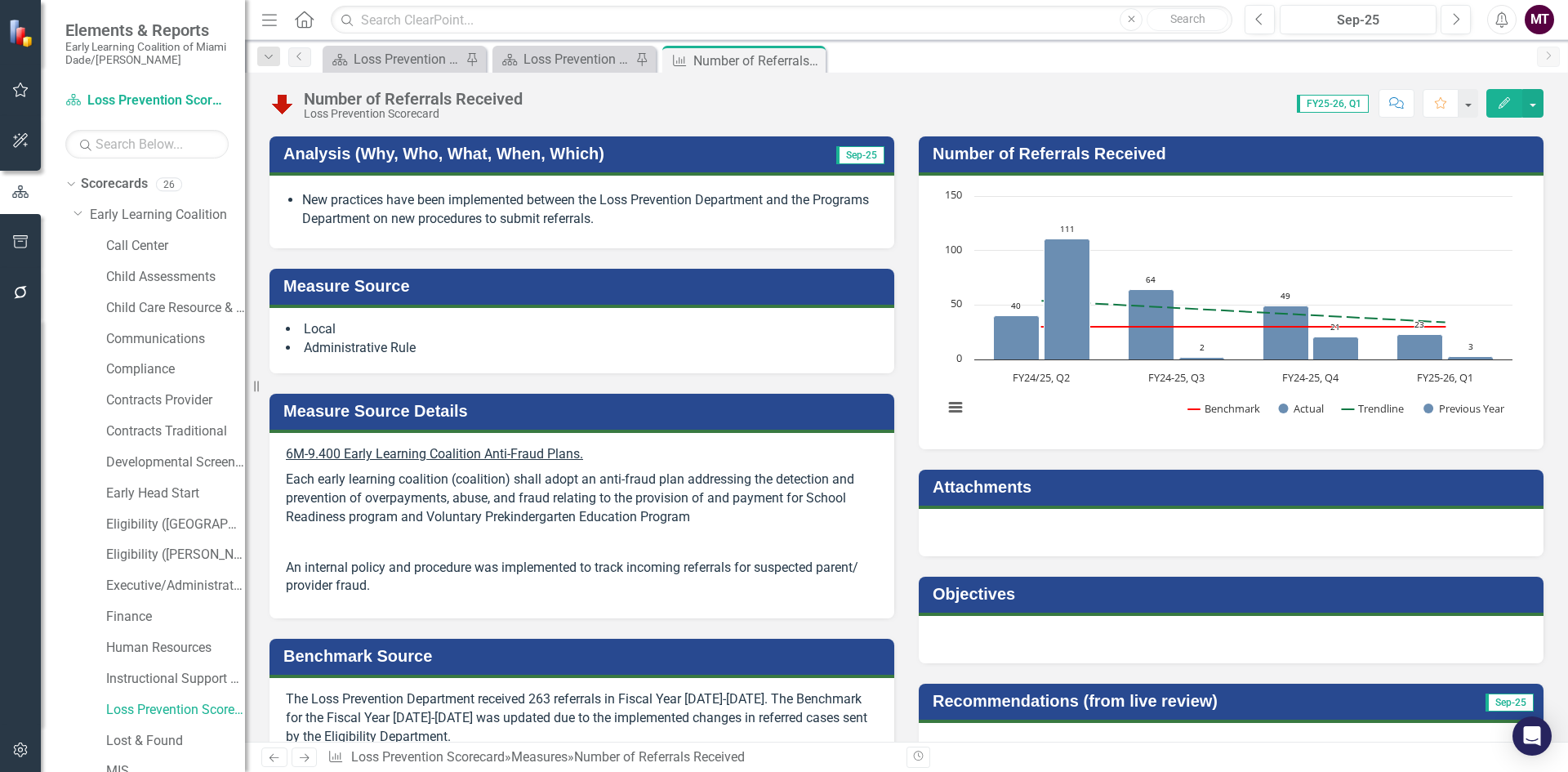
scroll to position [198, 0]
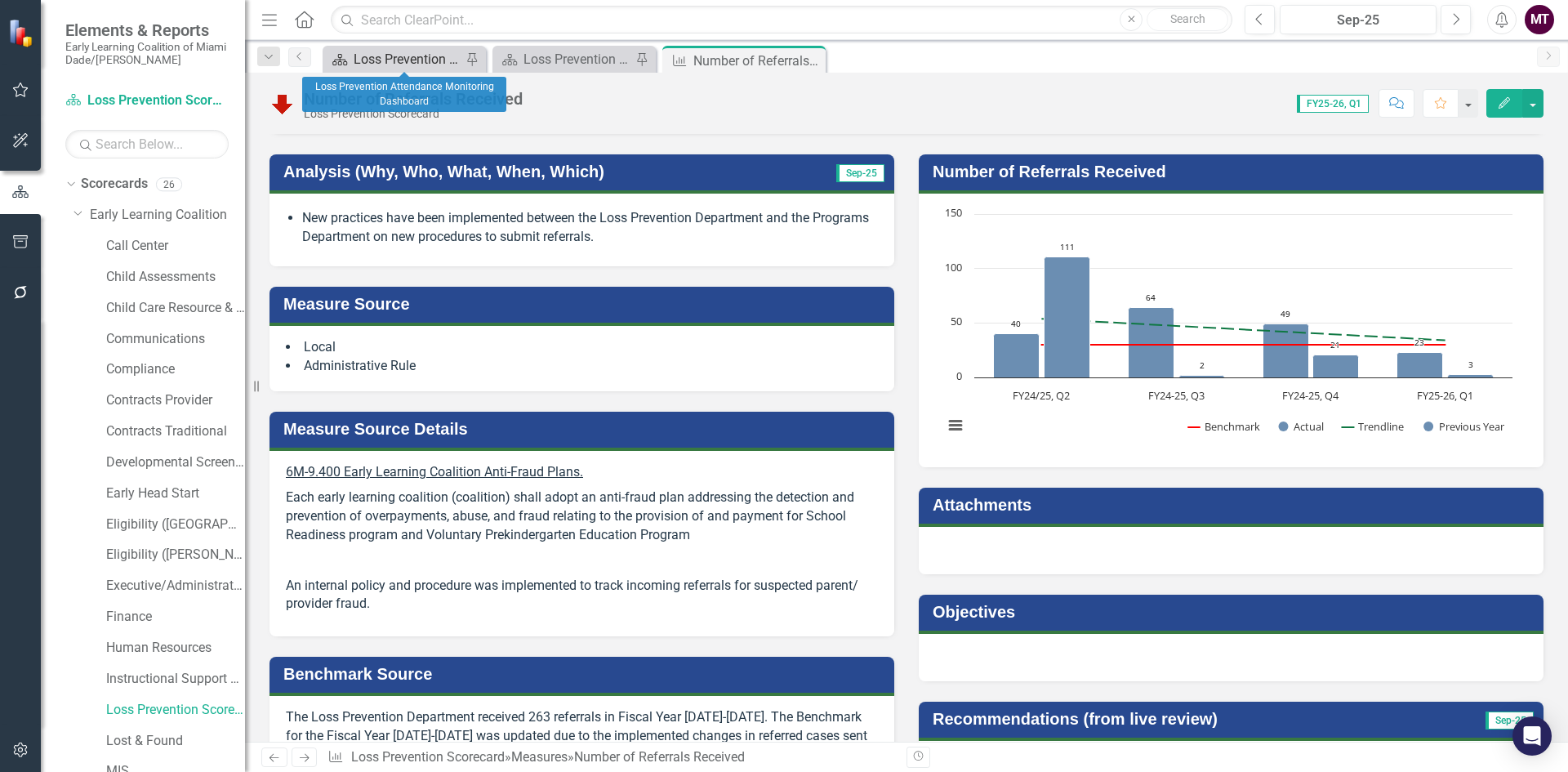
click at [412, 54] on div "Loss Prevention Attendance Monitoring Dashboard" at bounding box center [407, 59] width 108 height 21
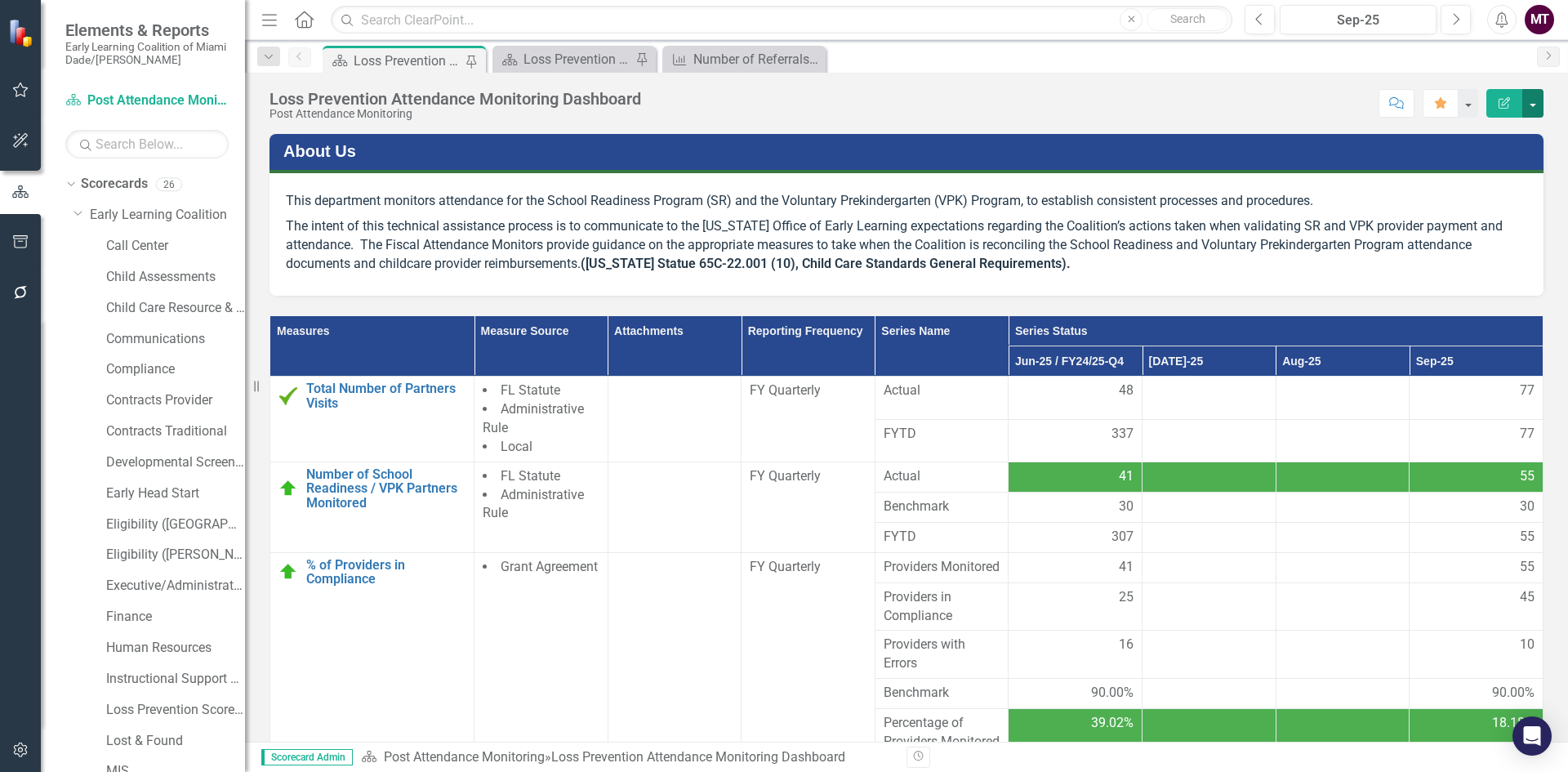
click at [1535, 108] on button "button" at bounding box center [1532, 103] width 21 height 29
click at [1484, 226] on link "PDF Export to PDF" at bounding box center [1476, 229] width 132 height 30
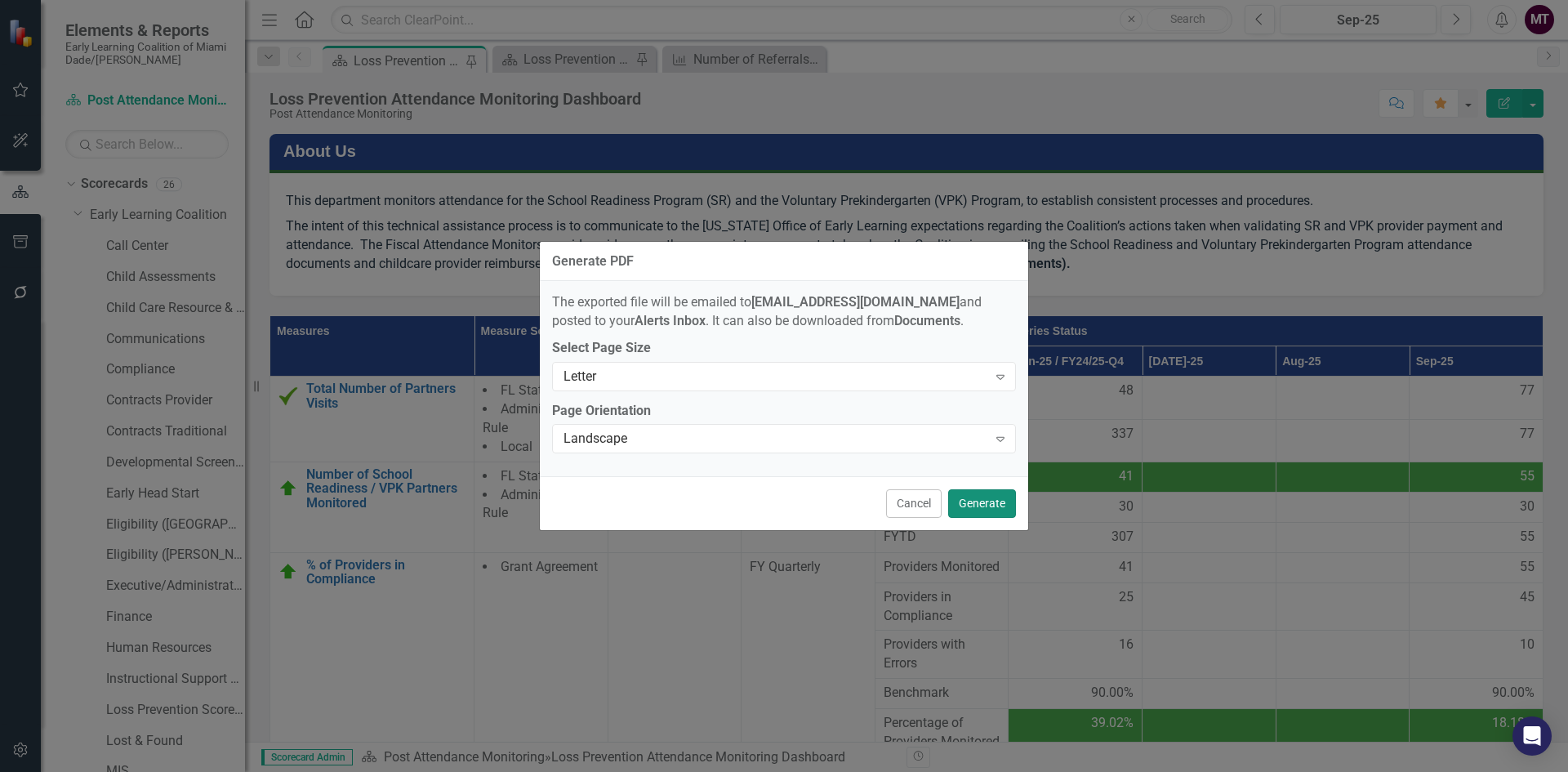
click at [1000, 509] on button "Generate" at bounding box center [982, 504] width 68 height 29
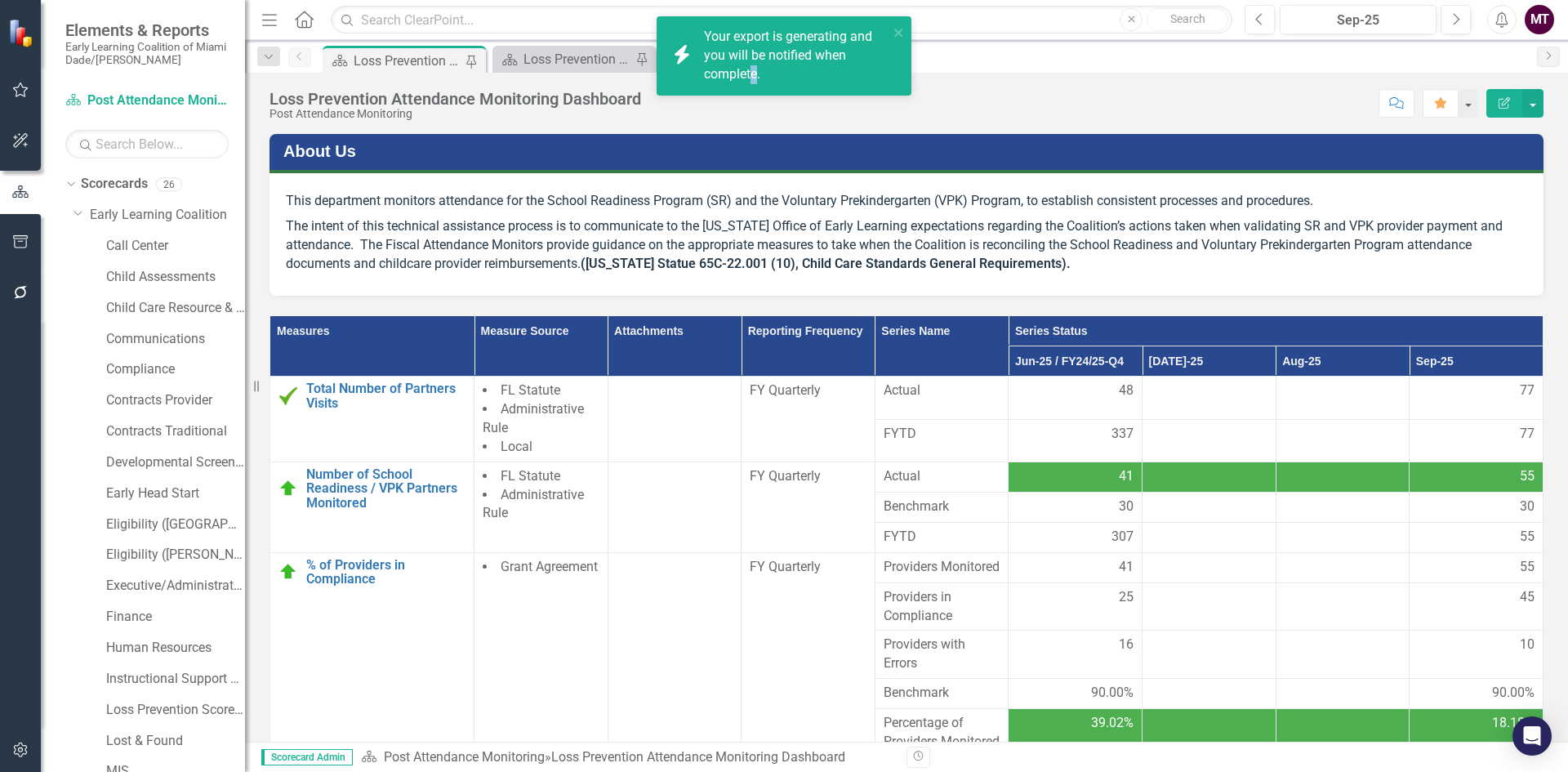
drag, startPoint x: 756, startPoint y: 70, endPoint x: 736, endPoint y: 85, distance: 25.0
click at [743, 78] on div "Your export is generating and you will be notified when complete." at bounding box center [796, 56] width 185 height 57
click at [780, 54] on div "Your export is generating and you will be notified when complete." at bounding box center [796, 56] width 185 height 57
click at [777, 89] on link "Click here to download." at bounding box center [773, 93] width 137 height 16
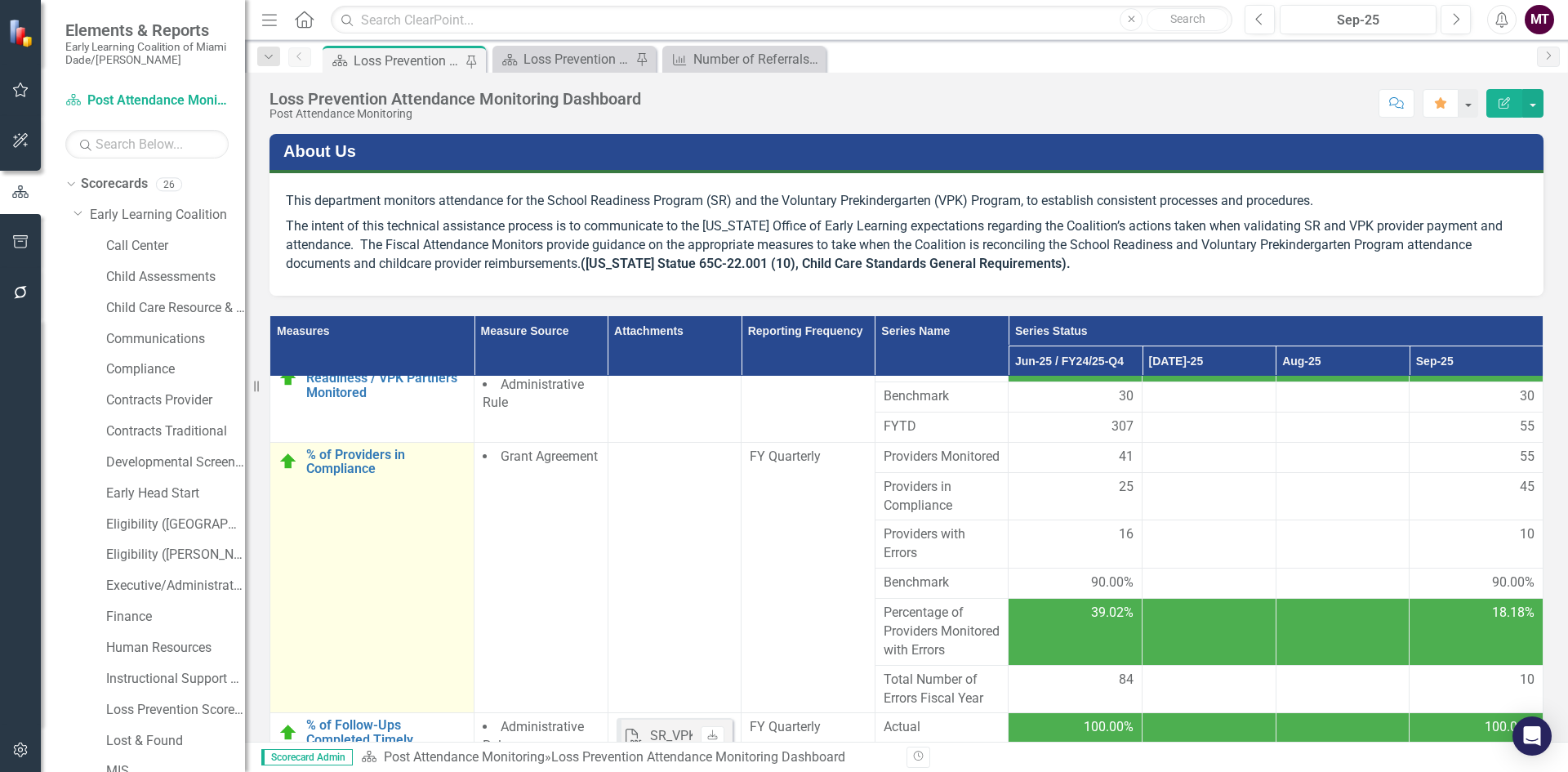
scroll to position [81, 0]
